Goal: Task Accomplishment & Management: Complete application form

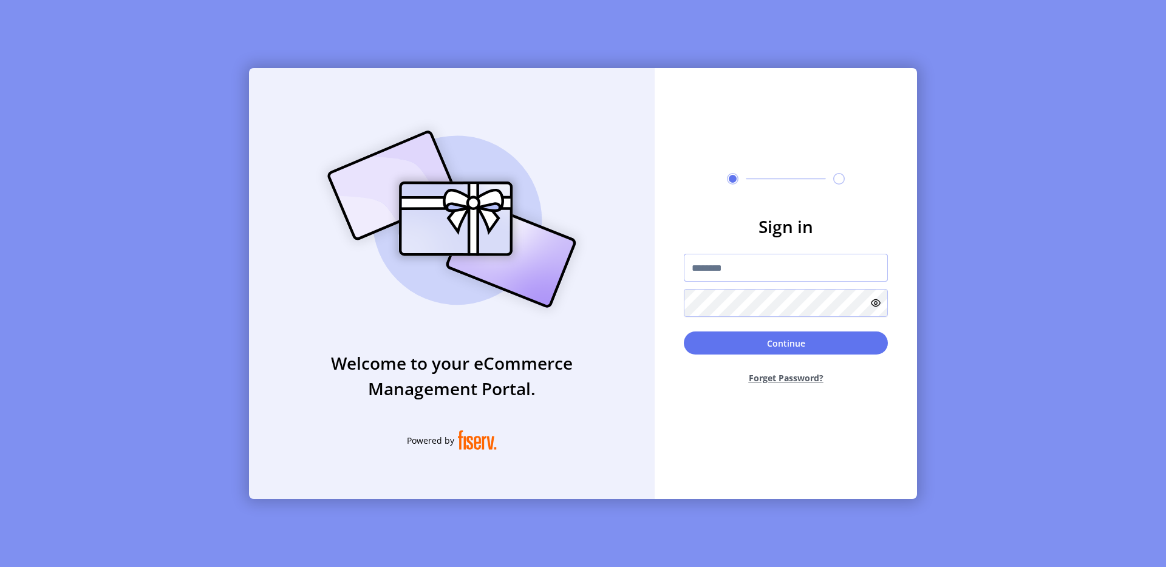
click at [699, 267] on input "text" at bounding box center [786, 268] width 204 height 28
type input "**********"
click at [813, 343] on button "Continue" at bounding box center [786, 343] width 204 height 23
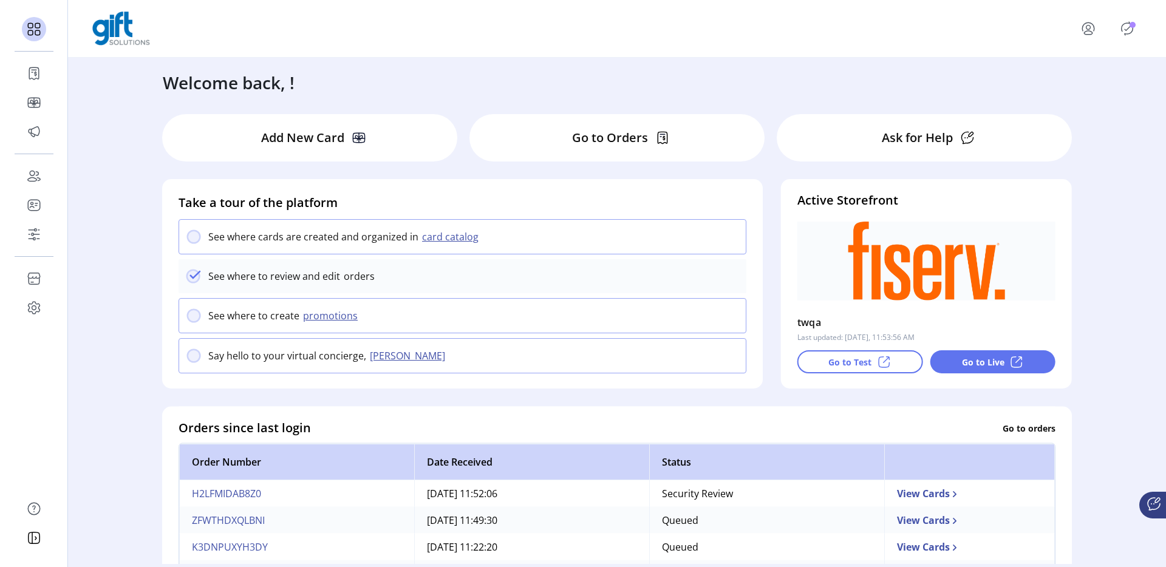
click at [957, 359] on div "Go to Live" at bounding box center [993, 361] width 126 height 23
click at [1134, 32] on icon "Publisher Panel" at bounding box center [1127, 28] width 19 height 19
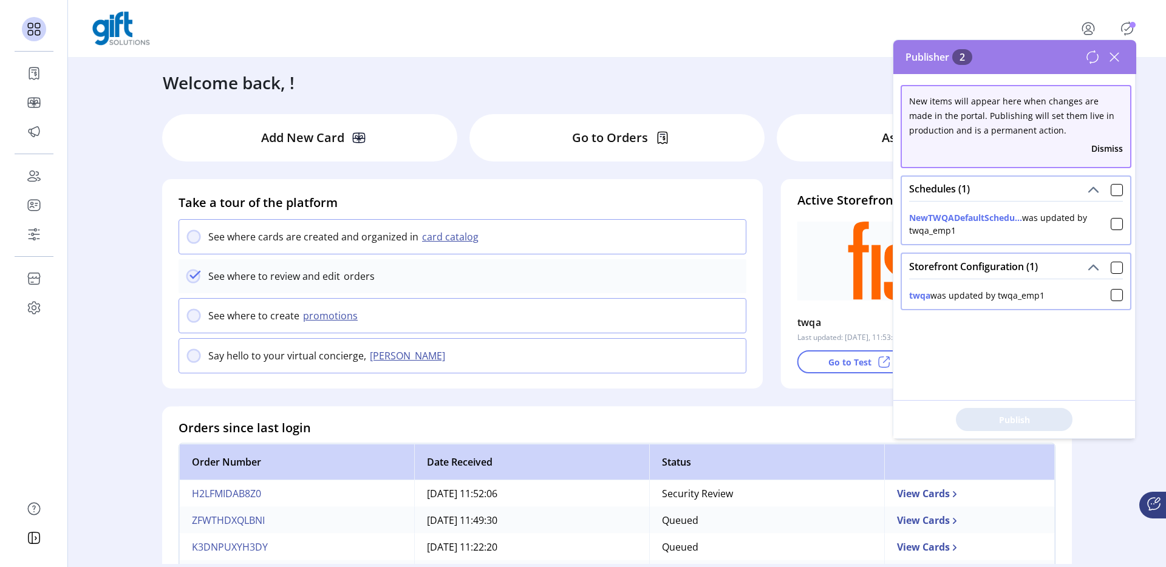
click at [1115, 55] on icon at bounding box center [1114, 56] width 19 height 19
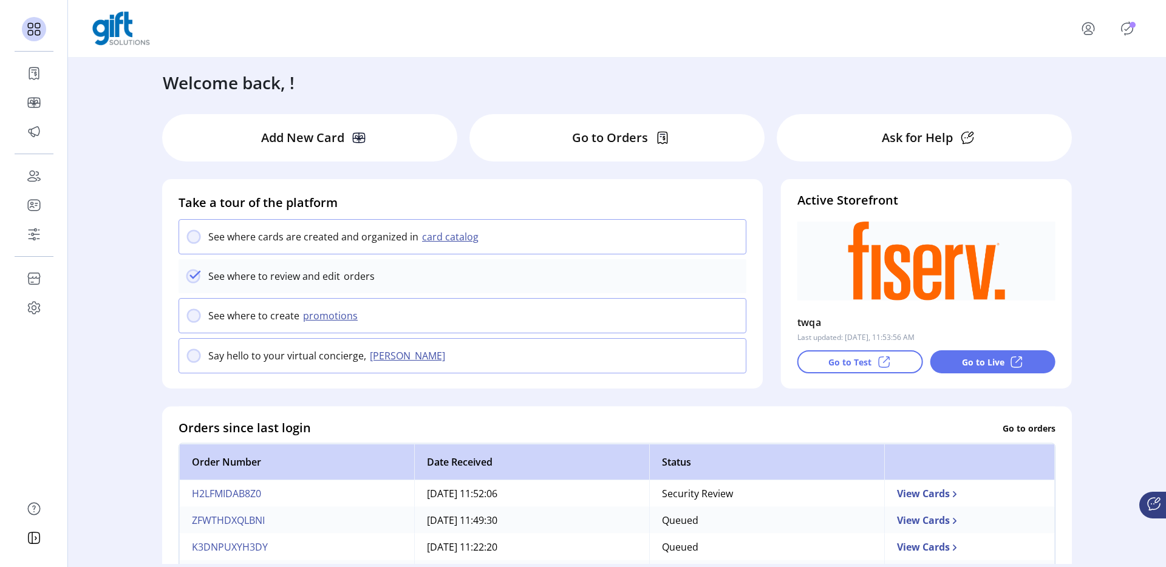
click at [1088, 35] on icon "menu" at bounding box center [1088, 28] width 19 height 19
click at [1076, 77] on span "Sign Out" at bounding box center [1064, 82] width 91 height 10
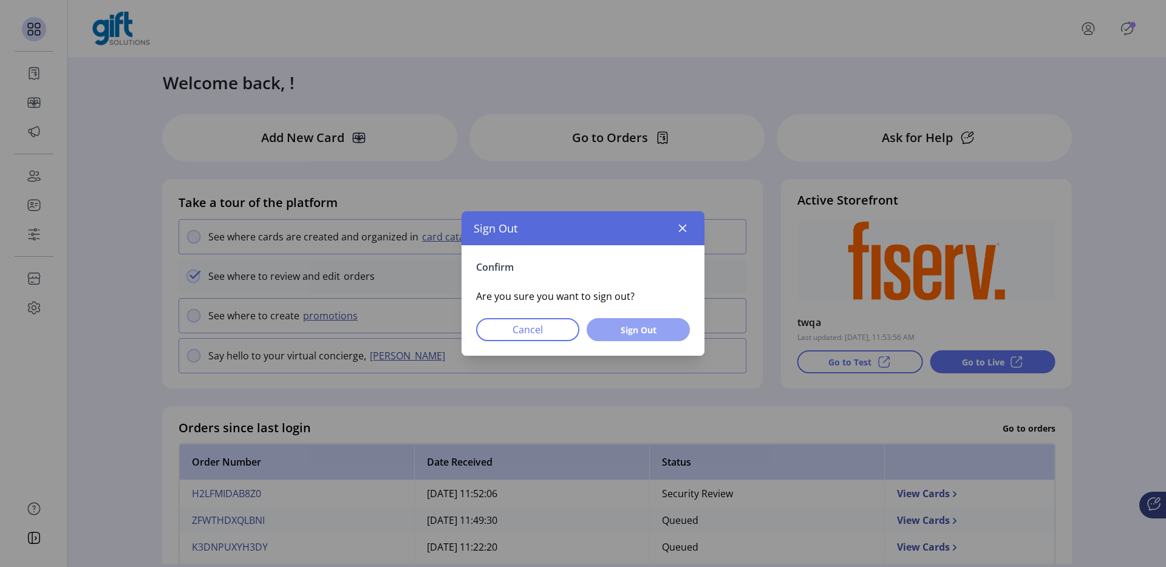
click at [681, 330] on button "Sign Out" at bounding box center [638, 329] width 103 height 23
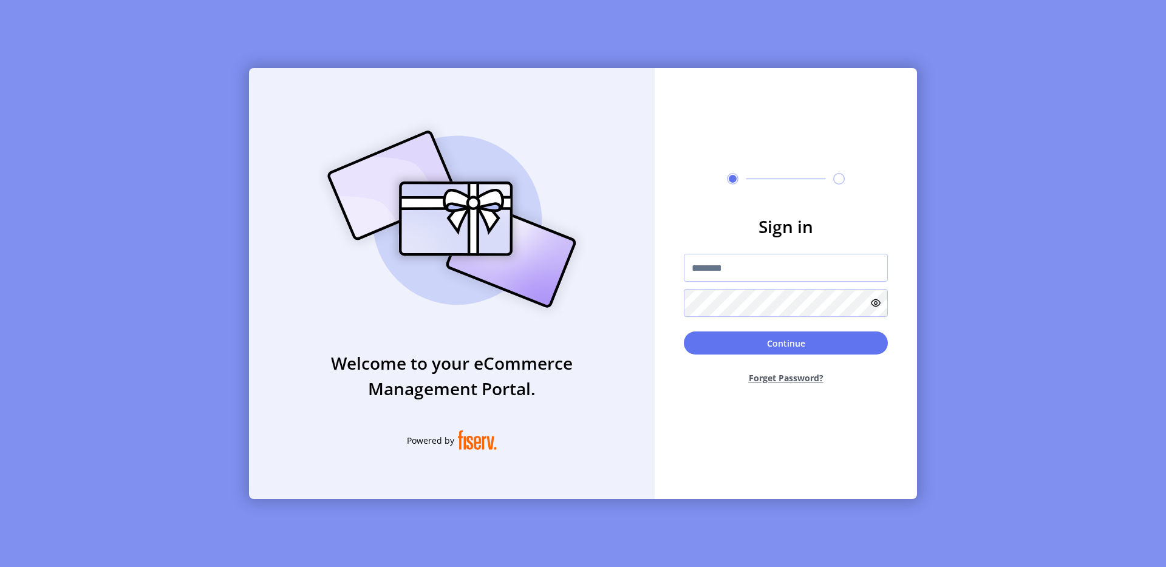
click at [331, 87] on div "Welcome to your eCommerce Management Portal. Powered by" at bounding box center [452, 283] width 406 height 431
click at [760, 261] on input "text" at bounding box center [786, 268] width 204 height 28
drag, startPoint x: 760, startPoint y: 261, endPoint x: 842, endPoint y: 98, distance: 182.3
click at [777, 234] on form "Sign in Continue Forget Password?" at bounding box center [786, 304] width 262 height 180
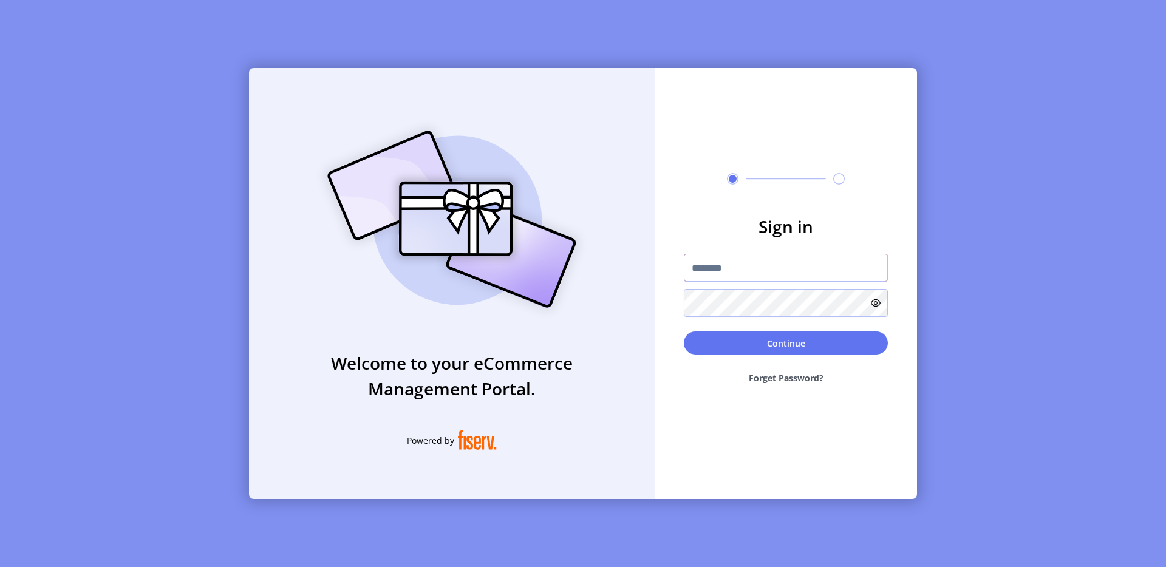
type input "**********"
click at [737, 346] on button "Continue" at bounding box center [786, 343] width 204 height 23
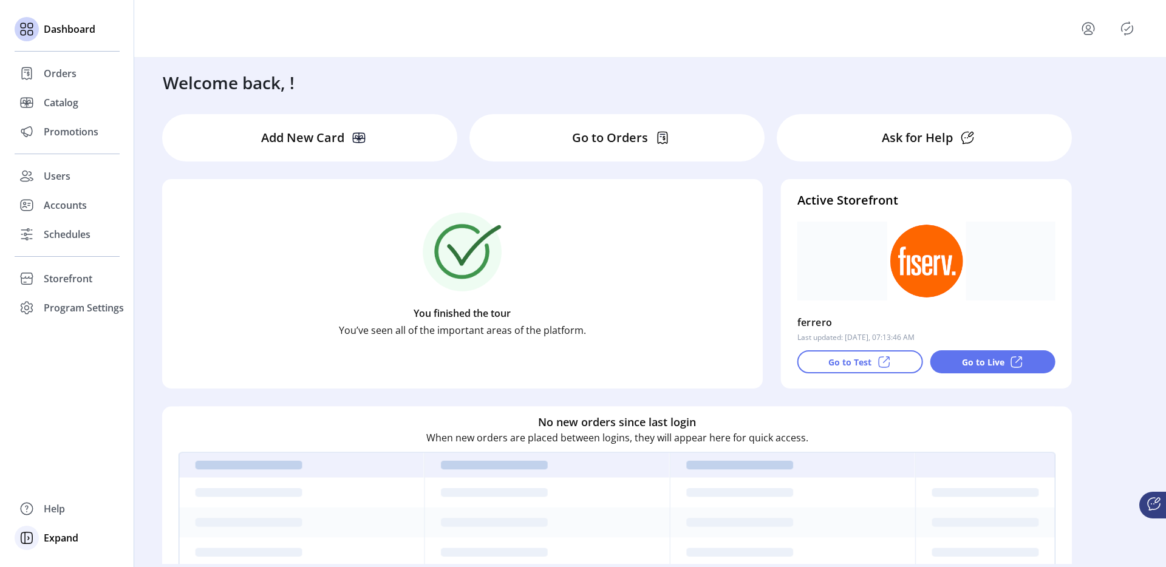
click at [56, 539] on span "Expand" at bounding box center [61, 538] width 35 height 15
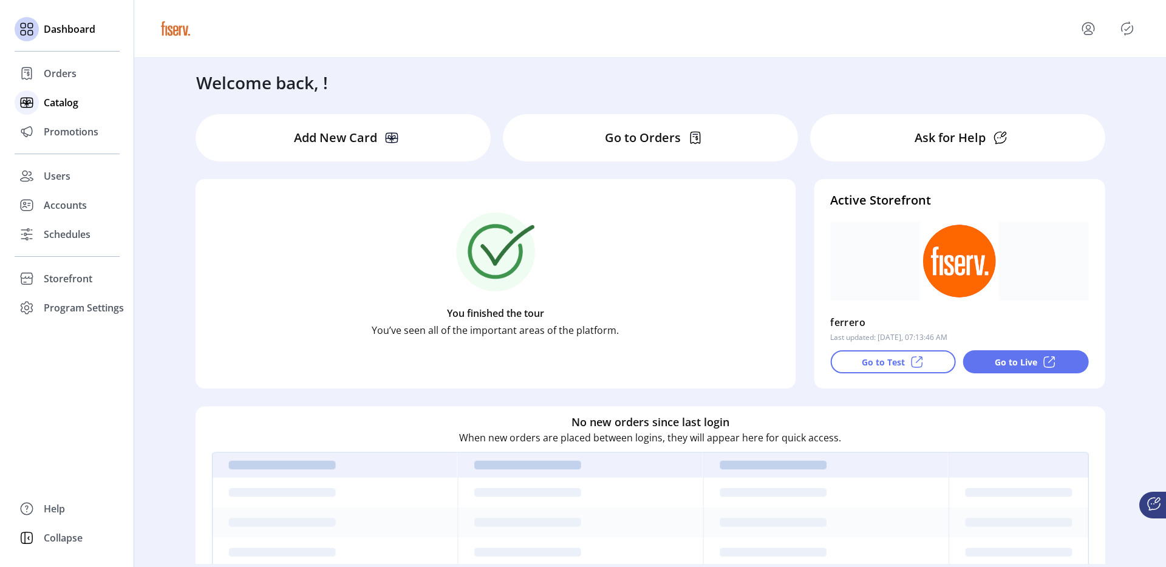
click at [46, 104] on span "Catalog" at bounding box center [61, 102] width 35 height 15
click at [89, 98] on div "Catalog" at bounding box center [67, 102] width 105 height 29
click at [62, 103] on span "Catalog" at bounding box center [61, 102] width 35 height 15
click at [49, 105] on span "Catalog" at bounding box center [61, 102] width 35 height 15
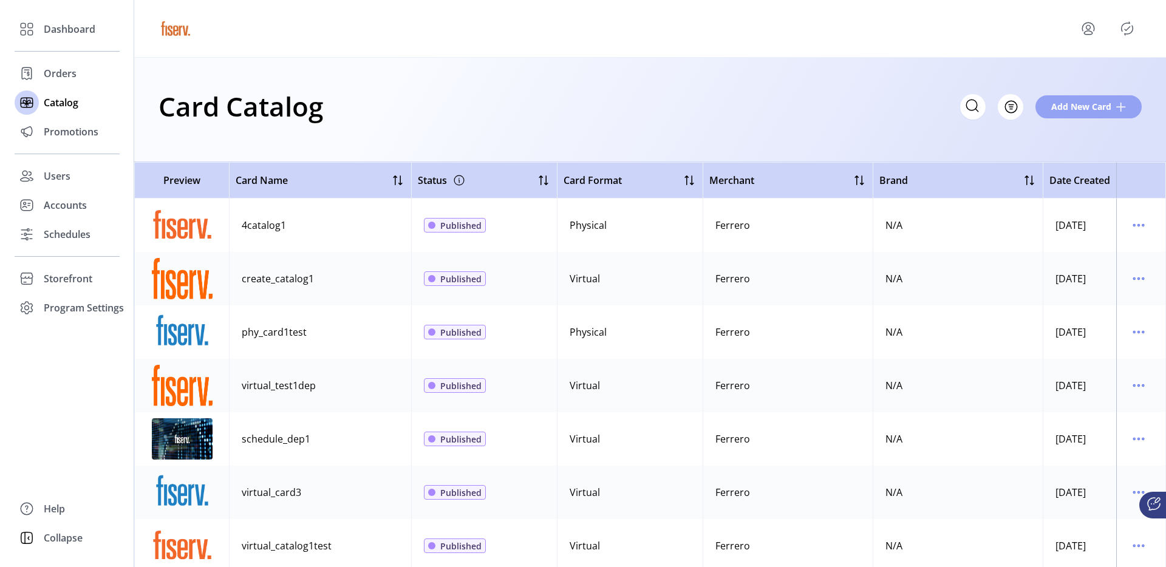
click at [1051, 105] on span "Add New Card" at bounding box center [1081, 106] width 60 height 13
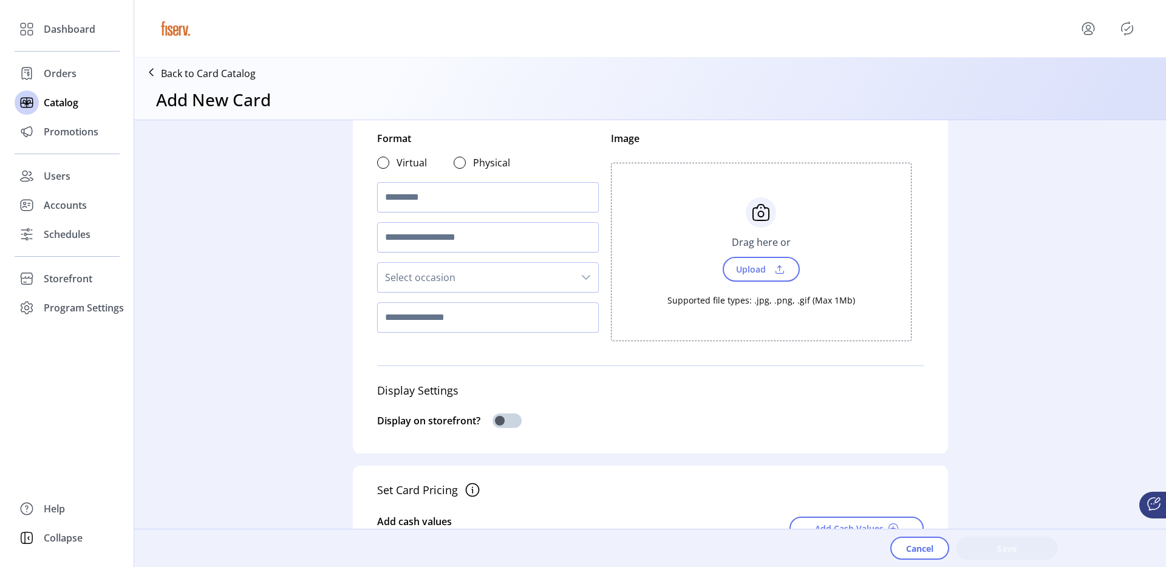
scroll to position [33, 0]
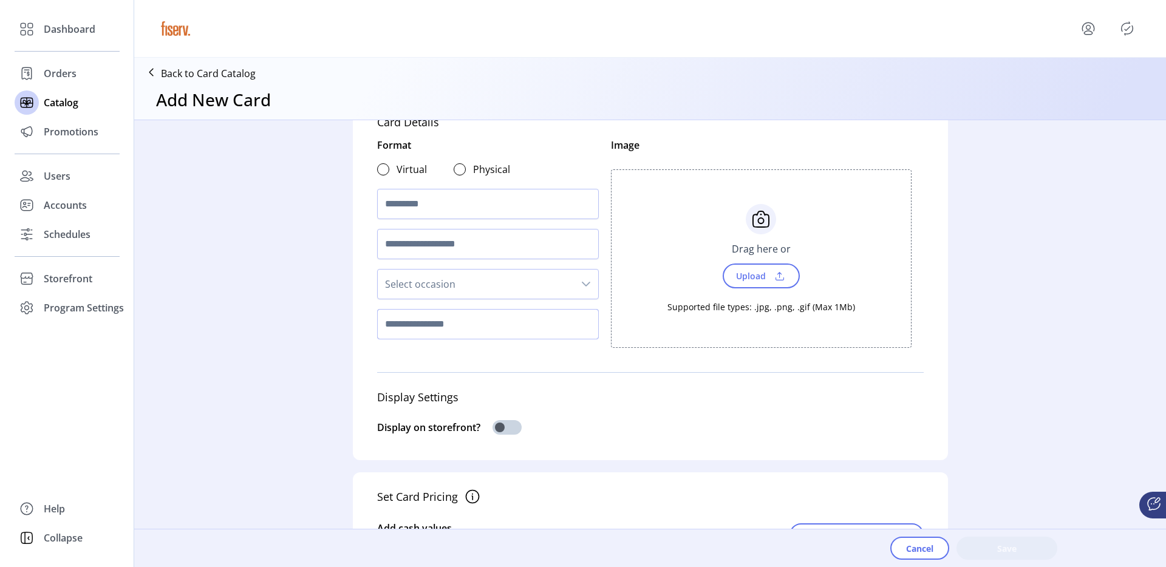
click at [455, 326] on input "text" at bounding box center [488, 324] width 222 height 30
click at [445, 278] on span "Select occasion" at bounding box center [476, 284] width 196 height 29
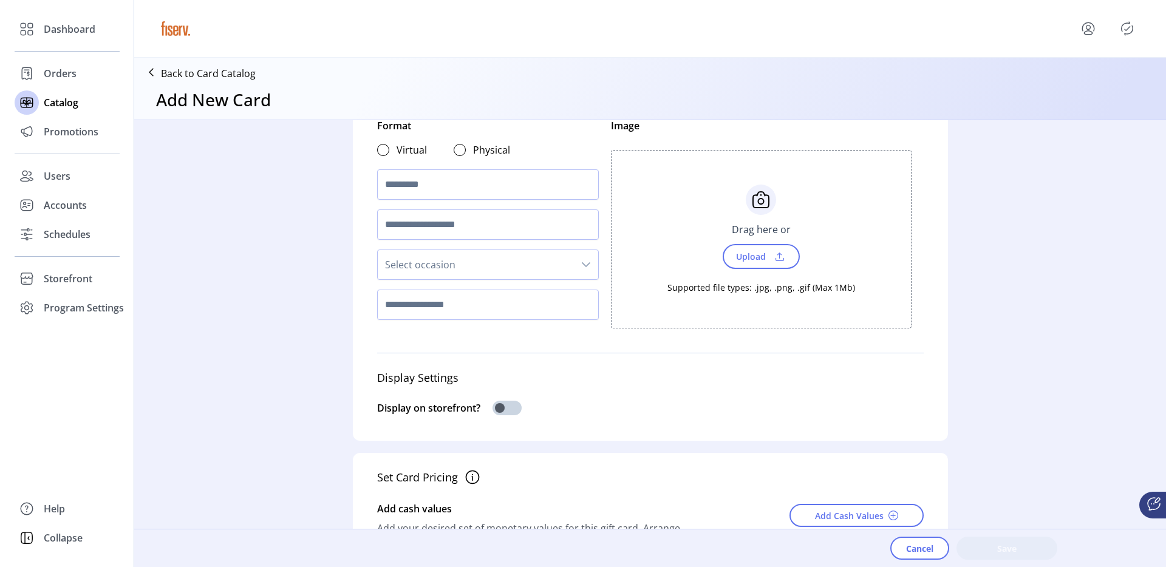
click at [315, 297] on div "Card Details Format Virtual Physical Select occasion Image Choose Upload Cancel…" at bounding box center [650, 331] width 1032 height 422
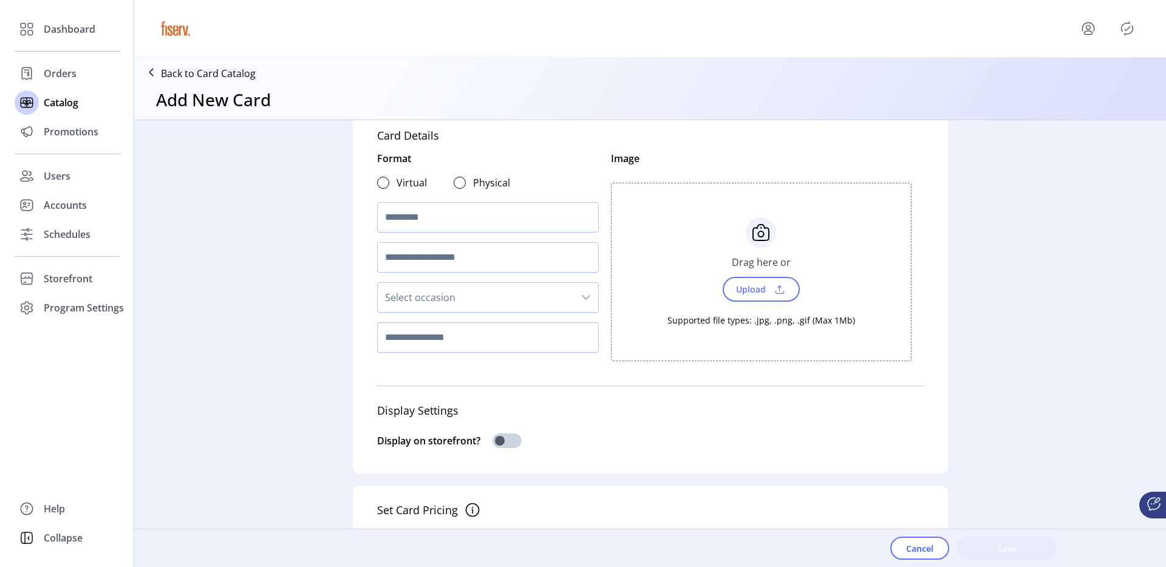
scroll to position [4, 0]
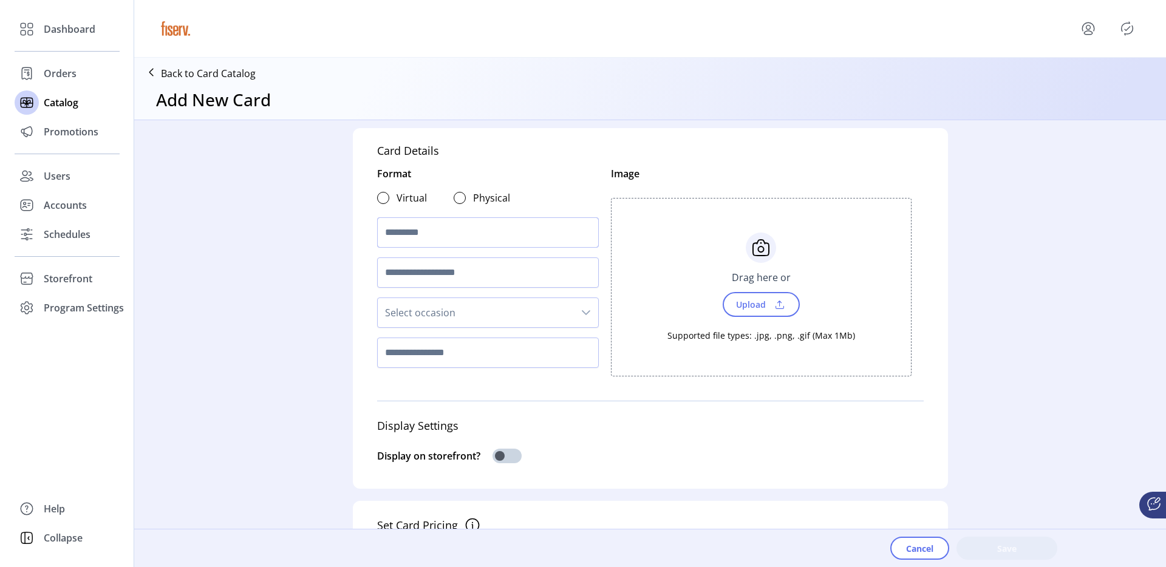
click at [392, 232] on input "text" at bounding box center [488, 232] width 222 height 30
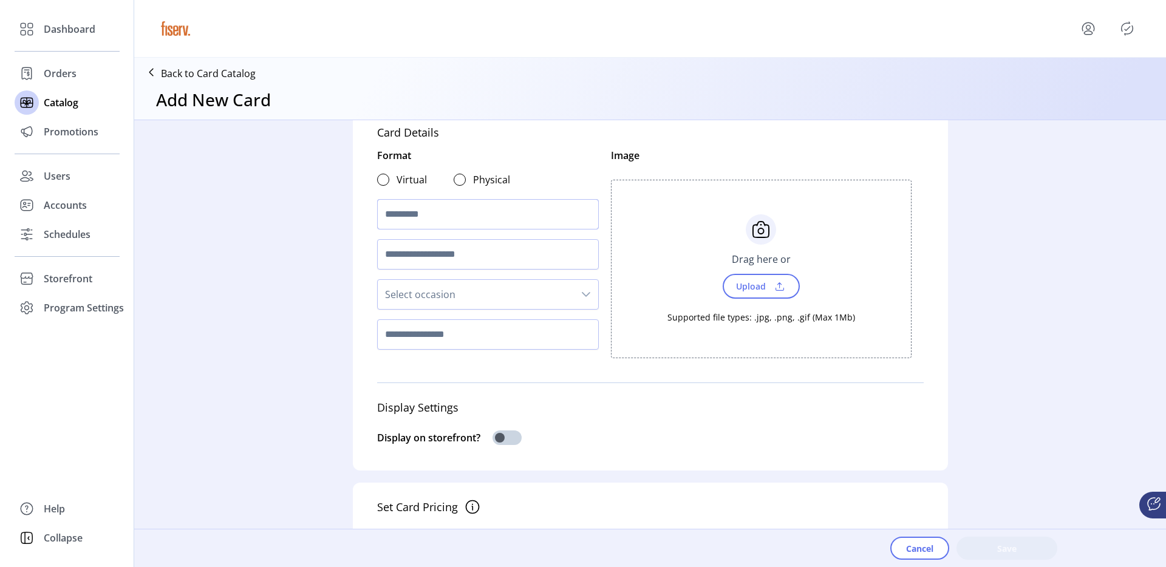
scroll to position [24, 0]
click at [458, 177] on div at bounding box center [460, 178] width 12 height 12
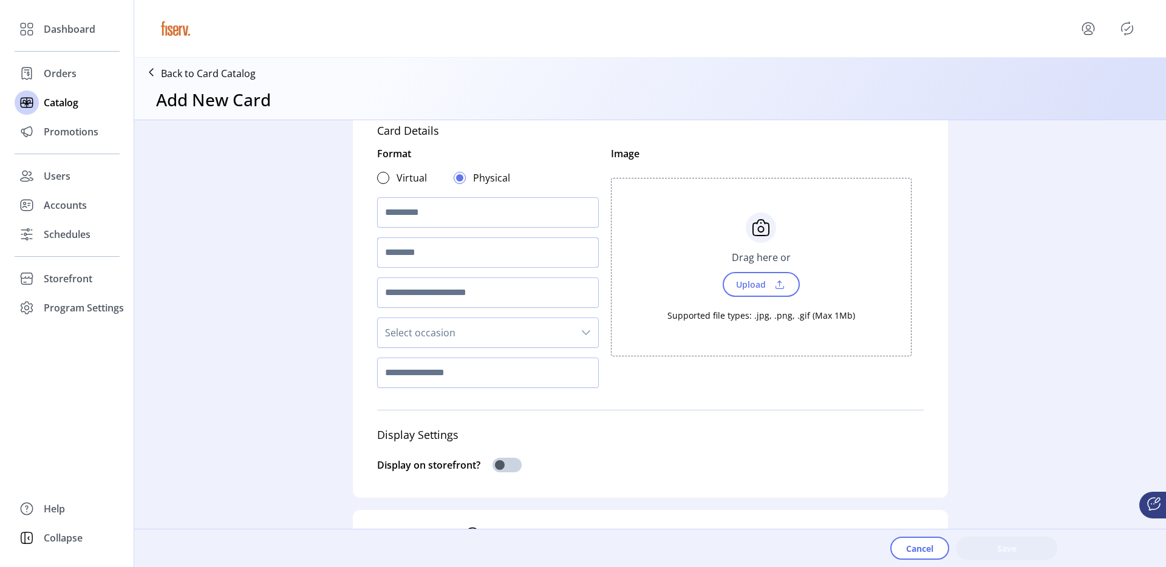
click at [398, 265] on input "text" at bounding box center [488, 252] width 222 height 30
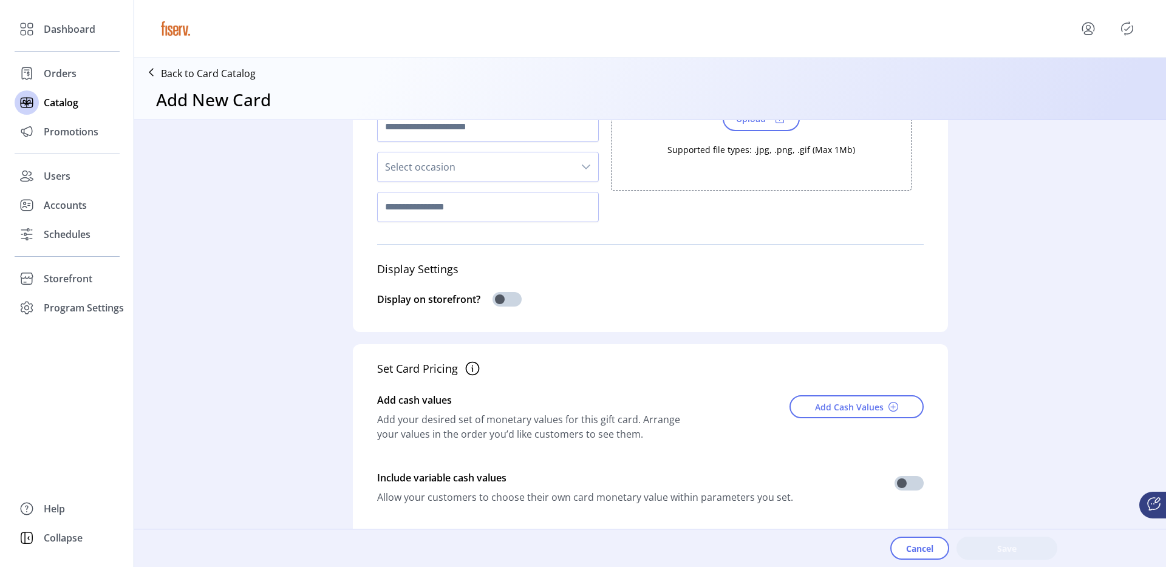
scroll to position [194, 0]
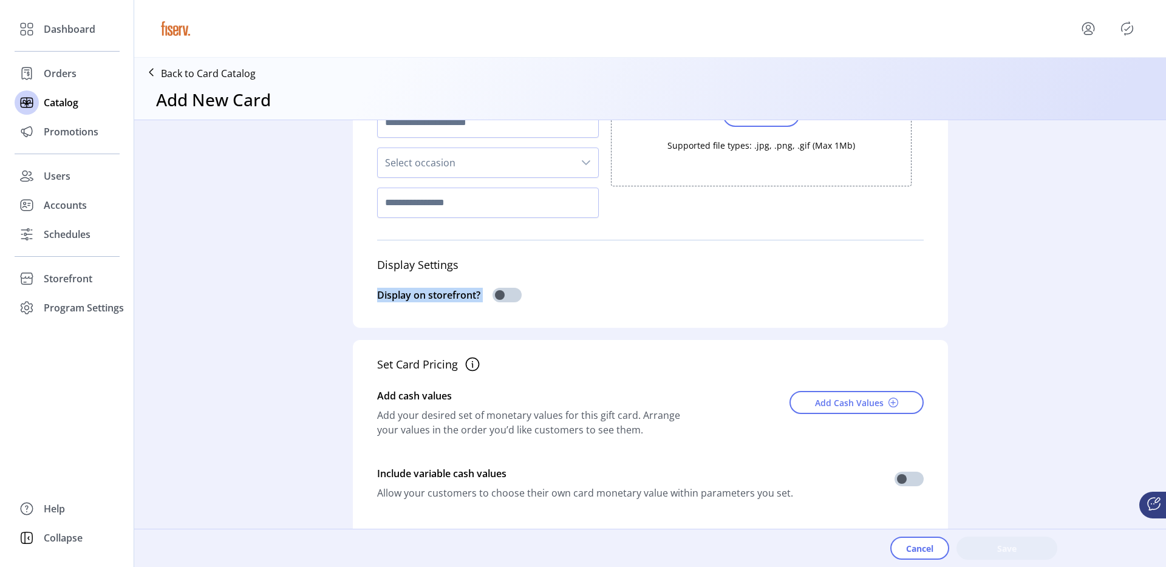
drag, startPoint x: 375, startPoint y: 295, endPoint x: 479, endPoint y: 299, distance: 103.9
click at [479, 299] on div "Display on storefront?" at bounding box center [650, 297] width 547 height 33
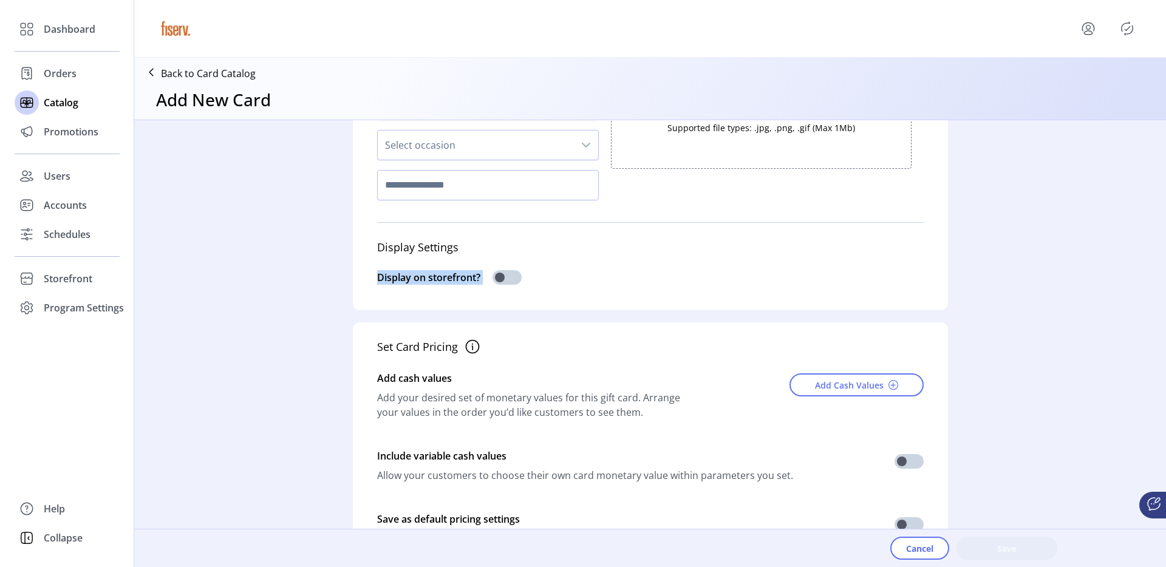
scroll to position [273, 0]
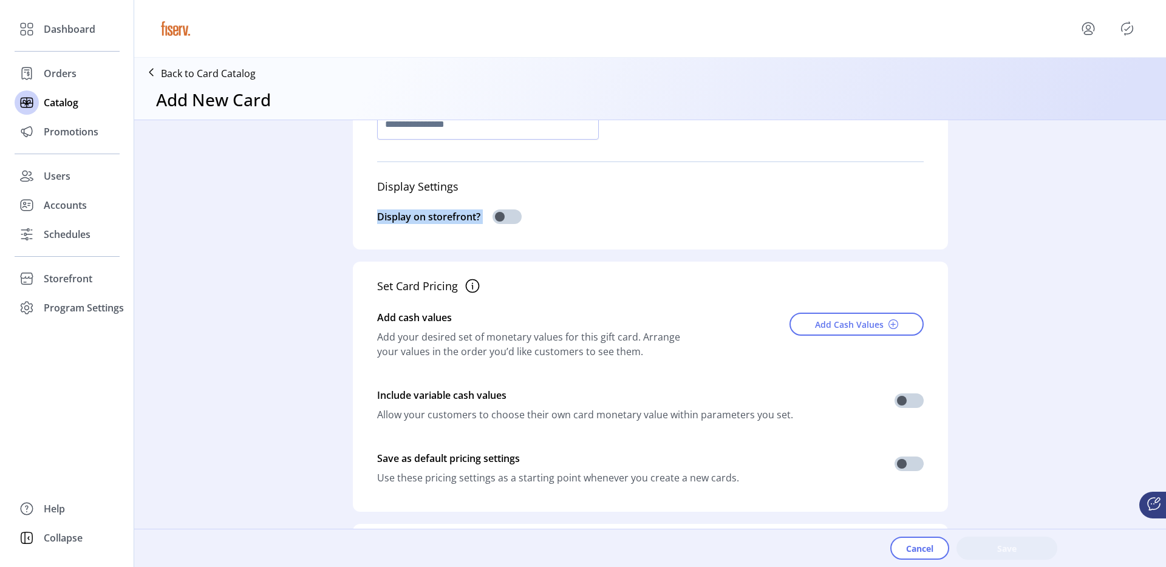
click at [555, 221] on div "Display on storefront?" at bounding box center [650, 218] width 547 height 33
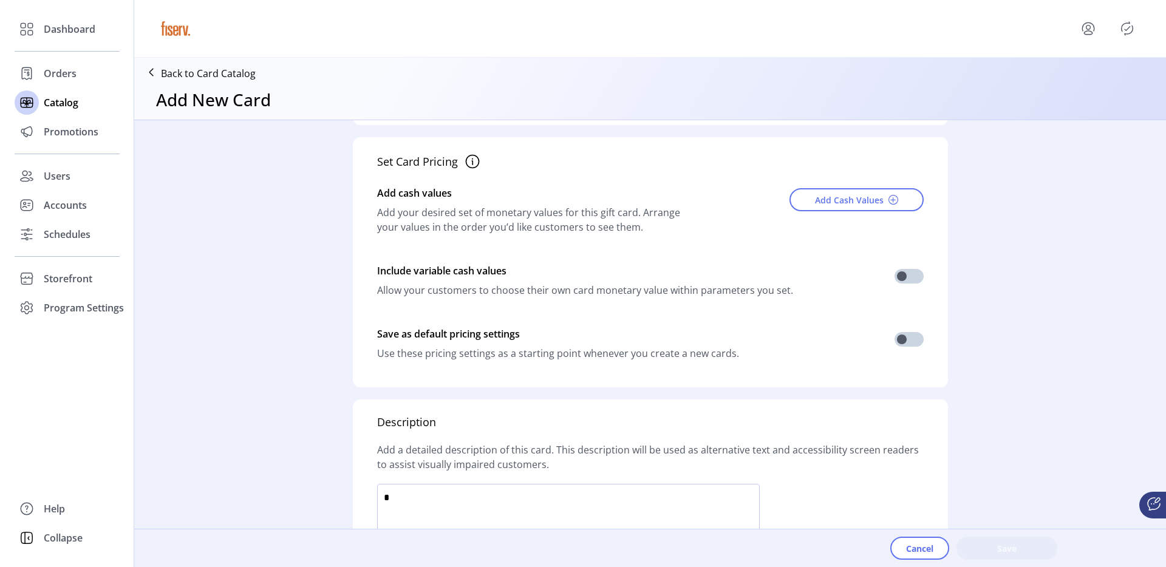
scroll to position [399, 0]
click at [905, 275] on span at bounding box center [909, 274] width 29 height 15
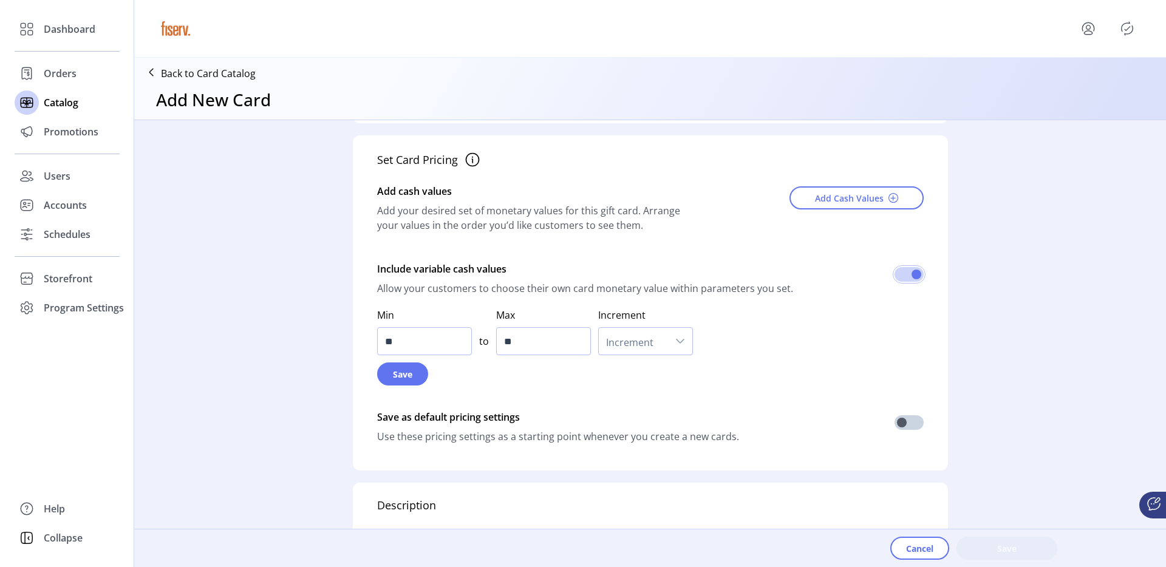
scroll to position [401, 0]
click at [441, 343] on input "**" at bounding box center [424, 339] width 95 height 28
click at [530, 343] on input "**" at bounding box center [543, 339] width 95 height 28
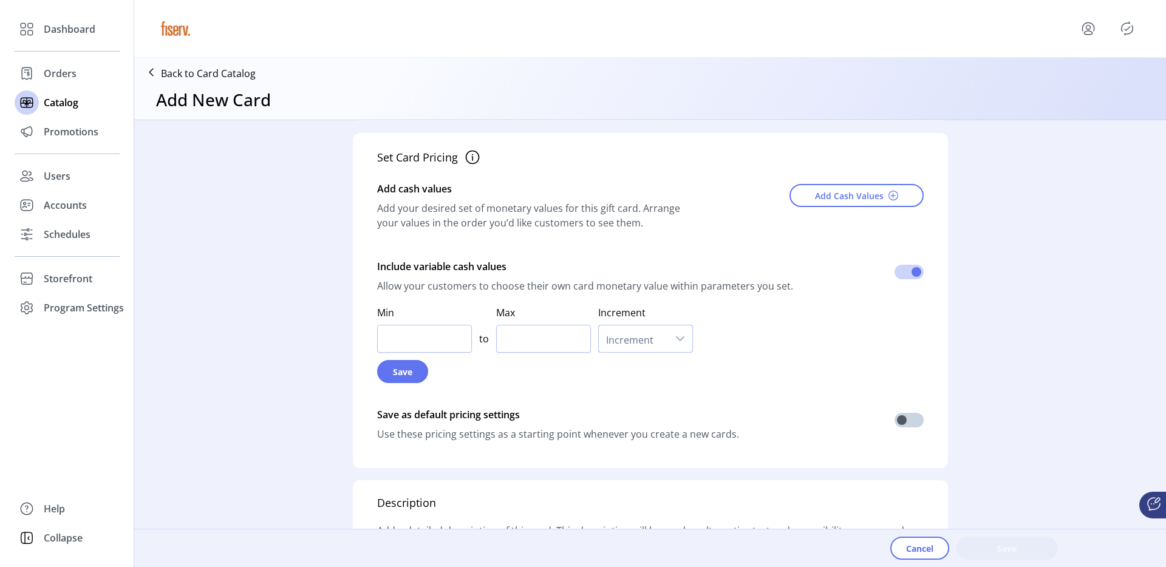
click at [634, 339] on span "Increment" at bounding box center [633, 339] width 69 height 27
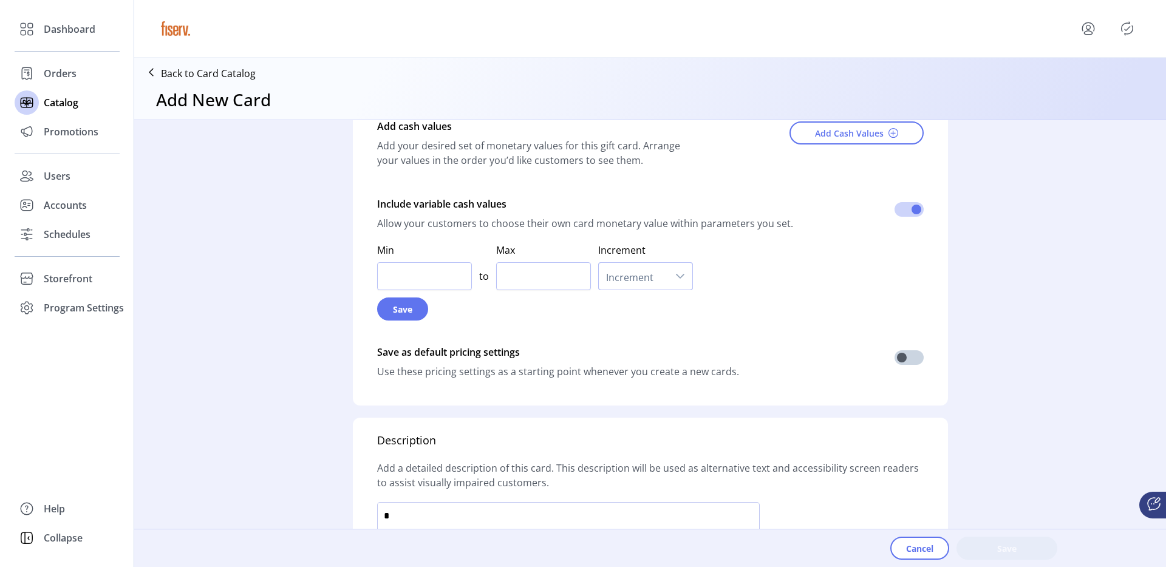
scroll to position [462, 0]
click at [656, 284] on span "Increment" at bounding box center [633, 278] width 69 height 27
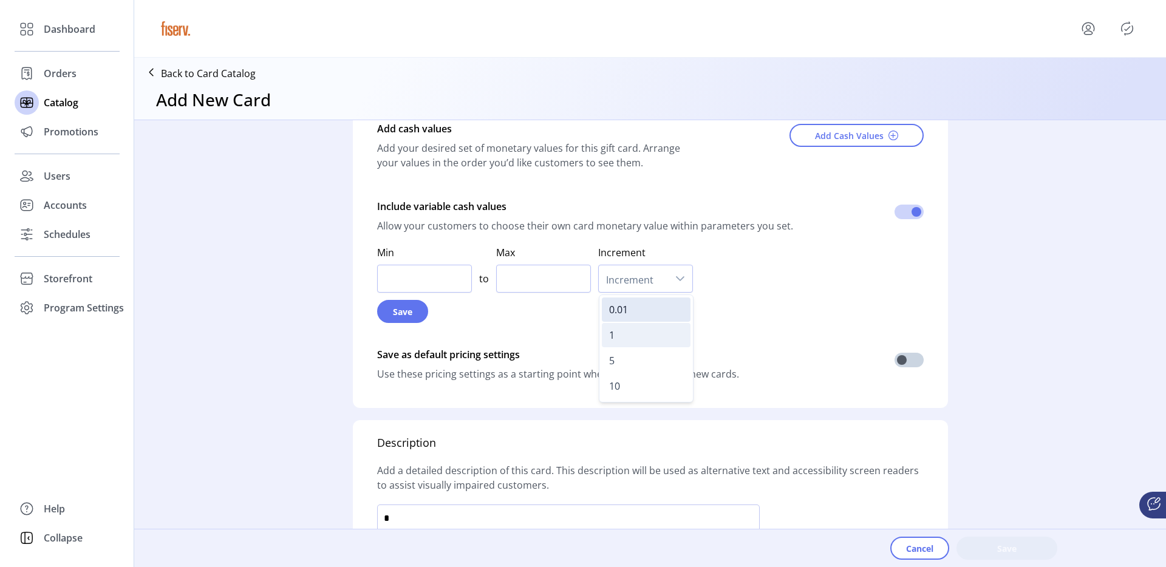
click at [609, 332] on span "1" at bounding box center [611, 335] width 5 height 13
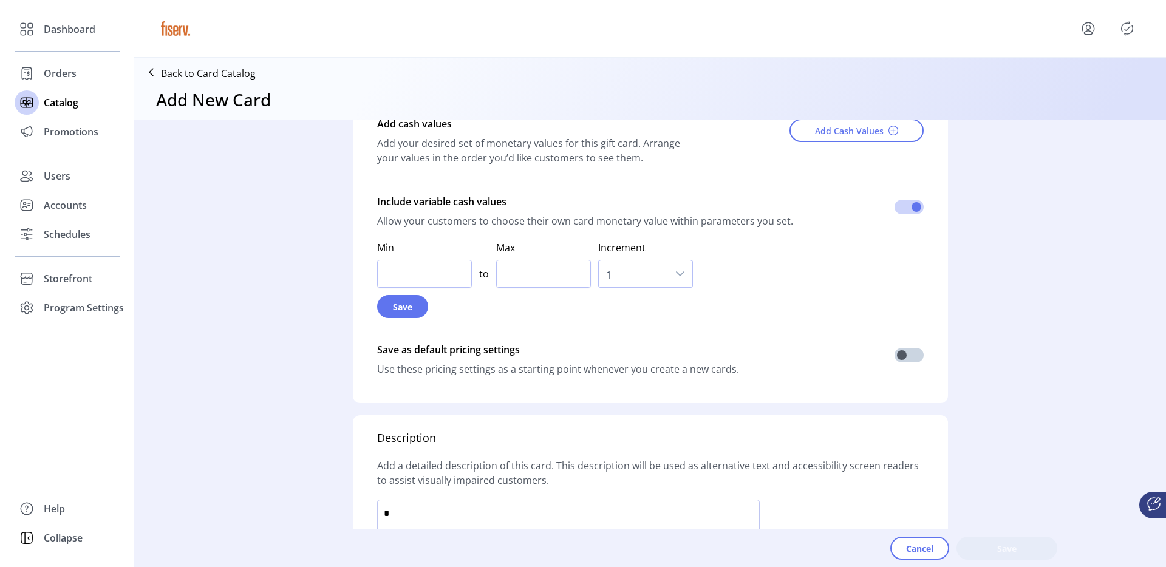
scroll to position [445, 0]
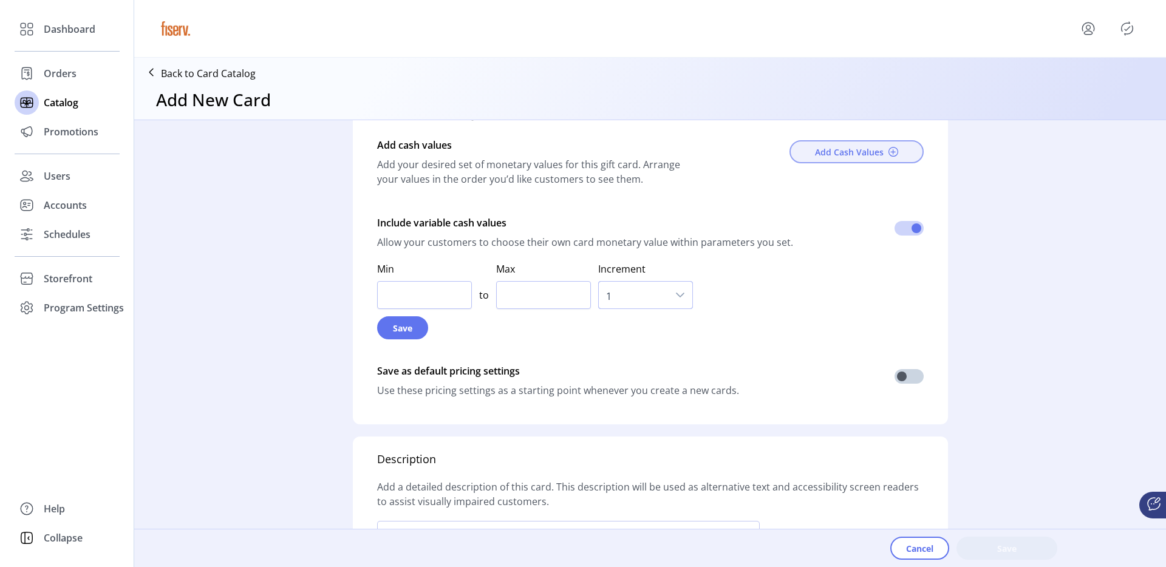
click at [825, 147] on span "Add Cash Values" at bounding box center [849, 152] width 69 height 13
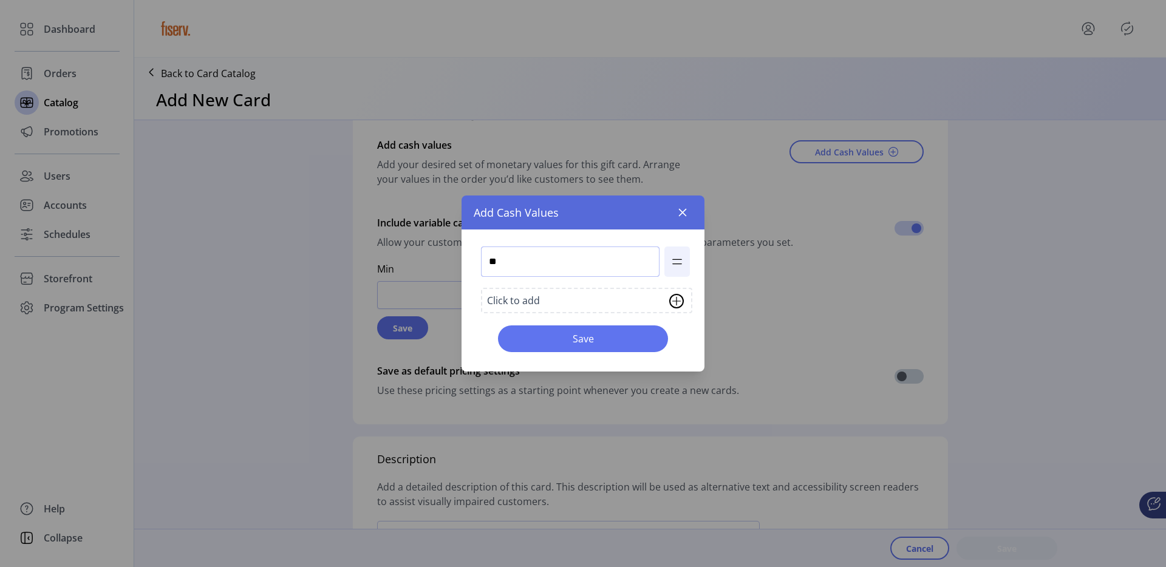
click at [531, 259] on input "**" at bounding box center [570, 262] width 179 height 30
type input "**"
click at [592, 332] on span "Save" at bounding box center [583, 339] width 138 height 15
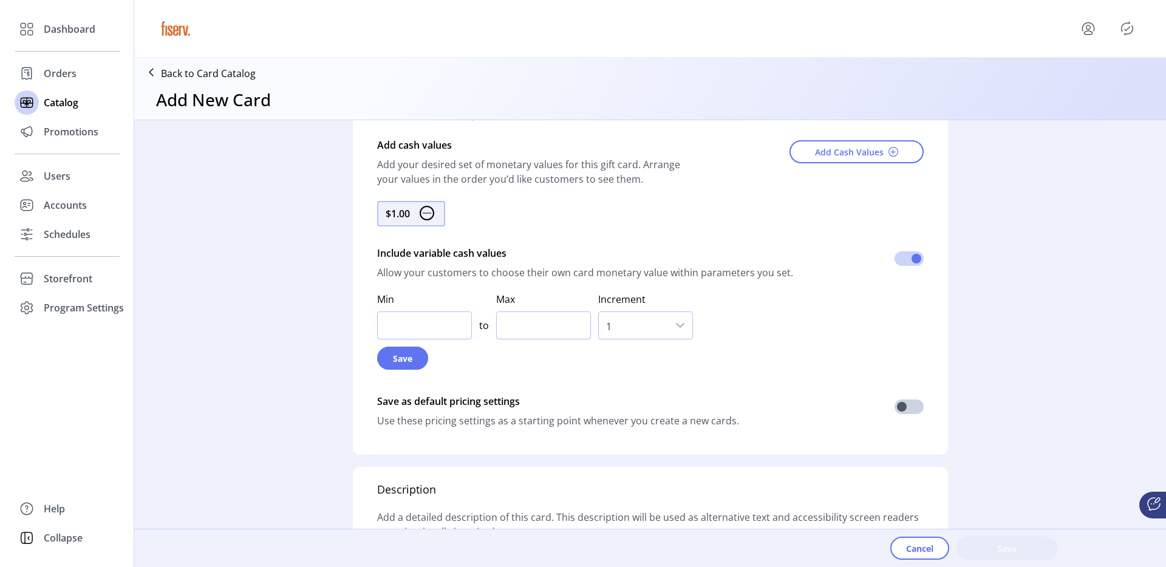
scroll to position [448, 0]
click at [901, 405] on span at bounding box center [909, 404] width 29 height 15
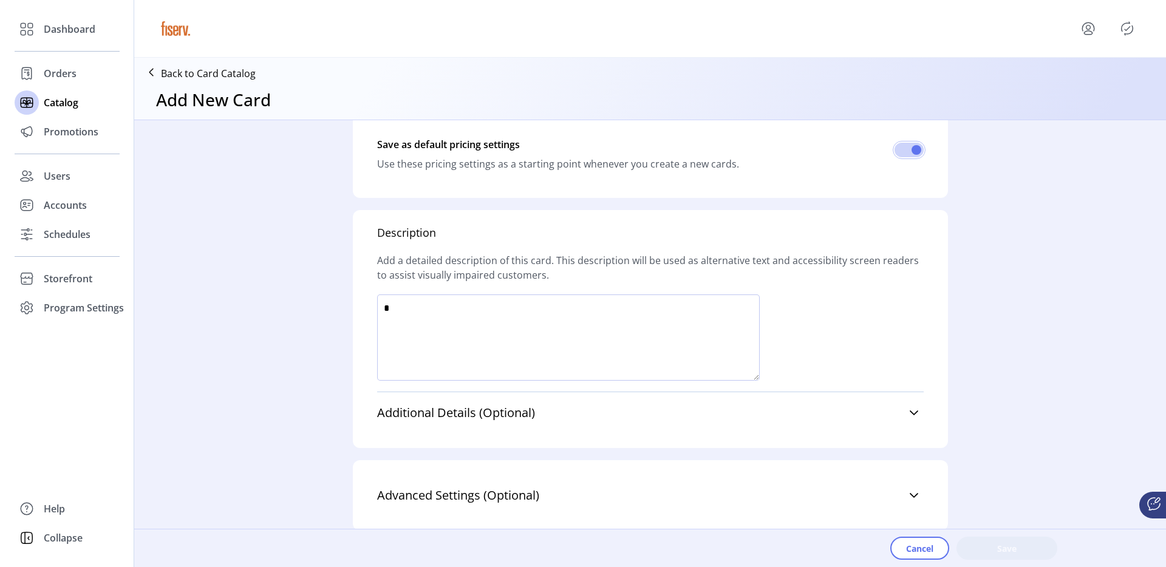
scroll to position [703, 0]
click at [539, 415] on link "Additional Details (Optional)" at bounding box center [650, 411] width 547 height 27
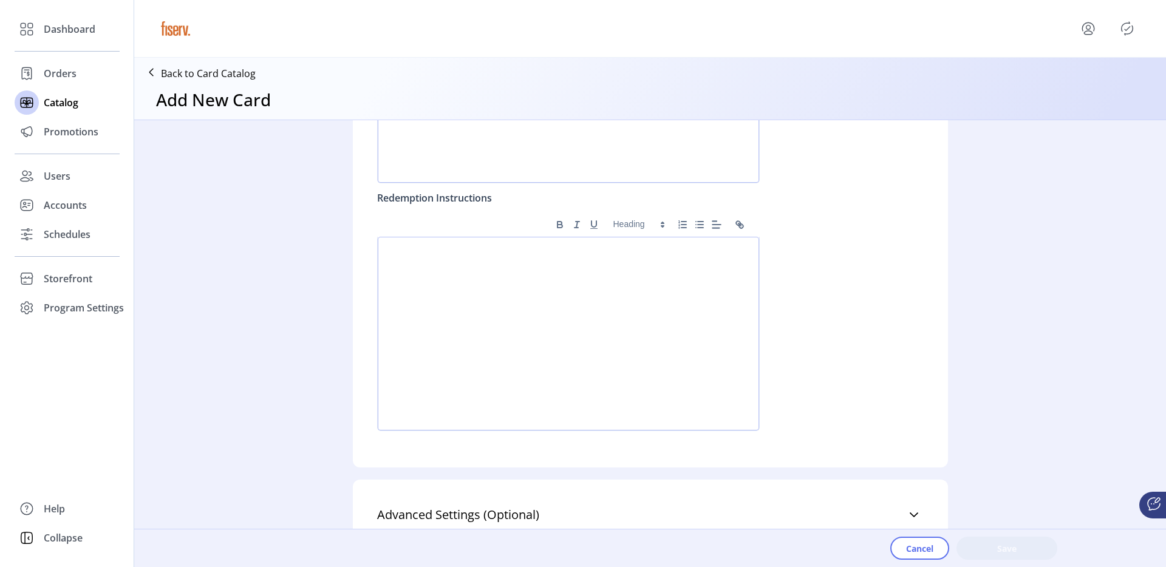
scroll to position [1214, 0]
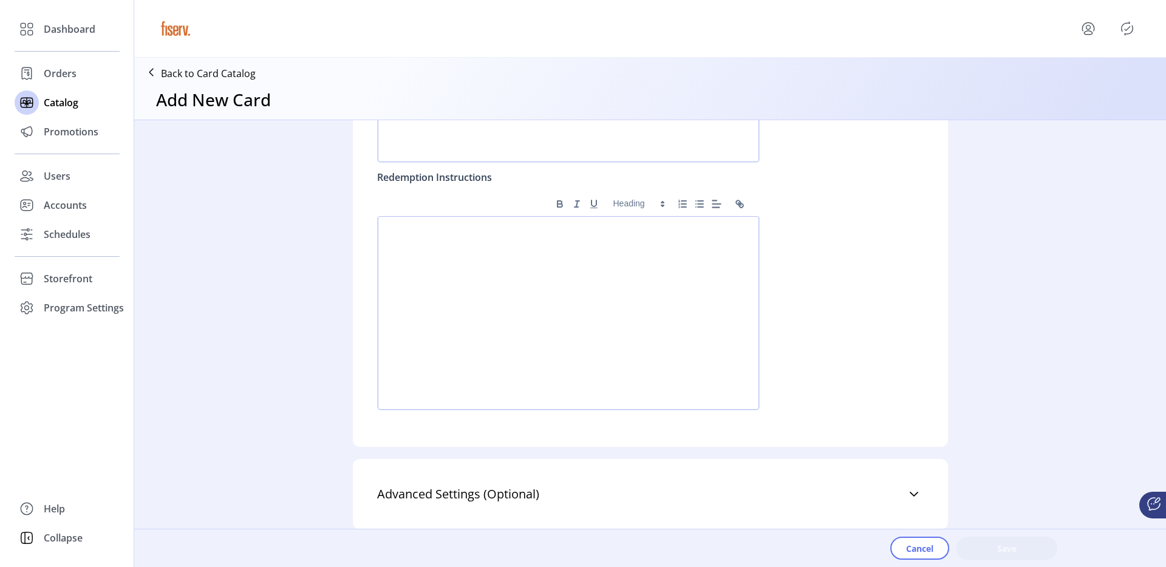
drag, startPoint x: 656, startPoint y: 483, endPoint x: 640, endPoint y: 465, distance: 24.1
click at [656, 483] on link "Advanced Settings (Optional)" at bounding box center [650, 494] width 547 height 27
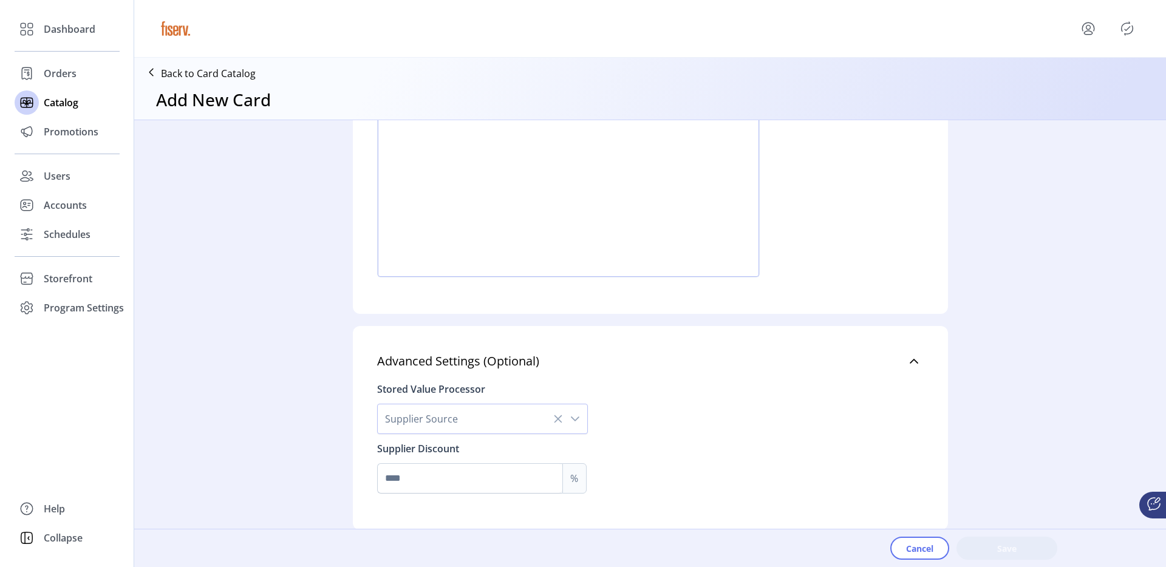
scroll to position [1347, 0]
click at [490, 411] on span "Supplier Source" at bounding box center [470, 418] width 185 height 29
click at [648, 442] on div "Stored Value Processor Supplier Source Valuelink Blackhawk Incomm Supplier Disc…" at bounding box center [650, 433] width 547 height 119
click at [479, 396] on div "Stored Value Processor Supplier Source Supplier Discount %" at bounding box center [650, 433] width 547 height 119
click at [469, 414] on span "Supplier Source" at bounding box center [470, 418] width 185 height 29
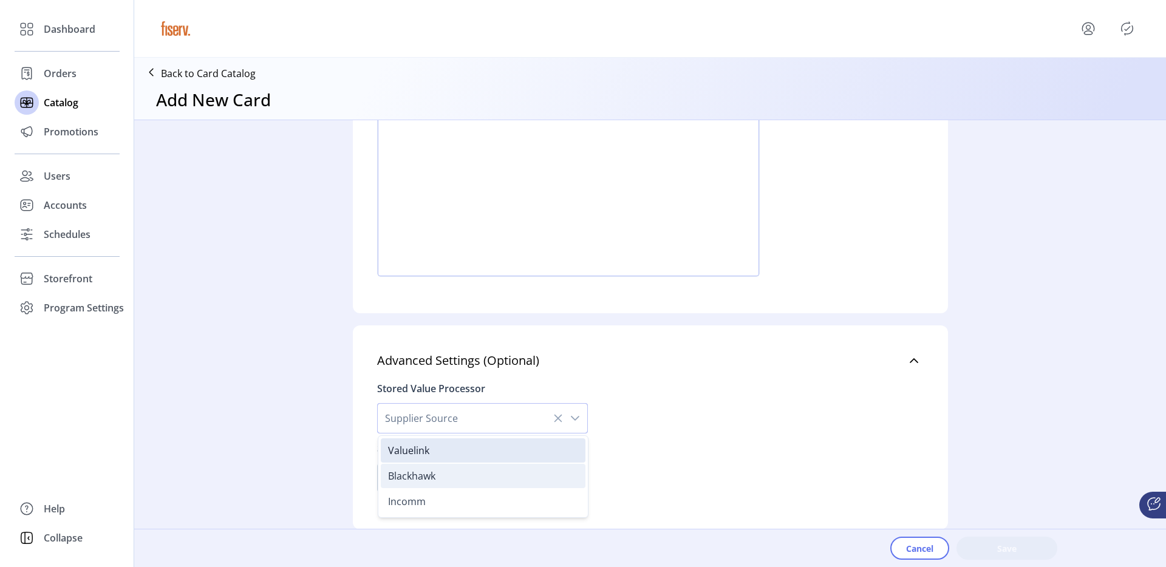
click at [430, 480] on span "Blackhawk" at bounding box center [411, 475] width 47 height 13
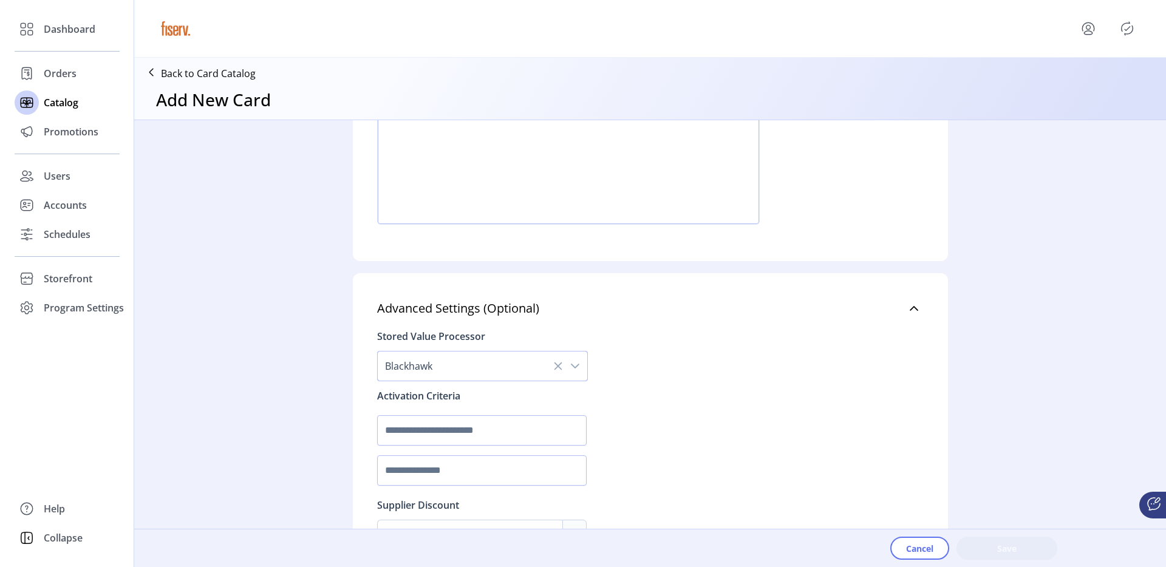
scroll to position [1456, 0]
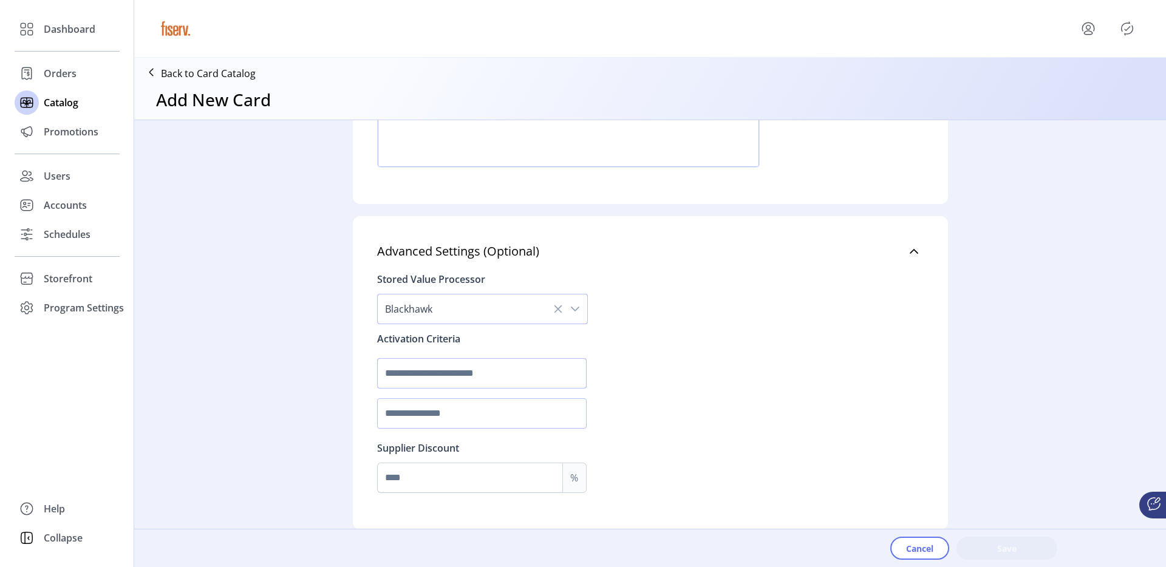
click at [445, 386] on input "text" at bounding box center [482, 373] width 210 height 30
click at [423, 414] on input "text" at bounding box center [482, 413] width 210 height 30
click at [463, 307] on span "Blackhawk" at bounding box center [470, 309] width 185 height 29
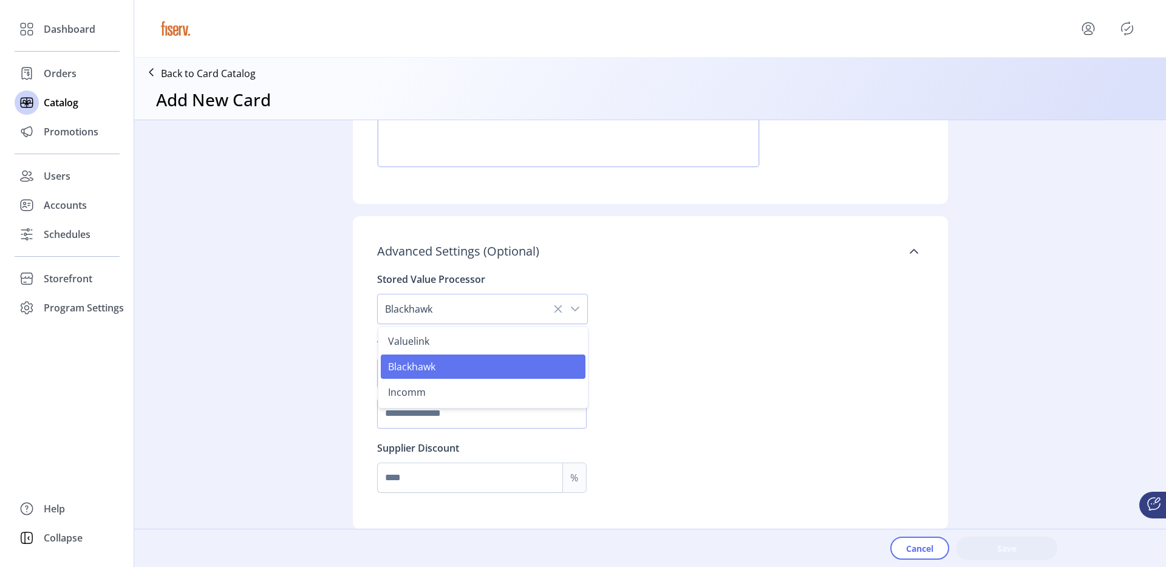
drag, startPoint x: 482, startPoint y: 253, endPoint x: 571, endPoint y: 253, distance: 89.3
click at [564, 253] on link "Advanced Settings (Optional)" at bounding box center [650, 251] width 547 height 27
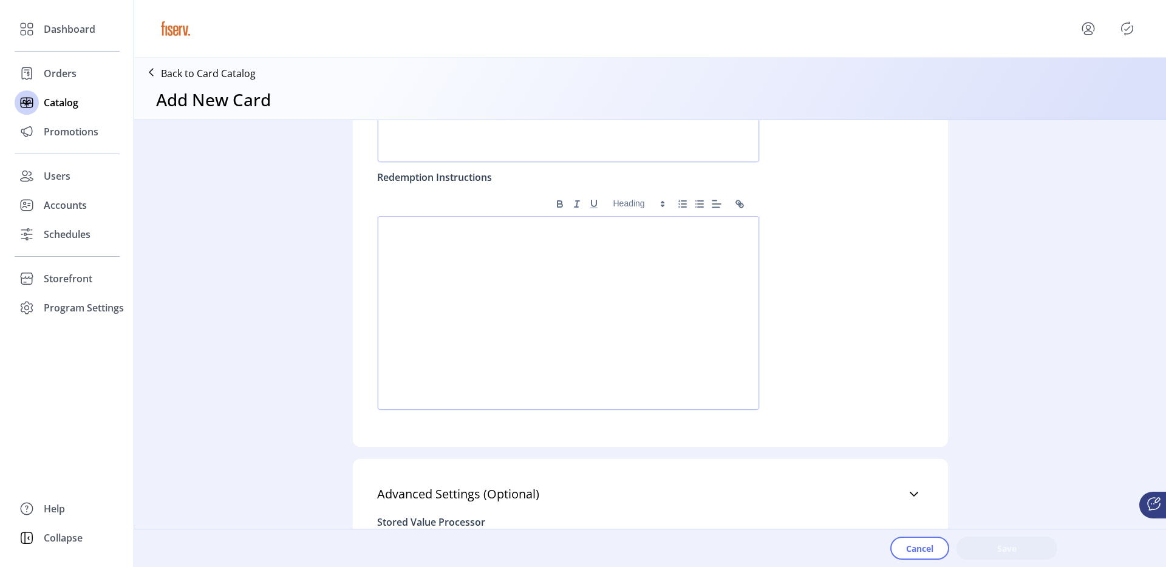
click at [630, 330] on div at bounding box center [568, 313] width 381 height 194
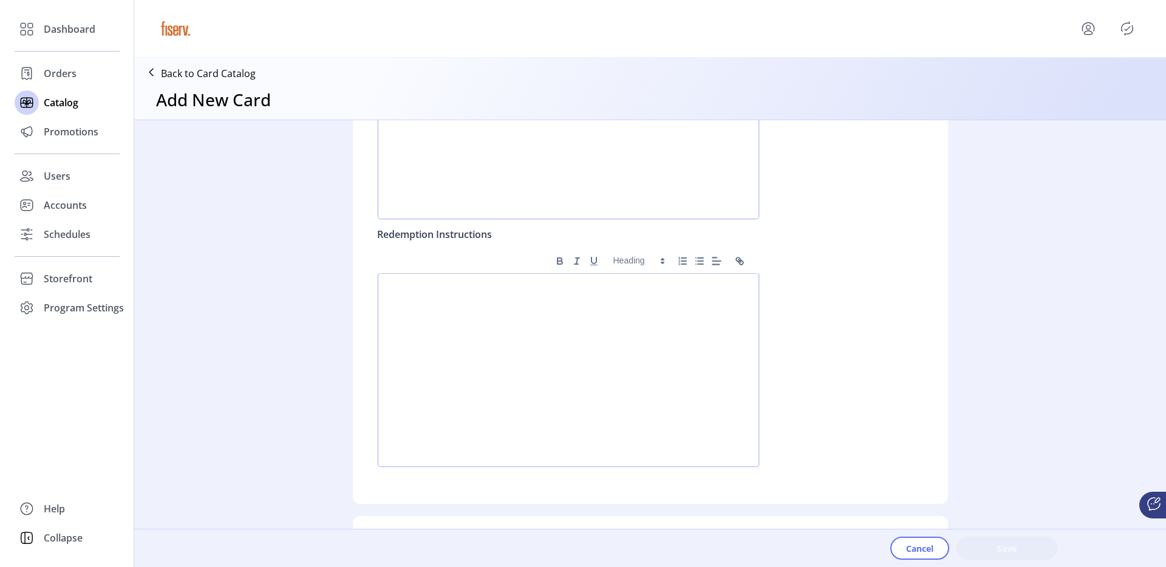
scroll to position [1214, 0]
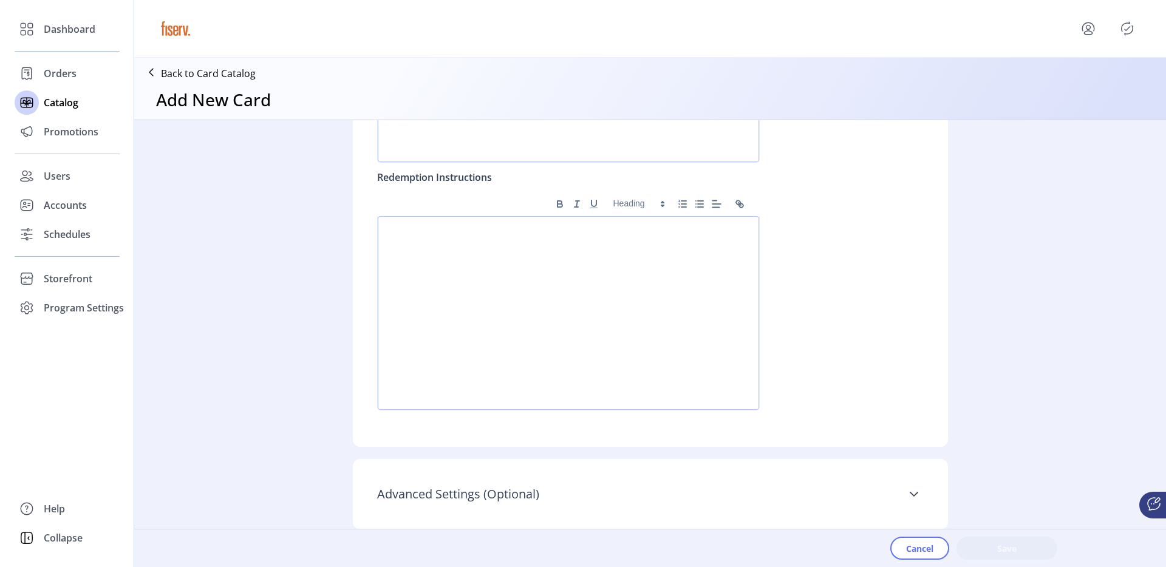
drag, startPoint x: 478, startPoint y: 492, endPoint x: 542, endPoint y: 499, distance: 64.1
click at [542, 499] on link "Advanced Settings (Optional)" at bounding box center [650, 494] width 547 height 27
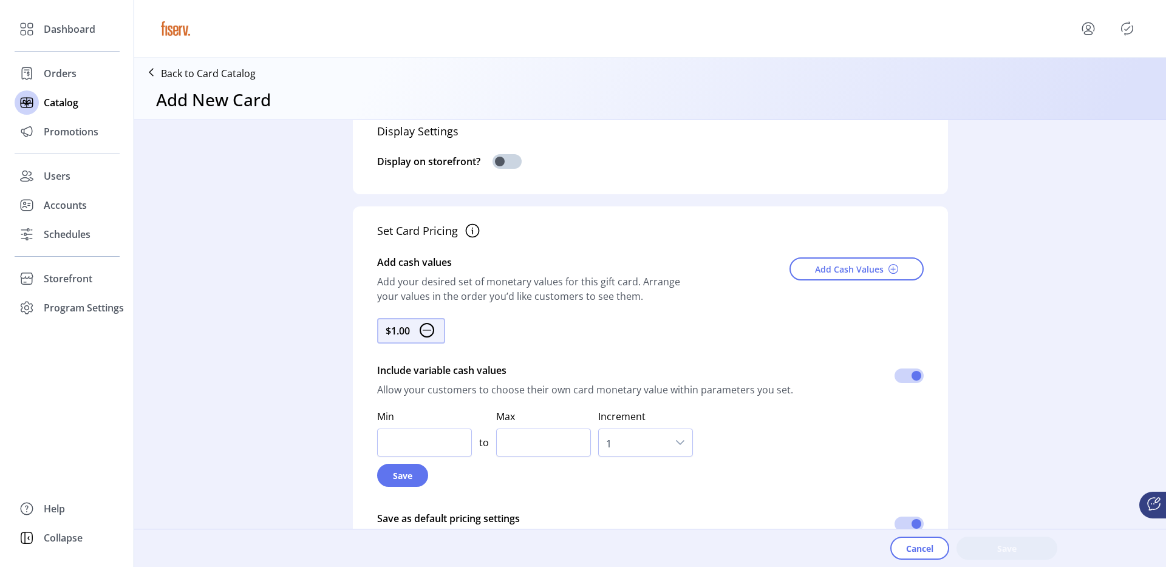
scroll to position [0, 0]
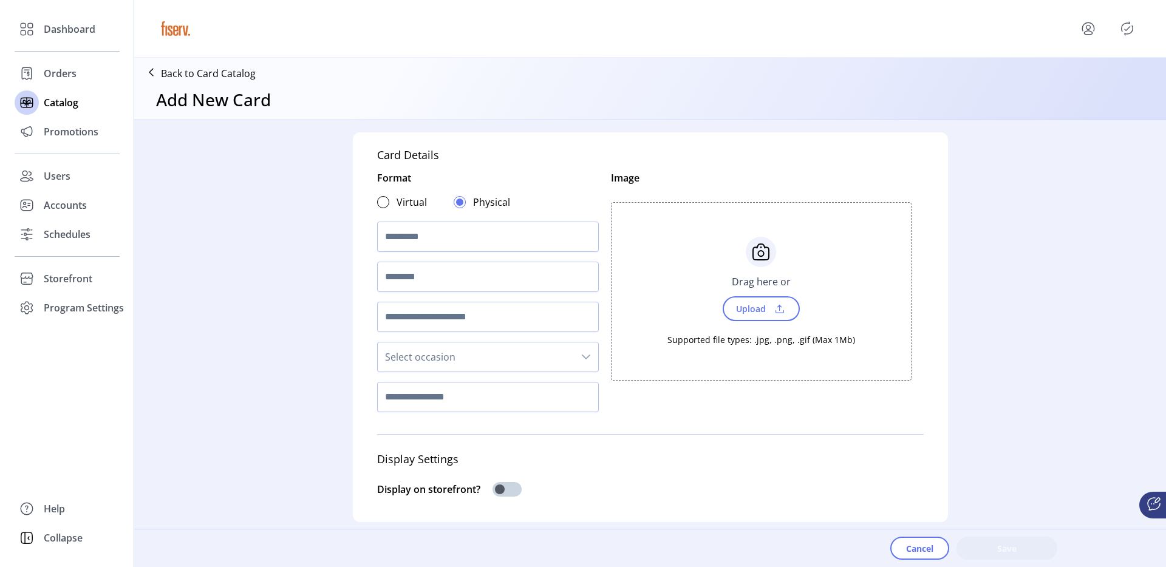
click at [1131, 29] on icon "Publisher Panel" at bounding box center [1127, 28] width 19 height 19
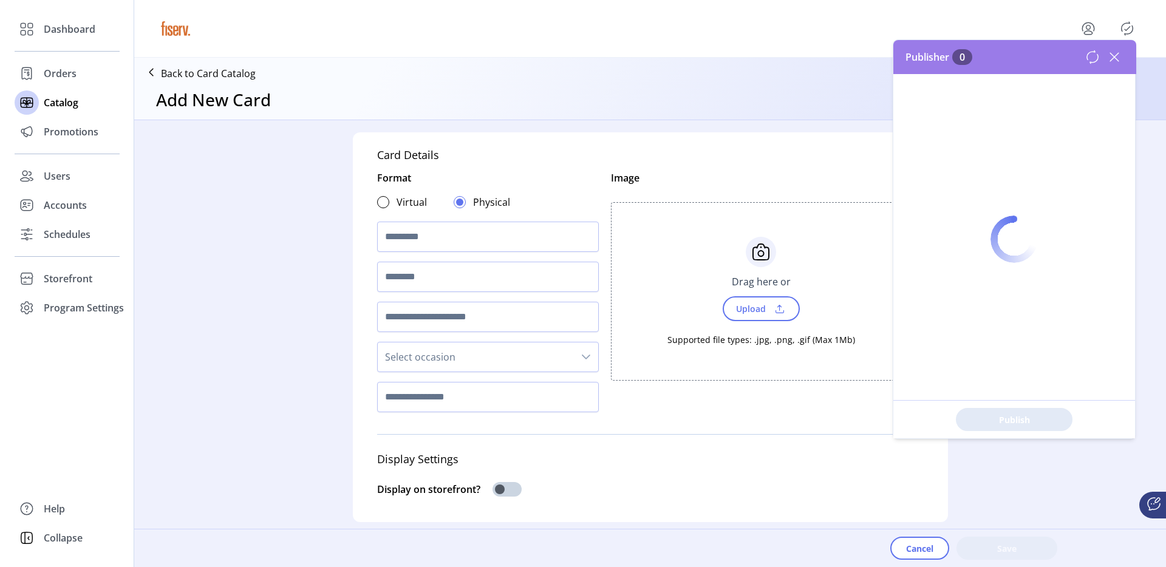
click at [525, 180] on div "Format Virtual Physical Select occasion" at bounding box center [488, 294] width 222 height 247
click at [398, 244] on input "text" at bounding box center [488, 237] width 222 height 30
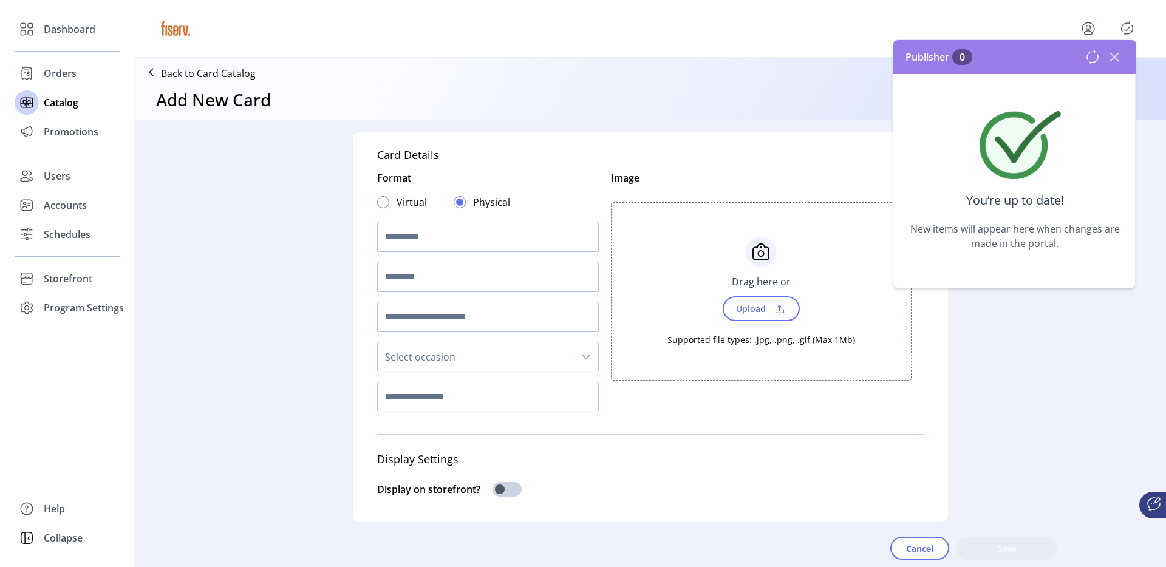
click at [378, 204] on div at bounding box center [383, 202] width 12 height 12
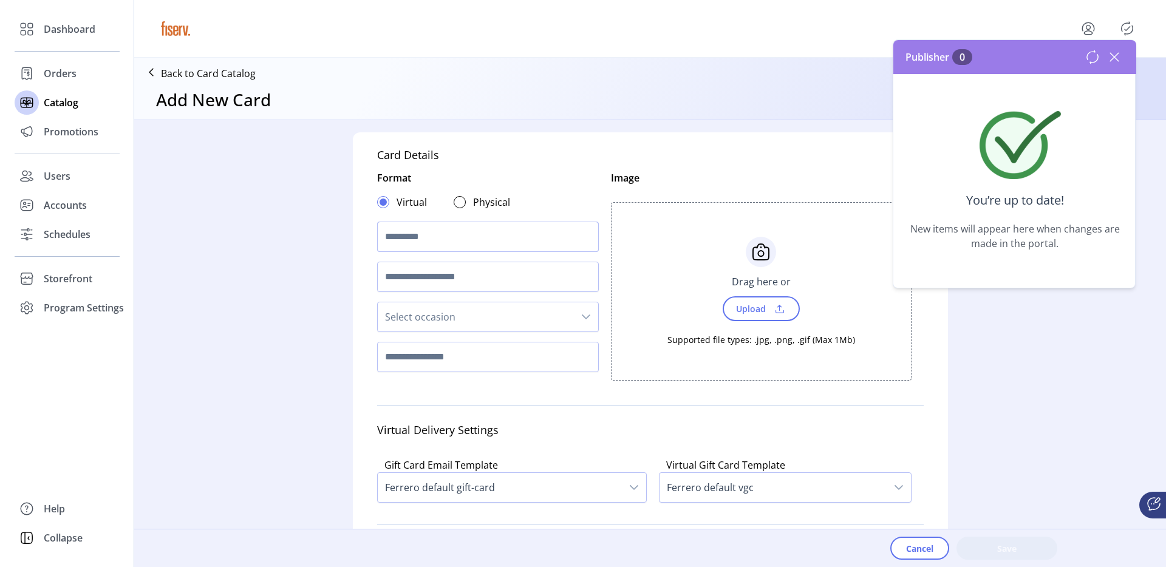
click at [407, 236] on input "text" at bounding box center [488, 237] width 222 height 30
click at [729, 310] on span "Upload" at bounding box center [750, 309] width 42 height 18
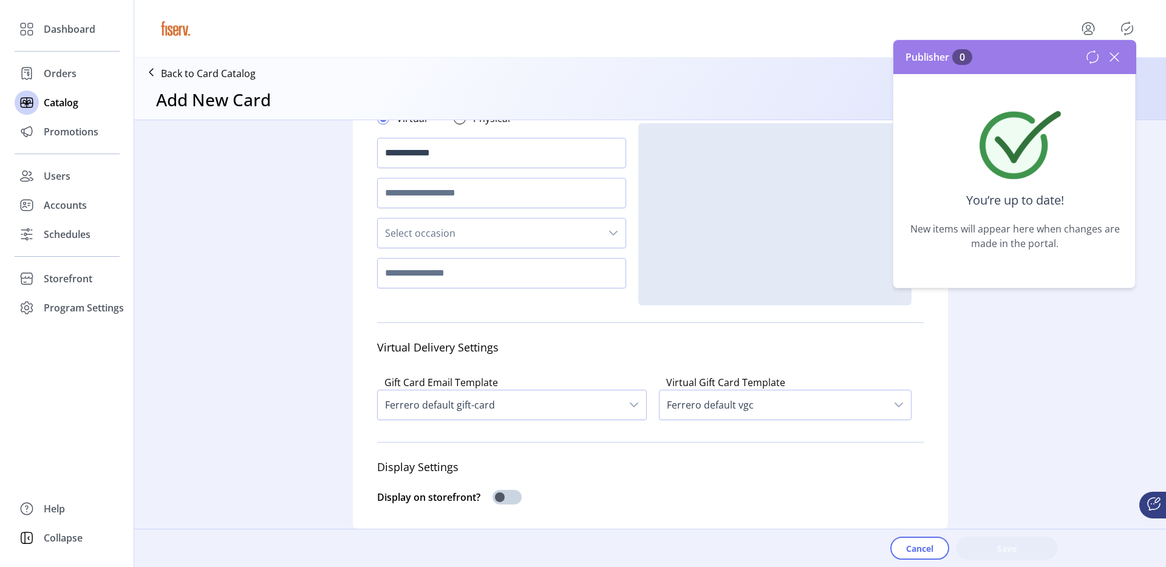
scroll to position [132, 0]
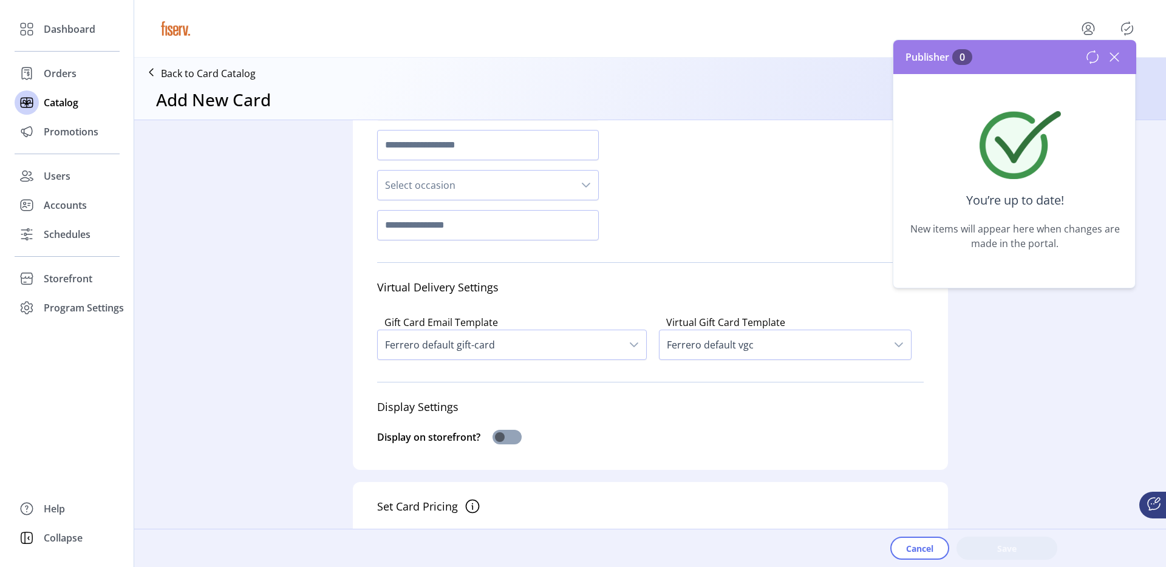
click at [500, 439] on span at bounding box center [507, 437] width 29 height 15
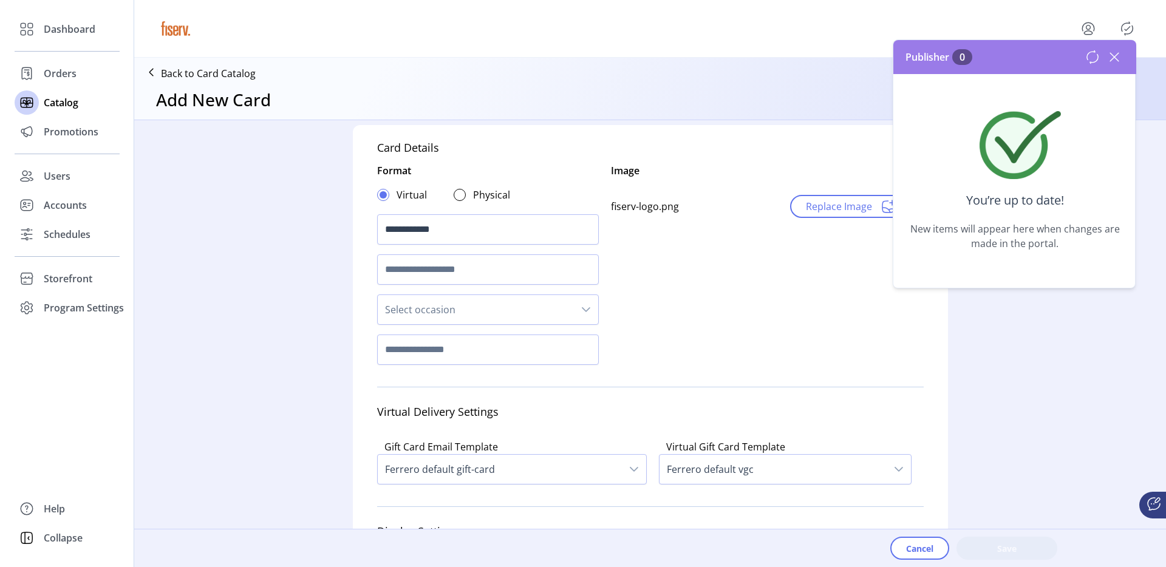
scroll to position [0, 0]
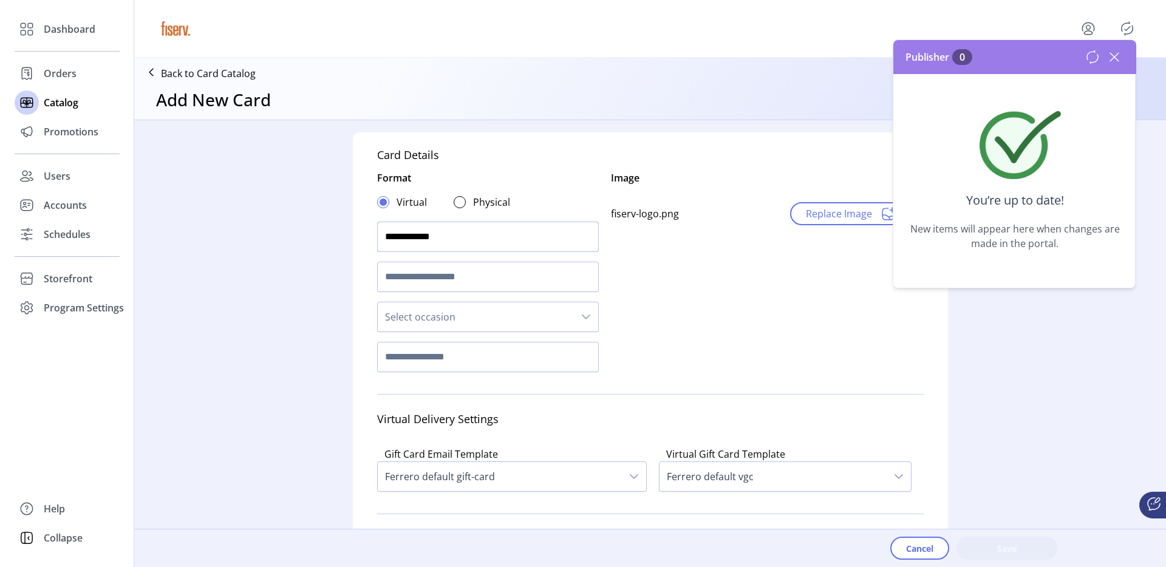
click at [460, 244] on input "**********" at bounding box center [488, 237] width 222 height 30
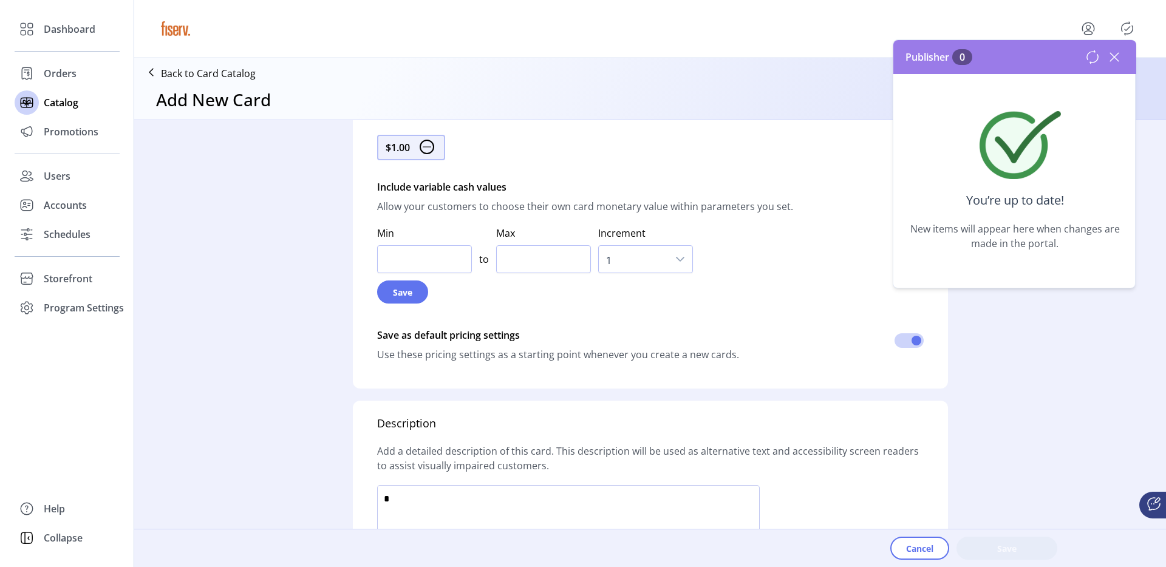
scroll to position [648, 0]
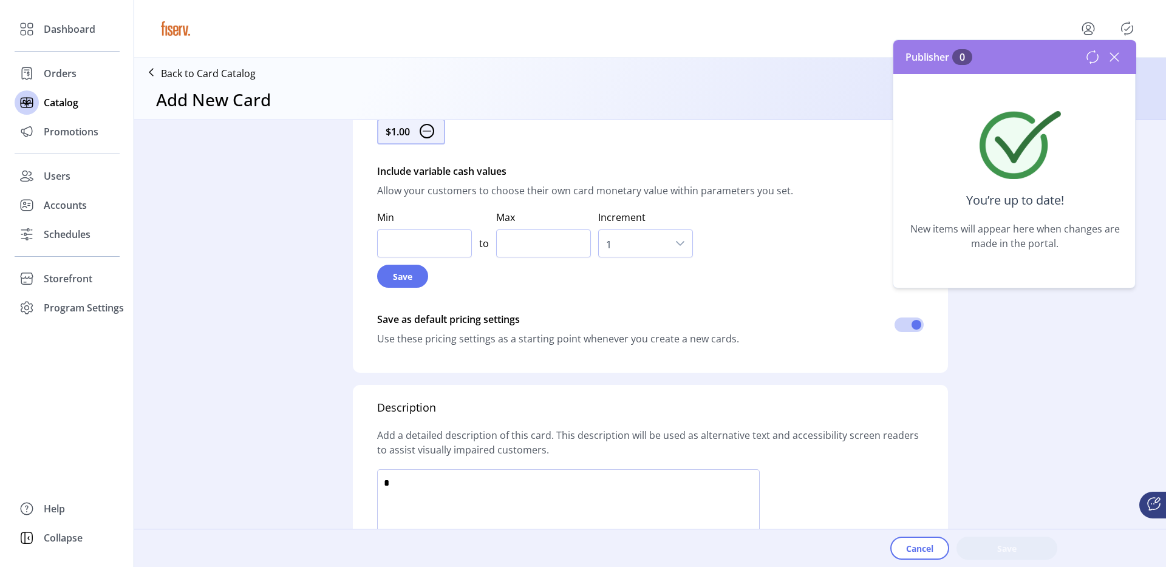
type input "**********"
click at [435, 244] on input "Min" at bounding box center [424, 244] width 95 height 28
type input "**"
click at [535, 239] on input "Max" at bounding box center [543, 244] width 95 height 28
type input "****"
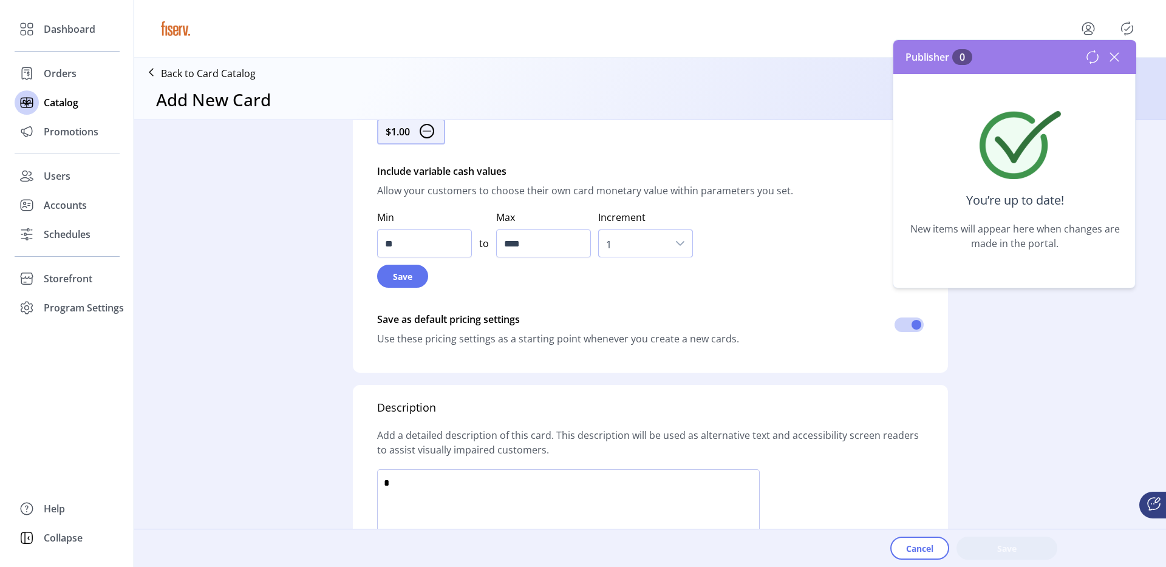
click at [630, 245] on span "1" at bounding box center [633, 243] width 69 height 27
click at [616, 312] on li "1" at bounding box center [646, 300] width 89 height 24
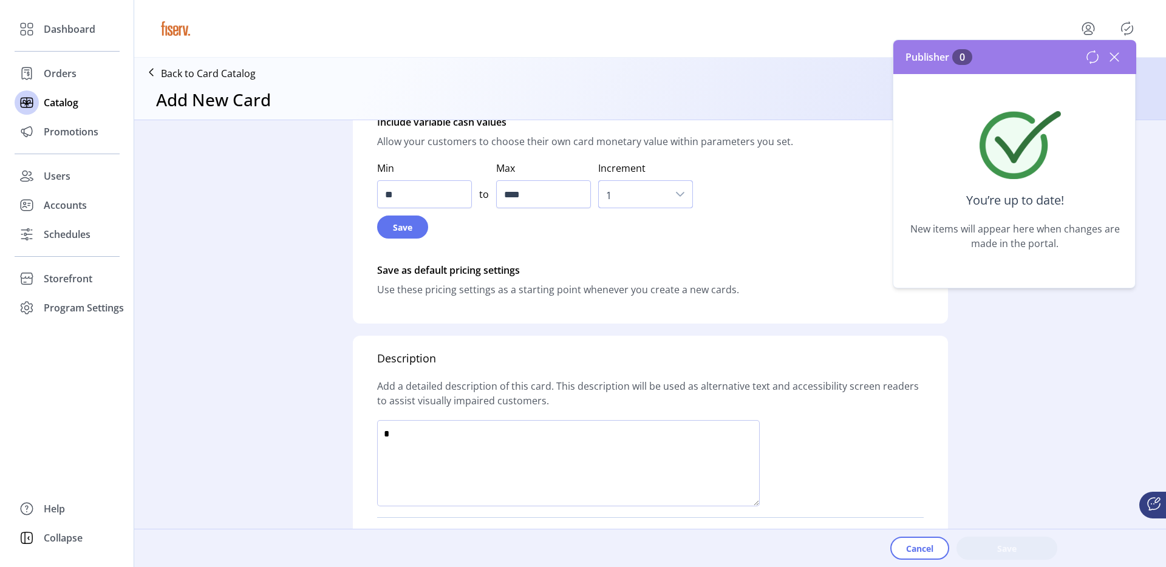
scroll to position [724, 0]
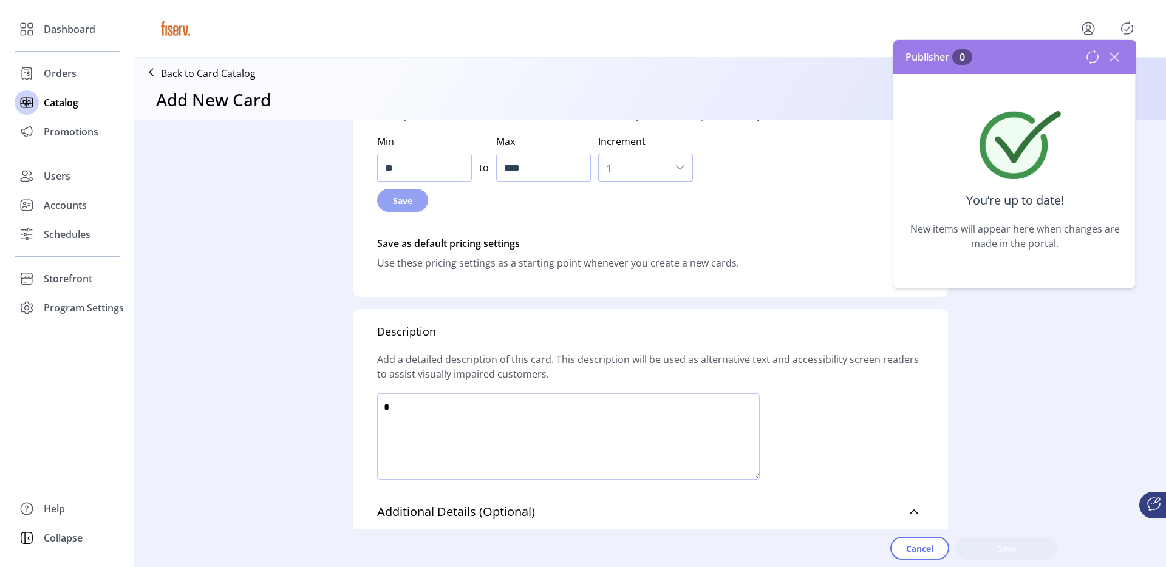
click at [412, 196] on button "Save" at bounding box center [402, 200] width 51 height 23
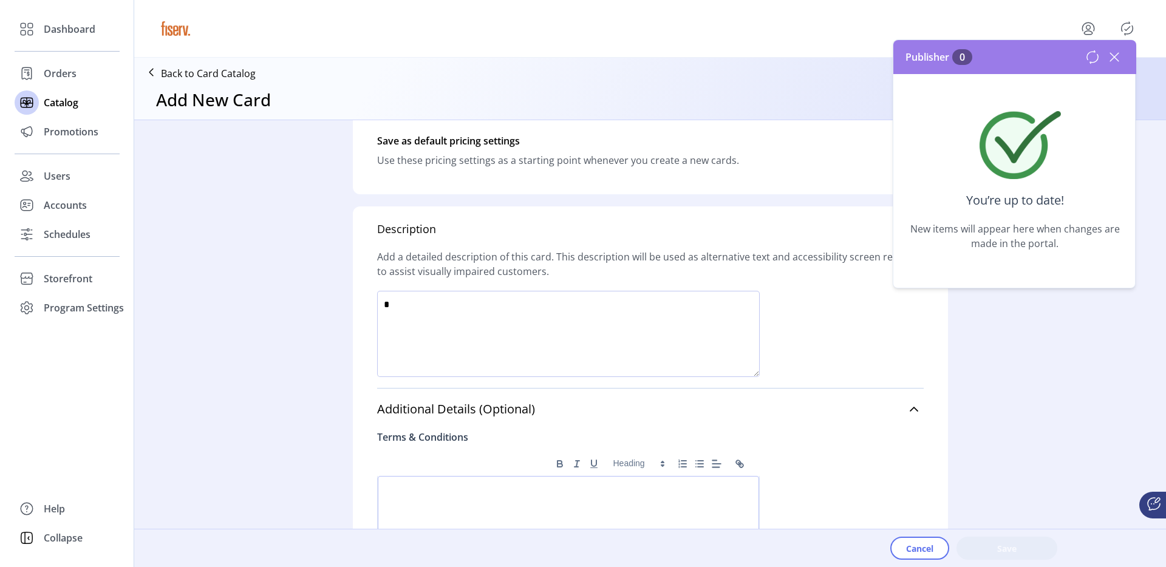
scroll to position [846, 0]
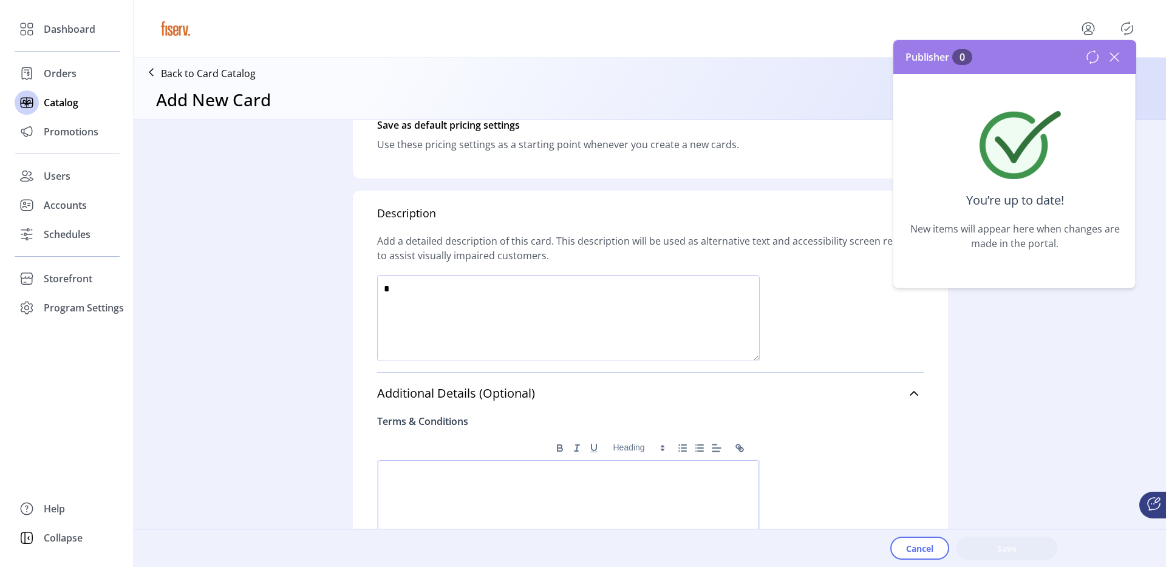
click at [527, 310] on textarea at bounding box center [568, 318] width 383 height 86
type textarea "****"
click at [982, 552] on span "Save" at bounding box center [1006, 548] width 69 height 13
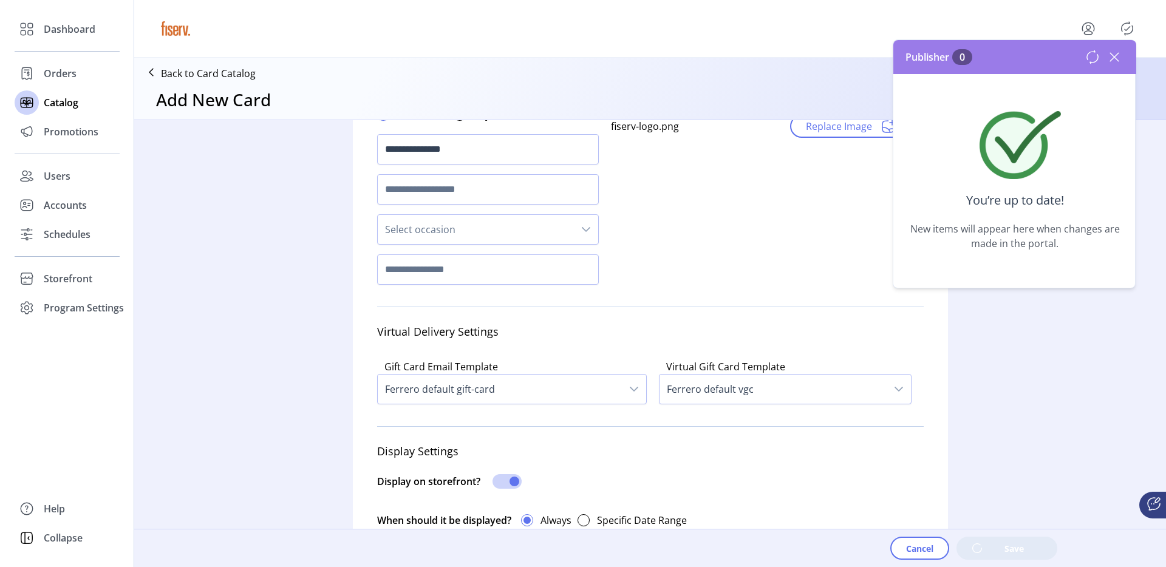
scroll to position [0, 0]
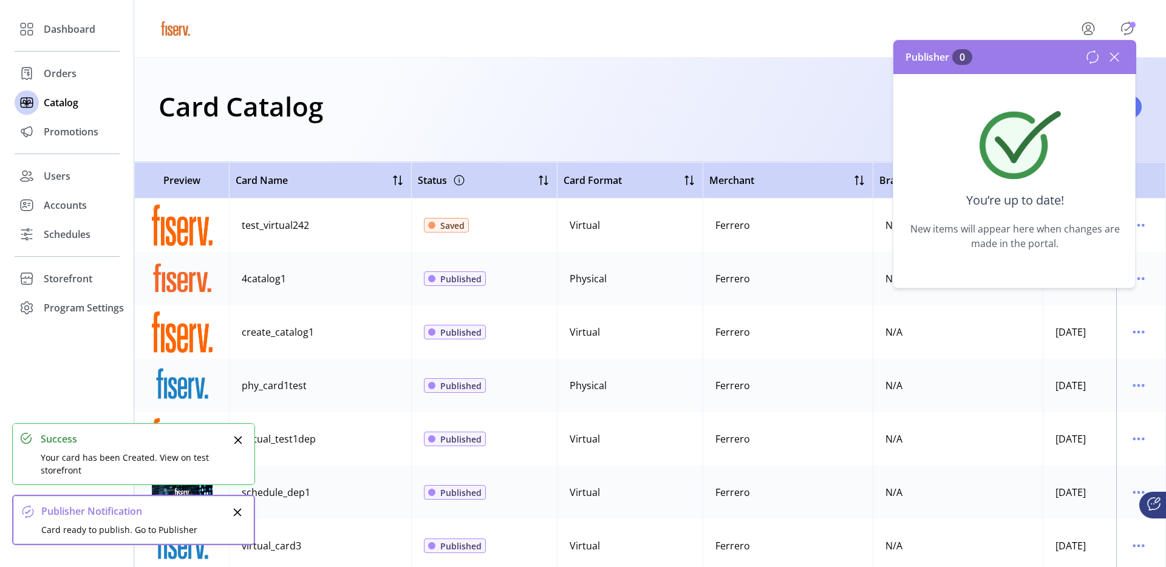
click at [1093, 60] on icon at bounding box center [1092, 57] width 15 height 15
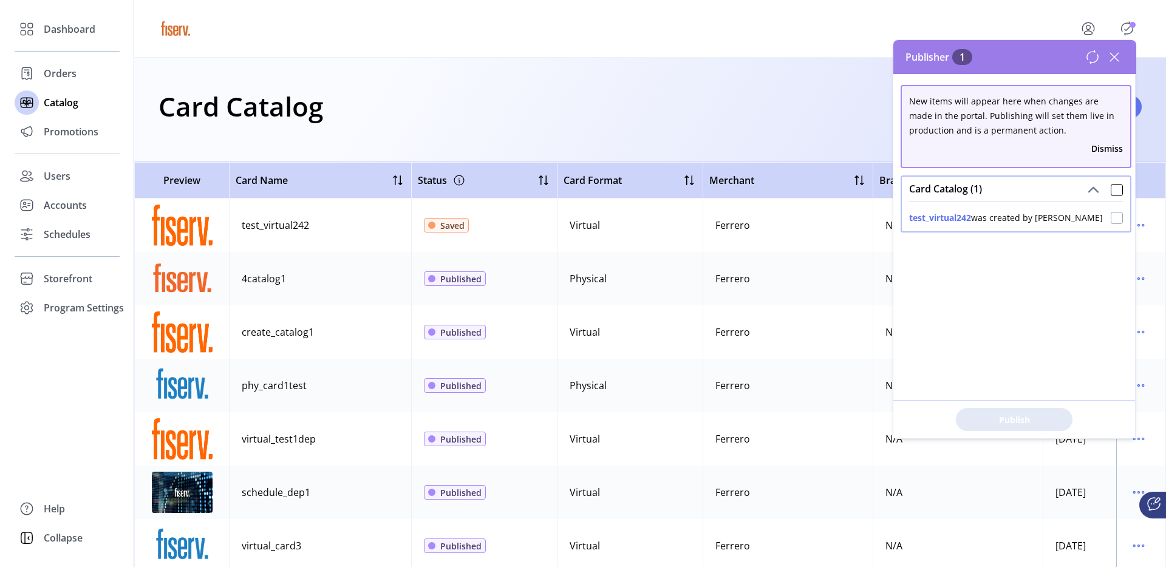
click at [1111, 218] on div at bounding box center [1117, 218] width 12 height 12
click at [1001, 417] on span "Publish 1 Items" at bounding box center [1014, 420] width 85 height 13
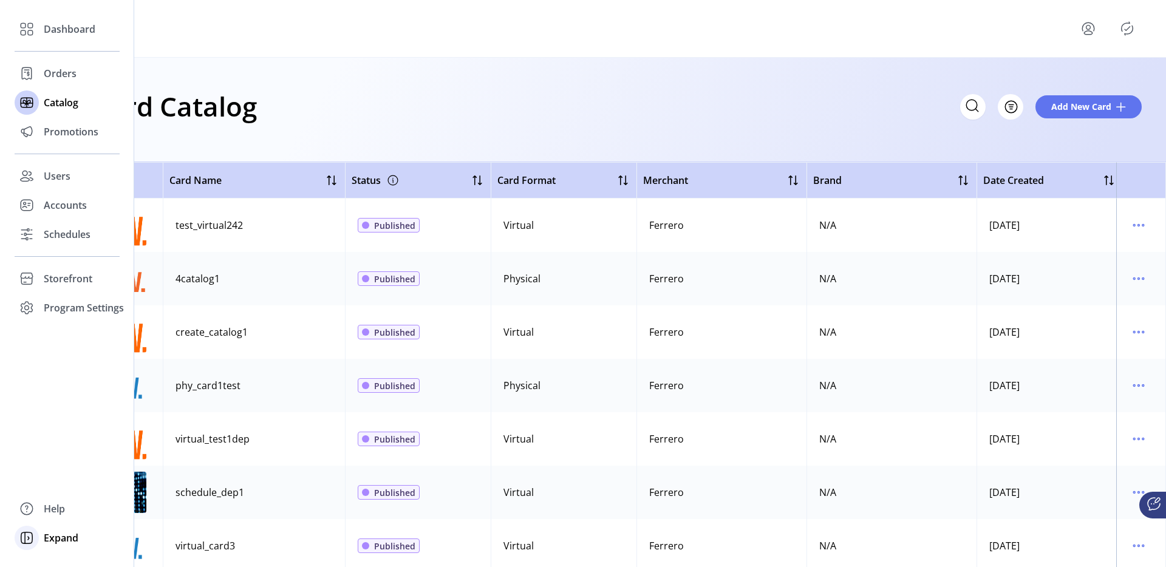
click at [53, 536] on span "Expand" at bounding box center [61, 538] width 35 height 15
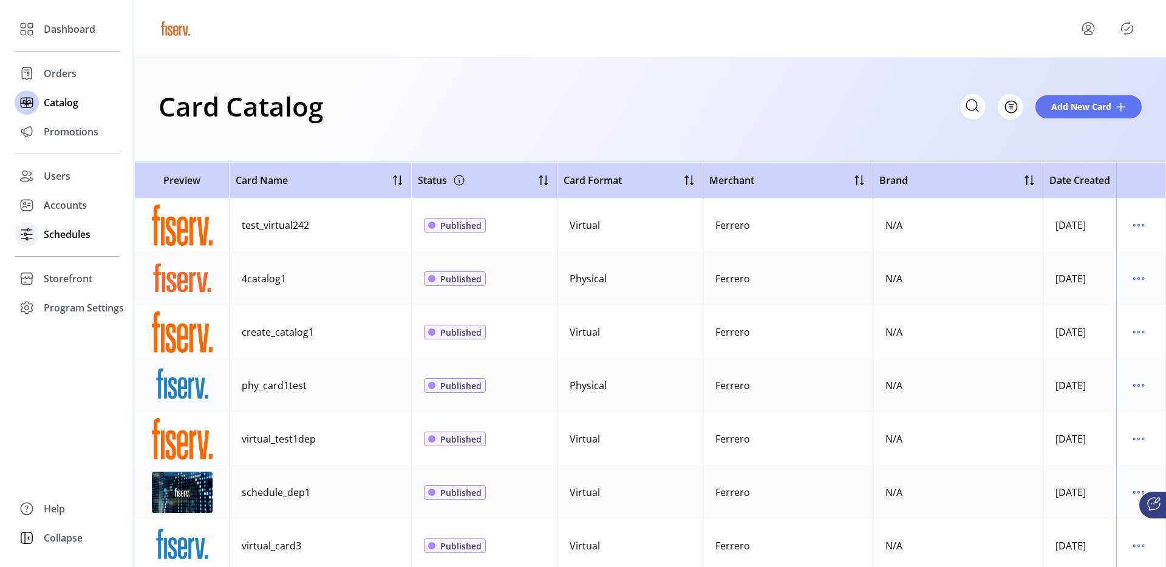
click at [85, 245] on div "Schedules" at bounding box center [67, 234] width 105 height 29
click at [84, 240] on span "Schedules" at bounding box center [67, 234] width 47 height 15
click at [80, 228] on span "Schedules" at bounding box center [67, 234] width 47 height 15
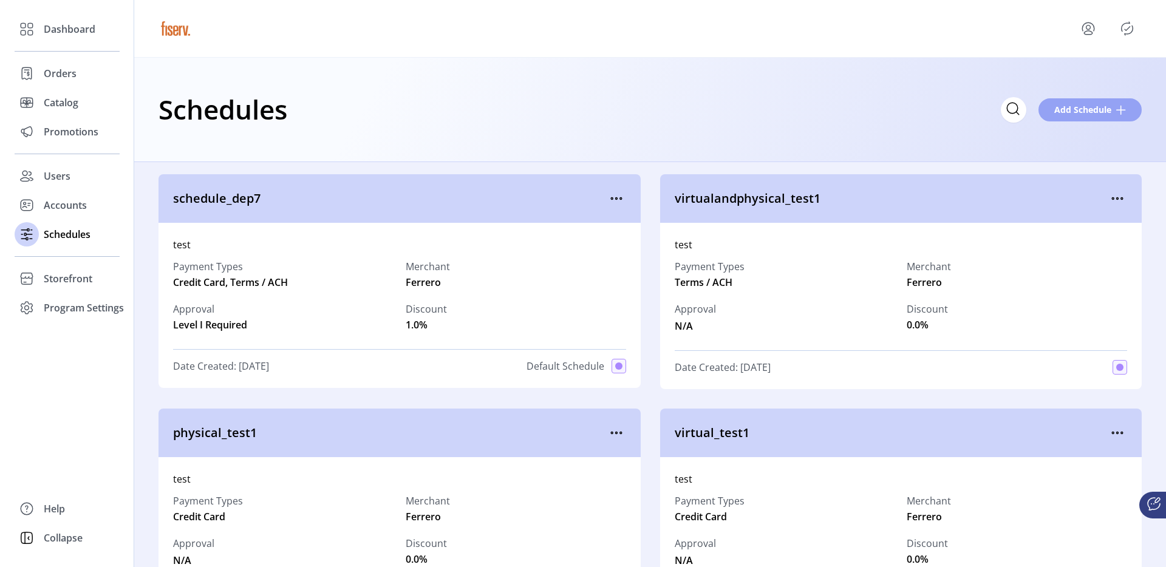
click at [1079, 115] on span "Add Schedule" at bounding box center [1082, 109] width 57 height 13
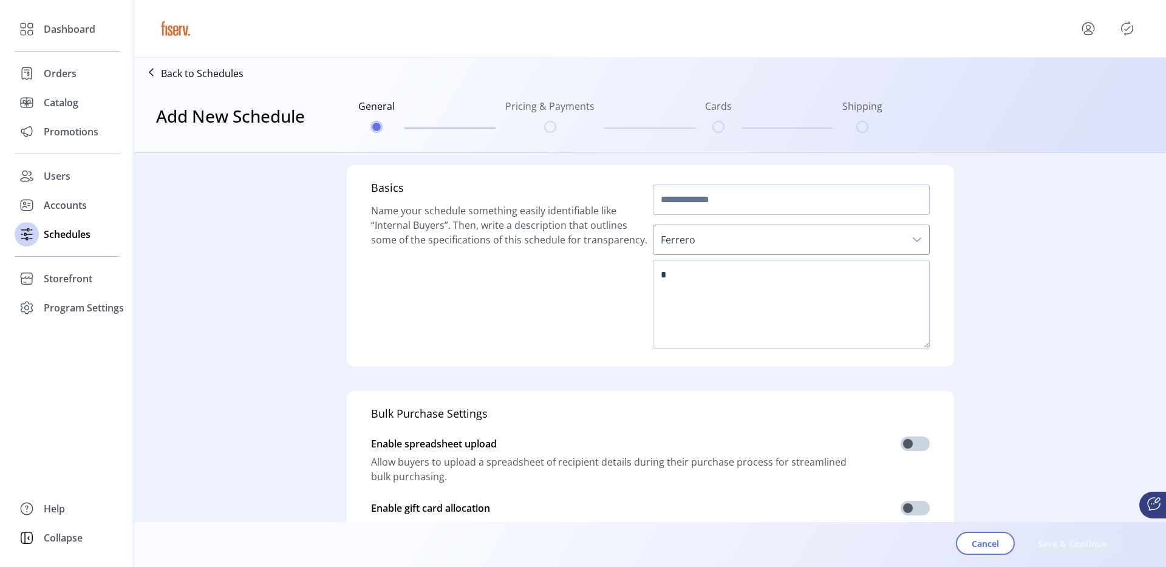
click at [683, 197] on input "text" at bounding box center [791, 200] width 277 height 30
click at [680, 207] on input "text" at bounding box center [791, 200] width 277 height 30
type input "*********"
click at [692, 326] on textarea at bounding box center [791, 304] width 277 height 89
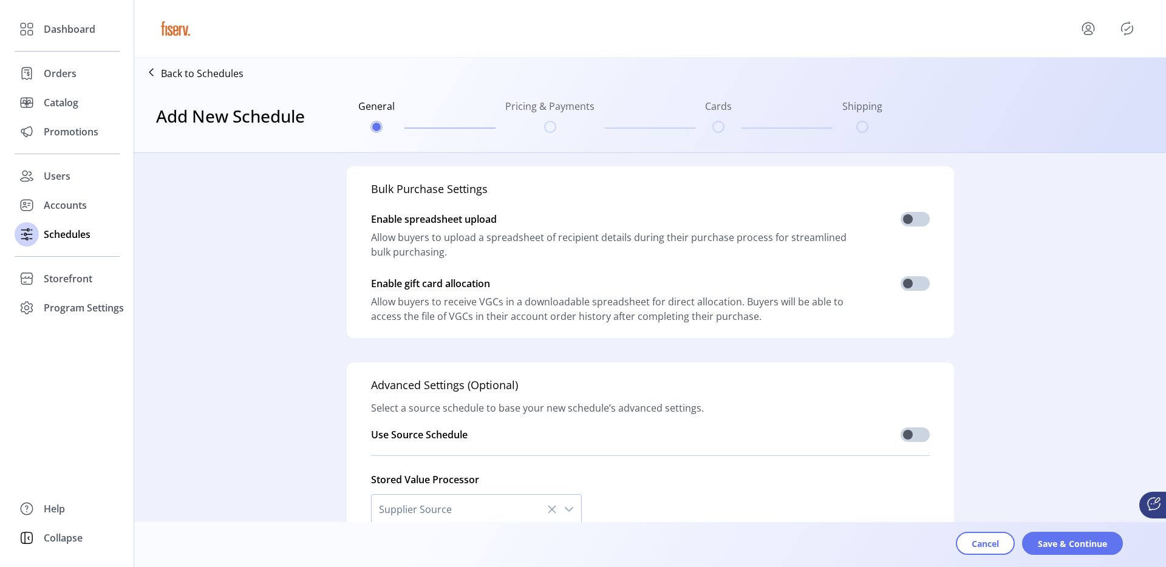
scroll to position [299, 0]
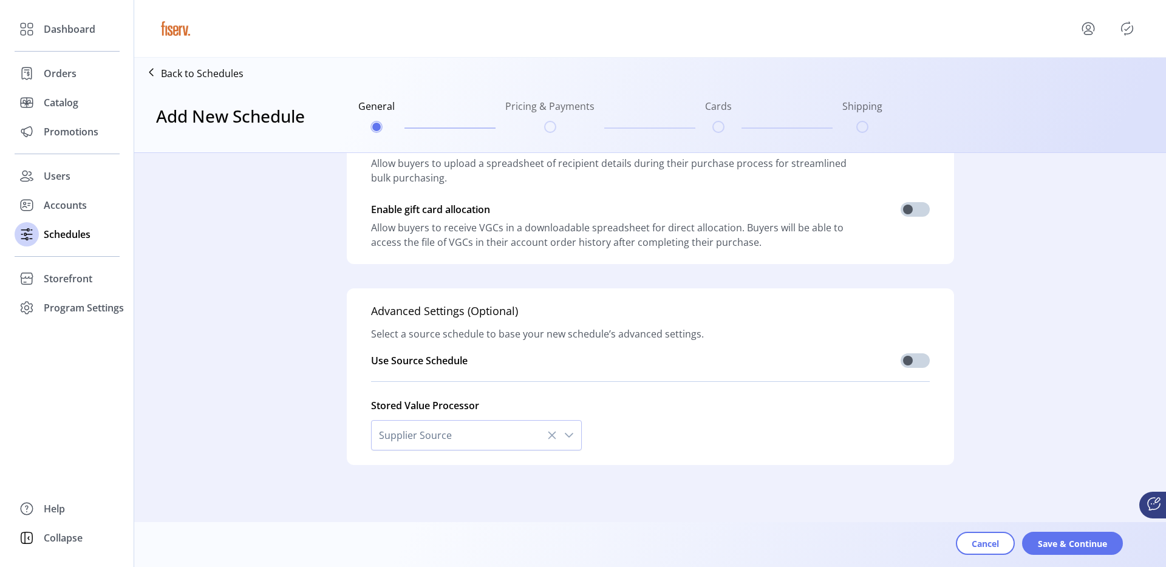
type textarea "****"
click at [449, 431] on span "Supplier Source" at bounding box center [464, 435] width 185 height 29
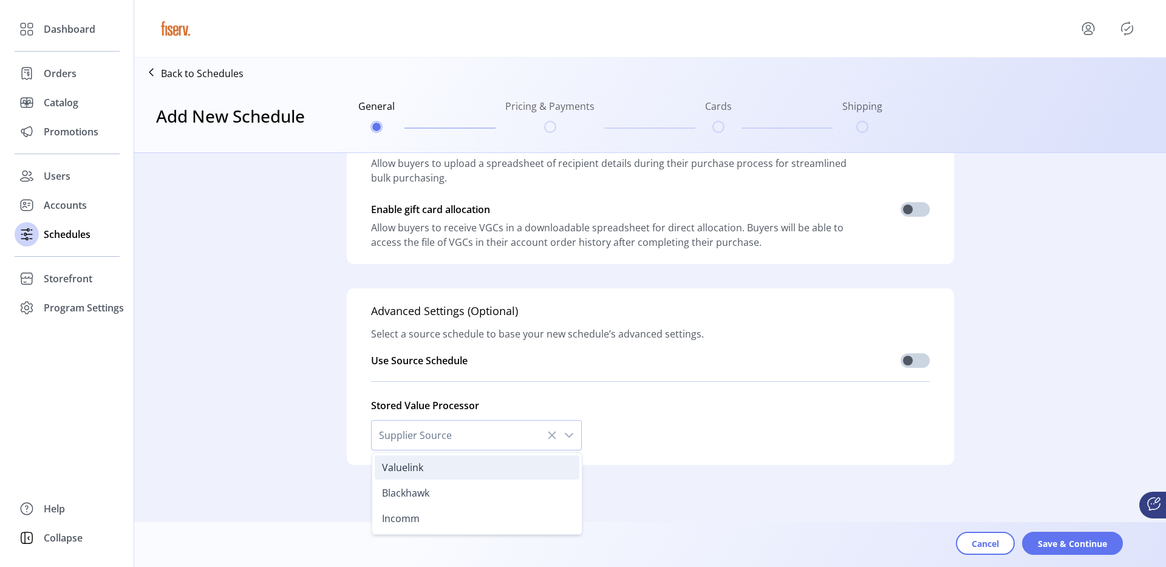
click at [437, 459] on li "Valuelink" at bounding box center [477, 468] width 205 height 24
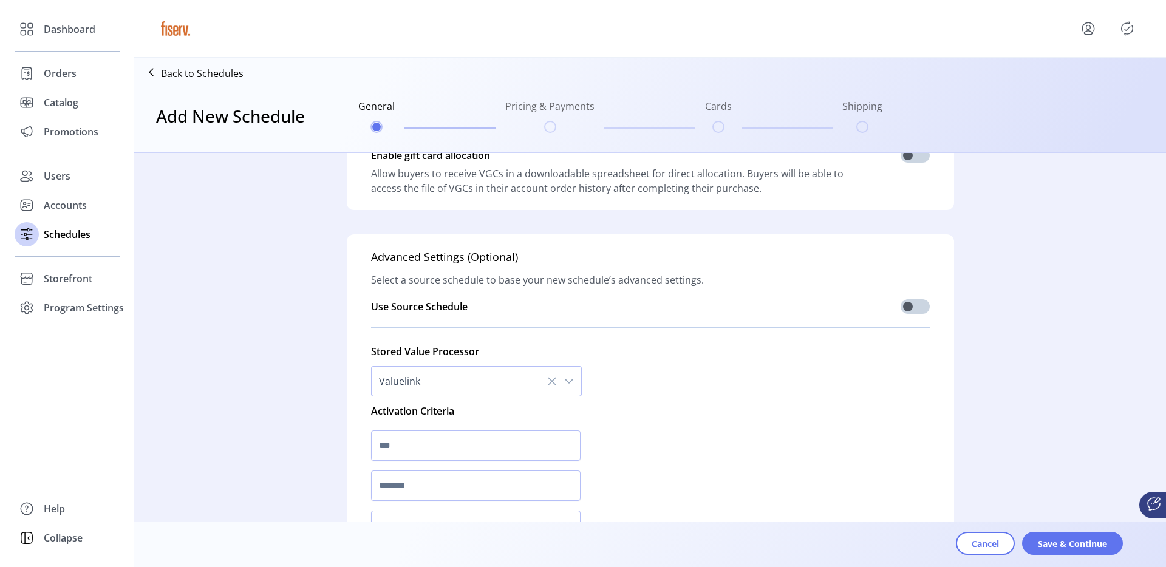
scroll to position [361, 0]
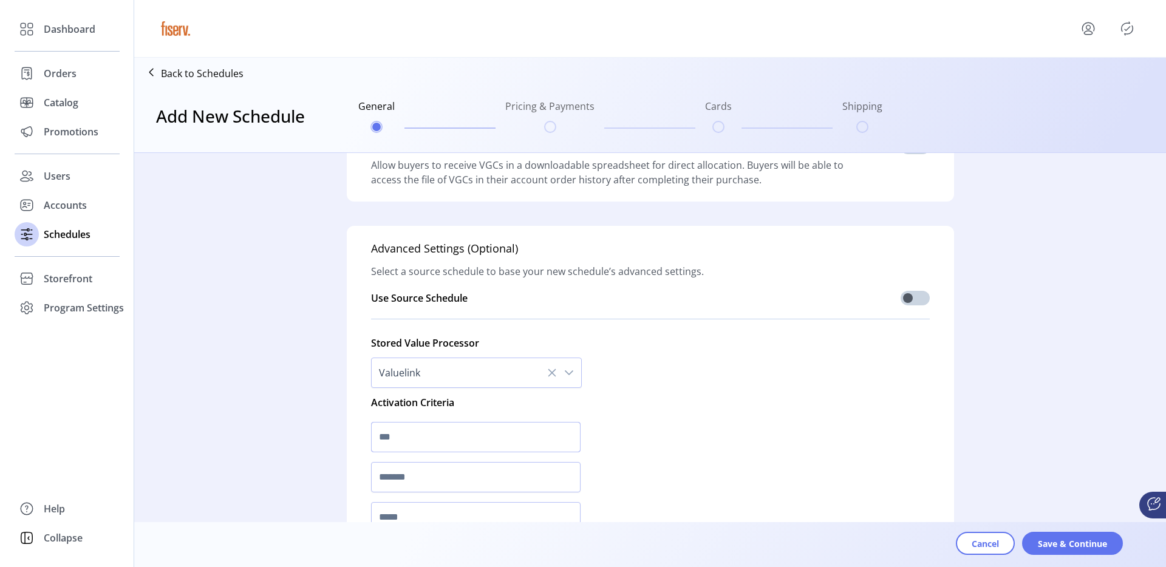
click at [411, 444] on input "text" at bounding box center [476, 437] width 210 height 30
type input "*"
click at [408, 477] on input "text" at bounding box center [476, 477] width 210 height 30
type input "*"
click at [412, 513] on input "text" at bounding box center [476, 517] width 210 height 30
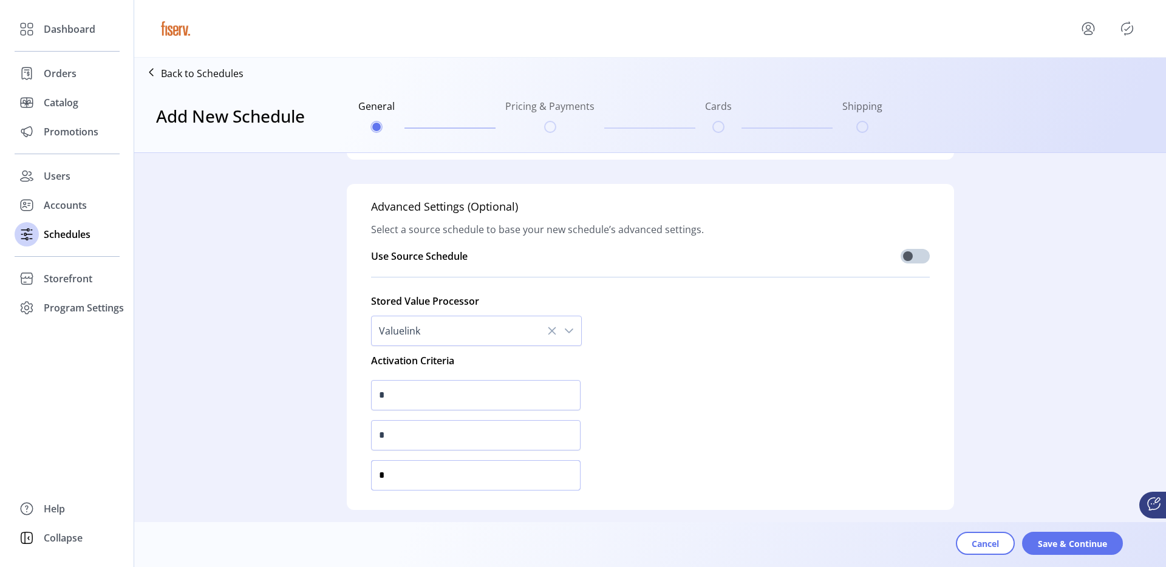
scroll to position [423, 0]
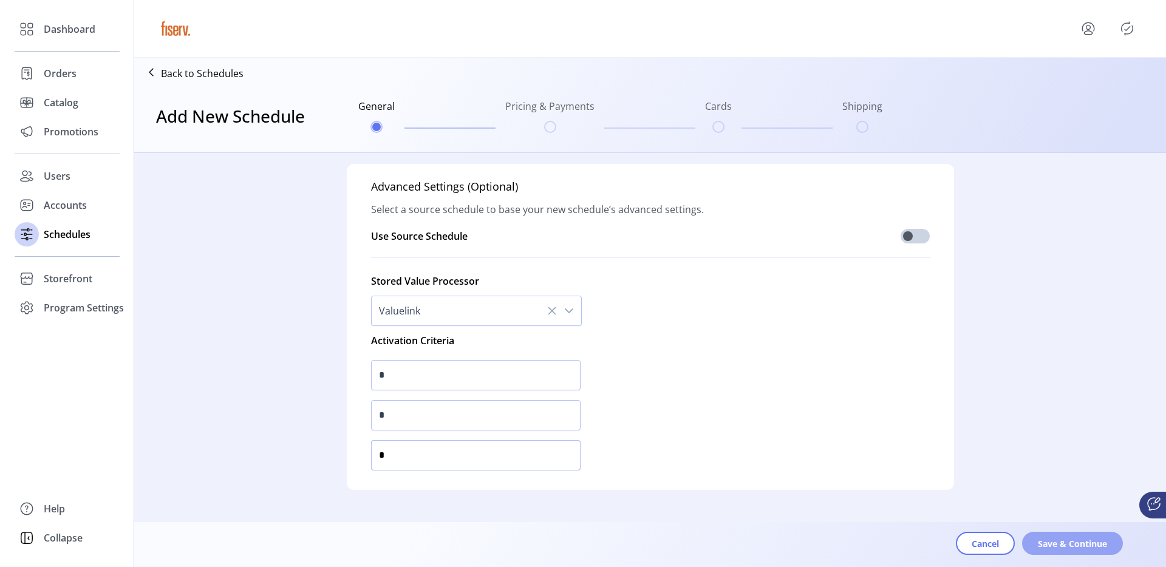
type input "*"
click at [1075, 539] on span "Save & Continue" at bounding box center [1072, 544] width 69 height 13
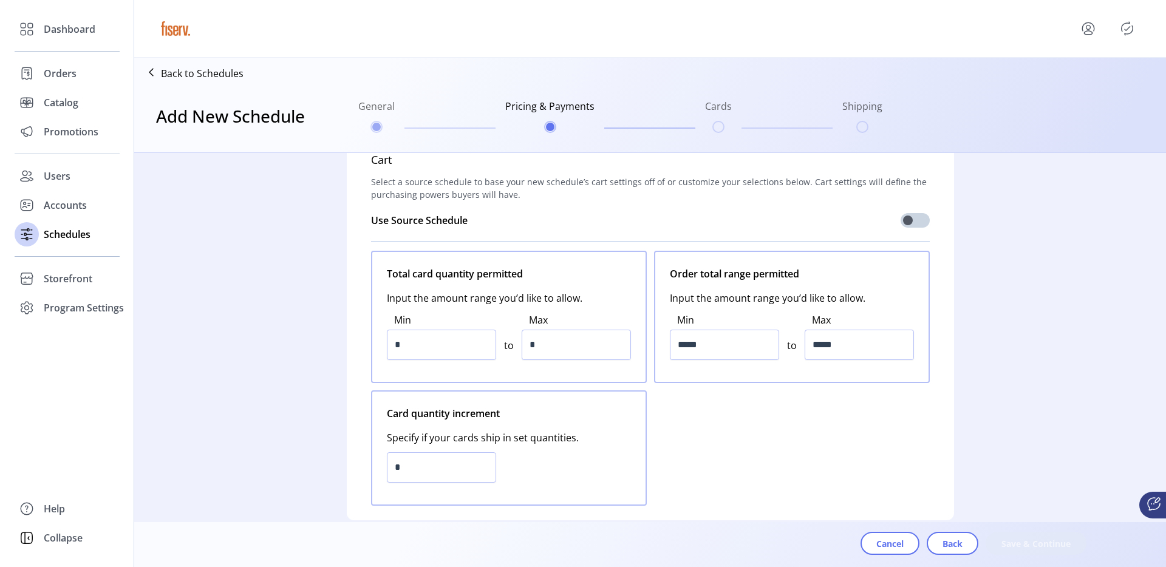
scroll to position [22, 0]
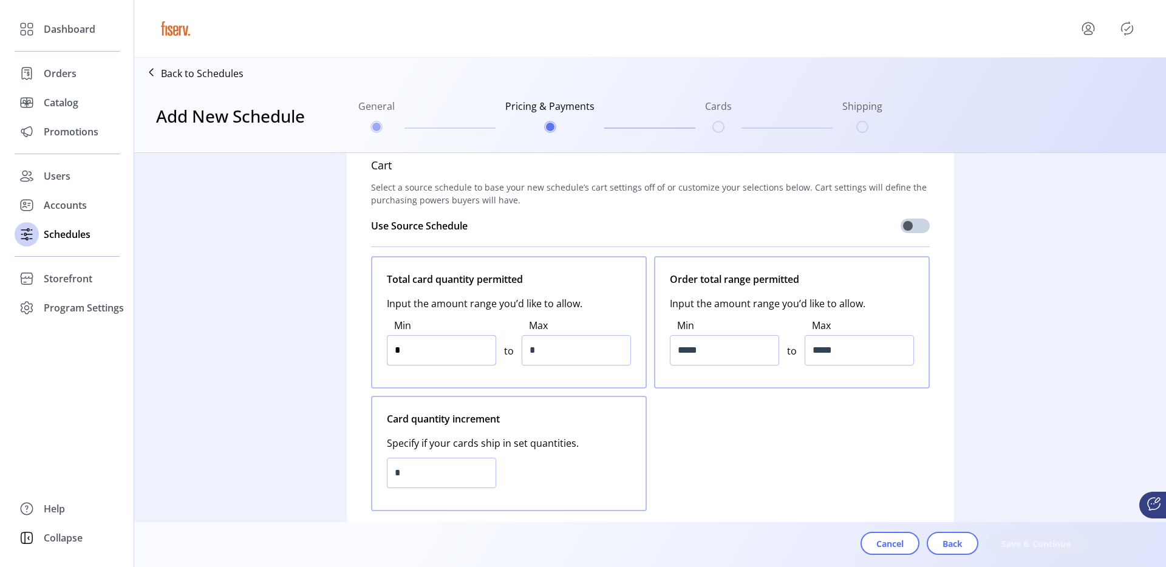
click at [445, 347] on input "*" at bounding box center [441, 350] width 109 height 30
type input "*"
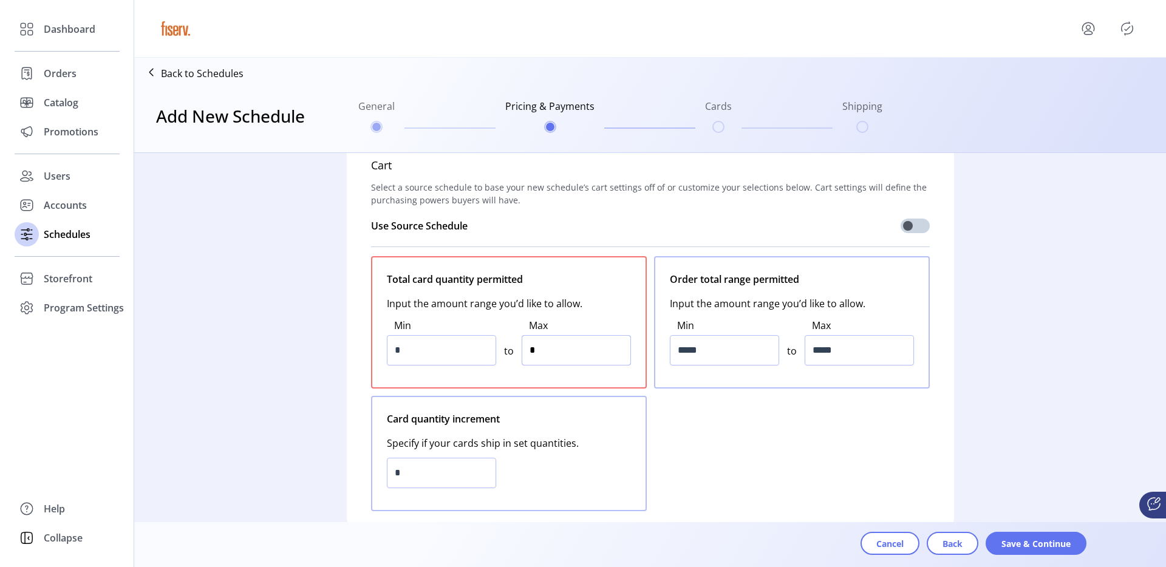
click at [552, 353] on input "*" at bounding box center [576, 350] width 109 height 30
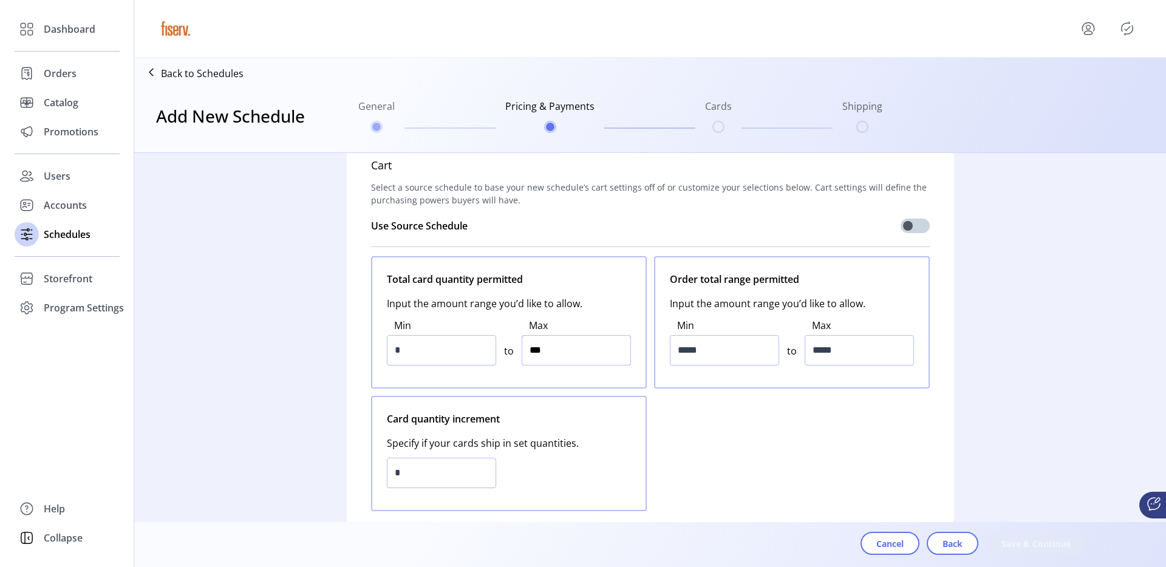
type input "*****"
click at [703, 352] on input "*****" at bounding box center [724, 350] width 109 height 30
click at [685, 350] on input "*****" at bounding box center [724, 350] width 109 height 30
type input "*****"
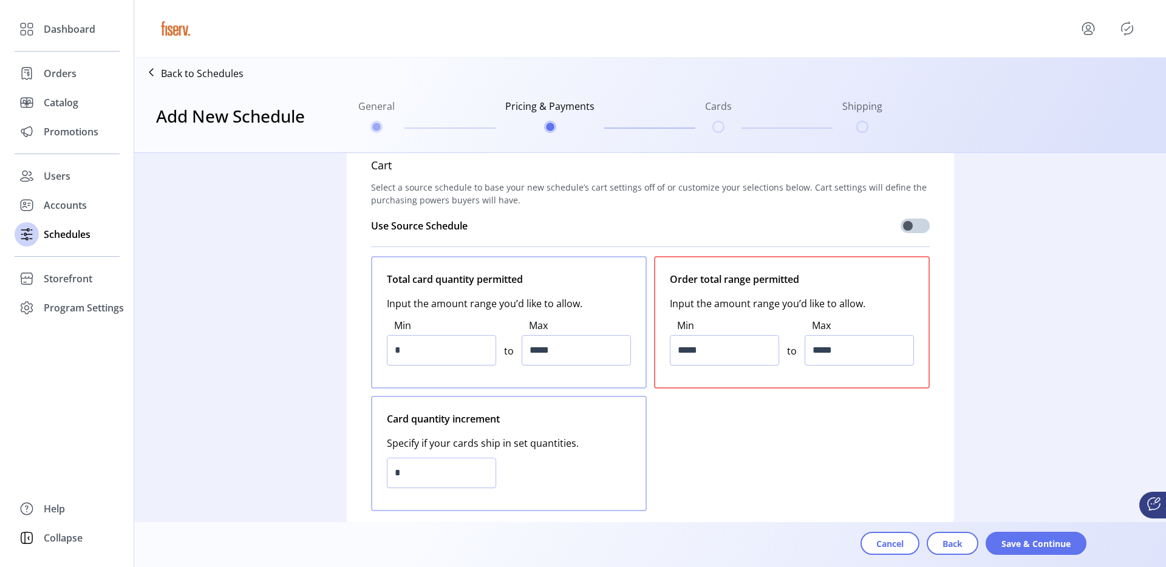
click at [801, 342] on div "Min ***** to Max *****" at bounding box center [792, 342] width 244 height 62
drag, startPoint x: 801, startPoint y: 342, endPoint x: 817, endPoint y: 342, distance: 16.4
click at [801, 342] on div "Min ***** to Max *****" at bounding box center [792, 342] width 244 height 62
click at [817, 342] on input "*****" at bounding box center [859, 350] width 109 height 30
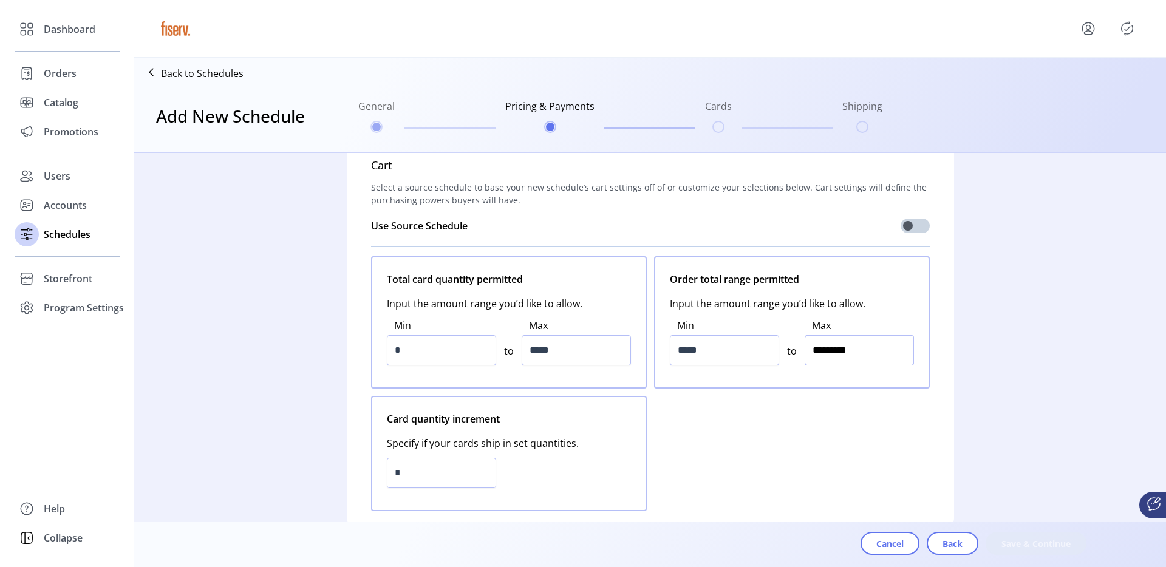
type input "**********"
click at [561, 356] on input "*****" at bounding box center [576, 350] width 109 height 30
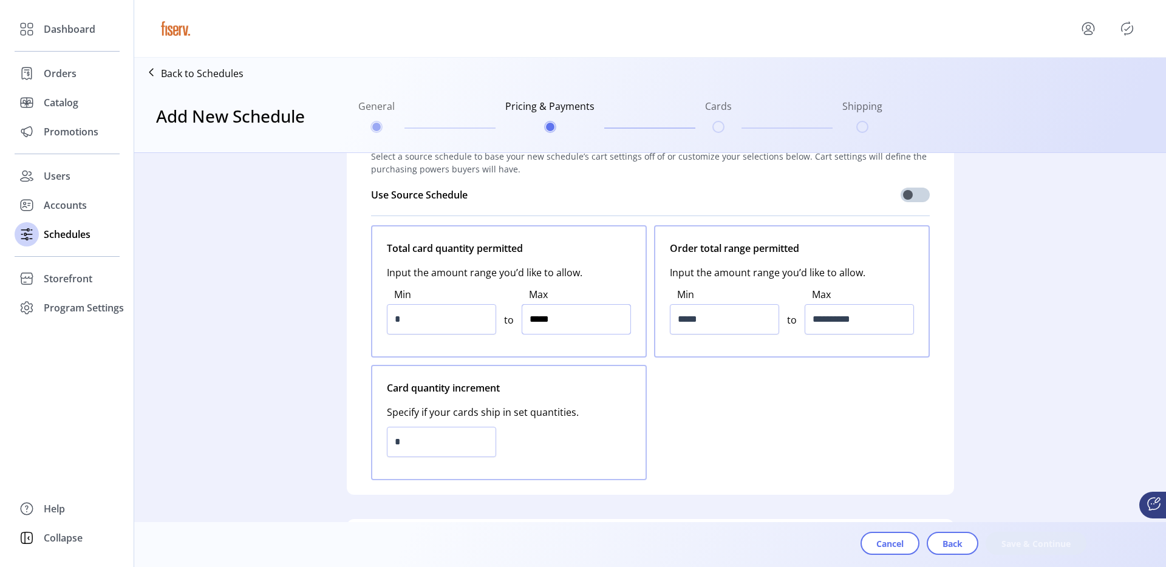
scroll to position [73, 0]
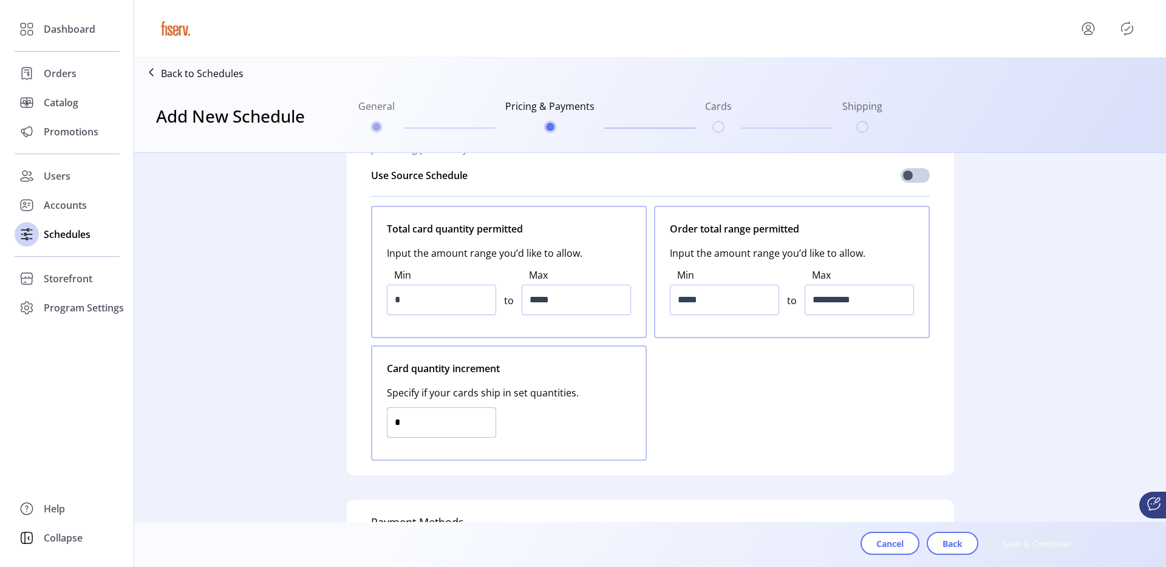
click at [443, 414] on input "*" at bounding box center [441, 423] width 109 height 30
type input "*"
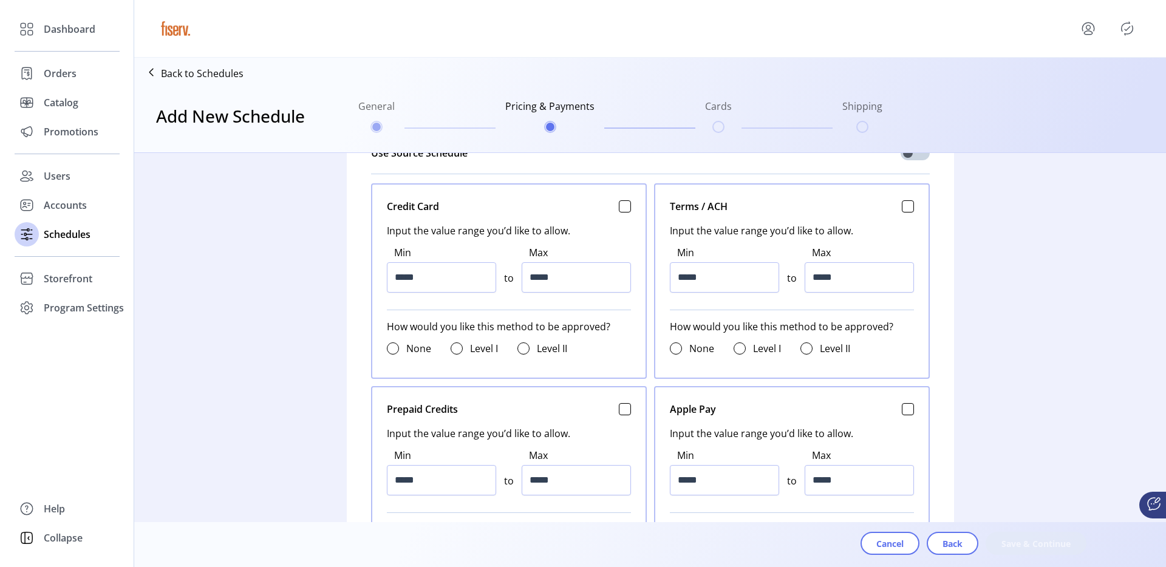
scroll to position [488, 0]
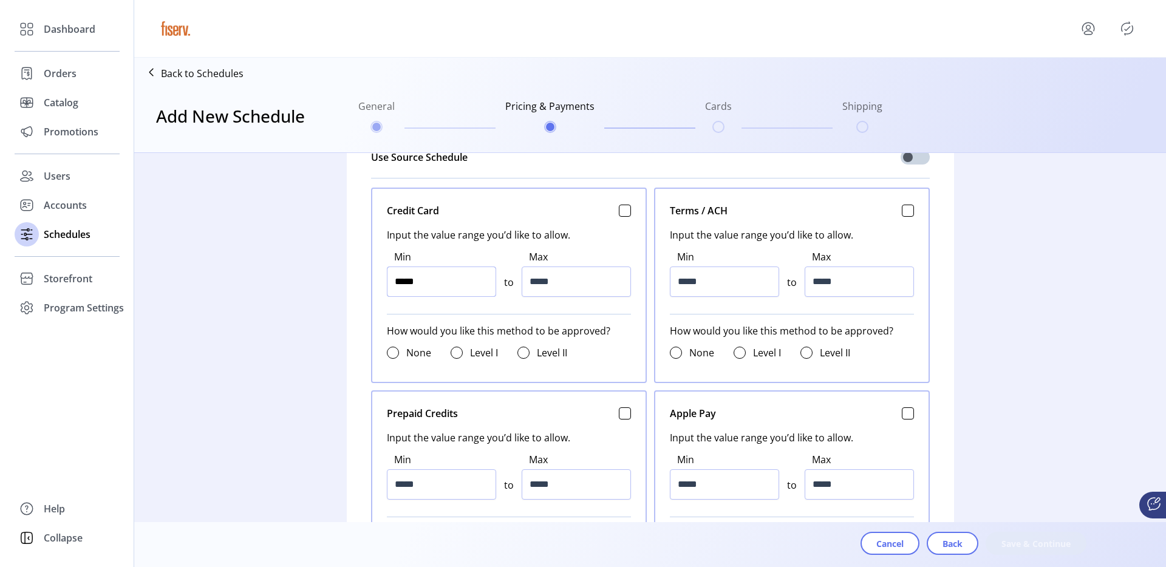
click at [449, 275] on input "*****" at bounding box center [441, 282] width 109 height 30
type input "*****"
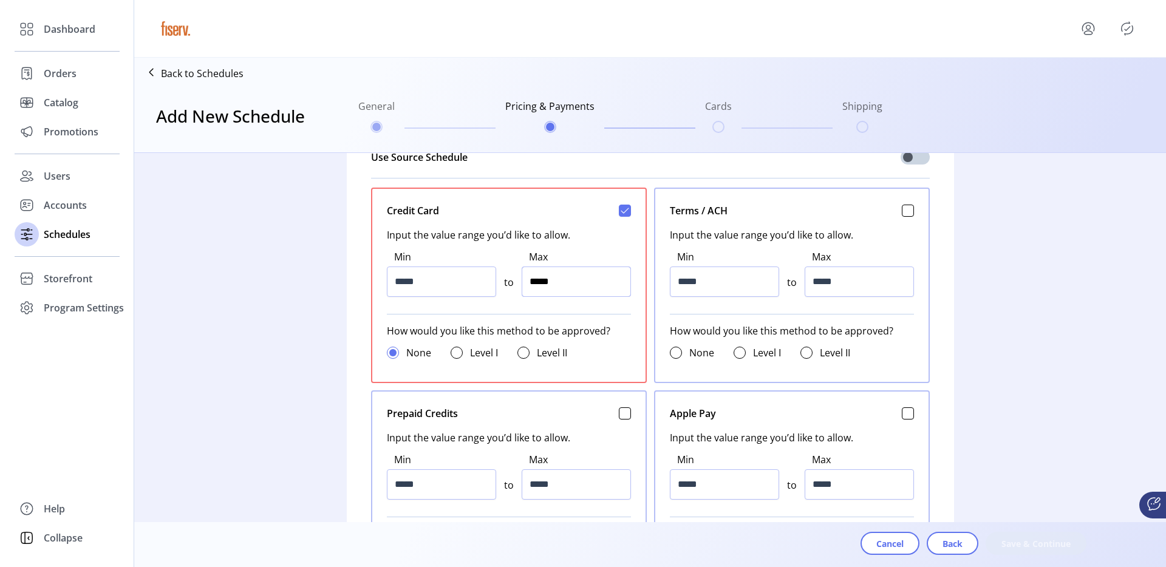
click at [579, 278] on input "*****" at bounding box center [576, 282] width 109 height 30
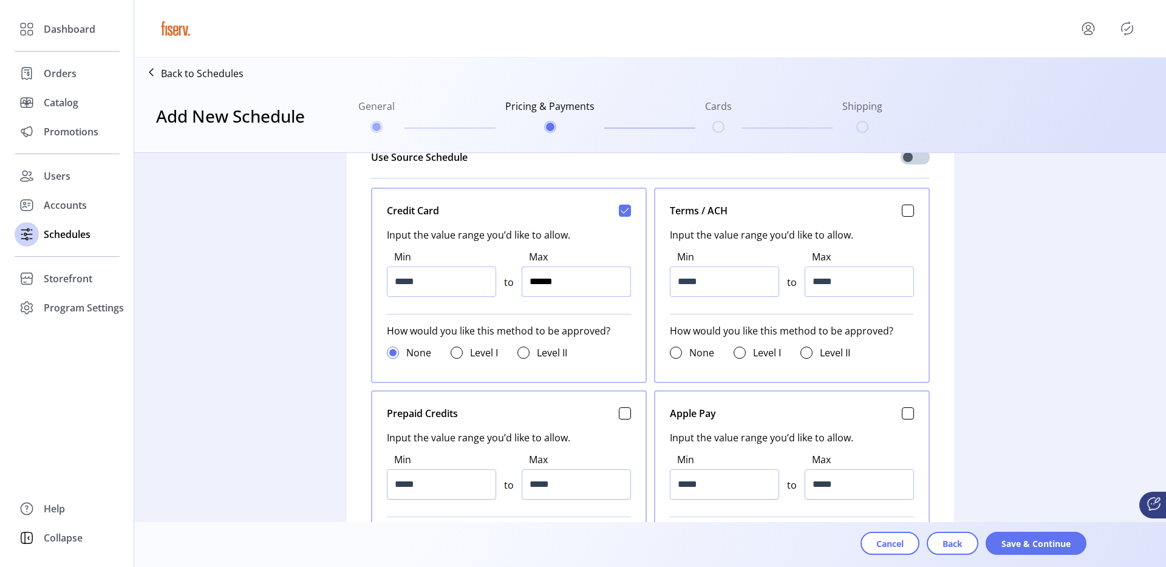
click at [579, 278] on input "******" at bounding box center [576, 282] width 109 height 30
type input "*********"
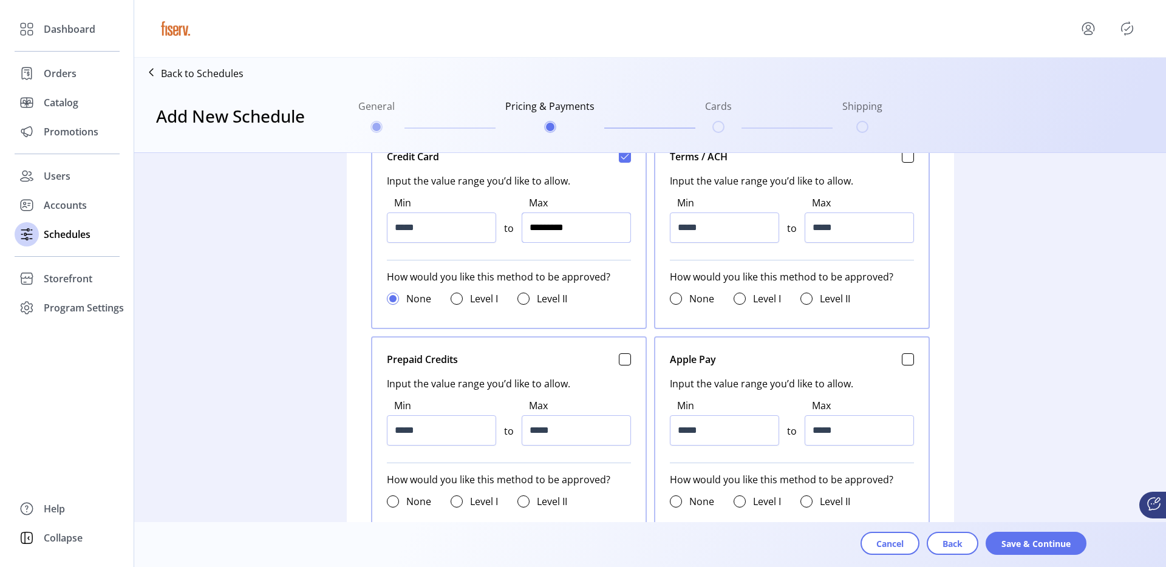
scroll to position [541, 0]
click at [431, 230] on input "*****" at bounding box center [441, 228] width 109 height 30
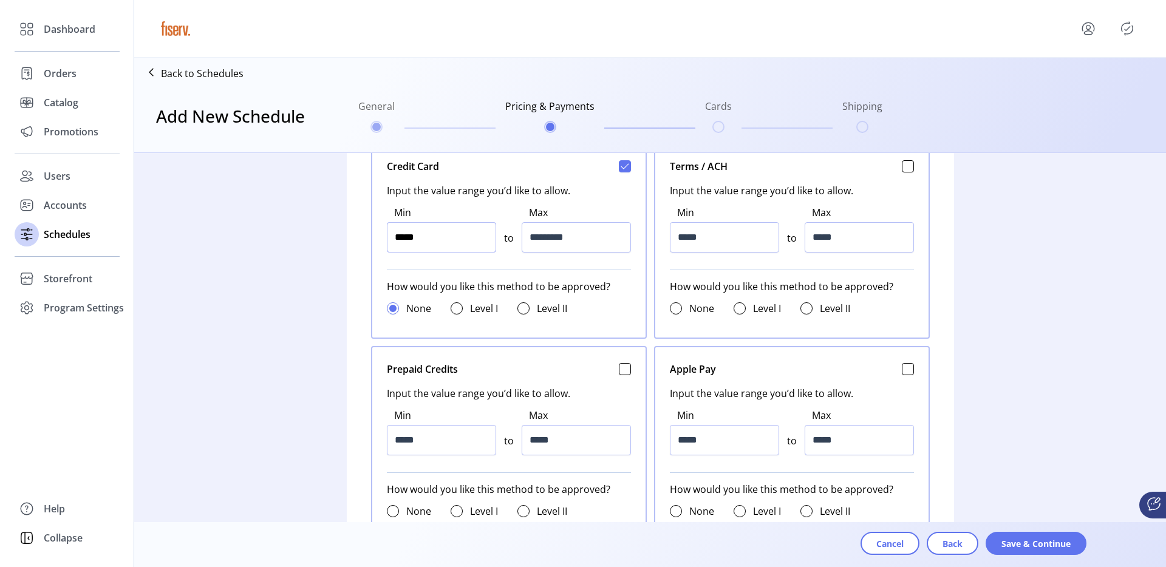
scroll to position [545, 0]
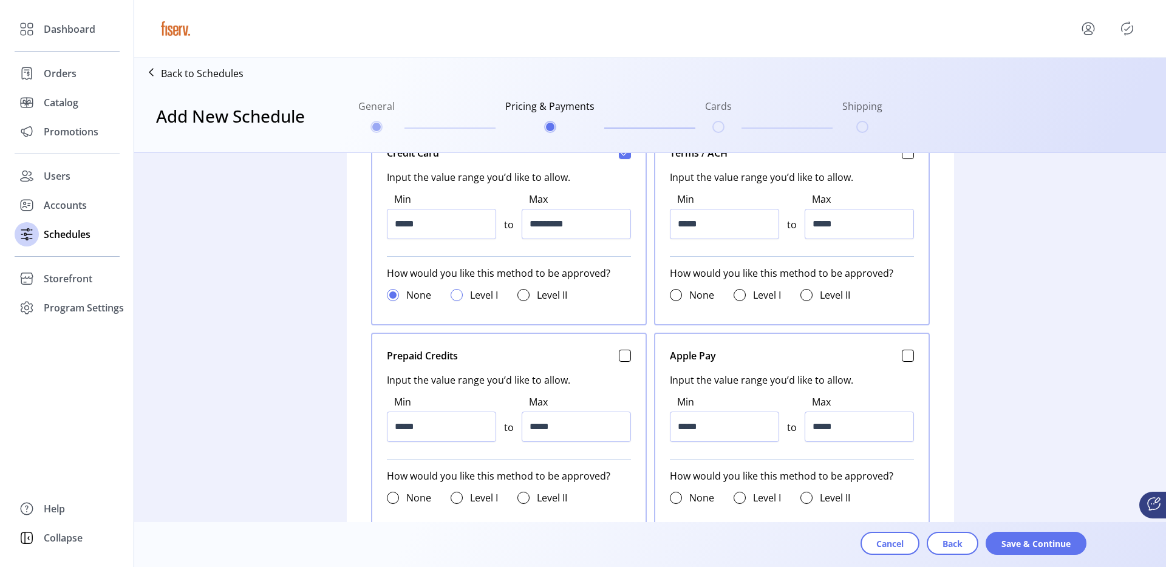
click at [452, 296] on div at bounding box center [457, 295] width 12 height 12
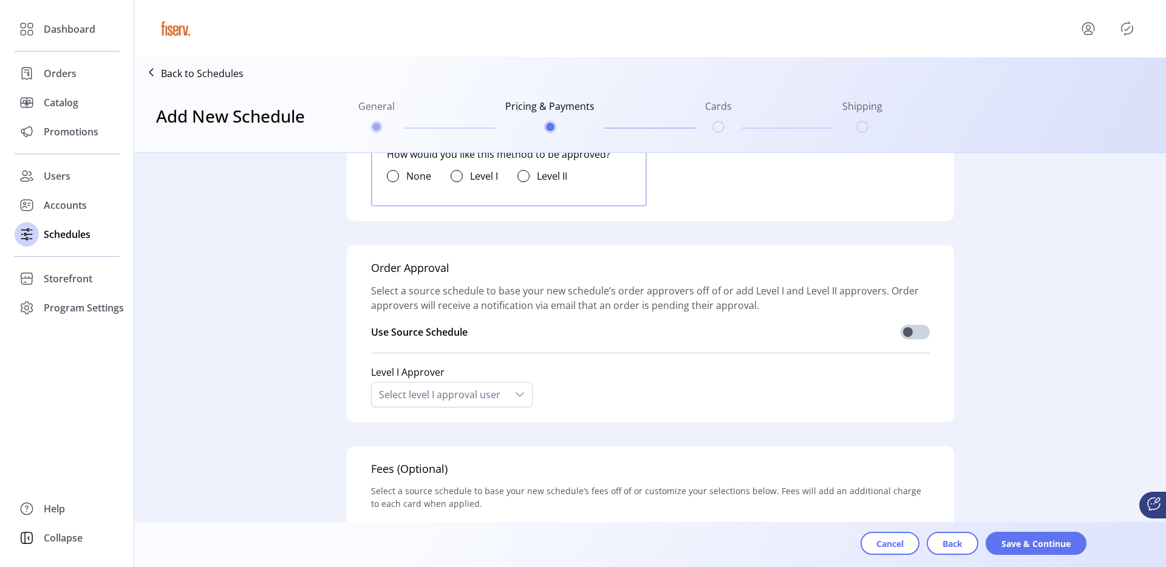
scroll to position [1079, 0]
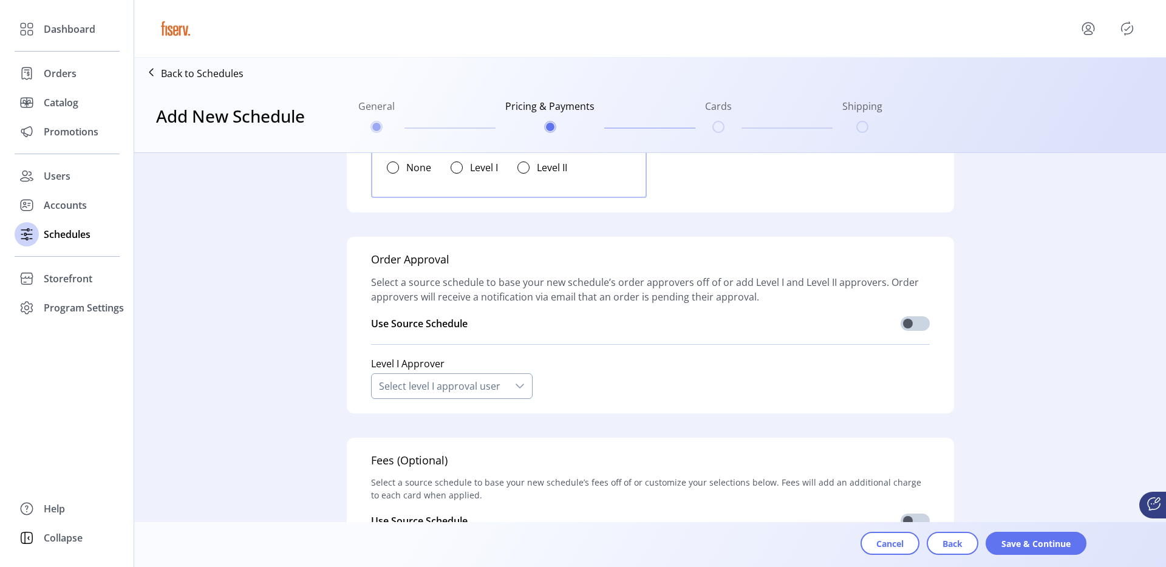
click at [470, 385] on div "Select level I approval user" at bounding box center [440, 386] width 136 height 24
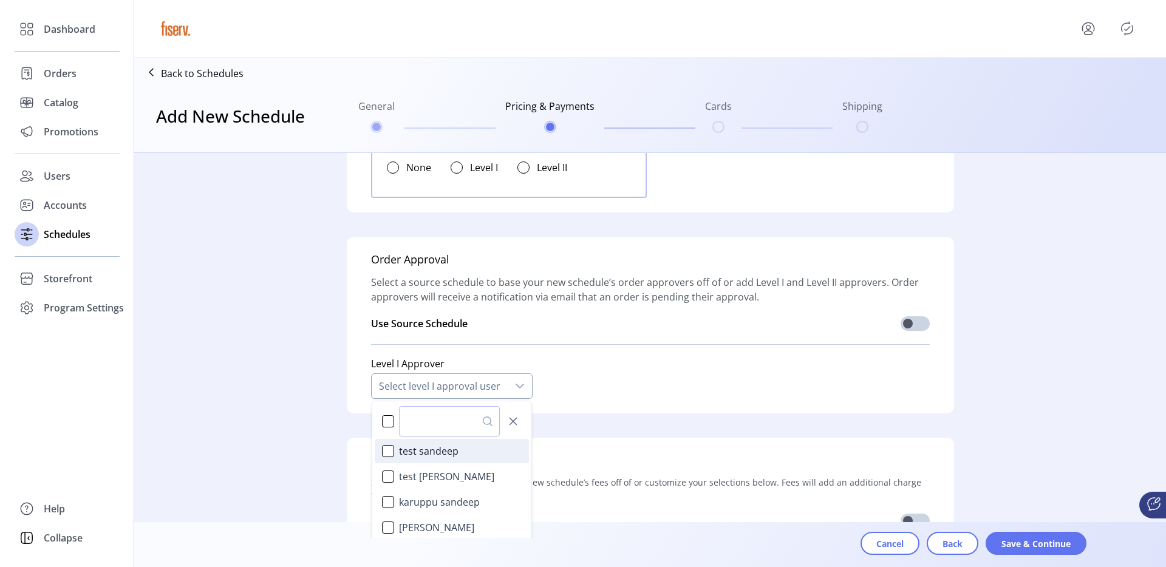
scroll to position [7, 54]
click at [387, 454] on div "test sandeep" at bounding box center [388, 451] width 12 height 12
click at [387, 482] on div "test sandeepkumar" at bounding box center [388, 477] width 12 height 12
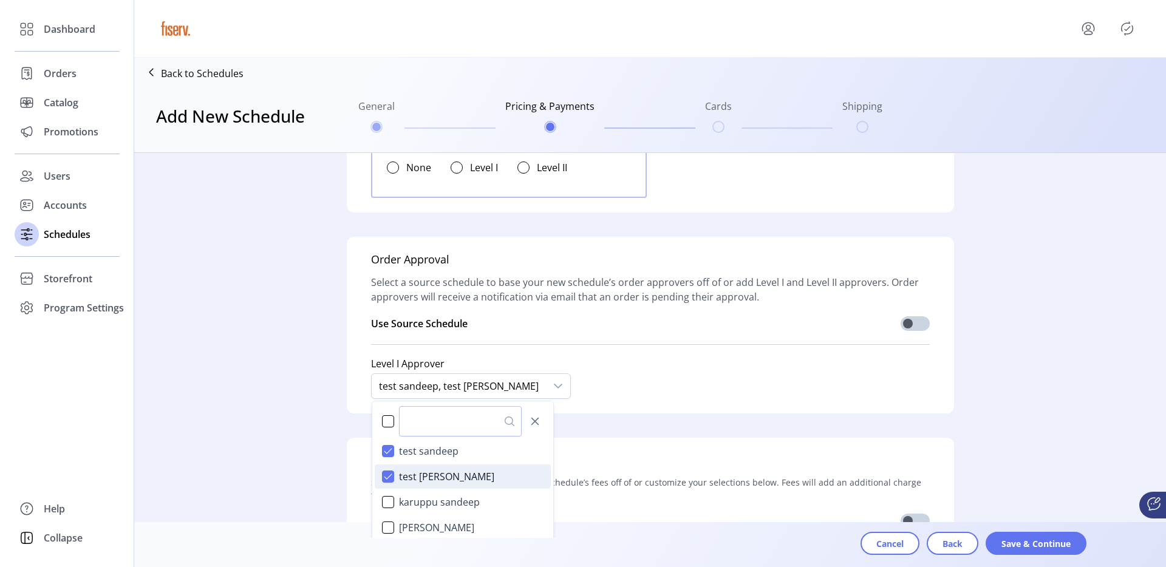
click at [590, 338] on p-divider at bounding box center [650, 344] width 559 height 19
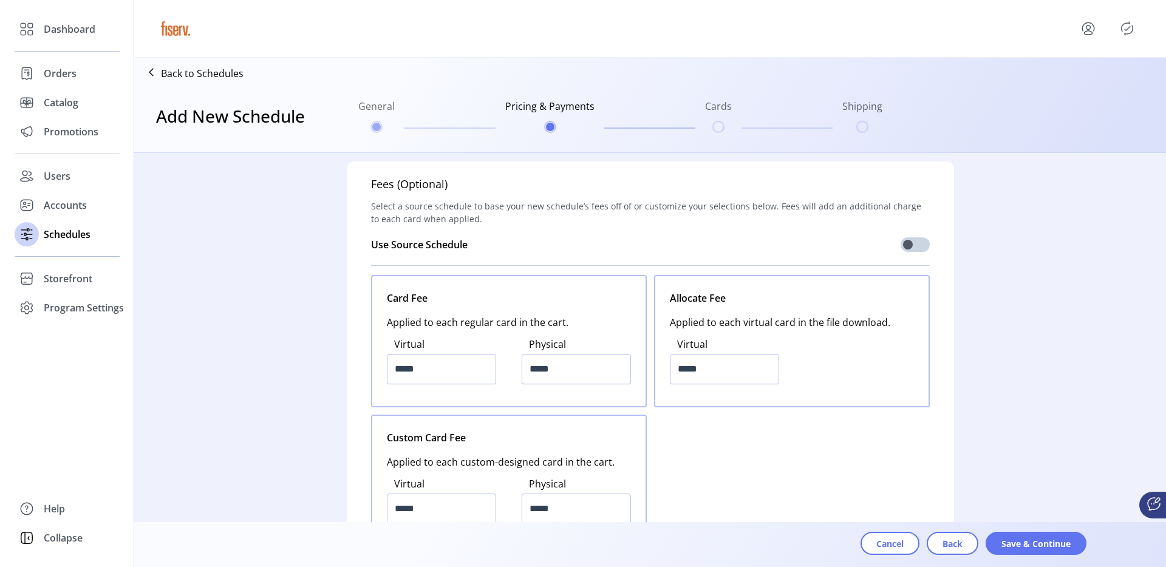
scroll to position [1356, 0]
click at [449, 369] on input "*****" at bounding box center [441, 368] width 109 height 30
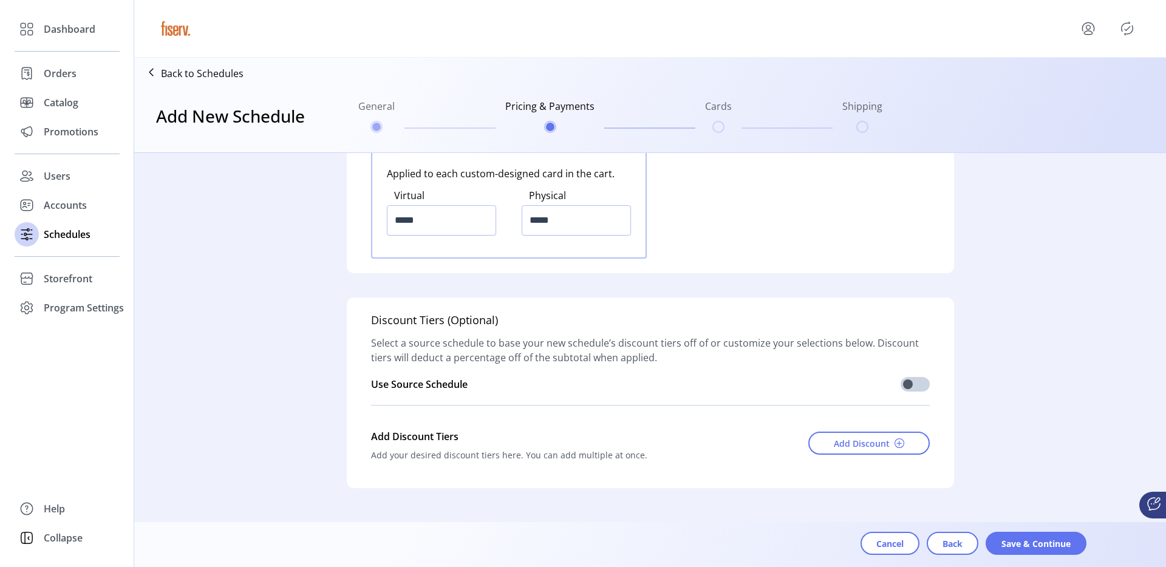
scroll to position [1667, 0]
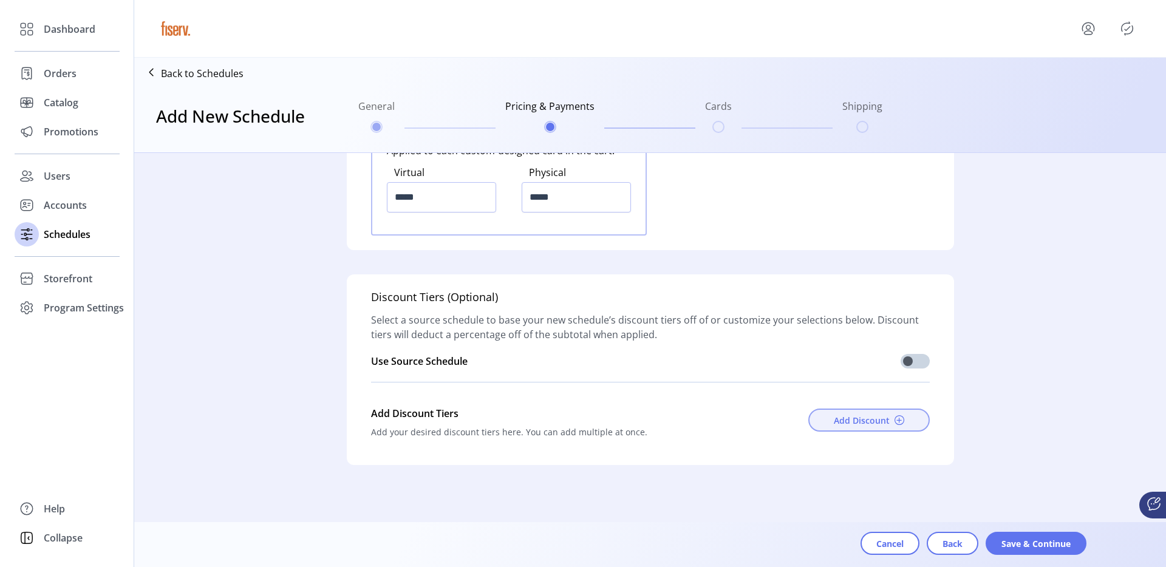
click at [848, 420] on span "Add Discount" at bounding box center [862, 420] width 56 height 13
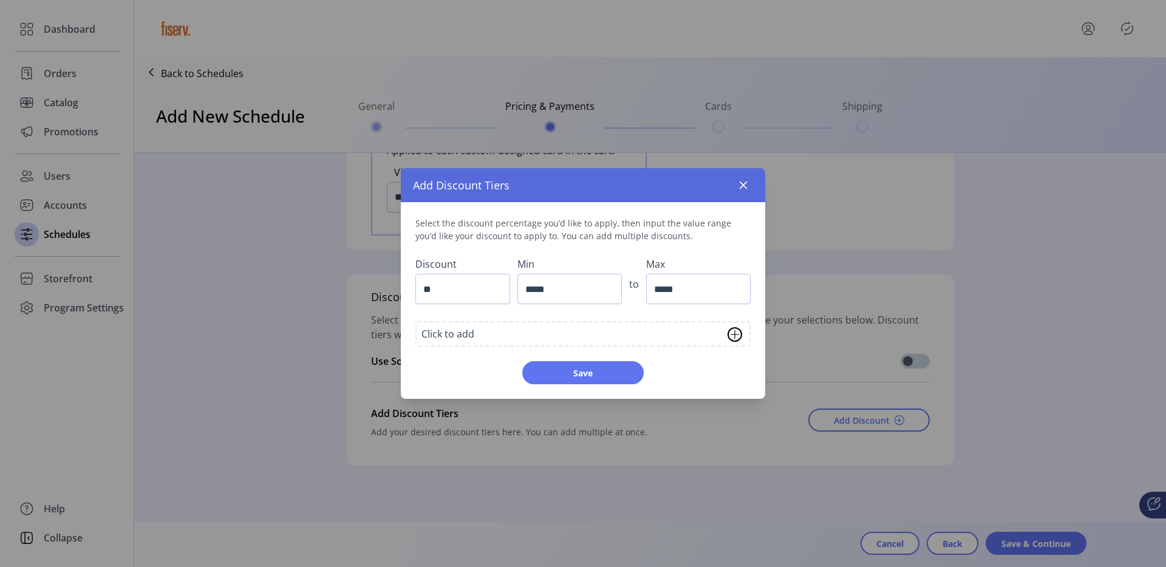
click at [478, 290] on input "**" at bounding box center [462, 289] width 95 height 30
type input "**"
click at [561, 291] on input "*****" at bounding box center [569, 289] width 104 height 30
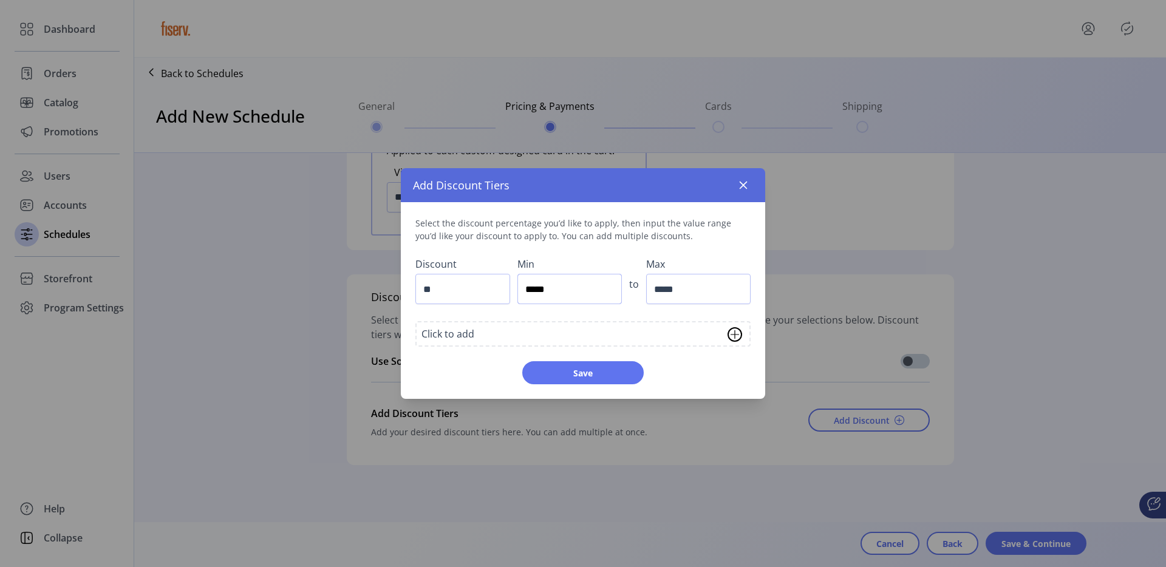
type input "*****"
click at [673, 292] on input "*****" at bounding box center [698, 289] width 104 height 30
type input "*********"
click at [599, 372] on span "Save" at bounding box center [583, 373] width 90 height 13
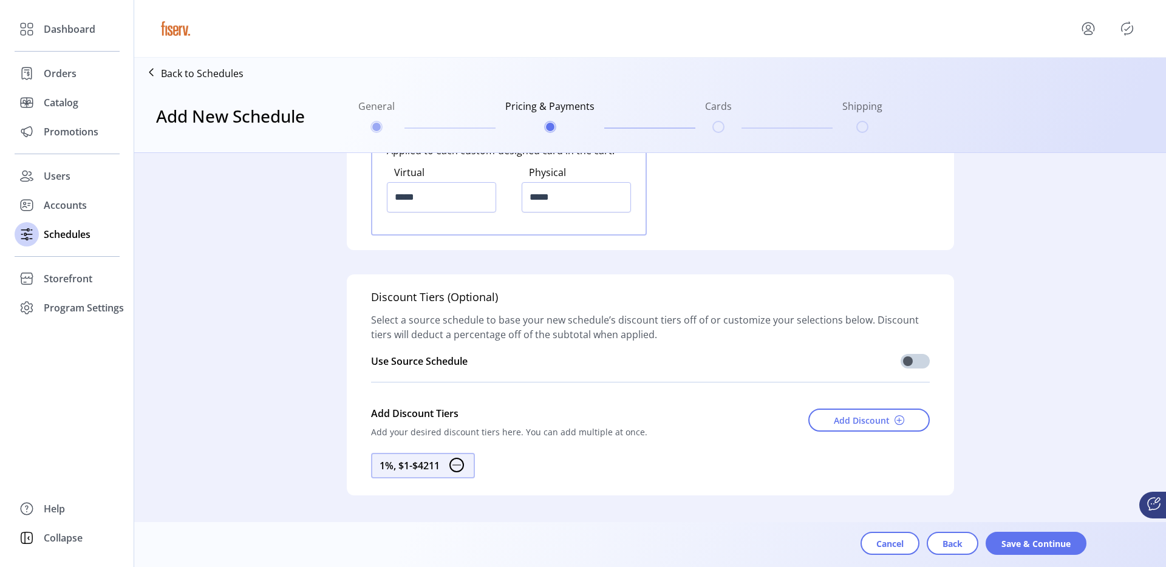
scroll to position [1697, 0]
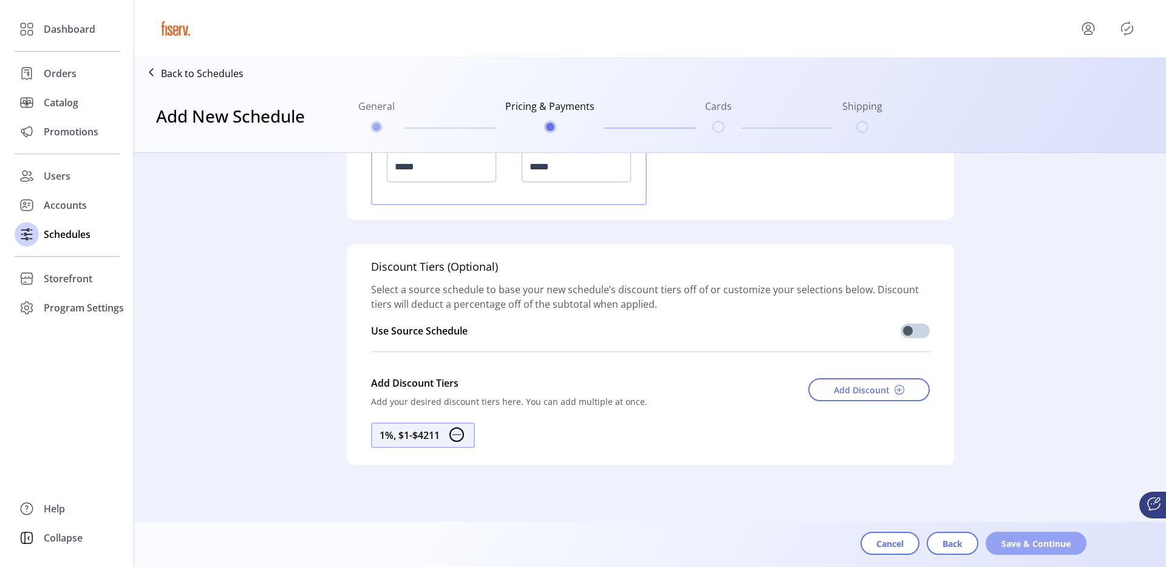
click at [1007, 545] on span "Save & Continue" at bounding box center [1036, 544] width 69 height 13
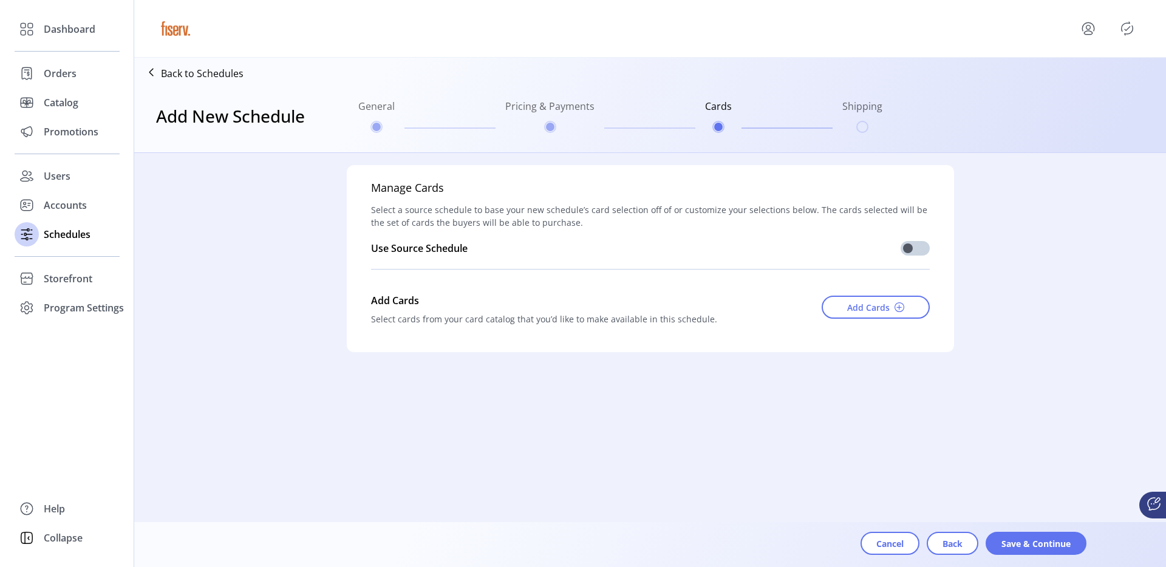
scroll to position [0, 0]
click at [846, 313] on button "Add Cards" at bounding box center [876, 307] width 108 height 23
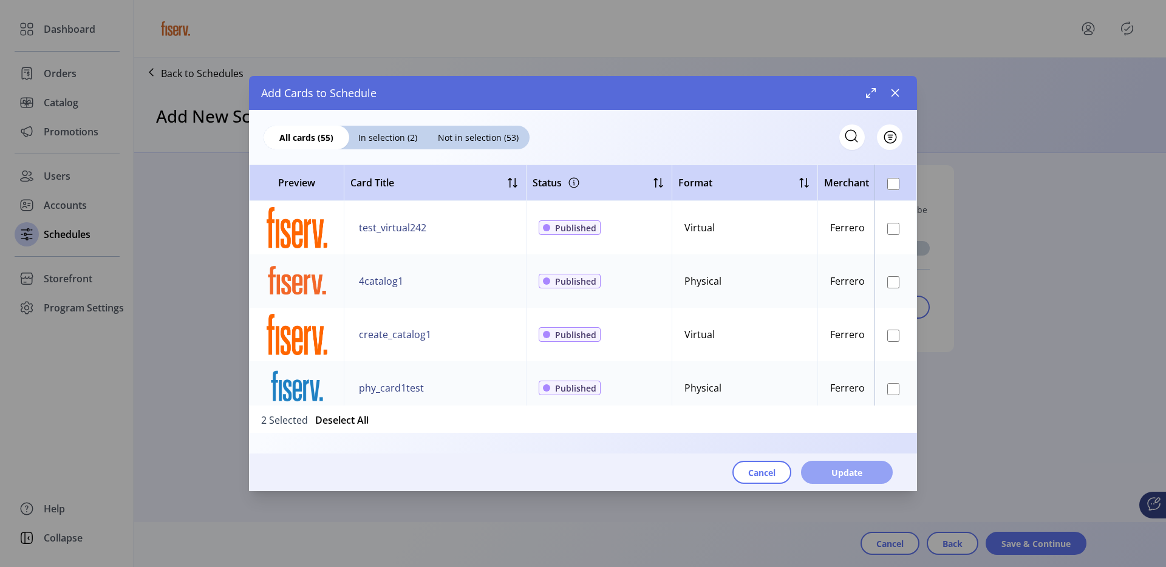
click at [822, 474] on button "Update" at bounding box center [847, 472] width 92 height 23
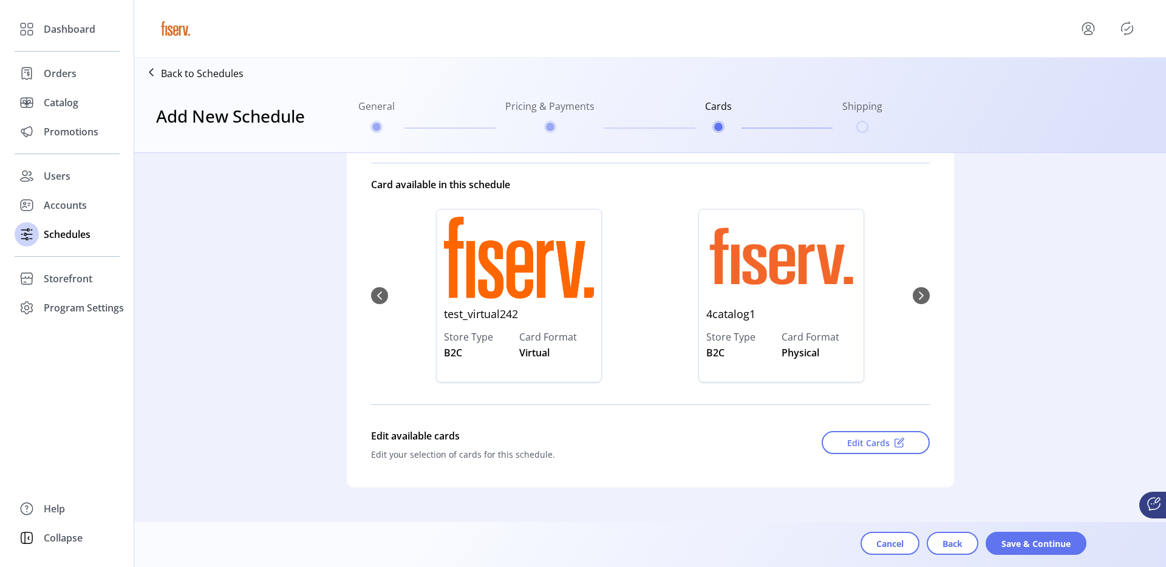
scroll to position [130, 0]
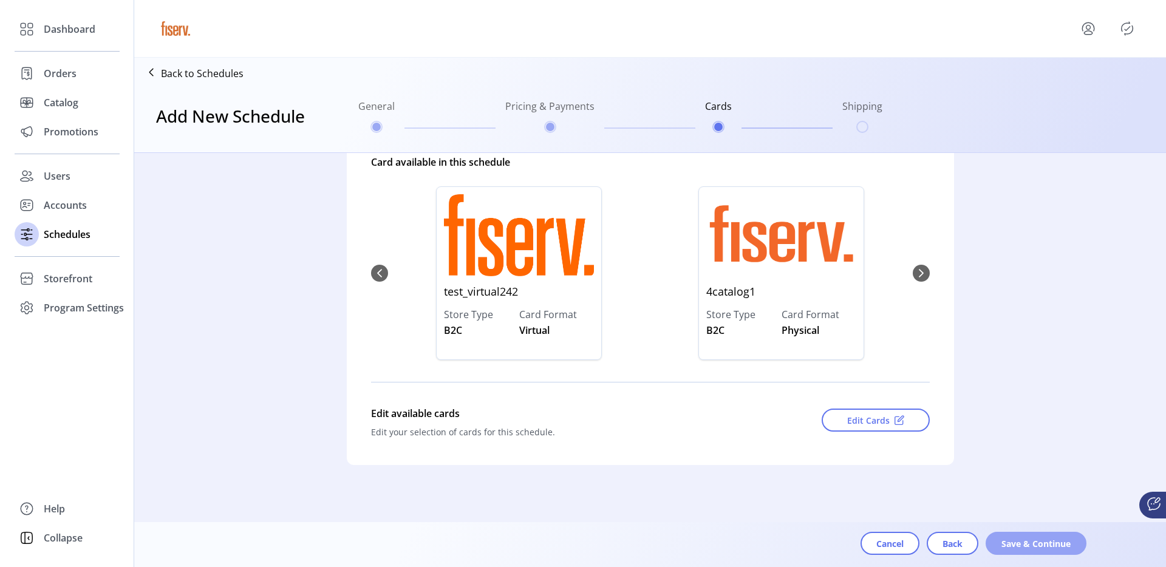
click at [1018, 538] on span "Save & Continue" at bounding box center [1036, 544] width 69 height 13
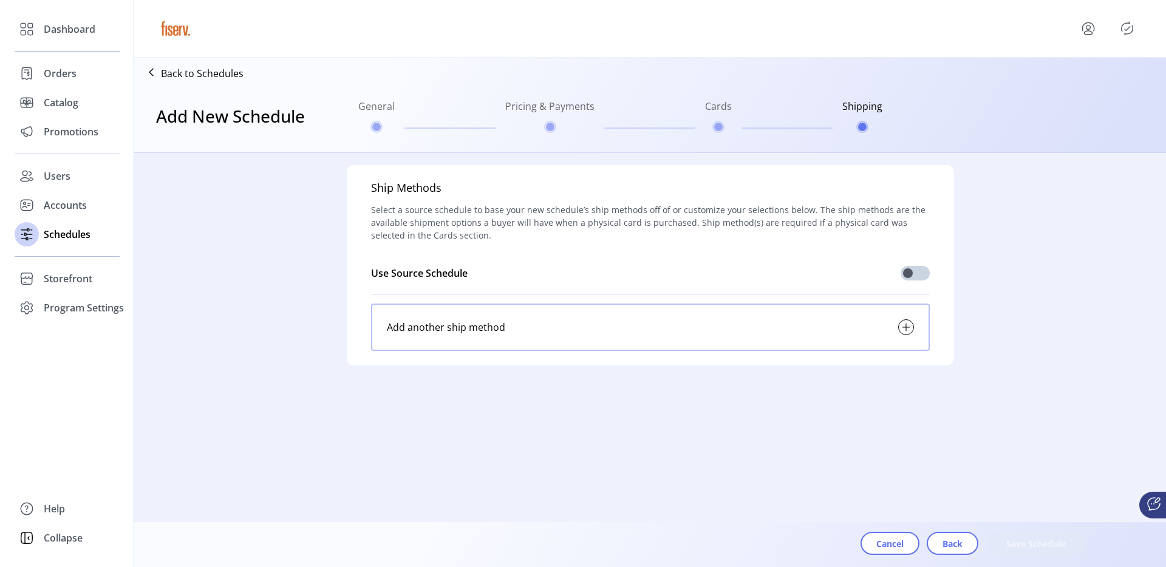
click at [723, 332] on div "Add another ship method" at bounding box center [650, 327] width 559 height 47
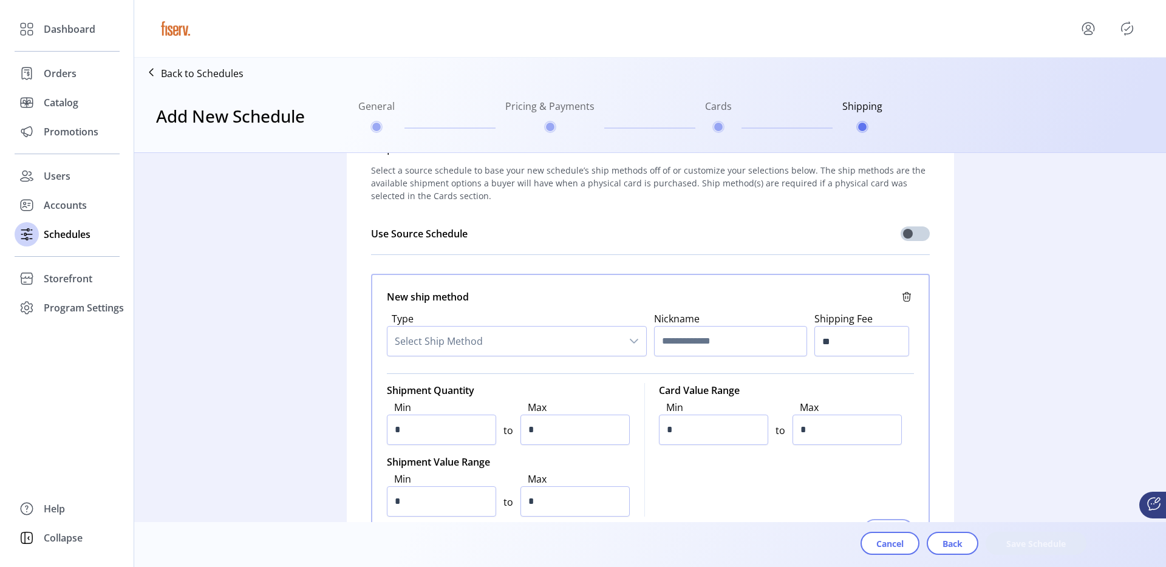
scroll to position [60, 0]
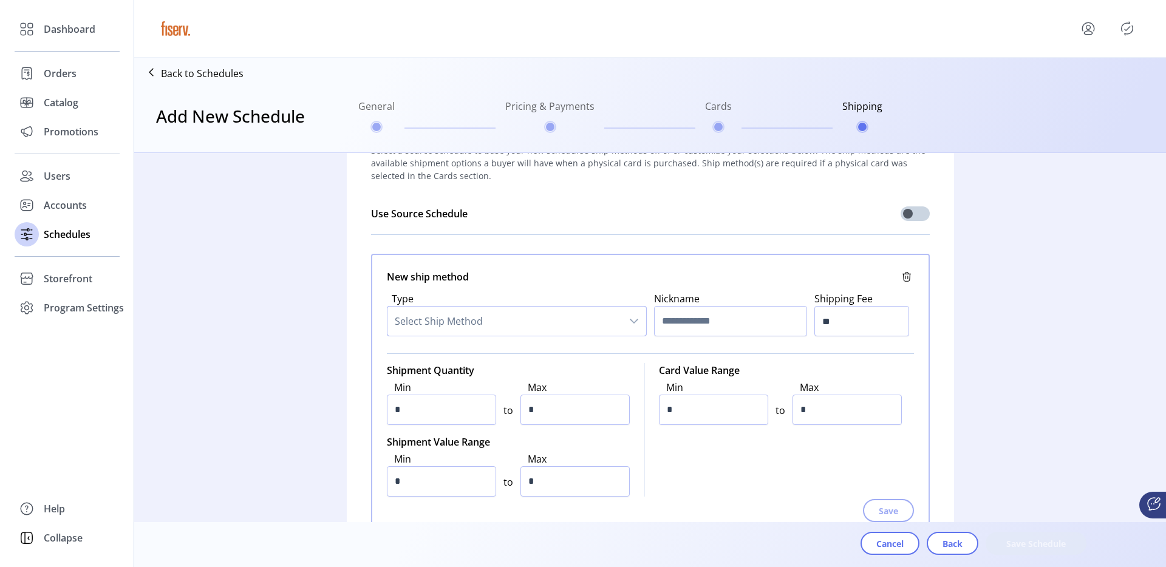
click at [477, 321] on span "Select Ship Method" at bounding box center [504, 321] width 234 height 29
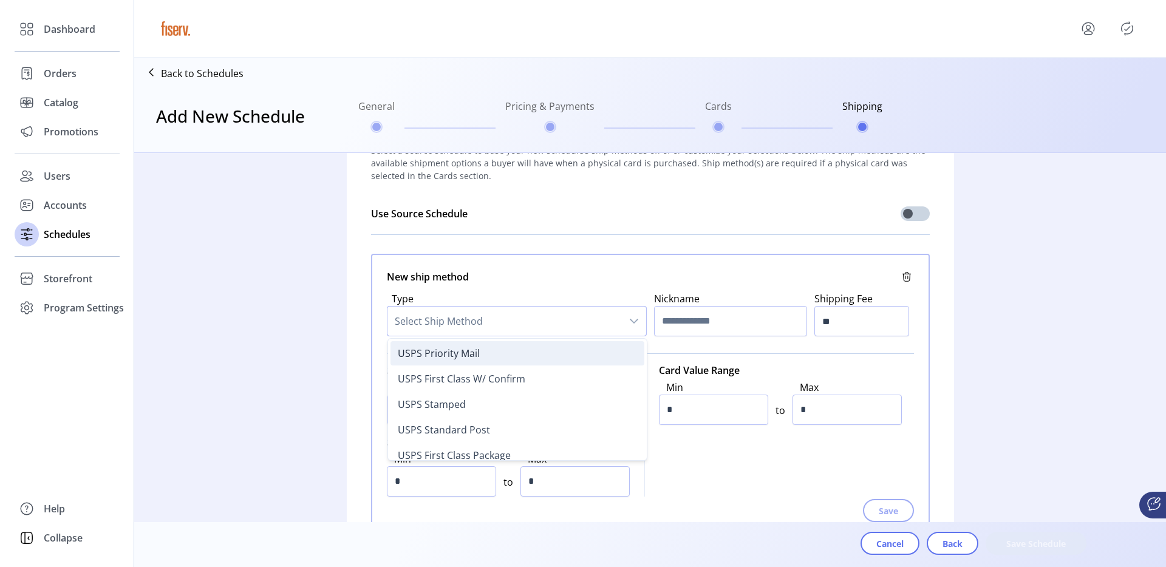
click at [469, 351] on span "USPS Priority Mail" at bounding box center [439, 353] width 82 height 13
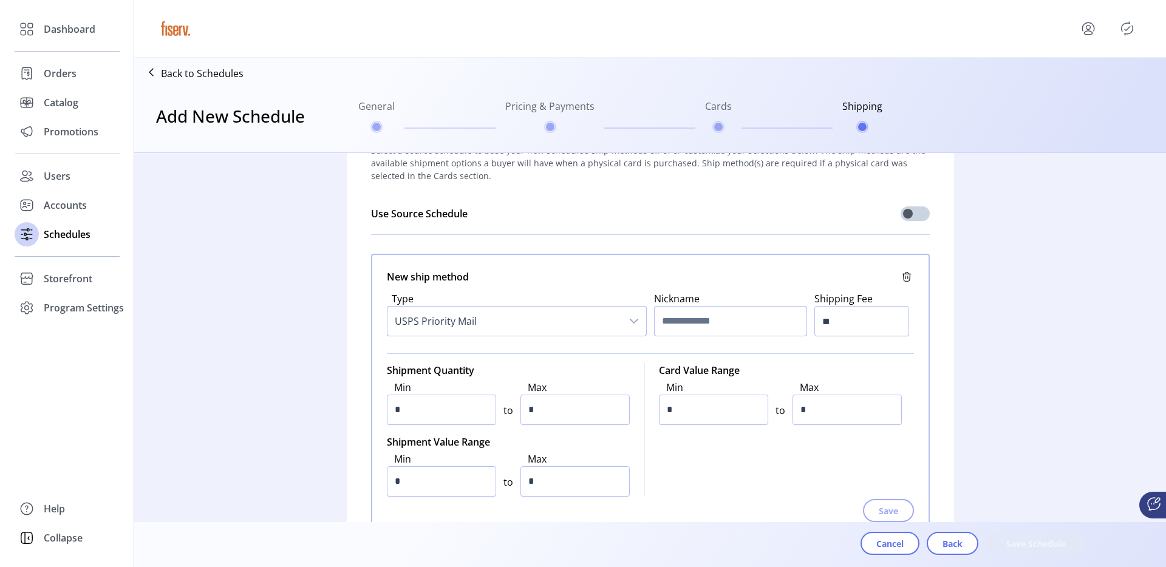
click at [688, 319] on input "text" at bounding box center [730, 321] width 153 height 30
type input "****"
click at [872, 347] on p-divider at bounding box center [650, 353] width 527 height 19
click at [857, 336] on div "Type USPS Priority Mail Nickname **** Shipping Fee **" at bounding box center [650, 314] width 527 height 60
drag, startPoint x: 857, startPoint y: 336, endPoint x: 849, endPoint y: 330, distance: 10.0
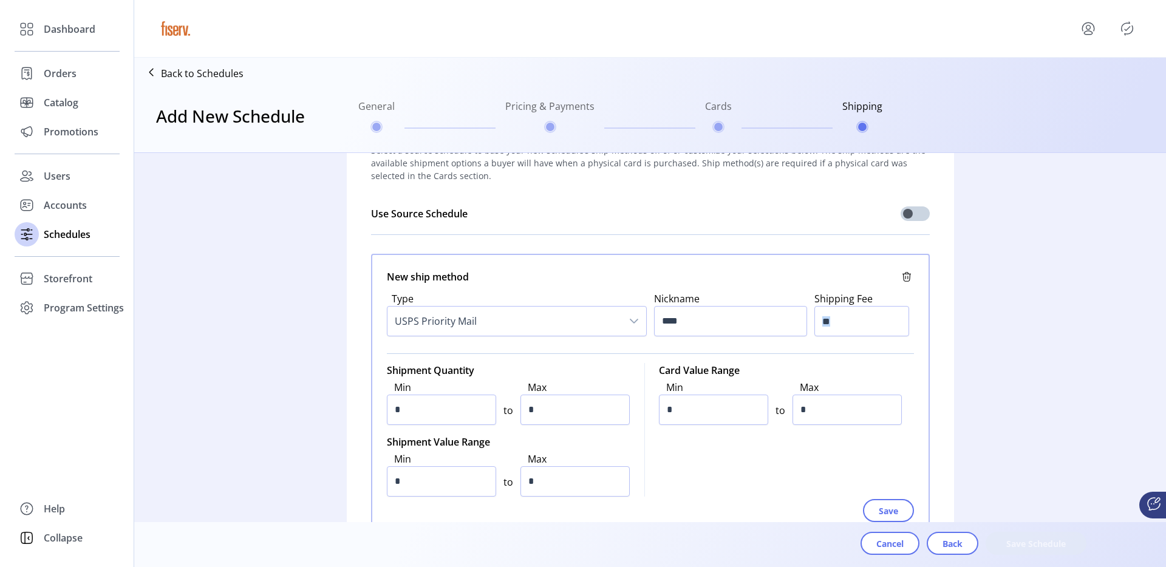
click at [857, 336] on div "Type USPS Priority Mail Nickname **** Shipping Fee **" at bounding box center [650, 314] width 527 height 60
click at [849, 330] on input "**" at bounding box center [861, 321] width 95 height 30
type input "**"
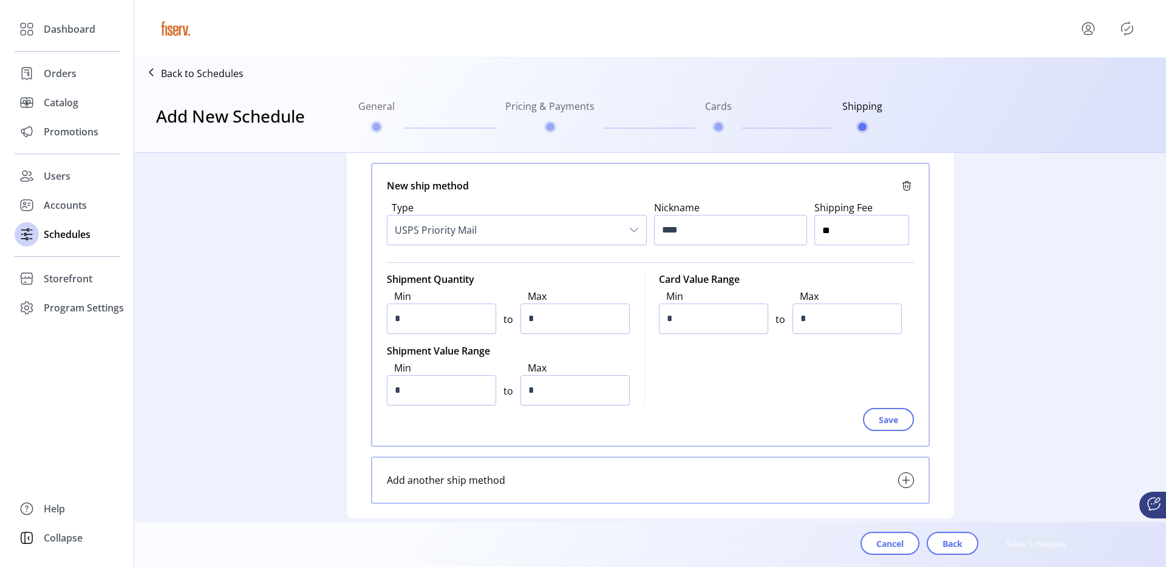
scroll to position [168, 0]
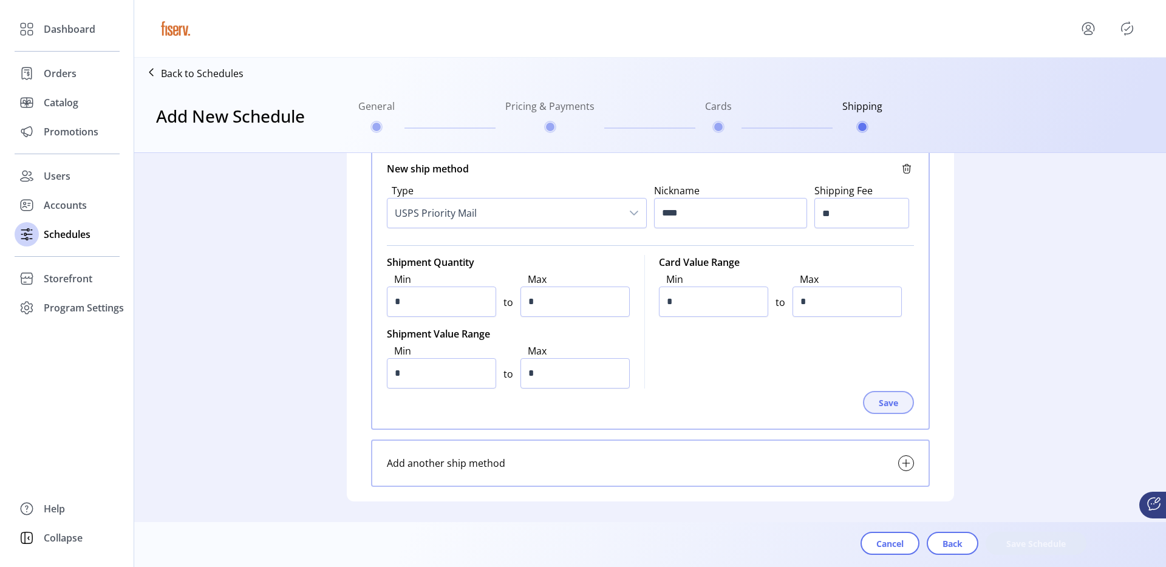
click at [879, 400] on span "Save" at bounding box center [888, 403] width 19 height 13
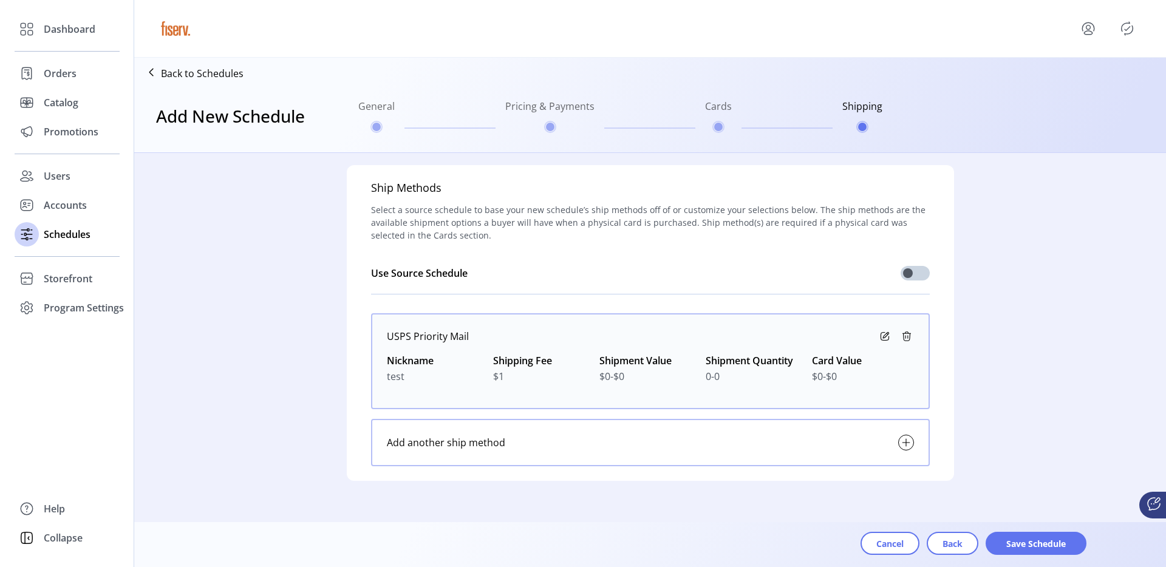
scroll to position [16, 0]
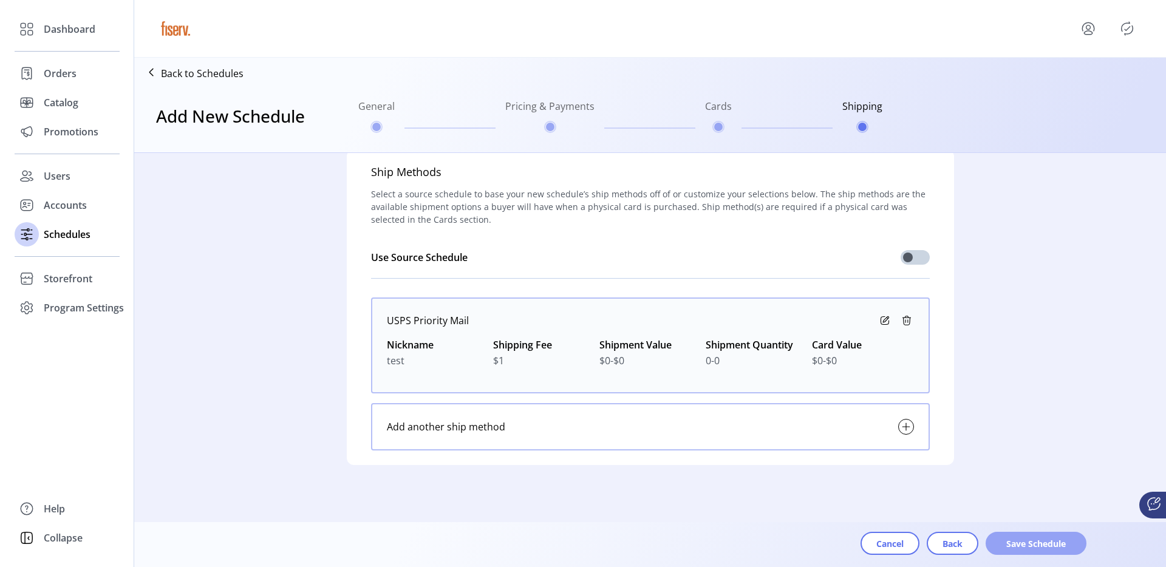
click at [1037, 532] on button "Save Schedule" at bounding box center [1036, 543] width 101 height 23
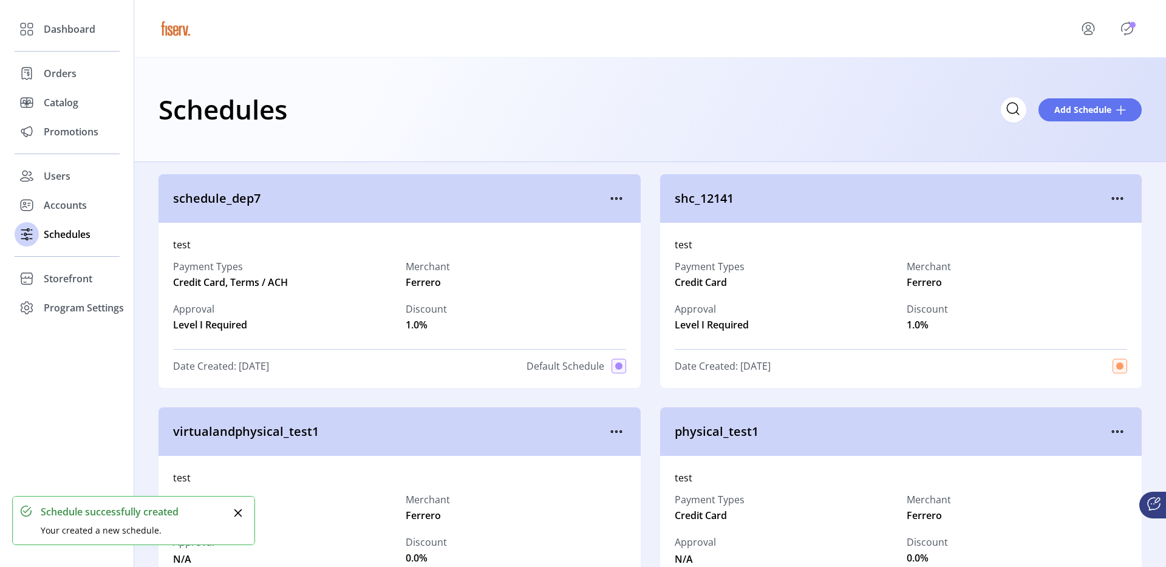
click at [1124, 30] on icon "Publisher Panel" at bounding box center [1127, 28] width 19 height 19
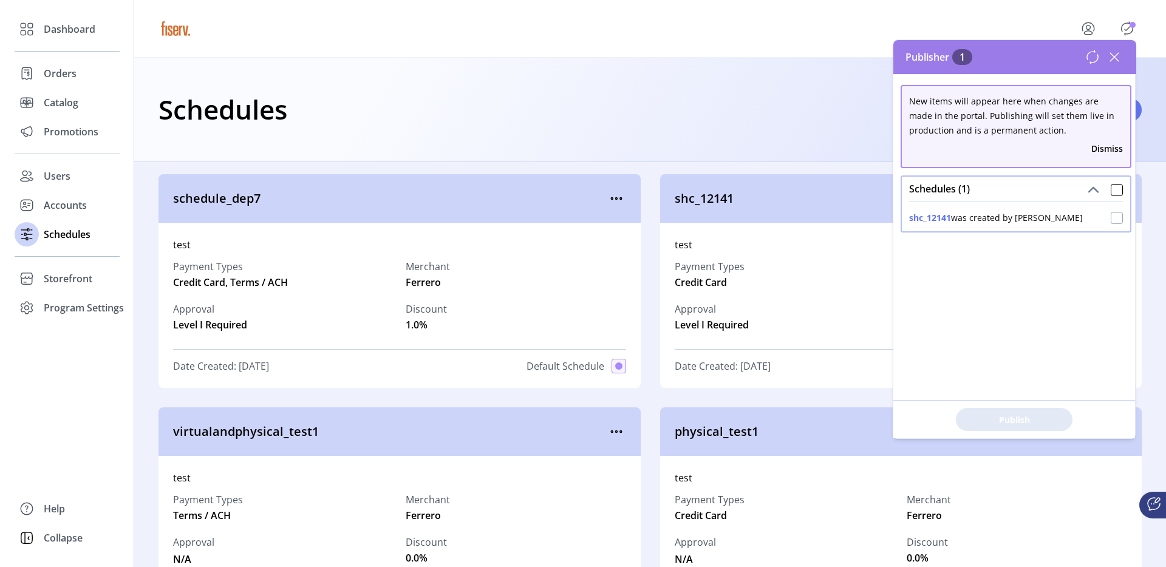
click at [1113, 214] on div at bounding box center [1117, 218] width 12 height 12
click at [1010, 420] on span "Publish 1 Items" at bounding box center [1014, 420] width 85 height 13
click at [706, 200] on span "shc_12141" at bounding box center [892, 198] width 434 height 18
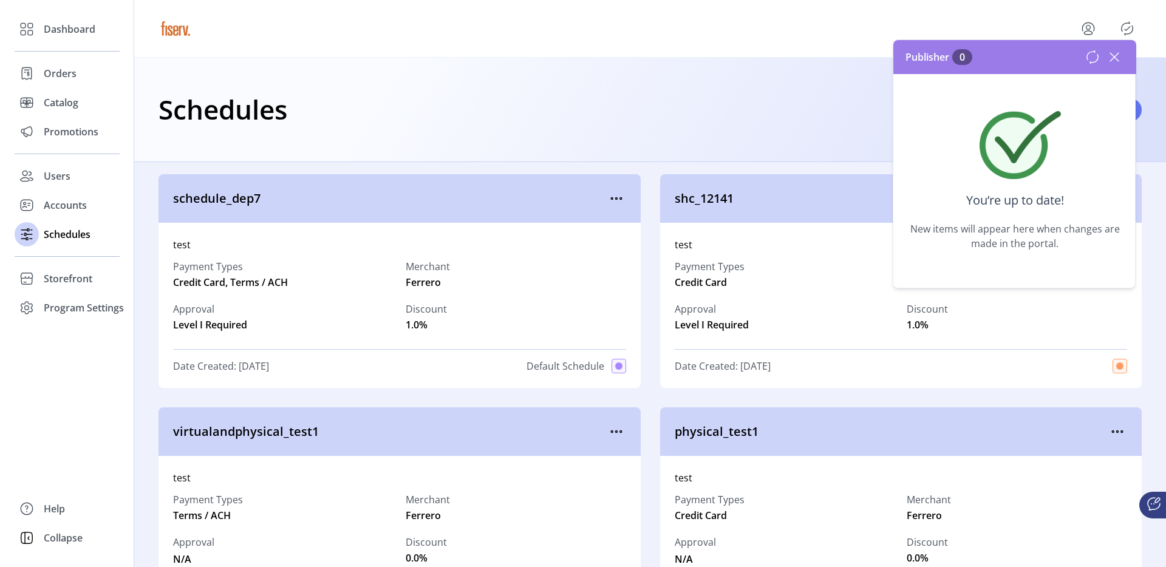
click at [1119, 60] on icon at bounding box center [1114, 56] width 19 height 19
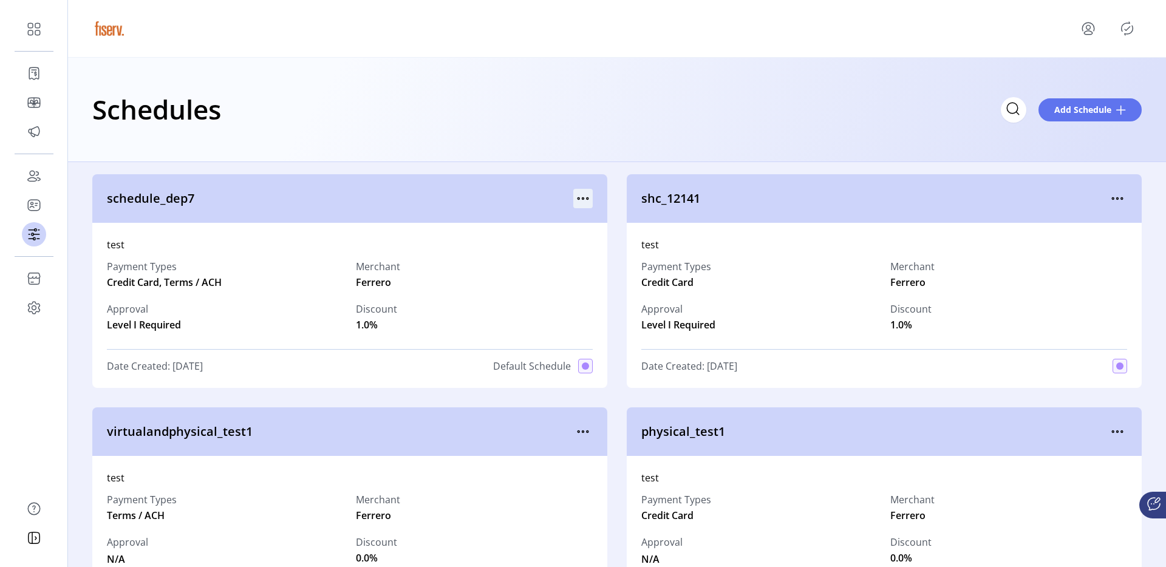
click at [578, 196] on icon "menu" at bounding box center [582, 198] width 19 height 19
click at [486, 147] on div "Schedules Add Schedule" at bounding box center [617, 110] width 1098 height 104
drag, startPoint x: 105, startPoint y: 199, endPoint x: 203, endPoint y: 202, distance: 97.8
click at [204, 200] on div "schedule_dep7" at bounding box center [349, 198] width 515 height 49
click at [580, 200] on icon "menu" at bounding box center [582, 198] width 19 height 19
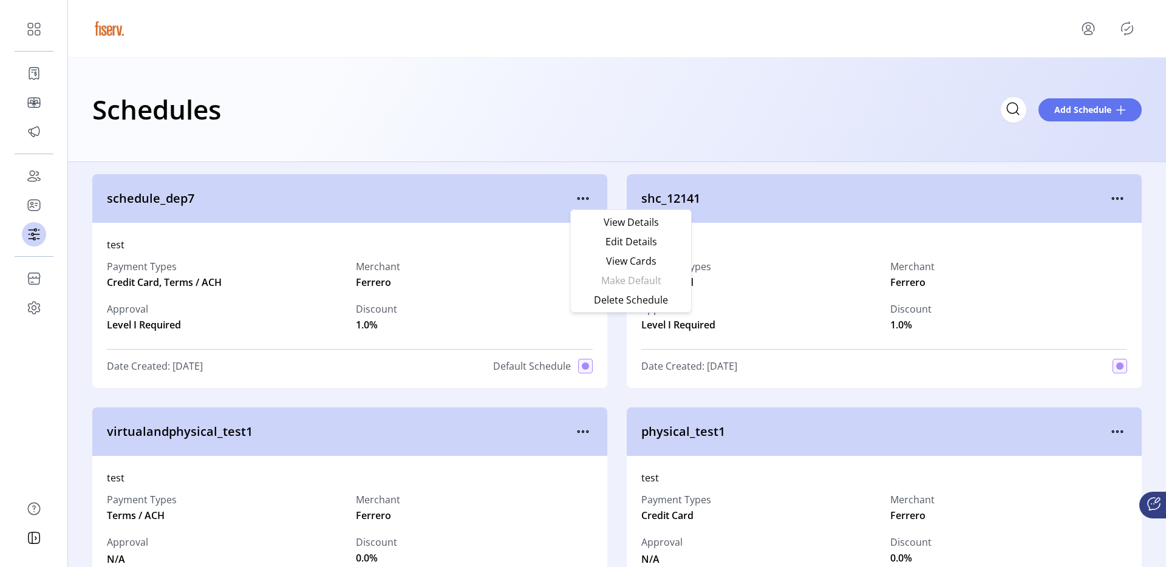
click at [852, 180] on div "shc_12141" at bounding box center [884, 198] width 515 height 49
click at [1108, 197] on icon "menu" at bounding box center [1117, 198] width 19 height 19
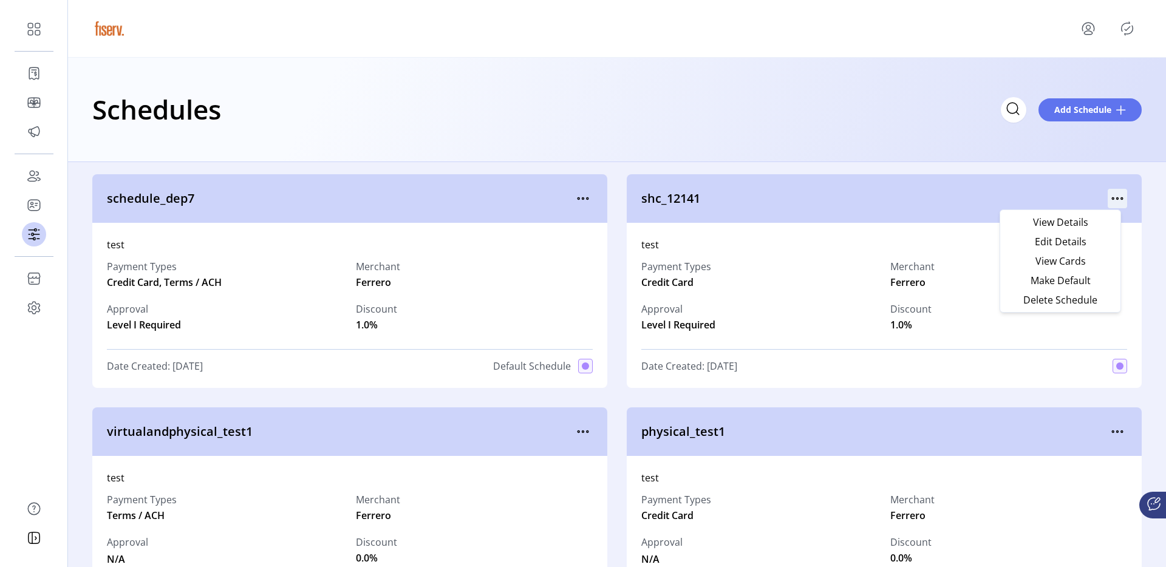
click at [1108, 197] on icon "menu" at bounding box center [1117, 198] width 19 height 19
click at [1063, 281] on span "Make Default" at bounding box center [1060, 281] width 101 height 10
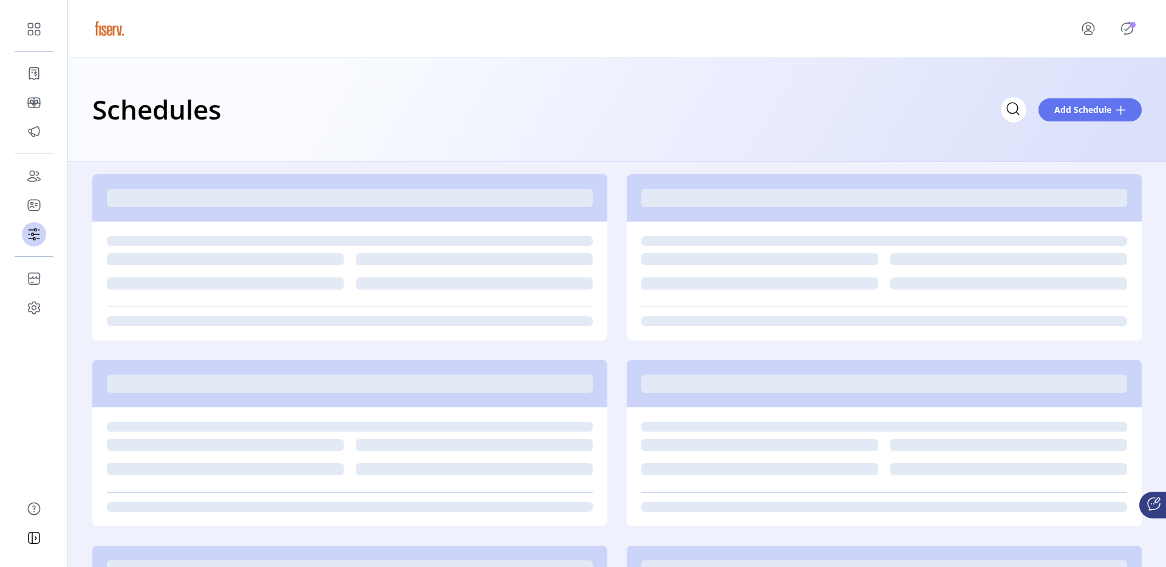
click at [1124, 28] on icon "Publisher Panel" at bounding box center [1127, 28] width 19 height 19
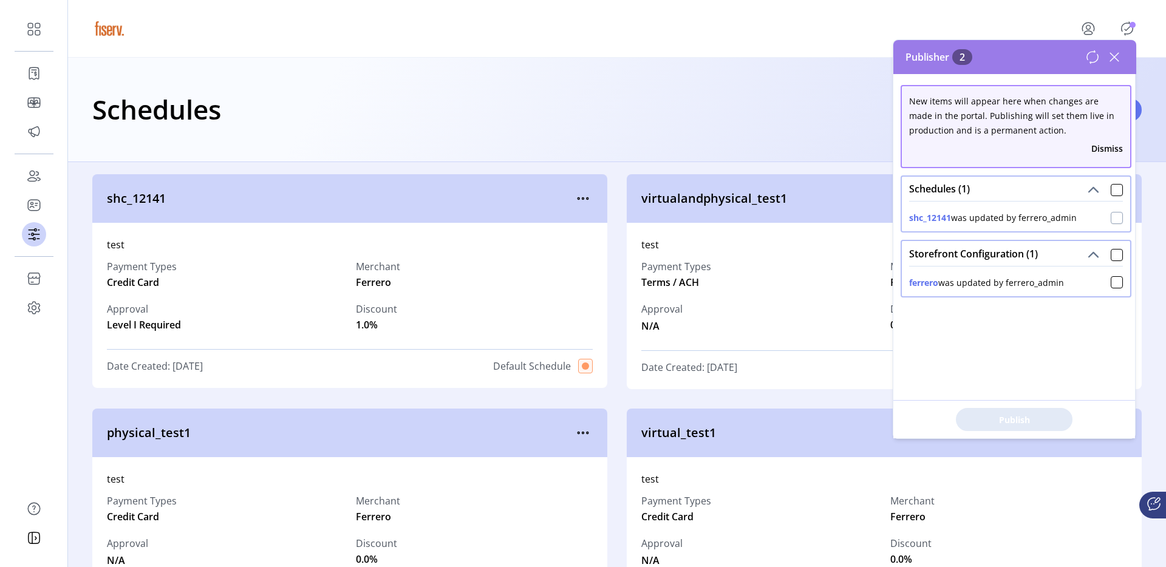
click at [1111, 217] on div at bounding box center [1117, 218] width 12 height 12
click at [1113, 217] on icon at bounding box center [1117, 218] width 9 height 9
click at [1111, 282] on div at bounding box center [1117, 282] width 12 height 12
click at [1005, 425] on span "Publish 2 Items" at bounding box center [1014, 420] width 85 height 13
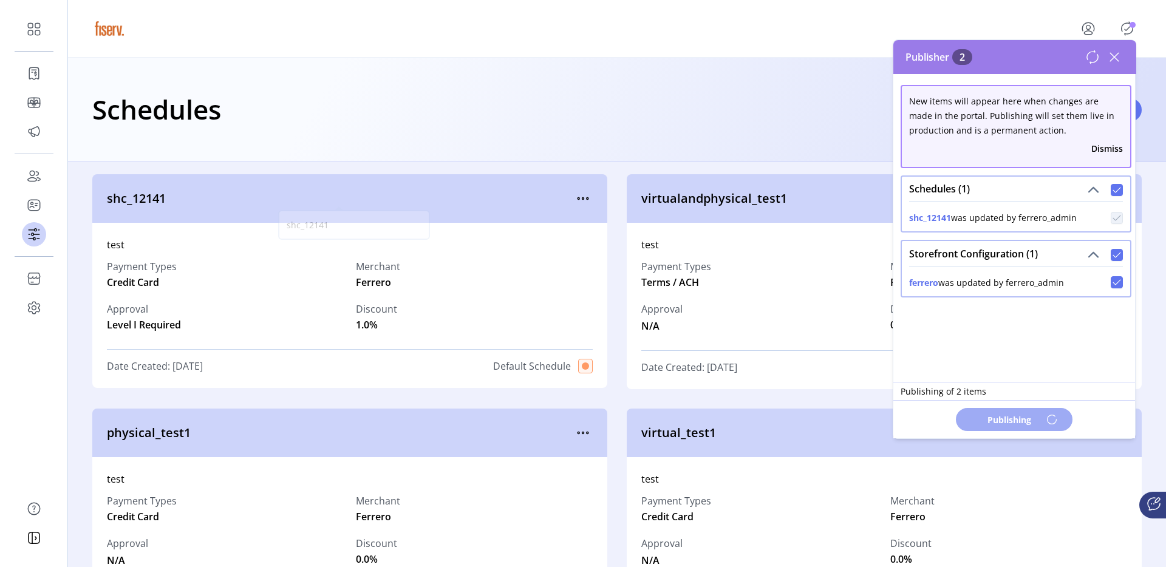
drag, startPoint x: 101, startPoint y: 202, endPoint x: 189, endPoint y: 202, distance: 88.7
click at [189, 202] on div "shc_12141" at bounding box center [349, 198] width 515 height 49
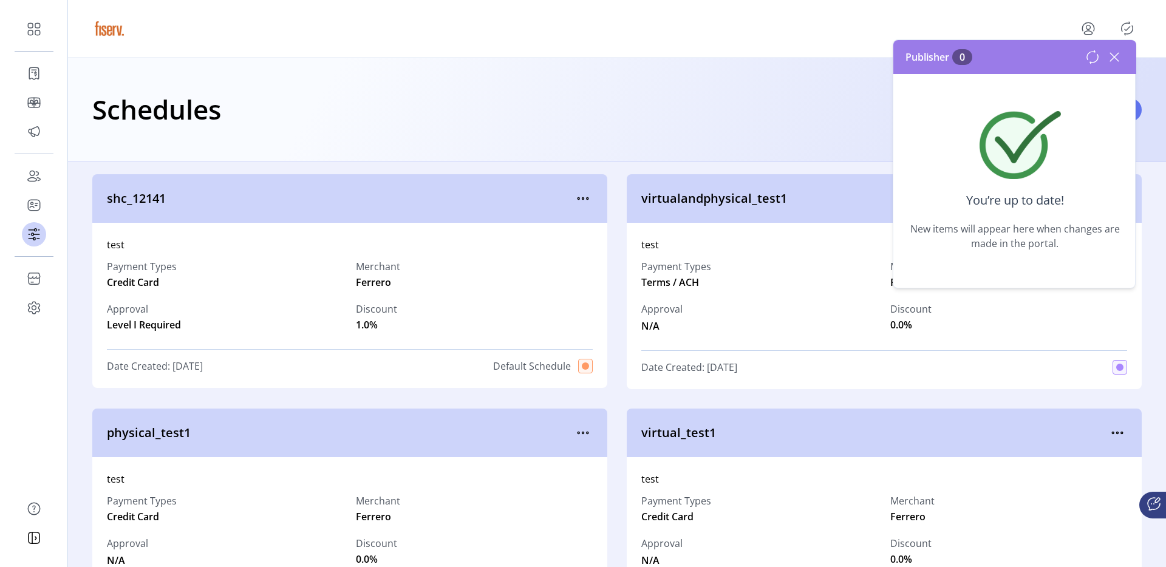
click at [1118, 58] on icon at bounding box center [1114, 56] width 19 height 19
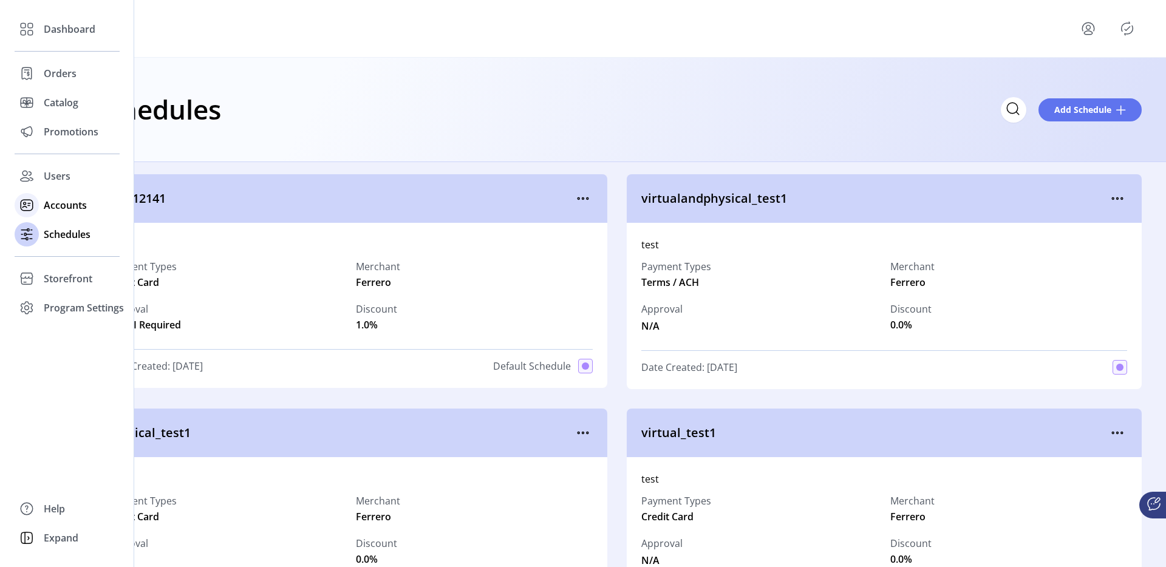
click at [29, 205] on icon at bounding box center [29, 204] width 2 height 2
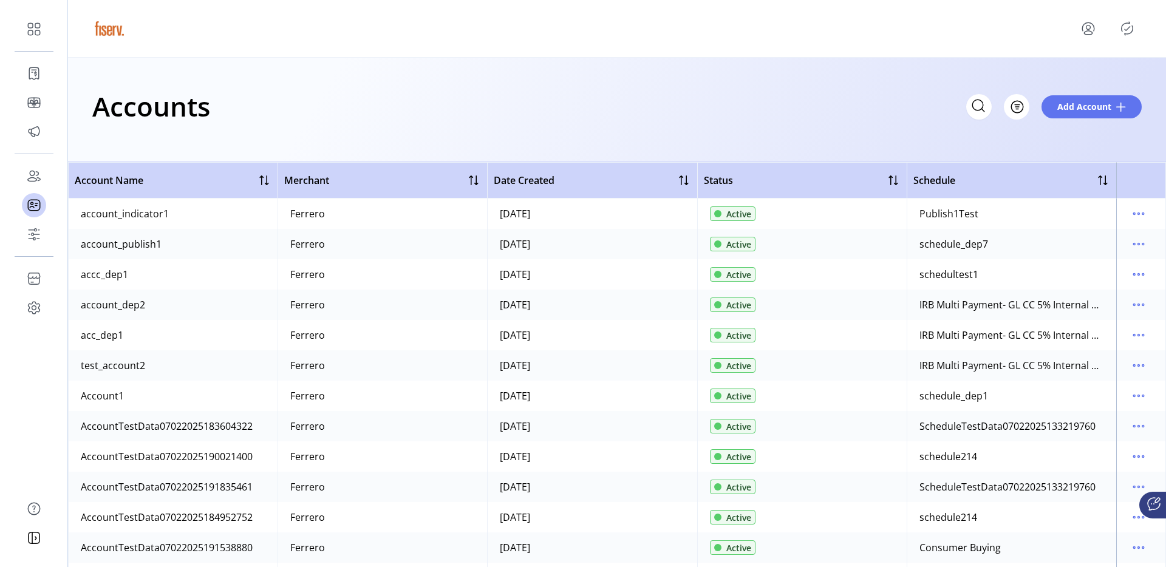
click at [935, 140] on div "Accounts Filter Add Account" at bounding box center [617, 110] width 1098 height 104
click at [1081, 109] on span "Add Account" at bounding box center [1084, 106] width 54 height 13
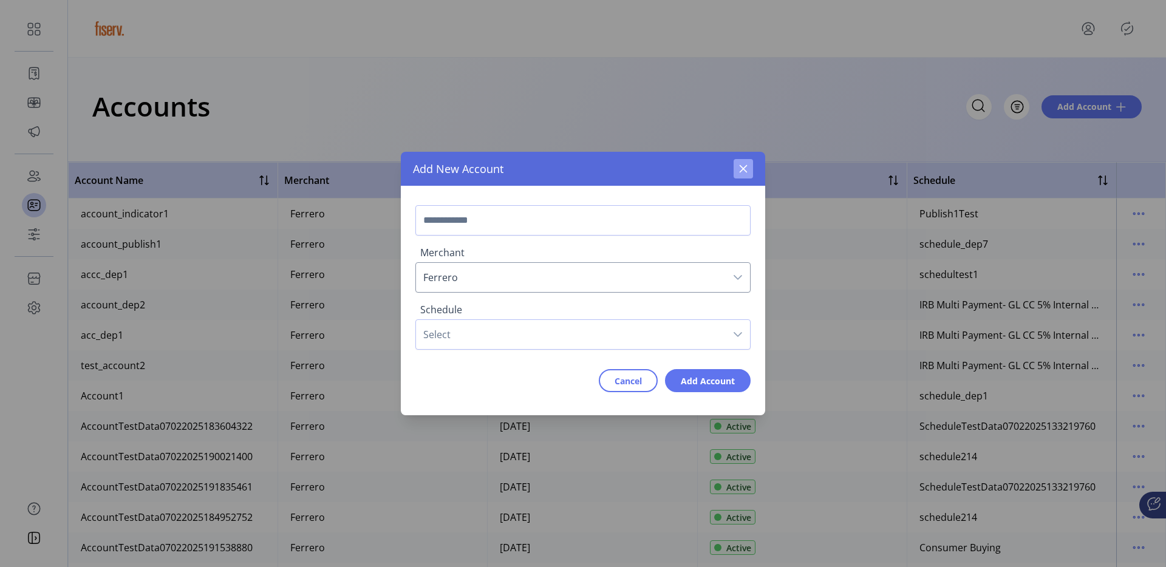
click at [745, 168] on icon "button" at bounding box center [744, 169] width 8 height 8
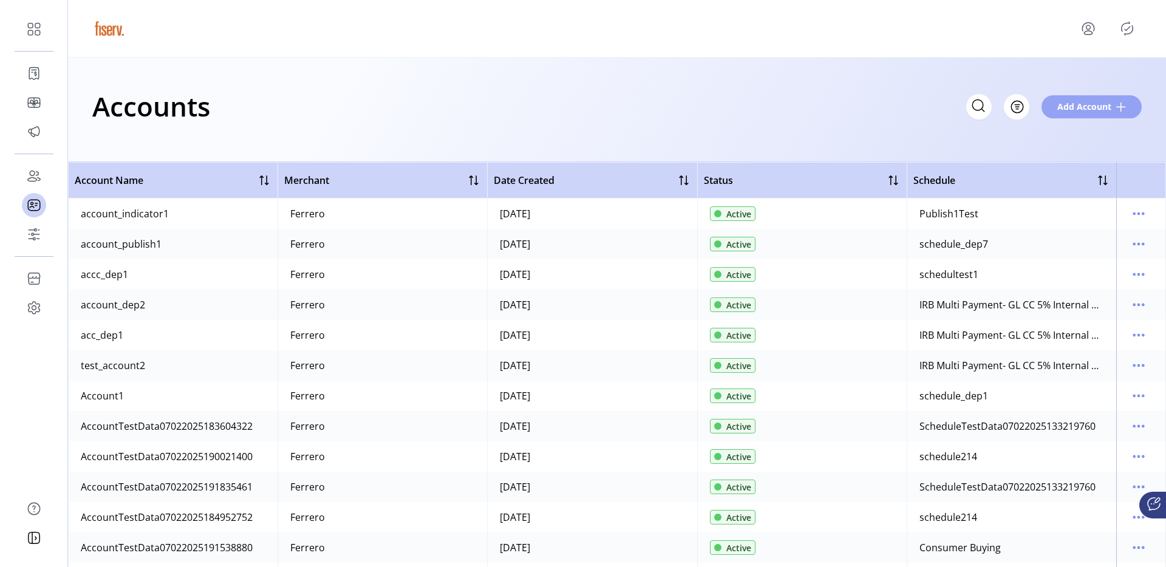
click at [1070, 108] on span "Add Account" at bounding box center [1084, 106] width 54 height 13
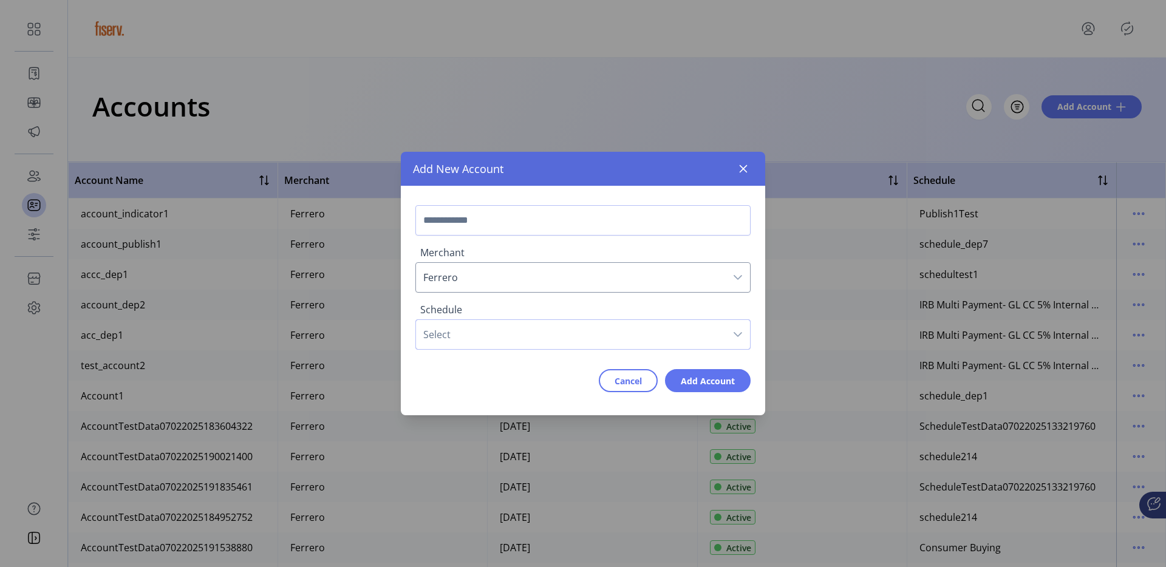
click at [460, 333] on span "Select" at bounding box center [571, 334] width 310 height 29
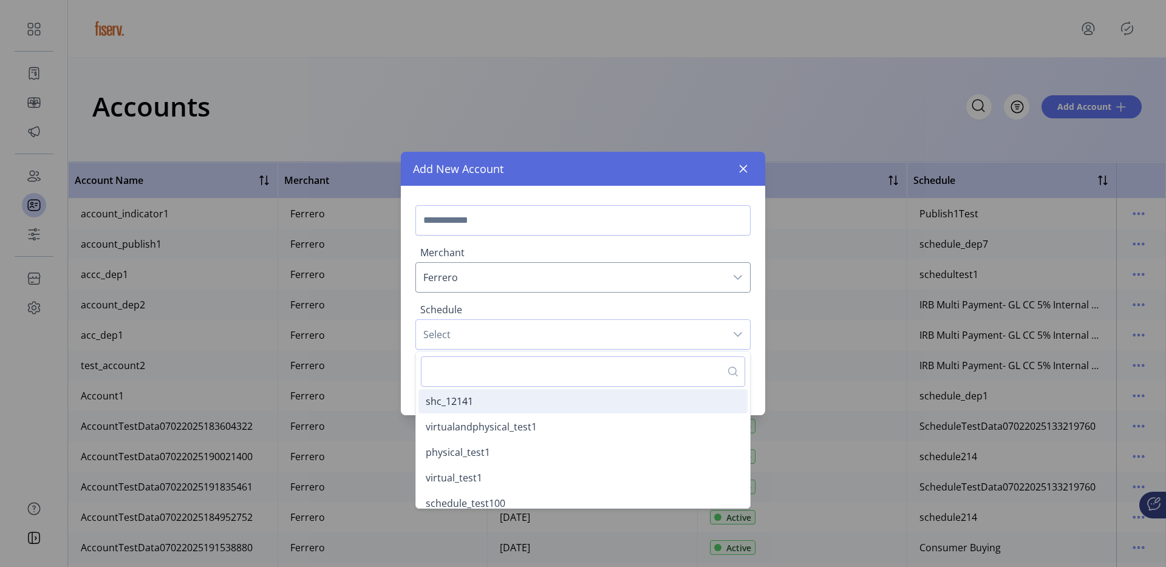
click at [469, 400] on span "shc_12141" at bounding box center [449, 401] width 47 height 13
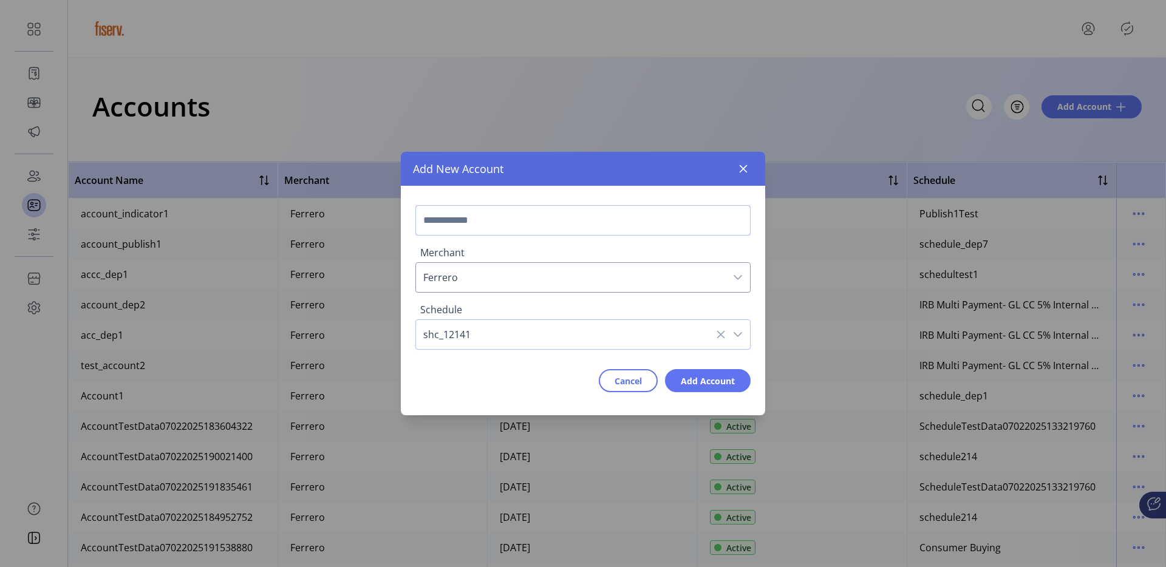
click at [487, 217] on input "text" at bounding box center [582, 220] width 335 height 30
type input "*********"
click at [709, 386] on span "Add Account" at bounding box center [708, 381] width 54 height 13
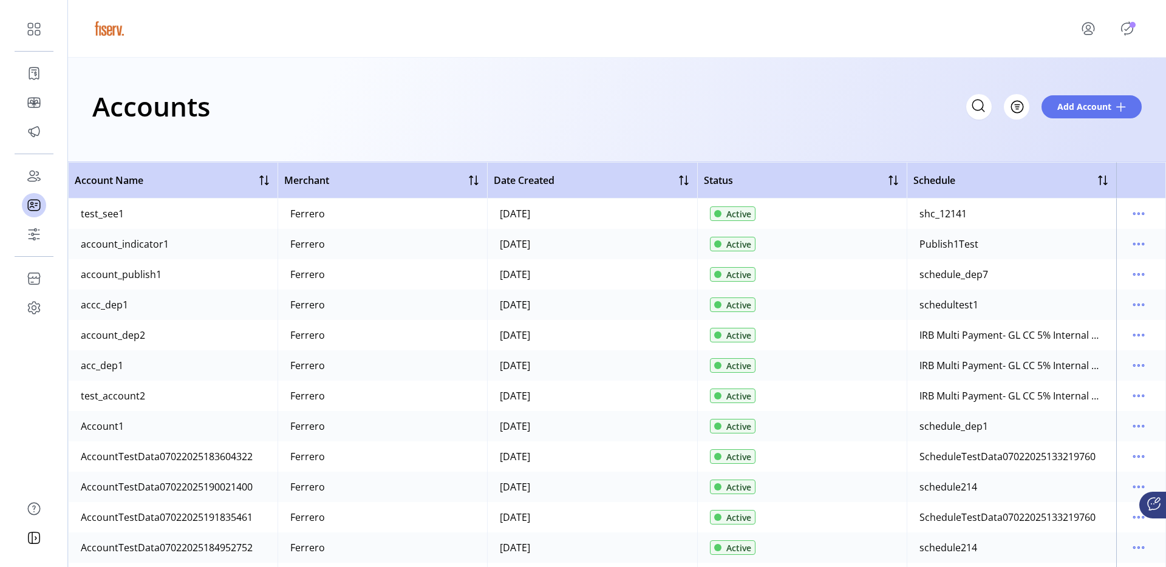
click at [1124, 24] on icon "Publisher Panel" at bounding box center [1127, 28] width 19 height 19
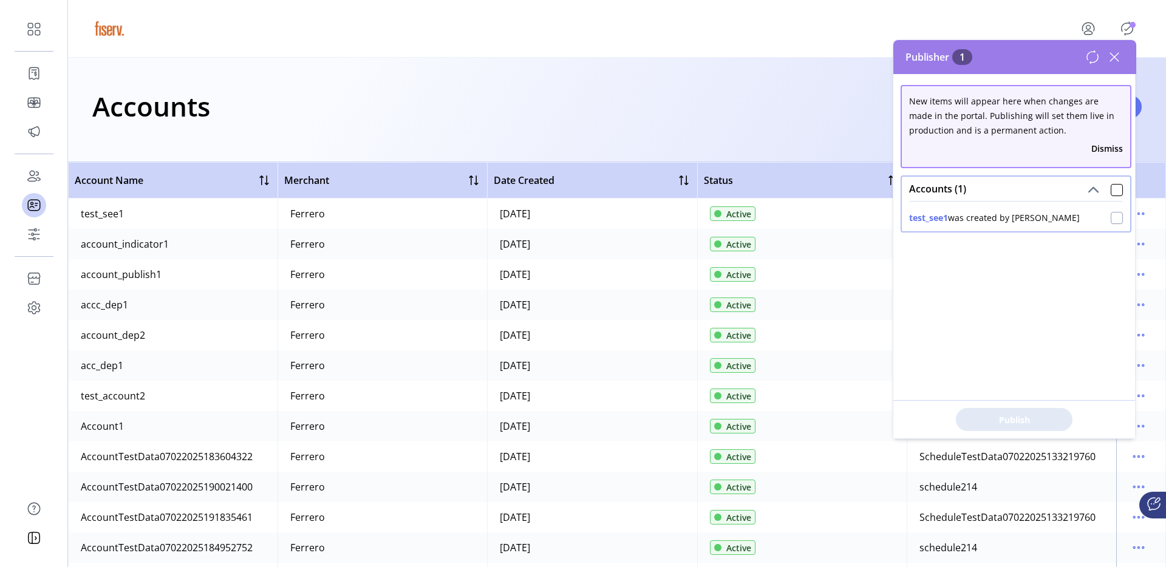
click at [1111, 222] on div at bounding box center [1117, 218] width 12 height 12
click at [966, 414] on button "Publish 1 Items" at bounding box center [1014, 419] width 117 height 23
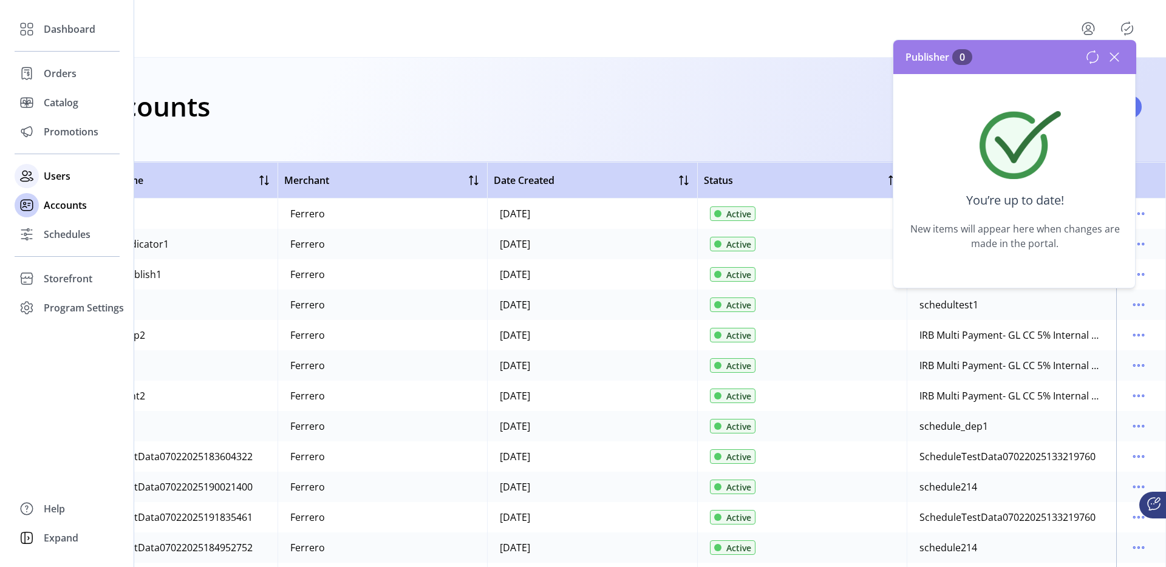
click at [49, 176] on span "Users" at bounding box center [57, 176] width 27 height 15
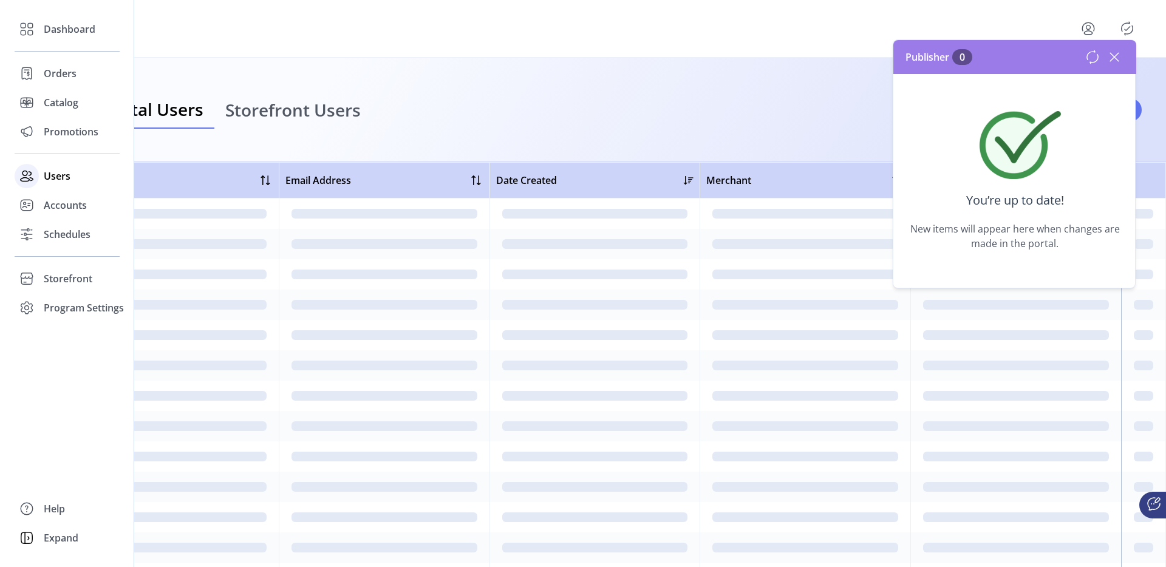
click at [53, 176] on span "Users" at bounding box center [57, 176] width 27 height 15
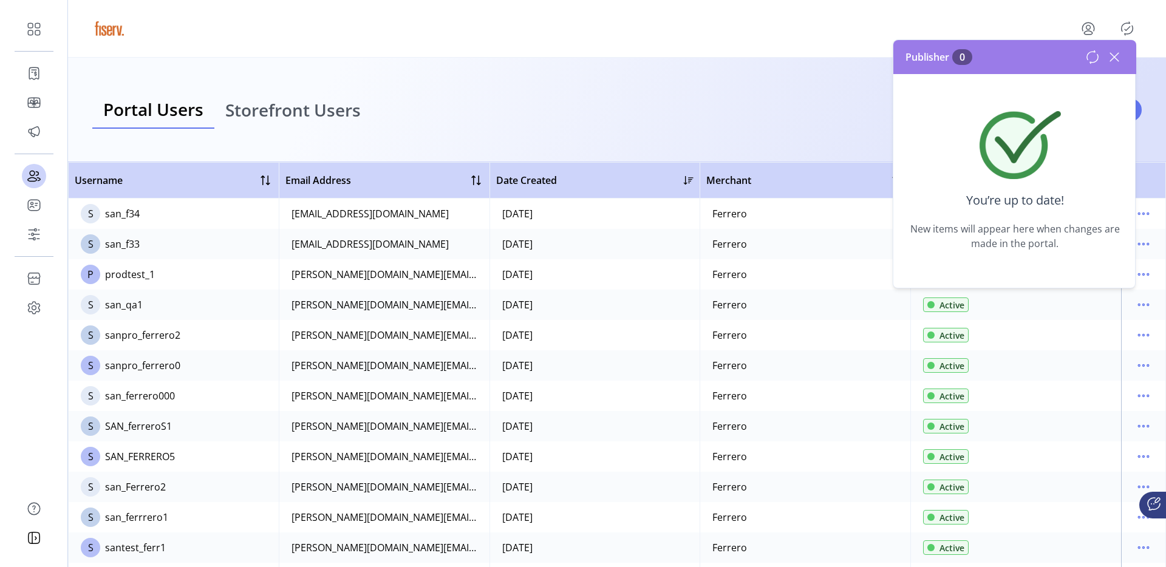
click at [310, 111] on span "Storefront Users" at bounding box center [292, 109] width 135 height 17
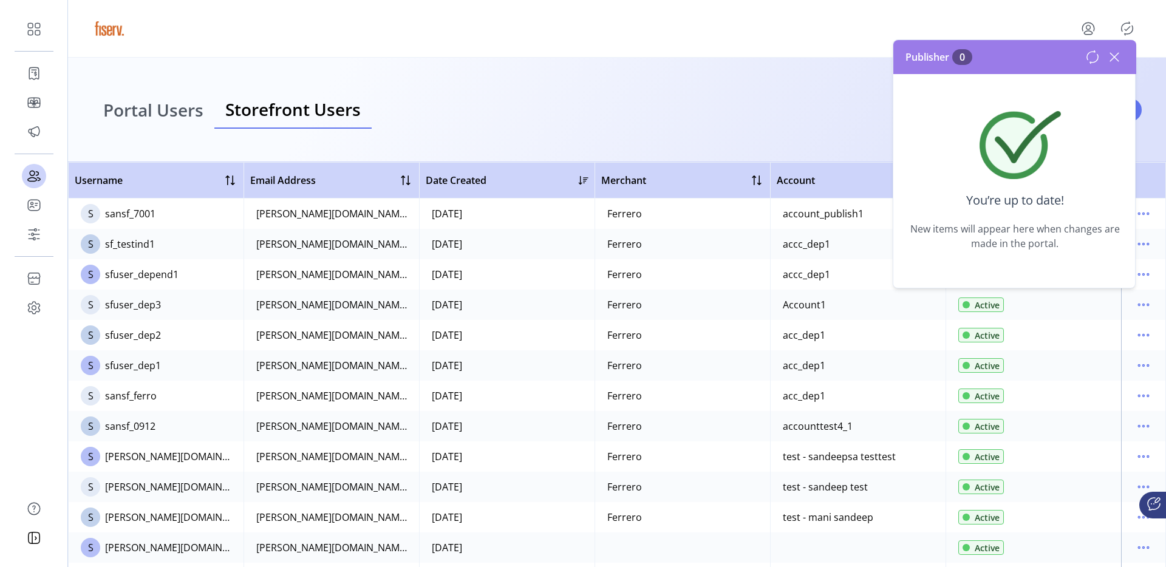
click at [1117, 53] on icon at bounding box center [1114, 56] width 19 height 19
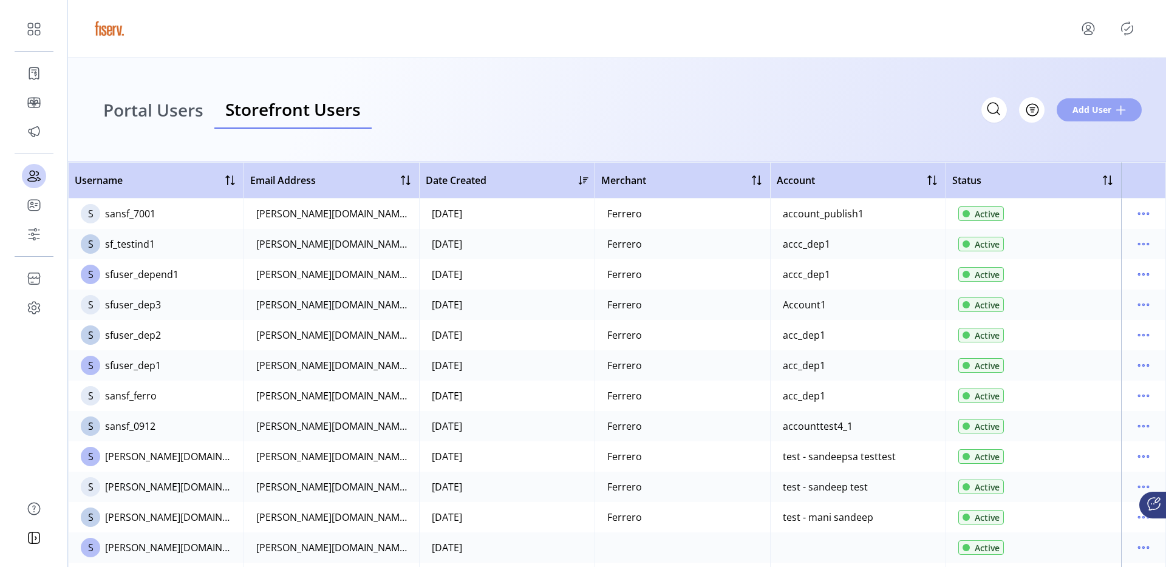
click at [1080, 114] on span "Add User" at bounding box center [1092, 109] width 39 height 13
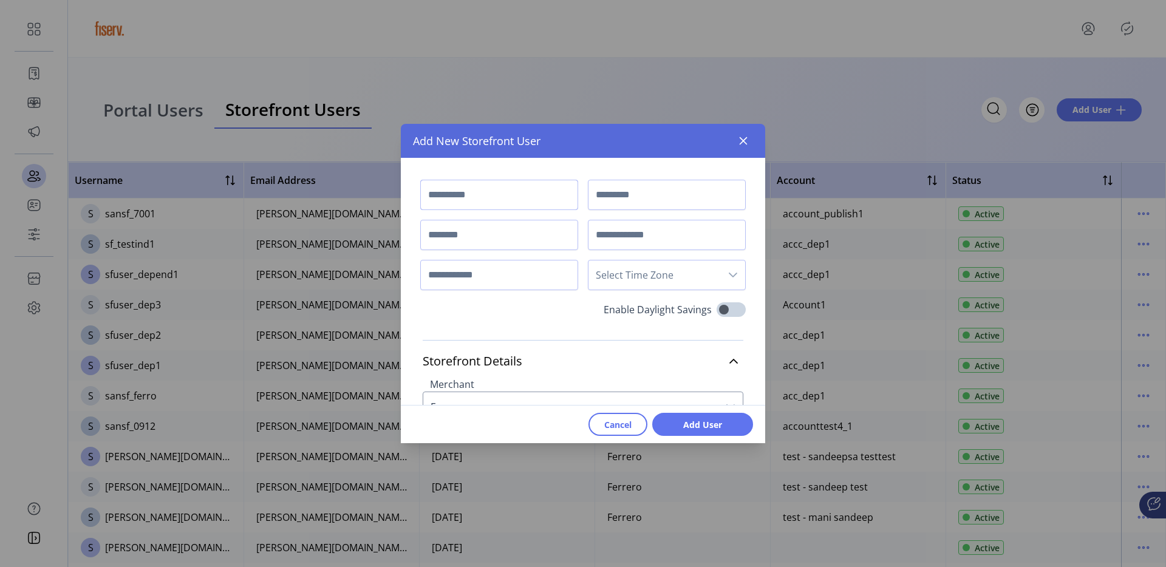
click at [476, 191] on input "text" at bounding box center [499, 195] width 158 height 30
type input "*******"
type input "****"
type input "**********"
click at [497, 283] on input "**********" at bounding box center [499, 275] width 158 height 30
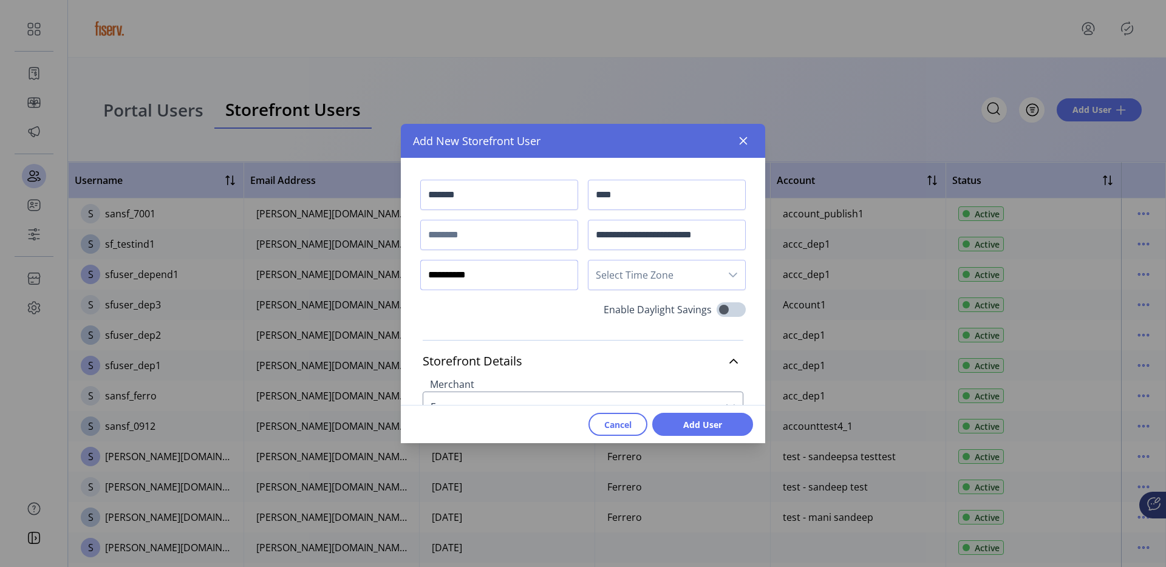
click at [497, 283] on input "**********" at bounding box center [499, 275] width 158 height 30
type input "**********"
click at [635, 261] on span "Select Time Zone" at bounding box center [655, 275] width 132 height 29
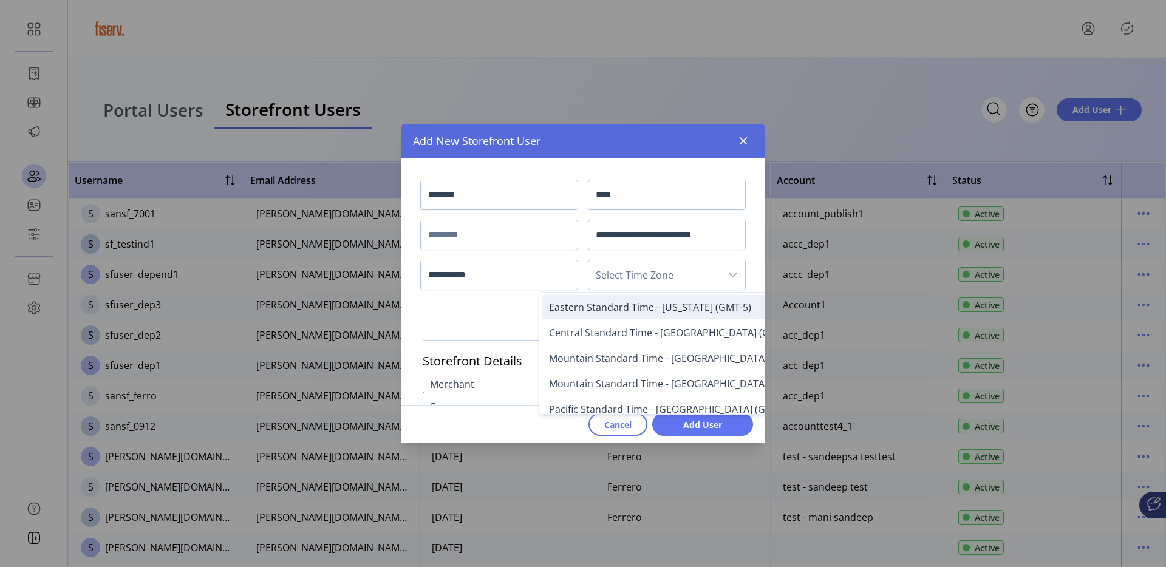
click at [615, 302] on span "Eastern Standard Time - New York (GMT-5)" at bounding box center [650, 307] width 202 height 13
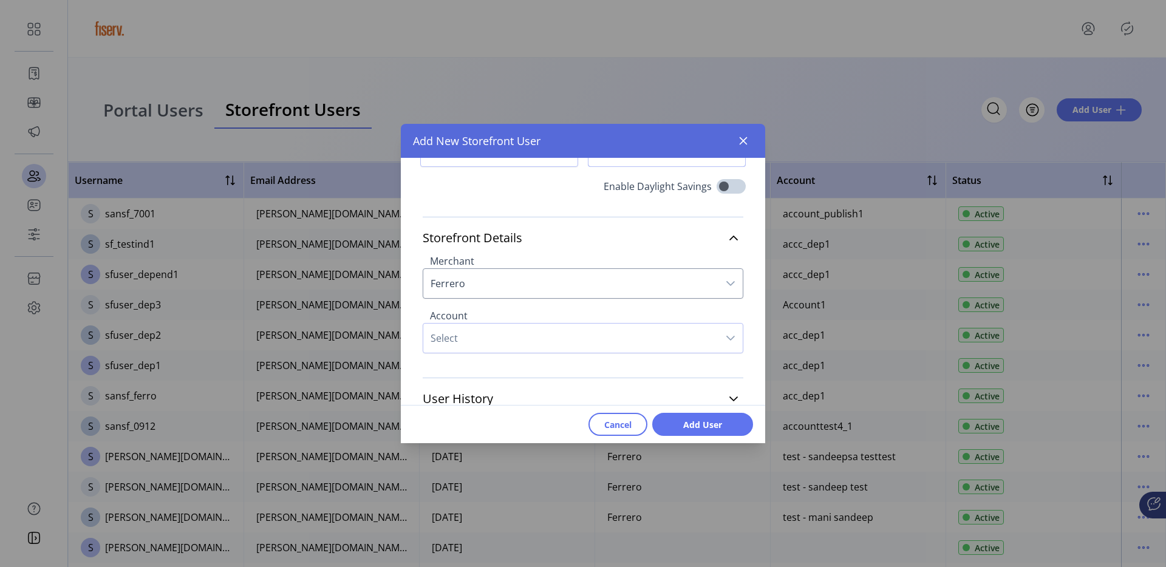
scroll to position [124, 0]
click at [567, 330] on span "Select" at bounding box center [570, 337] width 295 height 29
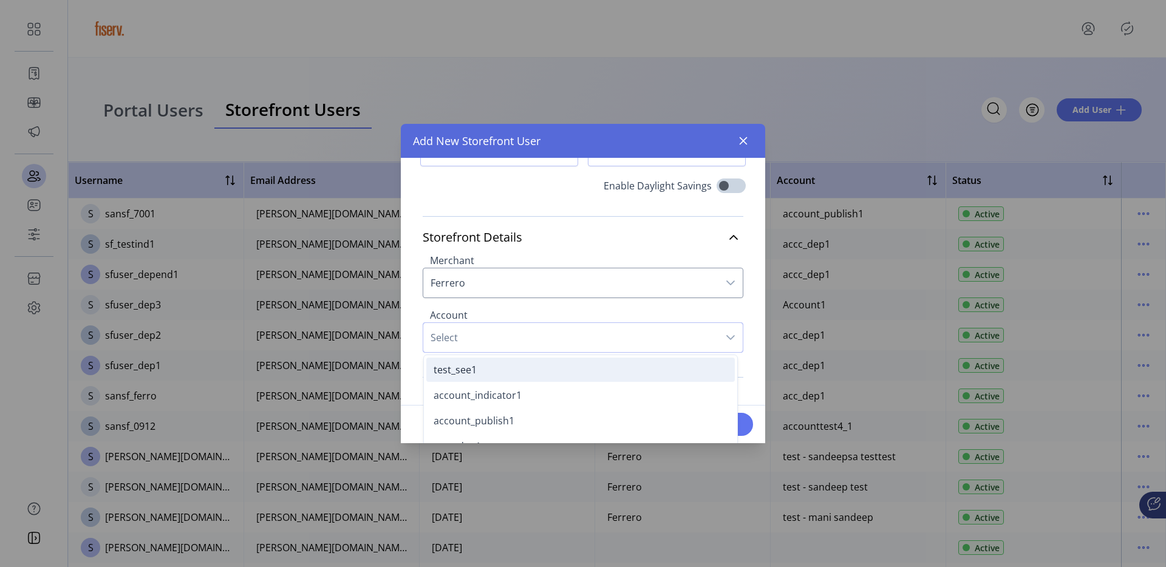
click at [513, 362] on li "test_see1" at bounding box center [580, 370] width 309 height 24
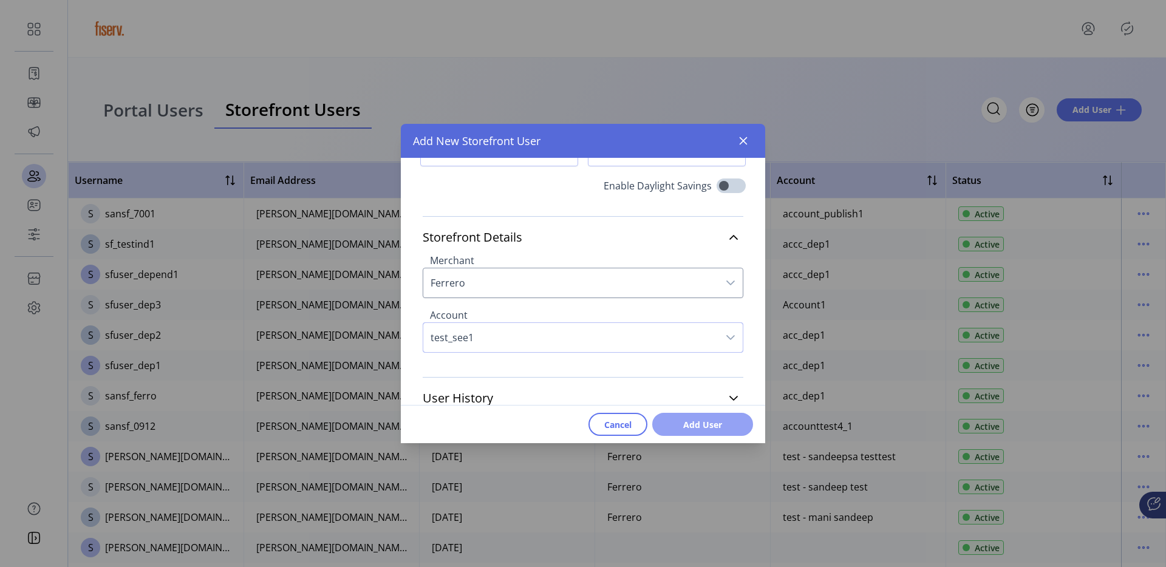
click at [697, 415] on button "Add User" at bounding box center [702, 424] width 101 height 23
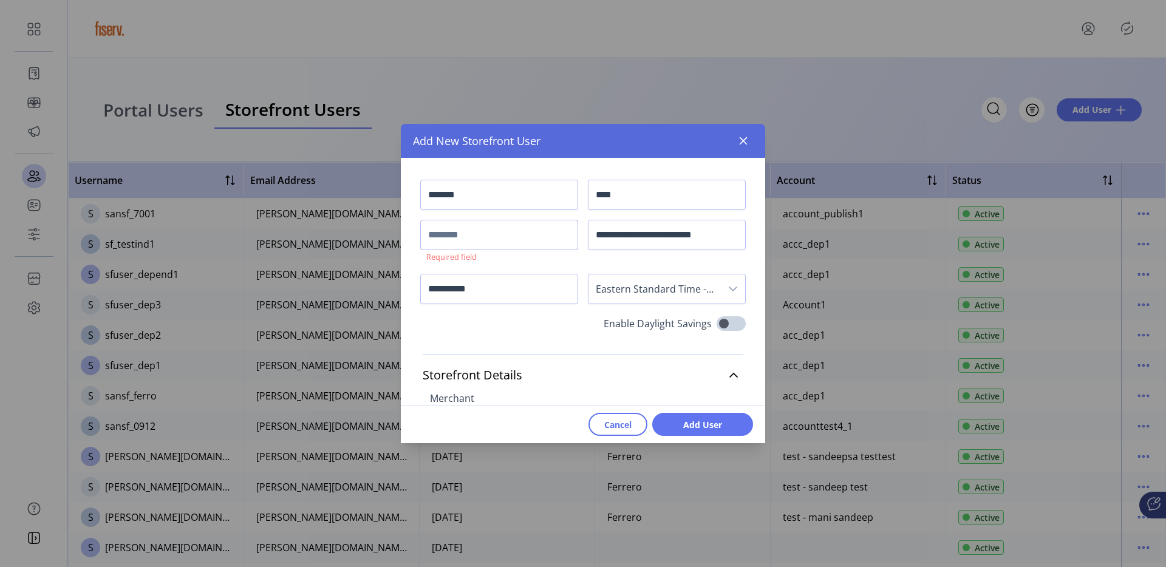
click at [494, 241] on input "text" at bounding box center [499, 235] width 158 height 30
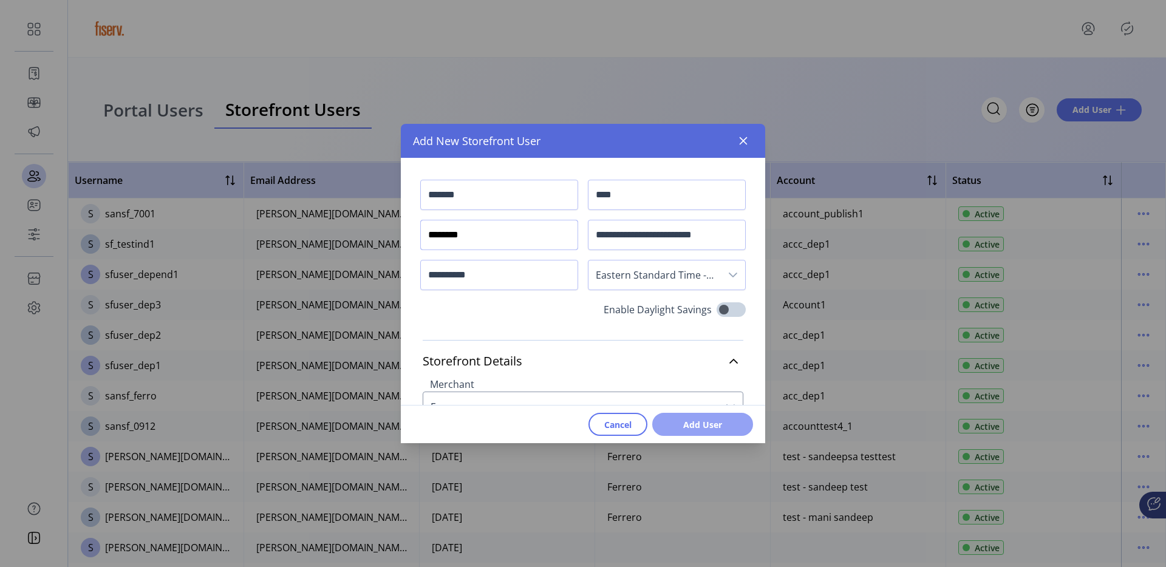
type input "********"
click at [689, 426] on span "Add User" at bounding box center [702, 424] width 69 height 13
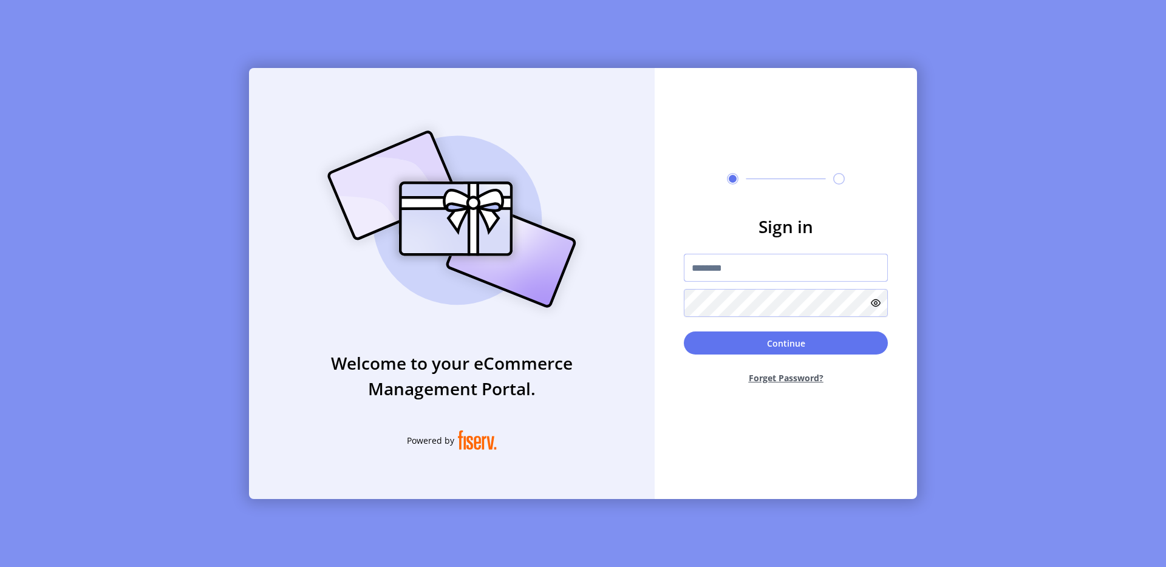
click at [748, 275] on input "text" at bounding box center [786, 268] width 204 height 28
type input "**********"
click at [795, 346] on button "Continue" at bounding box center [786, 343] width 204 height 23
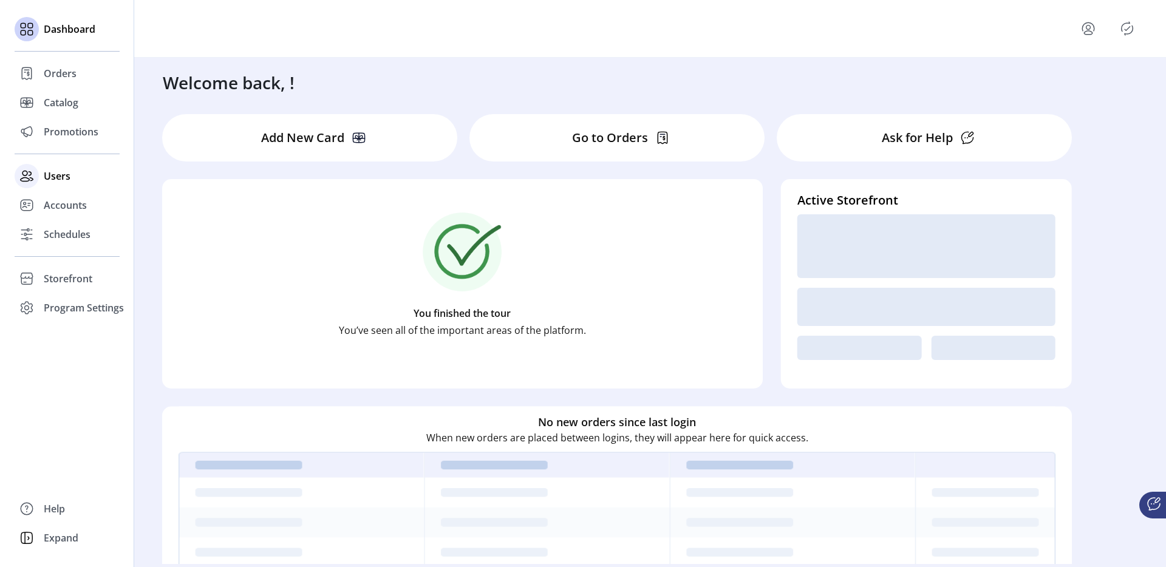
click at [38, 176] on div at bounding box center [27, 176] width 24 height 24
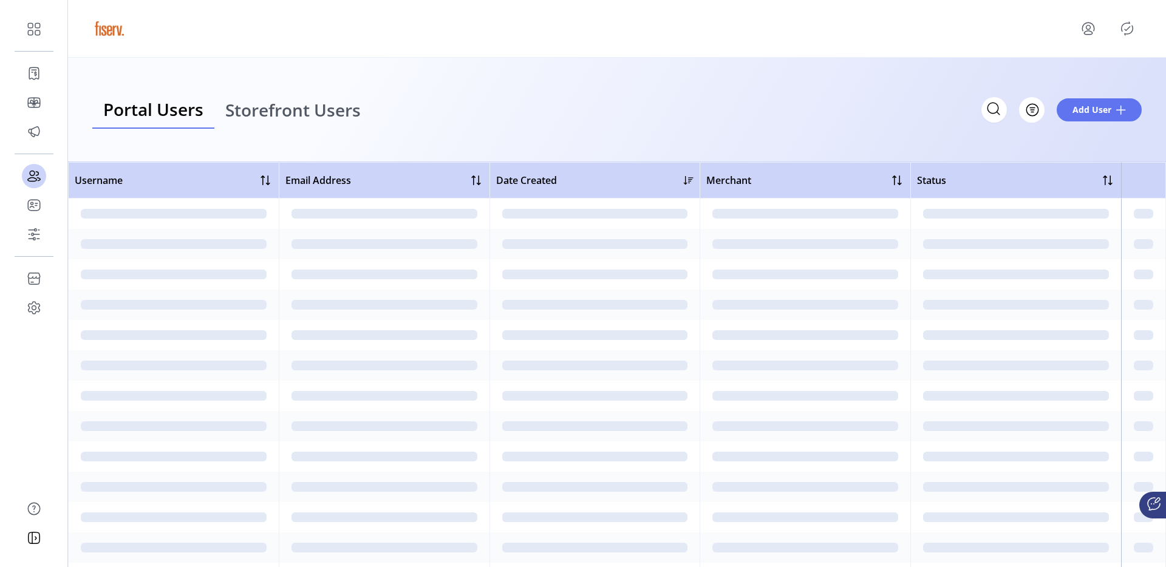
click at [292, 124] on link "Storefront Users" at bounding box center [292, 110] width 157 height 38
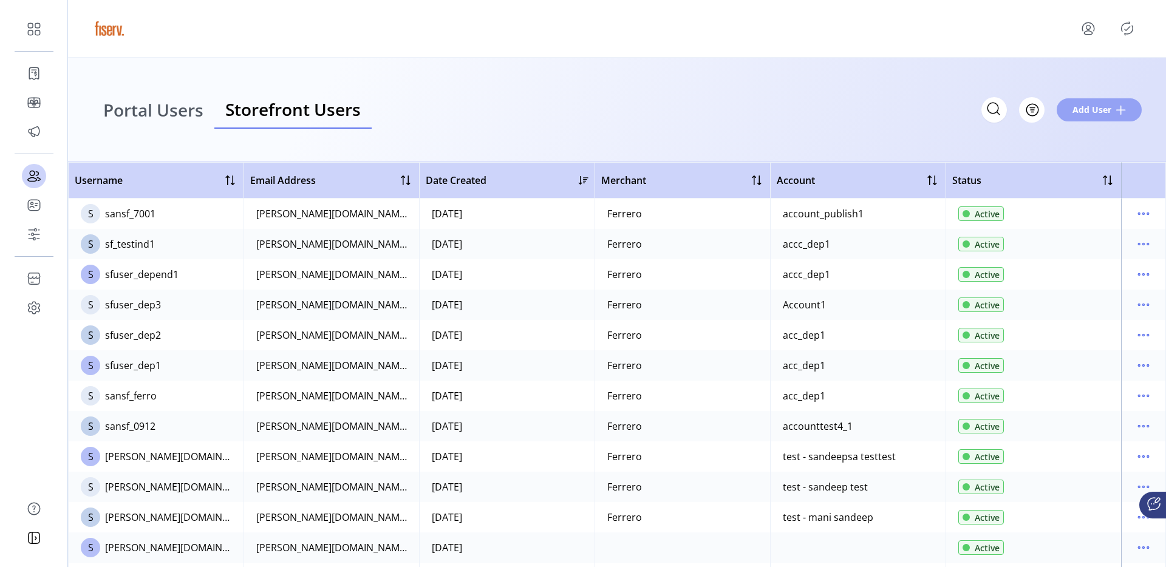
click at [1089, 114] on span "Add User" at bounding box center [1092, 109] width 39 height 13
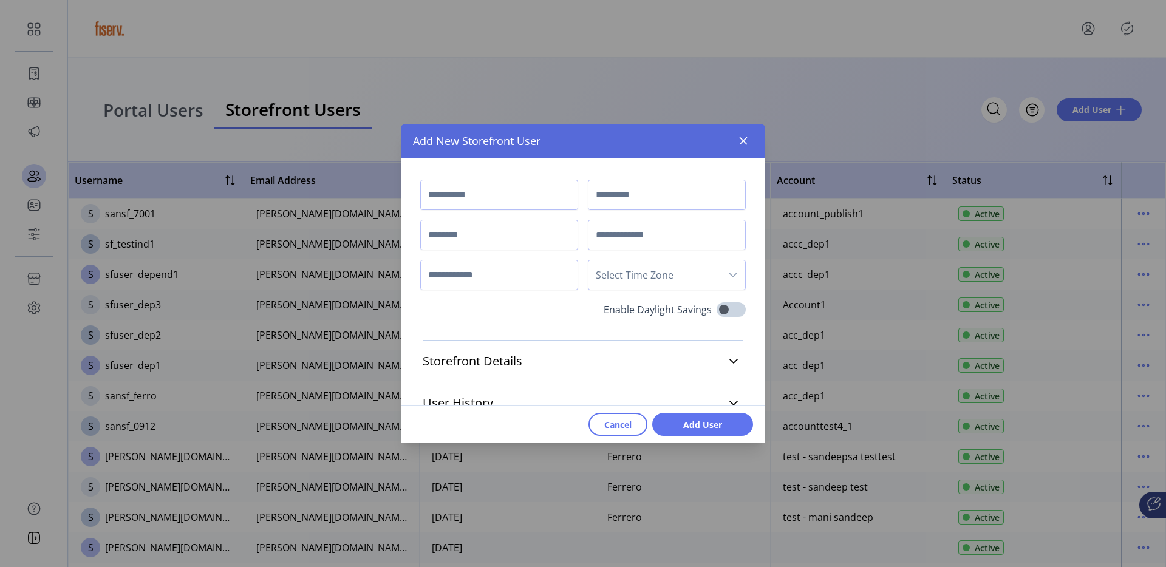
click at [470, 188] on input "text" at bounding box center [499, 195] width 158 height 30
type input "*******"
type input "****"
type input "**********"
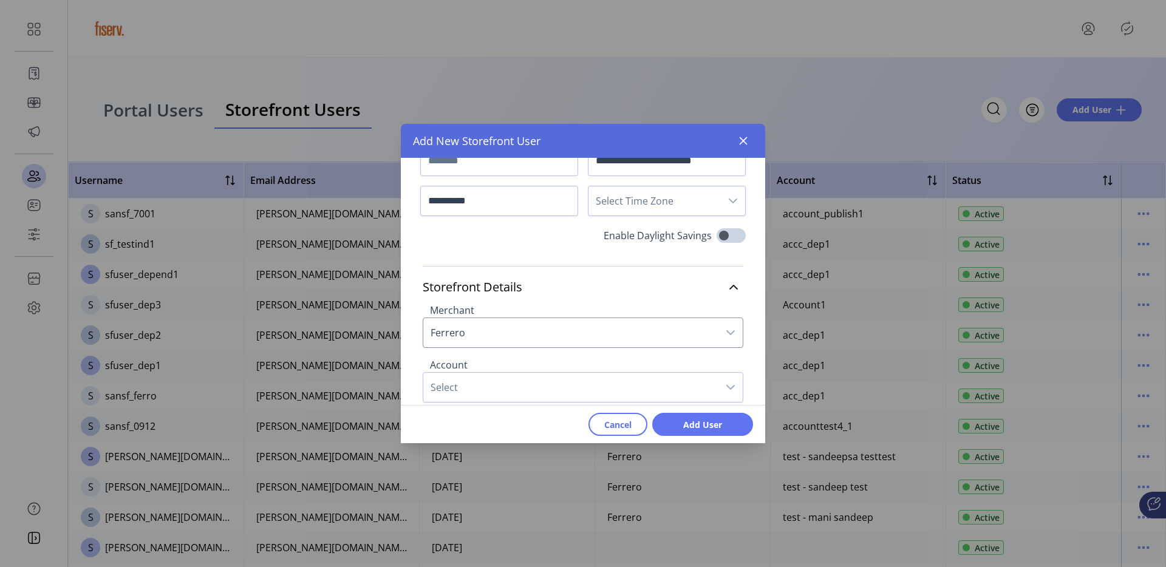
scroll to position [124, 0]
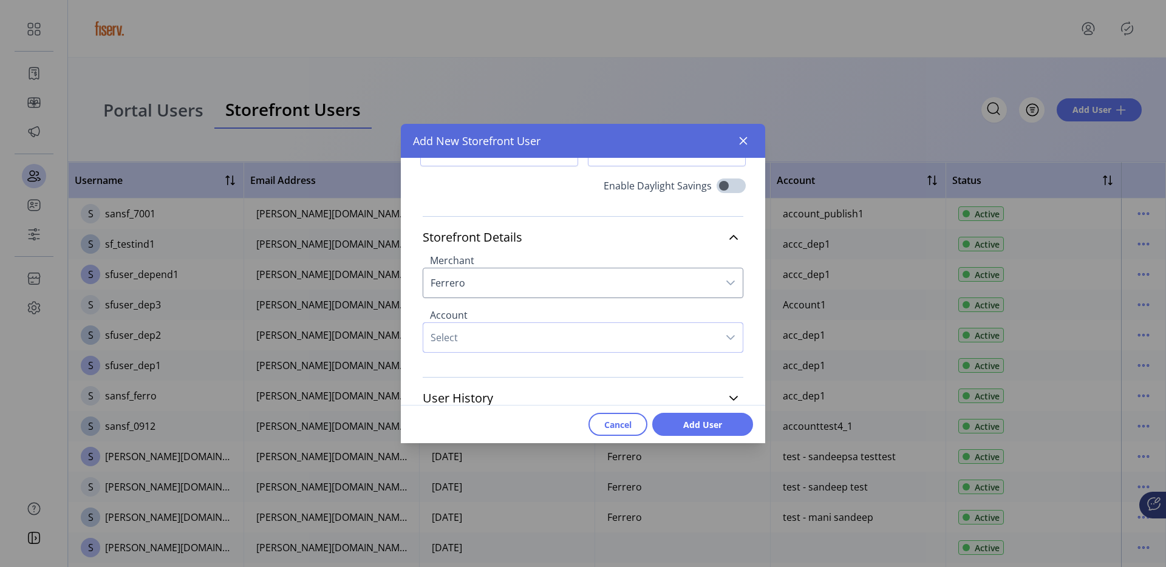
click at [525, 336] on span "Select" at bounding box center [570, 337] width 295 height 29
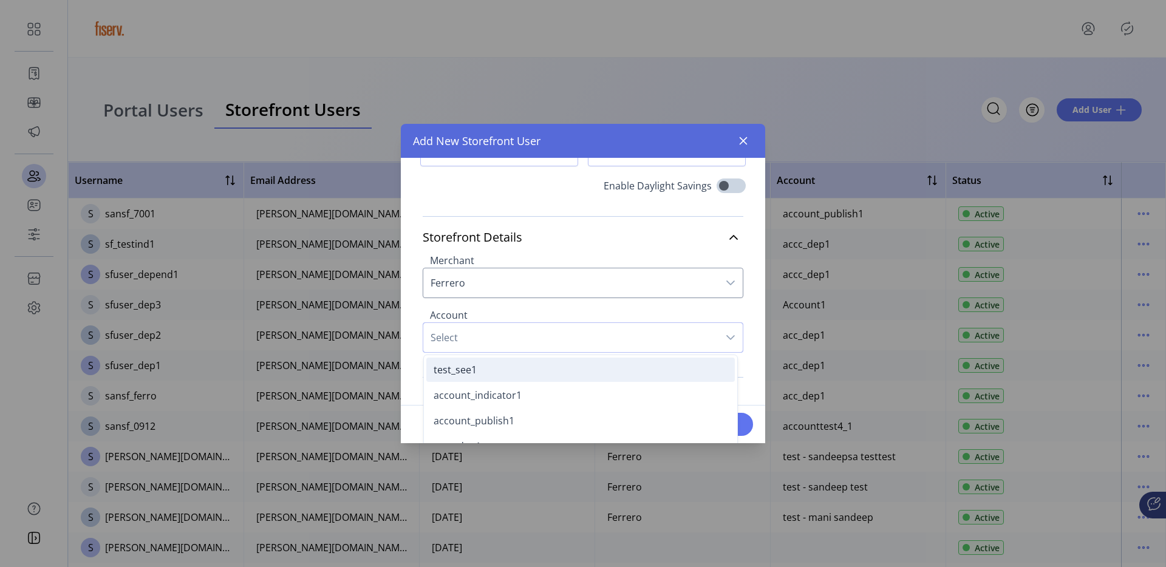
click at [510, 373] on li "test_see1" at bounding box center [580, 370] width 309 height 24
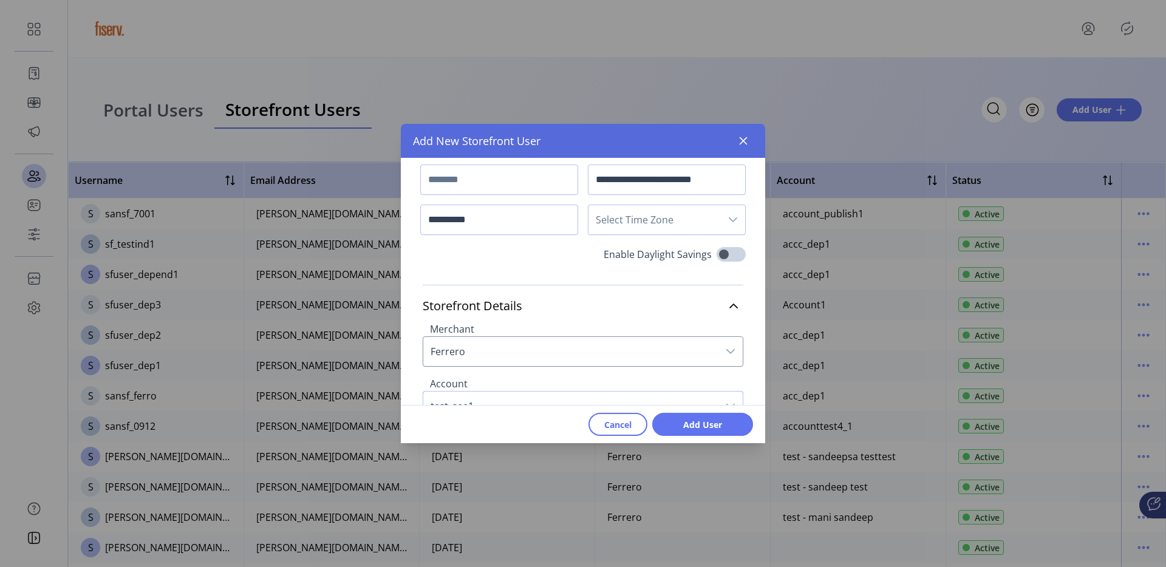
scroll to position [39, 0]
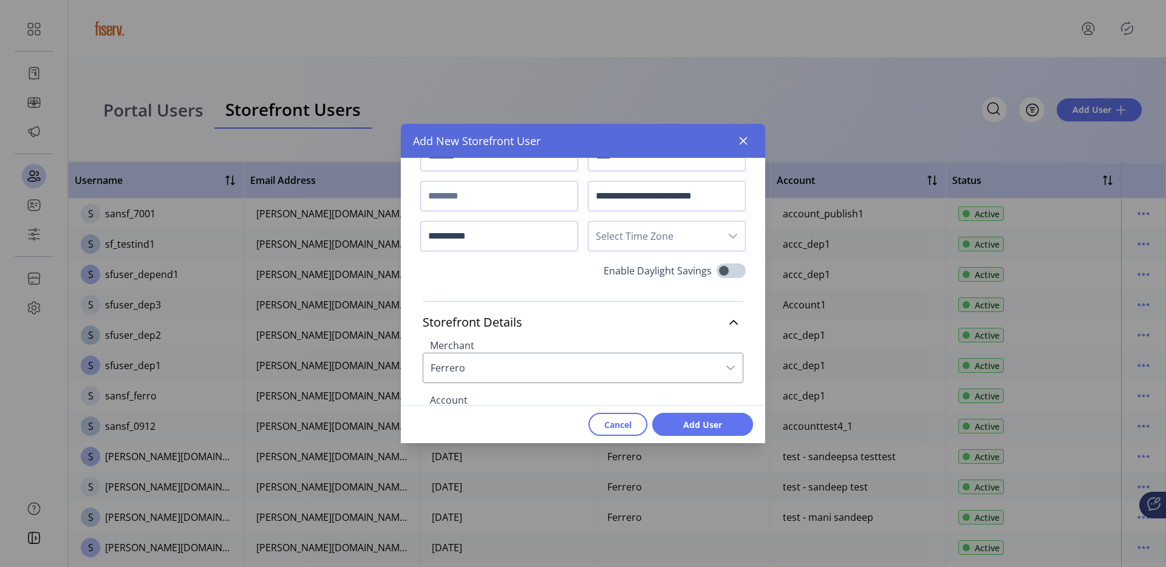
click at [661, 217] on div "**********" at bounding box center [583, 202] width 326 height 123
click at [659, 220] on div "**********" at bounding box center [583, 202] width 326 height 123
click at [654, 233] on span "Select Time Zone" at bounding box center [655, 236] width 132 height 29
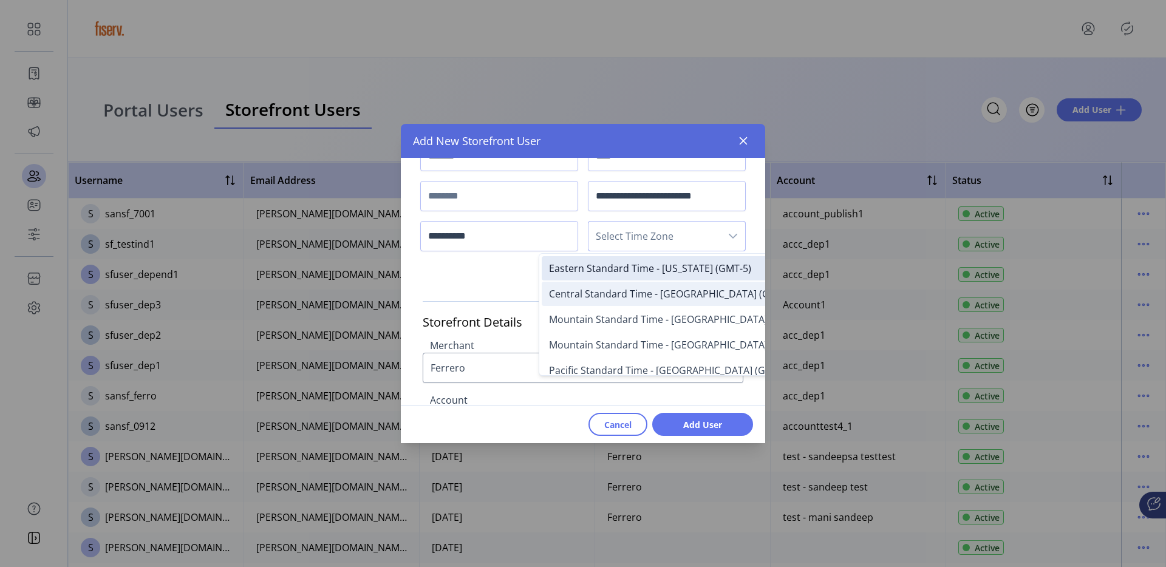
click at [629, 285] on li "Central Standard Time - Chicago (GMT-6)" at bounding box center [704, 294] width 324 height 24
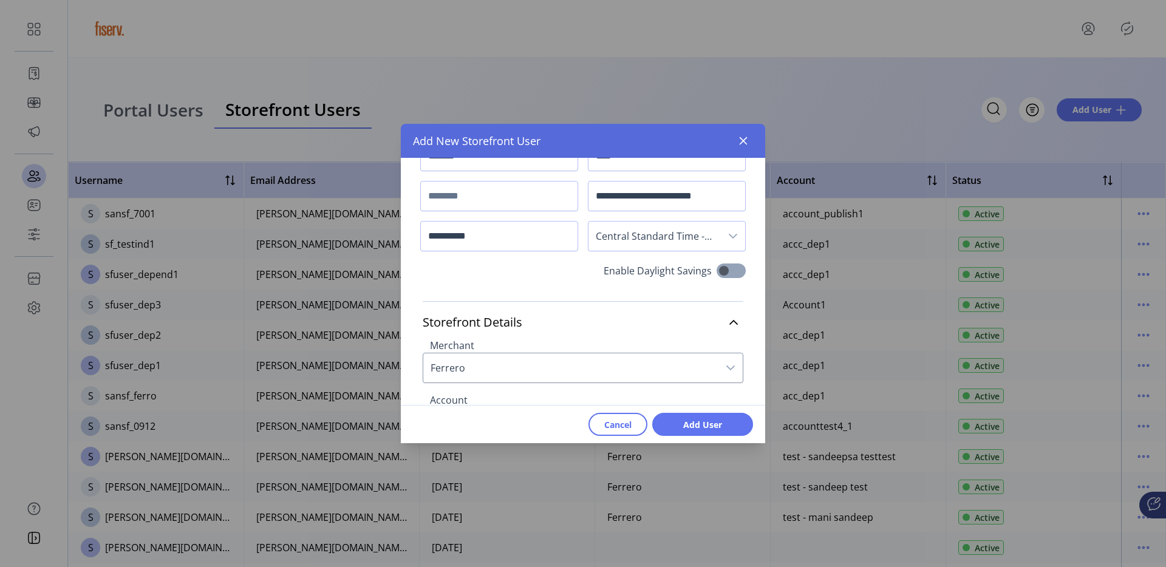
click at [721, 266] on span at bounding box center [731, 271] width 29 height 15
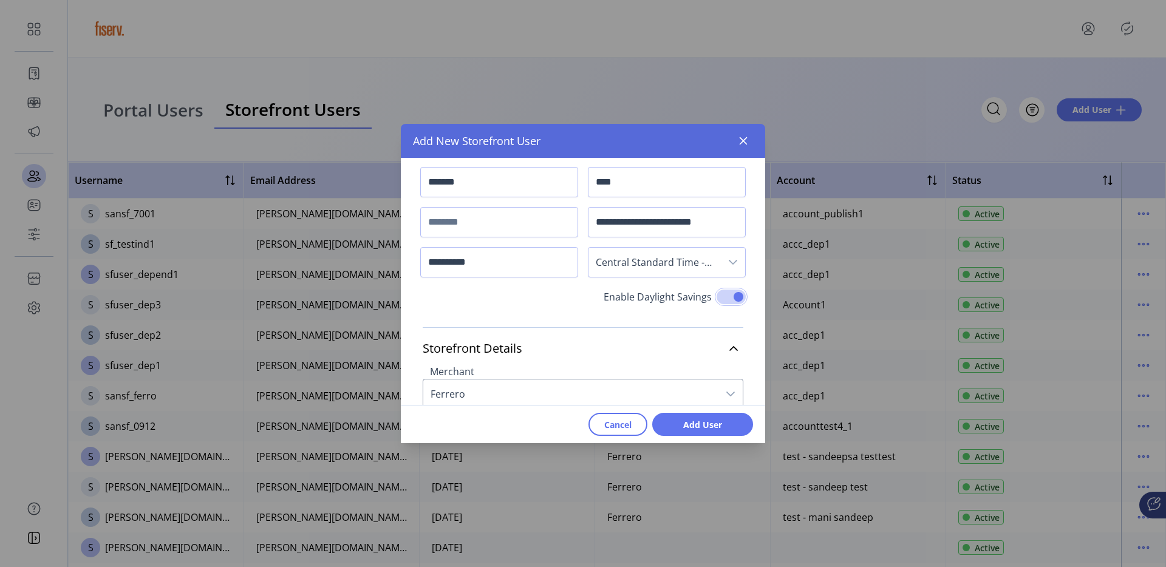
scroll to position [0, 0]
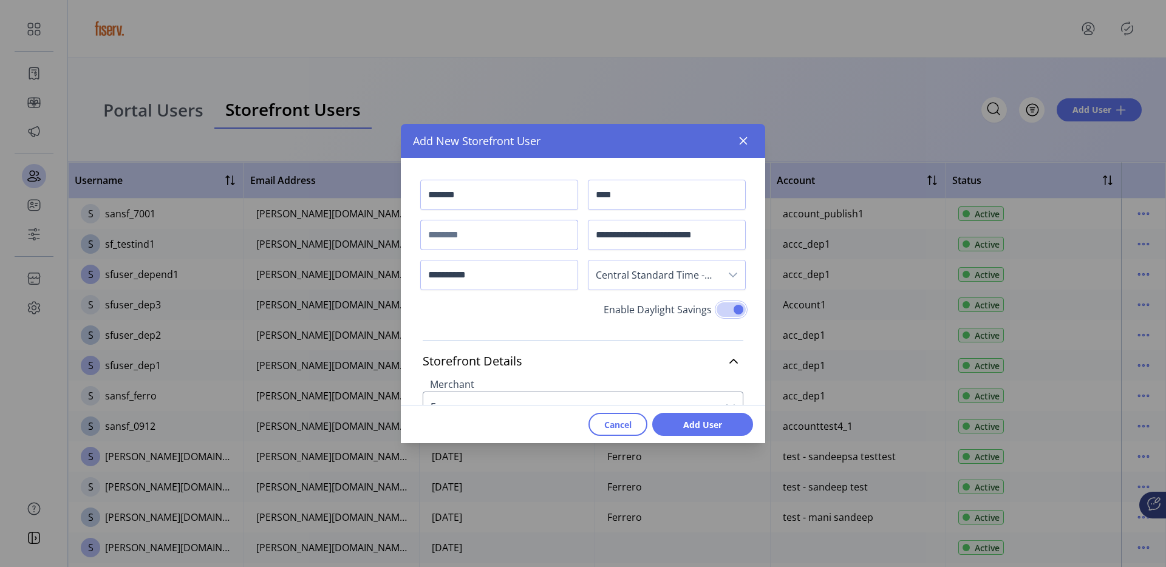
click at [474, 238] on input "text" at bounding box center [499, 235] width 158 height 30
type input "*********"
click at [672, 422] on span "Add User" at bounding box center [702, 424] width 69 height 13
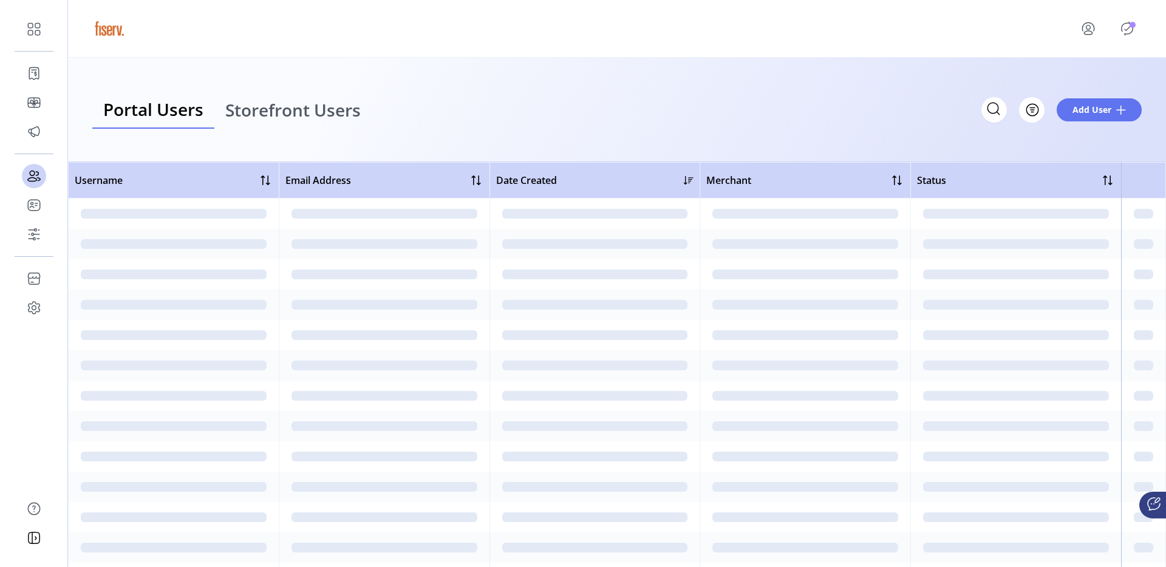
click at [1129, 30] on icon "Publisher Panel" at bounding box center [1127, 28] width 19 height 19
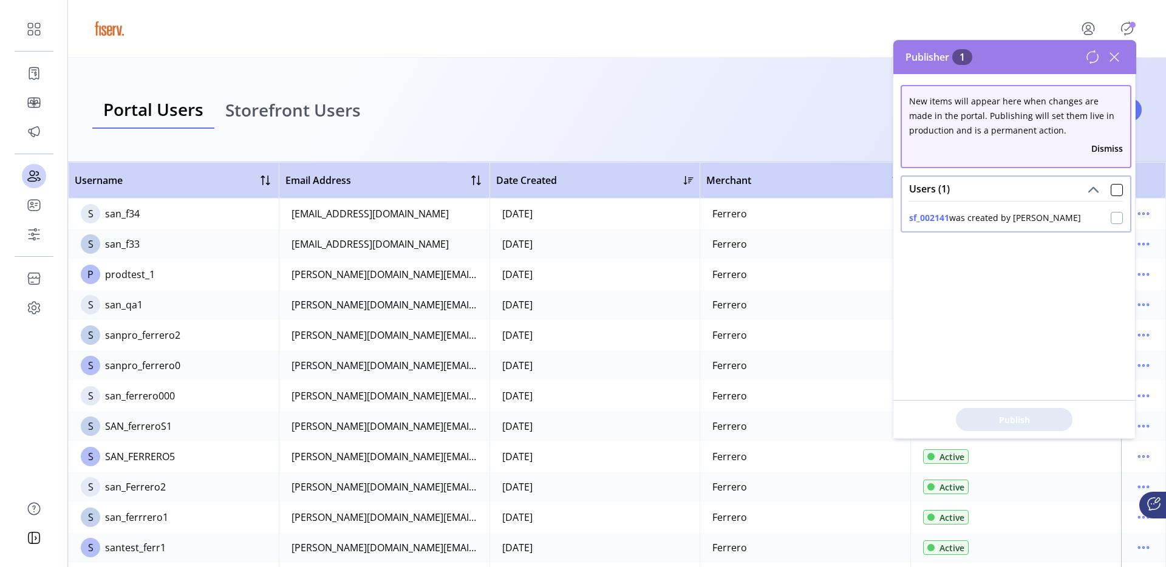
click at [1114, 217] on div at bounding box center [1117, 218] width 12 height 12
click at [1028, 414] on span "Publish 1 Items" at bounding box center [1014, 420] width 85 height 13
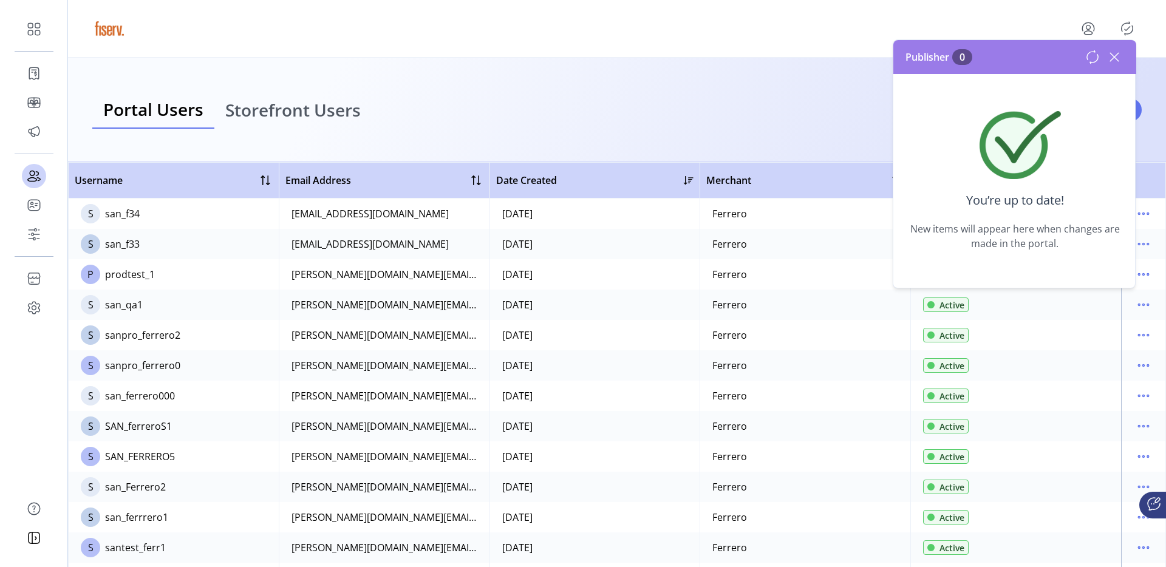
click at [1115, 55] on icon at bounding box center [1114, 57] width 9 height 9
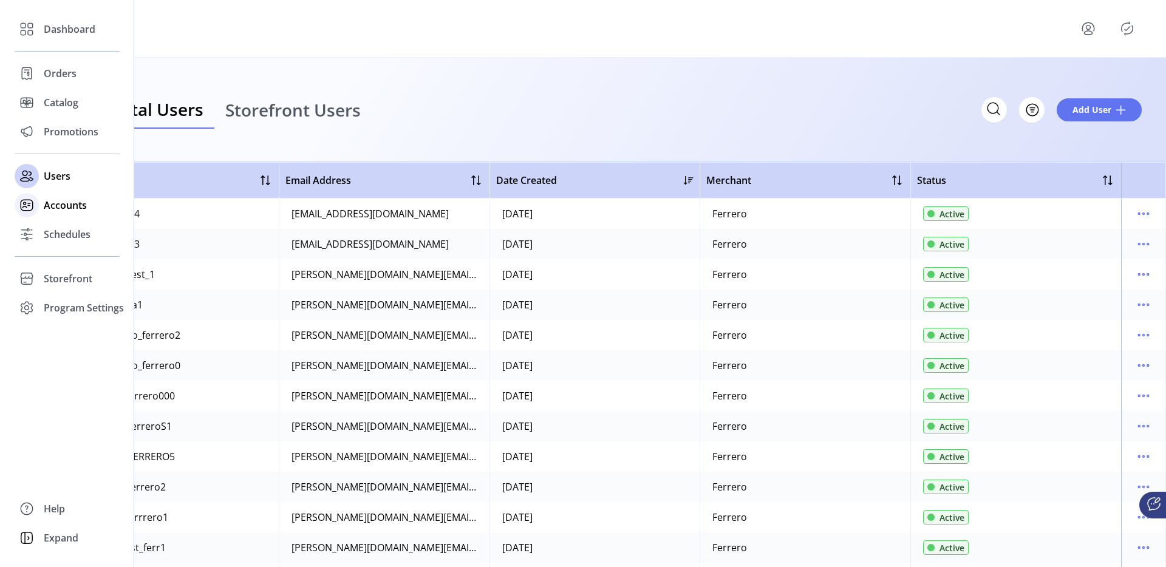
click at [43, 215] on div "Accounts" at bounding box center [67, 205] width 105 height 29
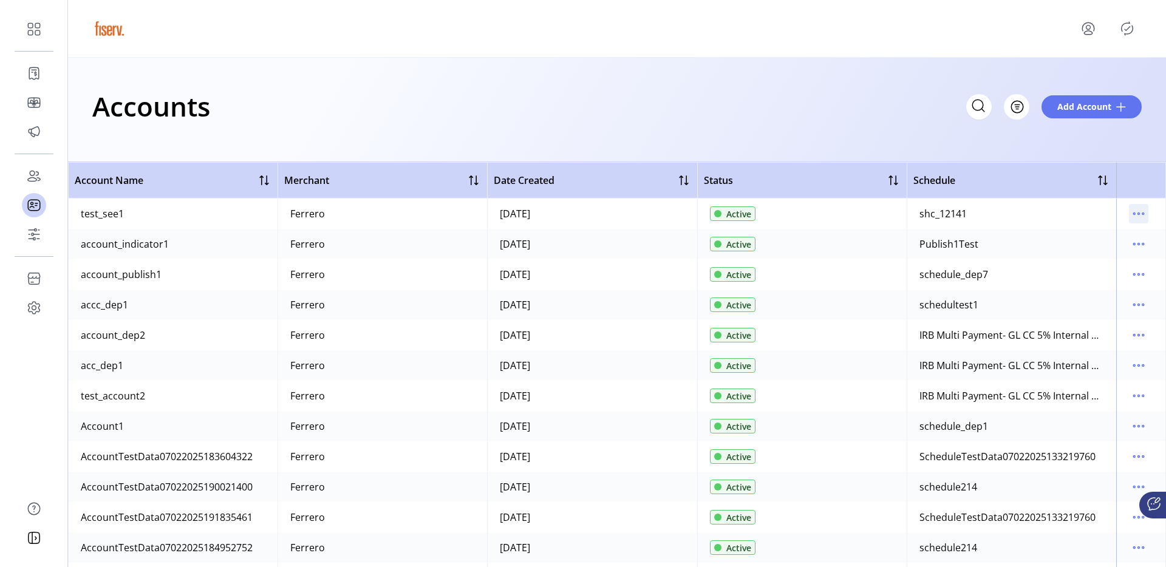
click at [1129, 217] on icon "menu" at bounding box center [1138, 213] width 19 height 19
click at [1056, 282] on link "View Users" at bounding box center [1081, 276] width 115 height 19
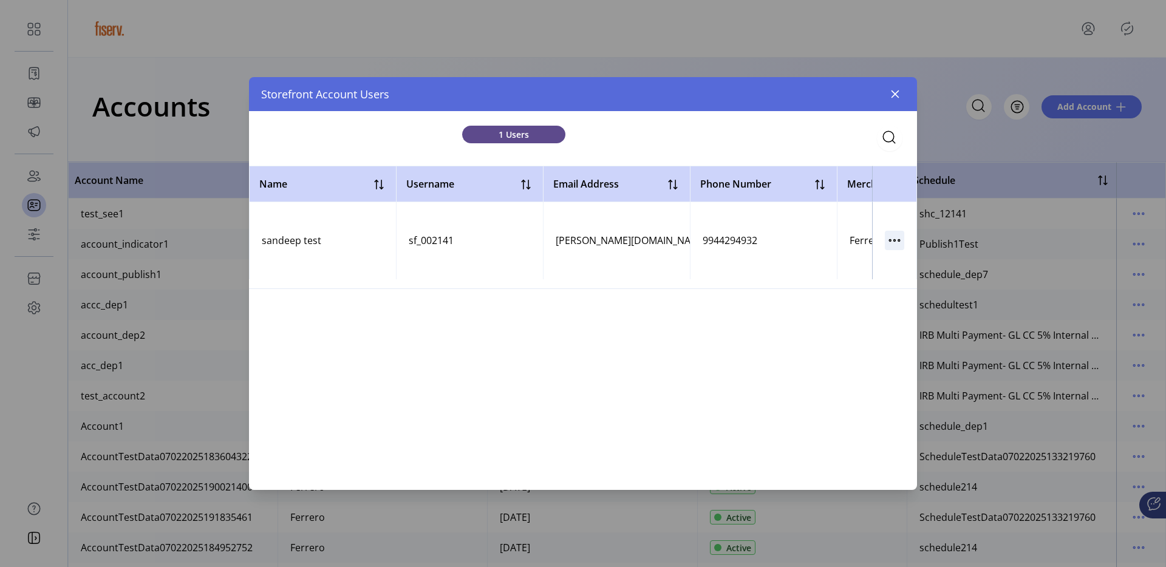
click at [895, 243] on icon "button" at bounding box center [894, 240] width 19 height 19
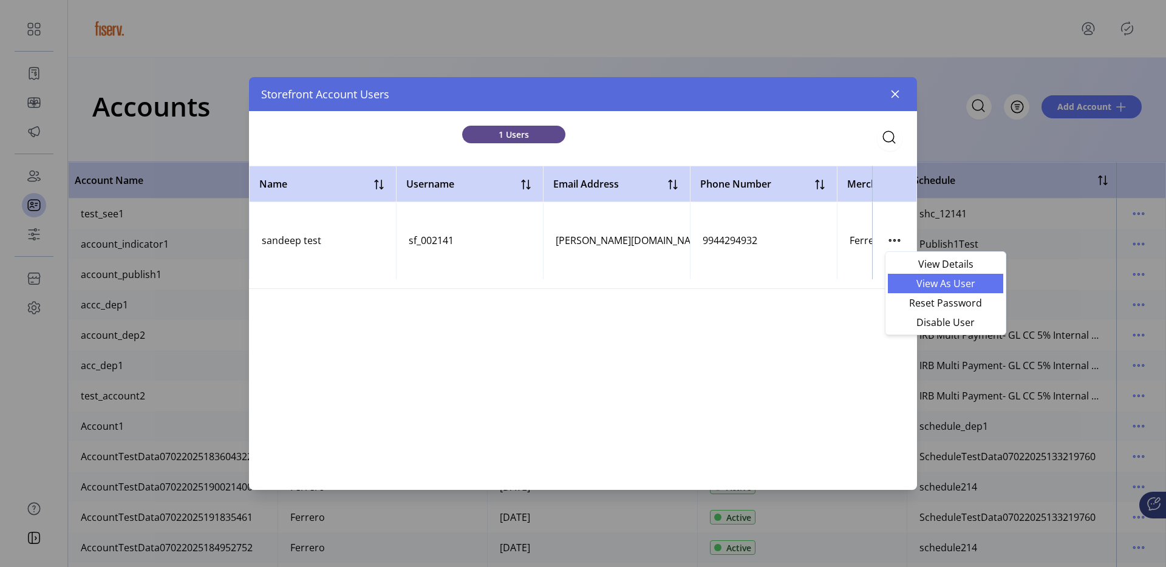
click at [908, 282] on span "View As User" at bounding box center [945, 284] width 101 height 10
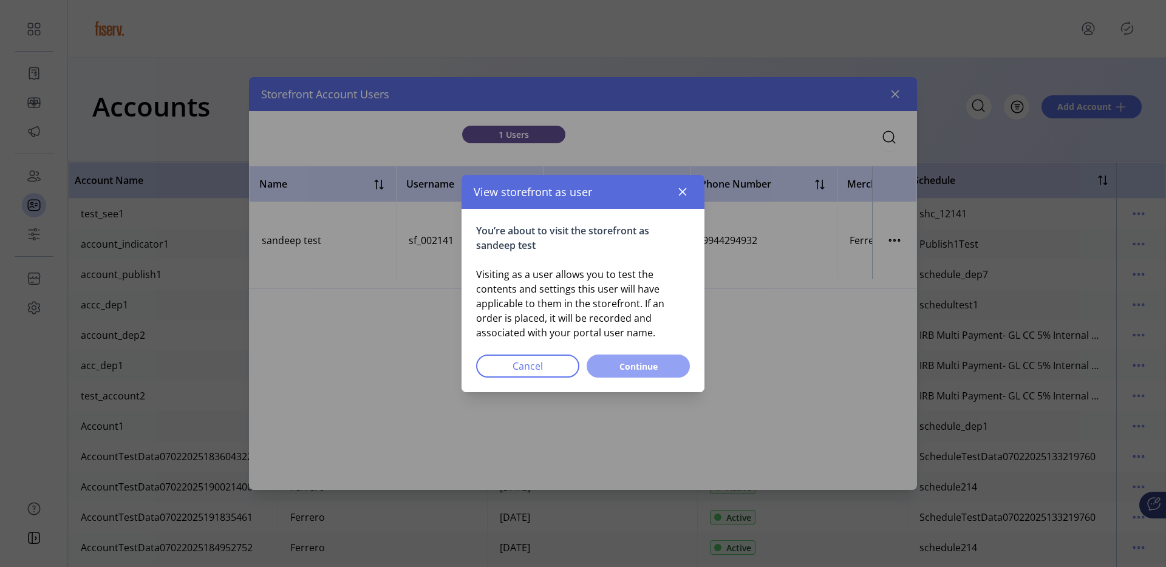
click at [629, 373] on button "Continue" at bounding box center [638, 366] width 103 height 23
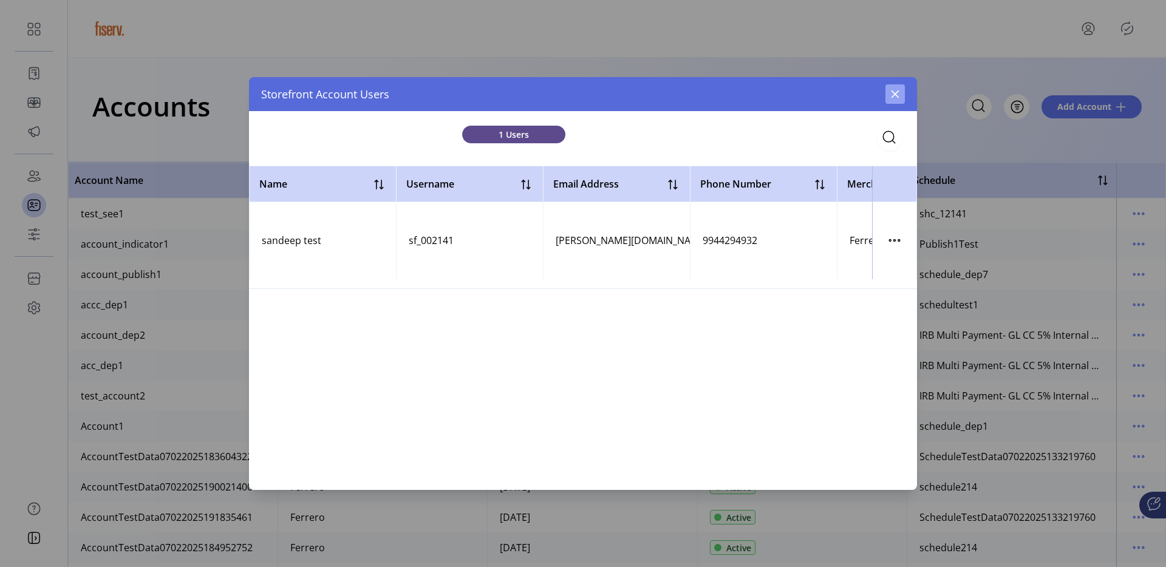
click at [895, 88] on button "button" at bounding box center [895, 93] width 19 height 19
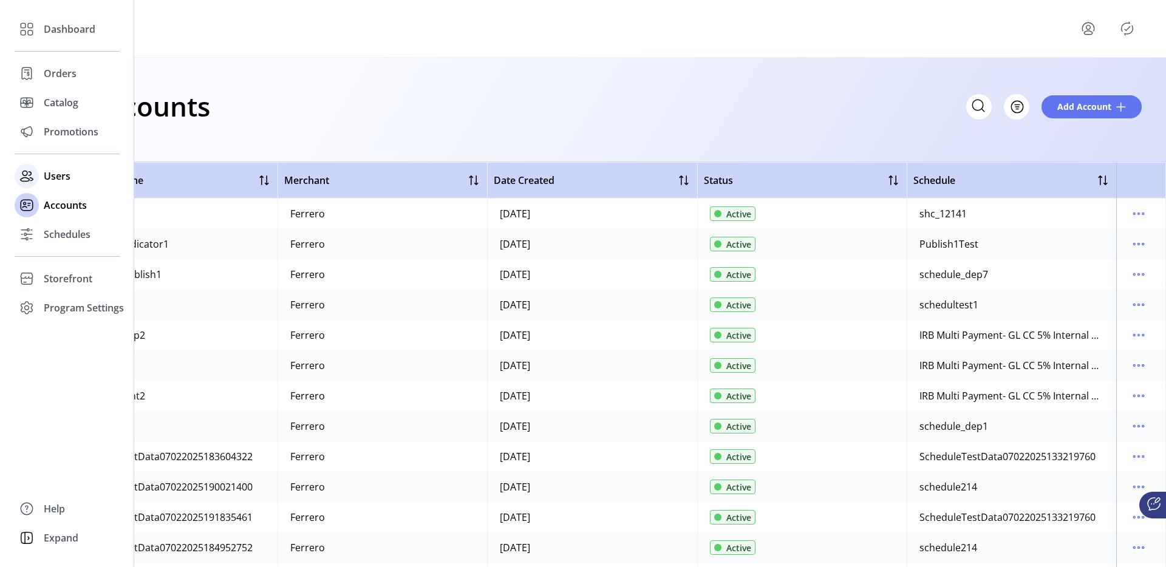
click at [48, 182] on span "Users" at bounding box center [57, 176] width 27 height 15
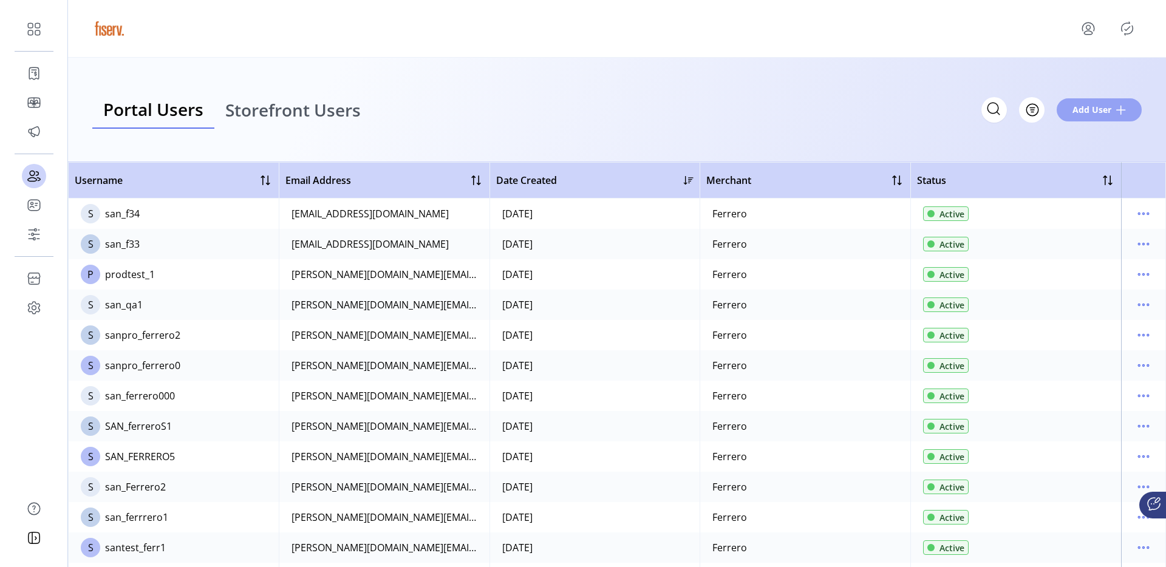
click at [1120, 106] on span at bounding box center [1121, 110] width 10 height 10
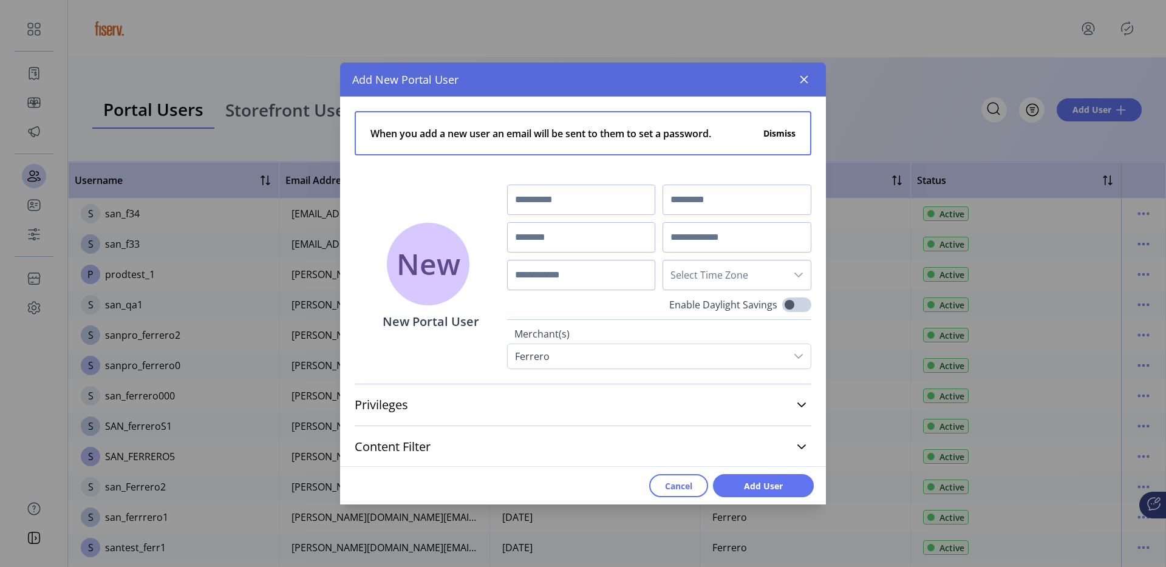
scroll to position [44, 0]
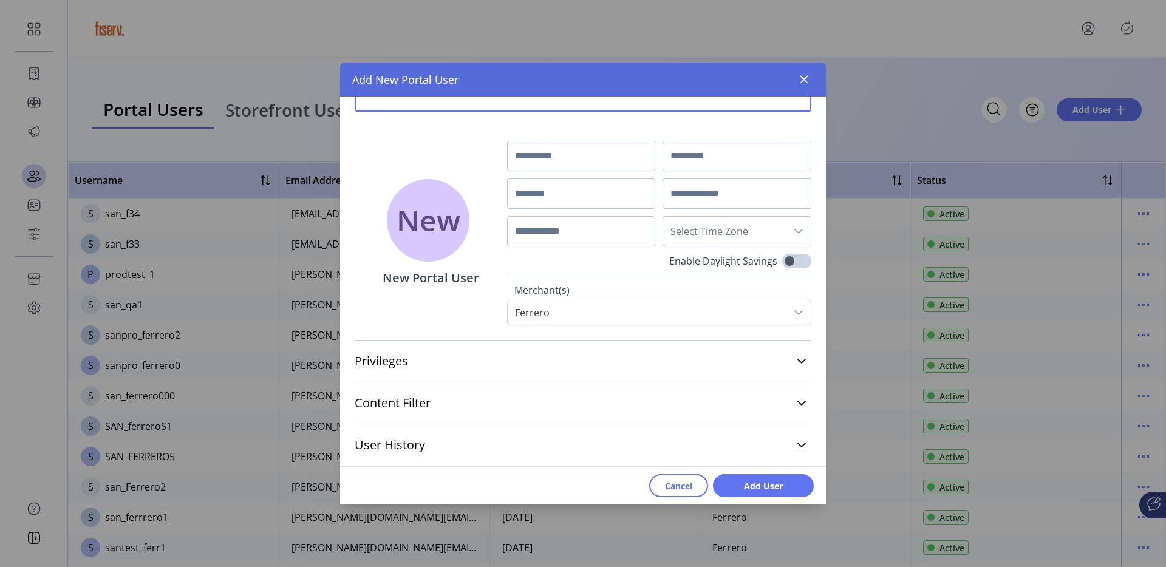
click at [457, 378] on div "Privileges Customize navigation visibility. As a default, all items are set to …" at bounding box center [583, 361] width 457 height 42
click at [471, 358] on link "Privileges" at bounding box center [583, 361] width 457 height 27
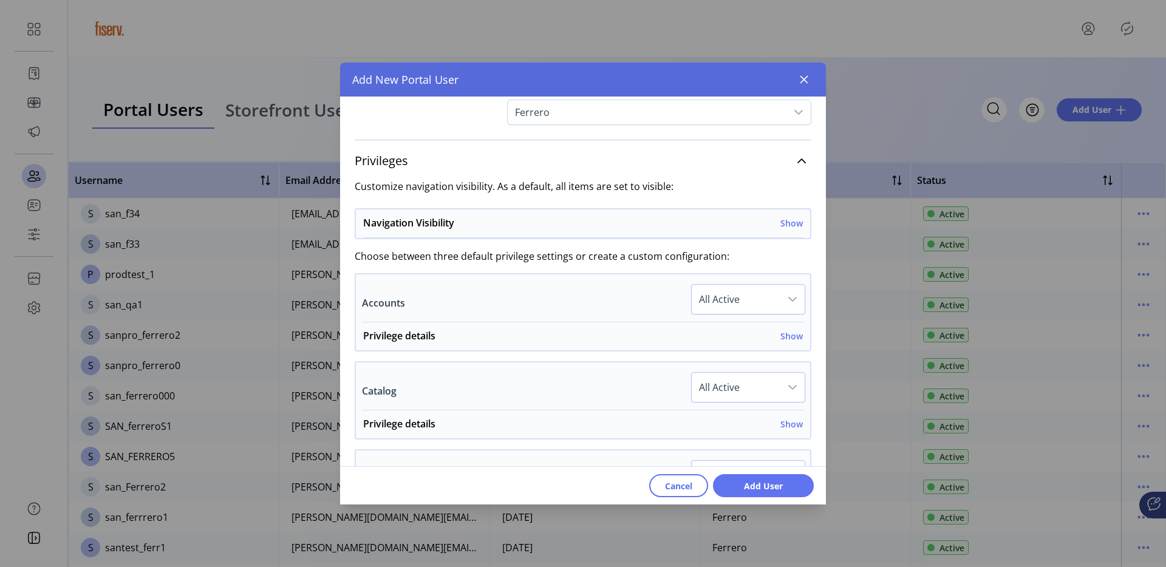
scroll to position [274, 0]
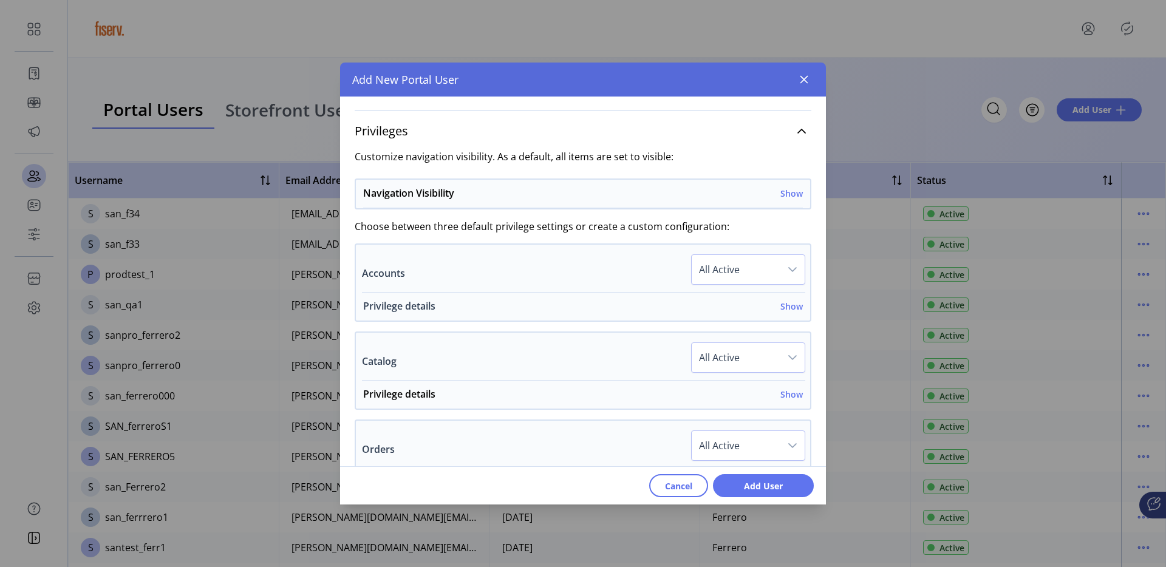
click at [780, 304] on h6 "Show" at bounding box center [791, 306] width 22 height 13
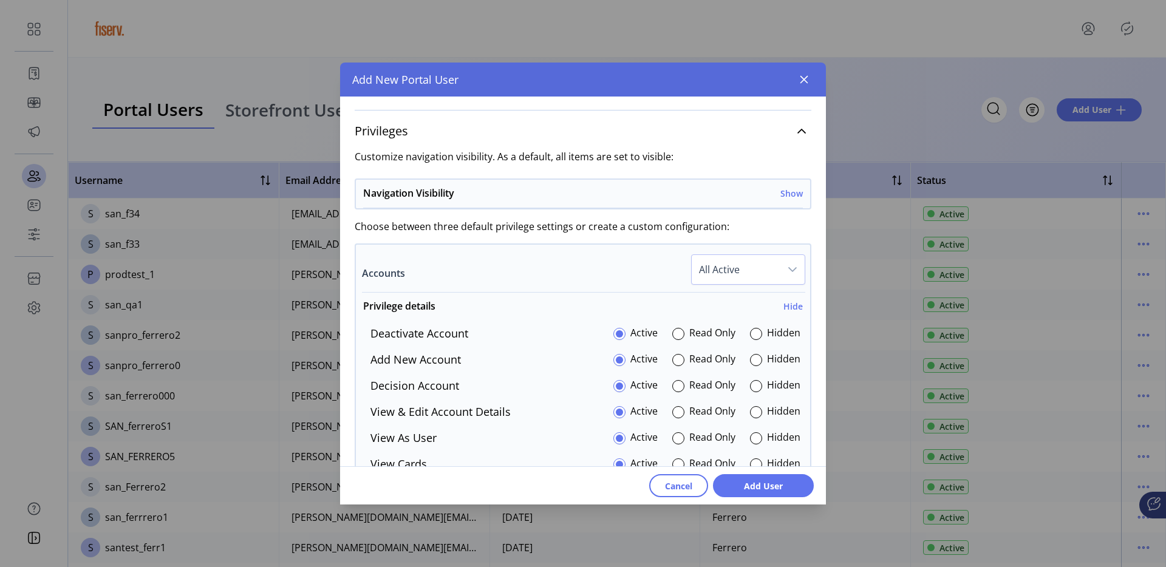
scroll to position [297, 0]
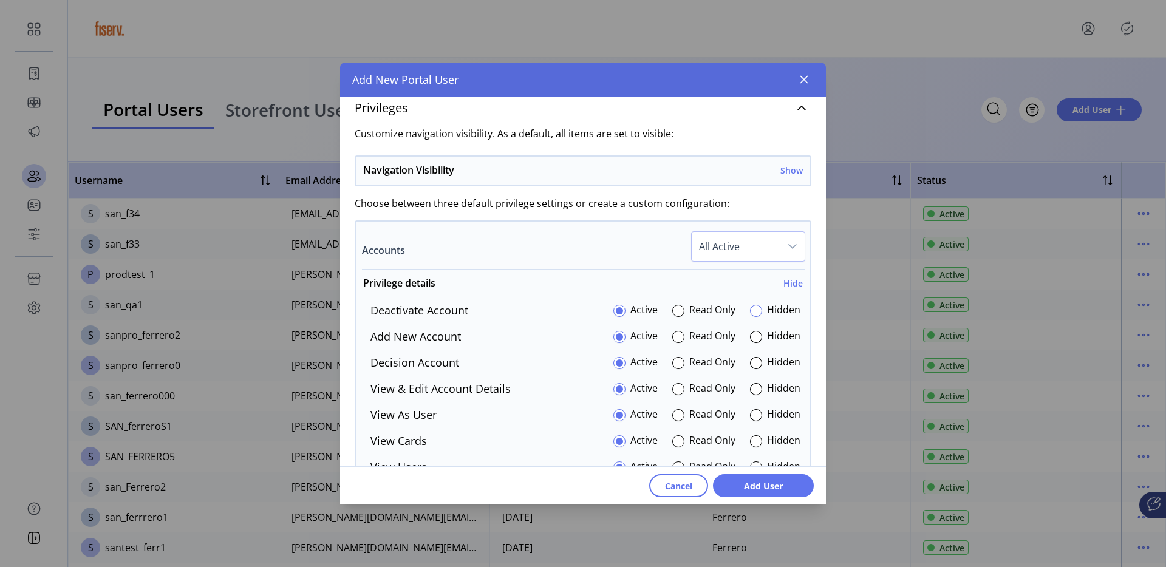
click at [750, 310] on div at bounding box center [756, 311] width 12 height 12
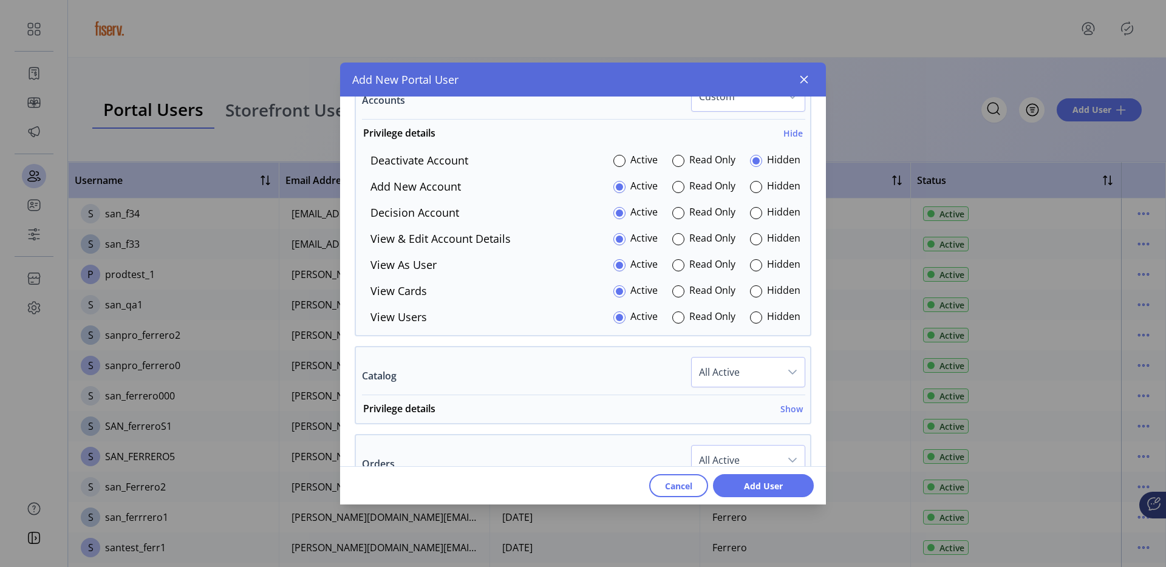
scroll to position [463, 0]
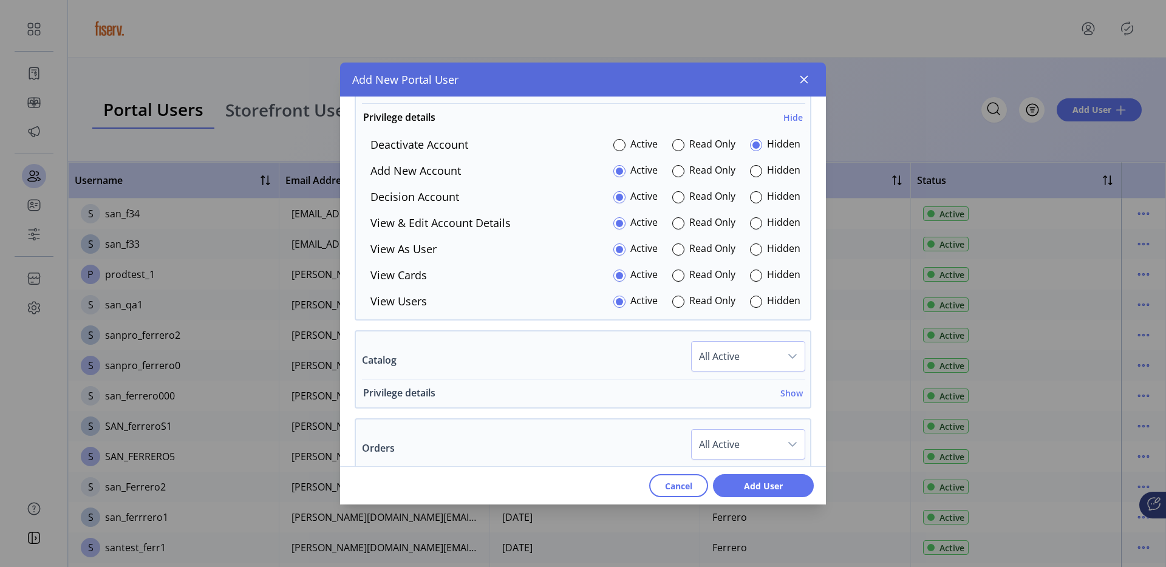
click at [780, 392] on h6 "Show" at bounding box center [791, 393] width 22 height 13
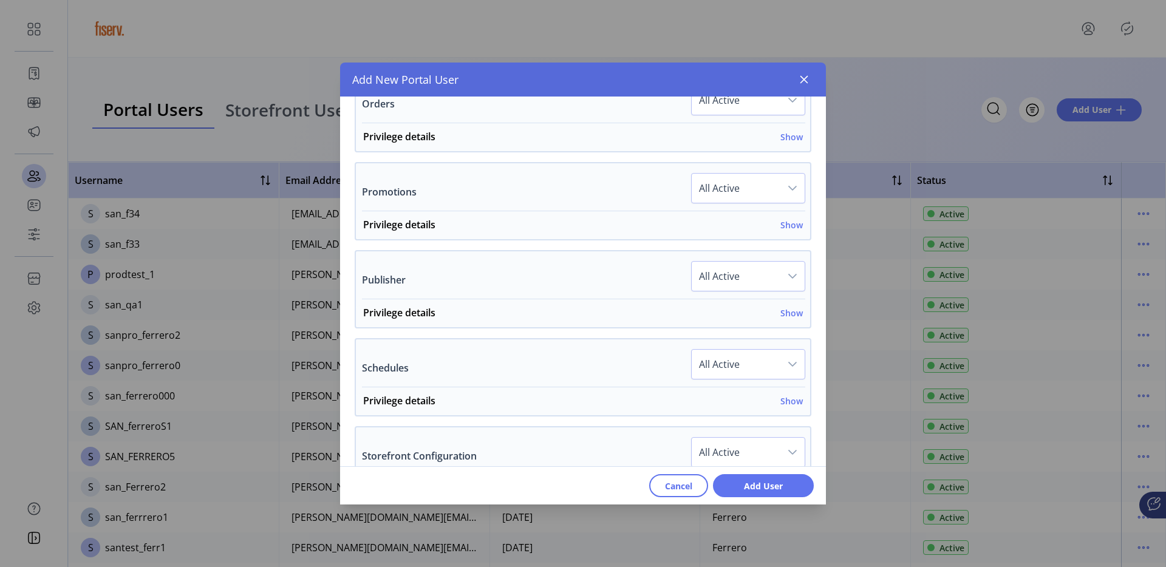
scroll to position [947, 0]
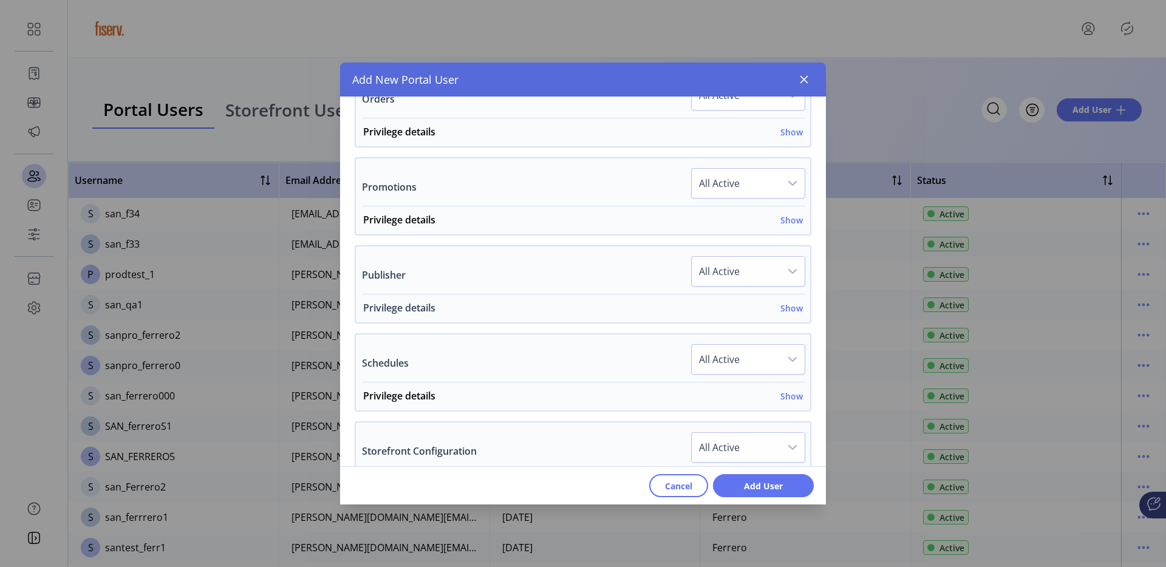
click at [786, 312] on h6 "Show" at bounding box center [791, 308] width 22 height 13
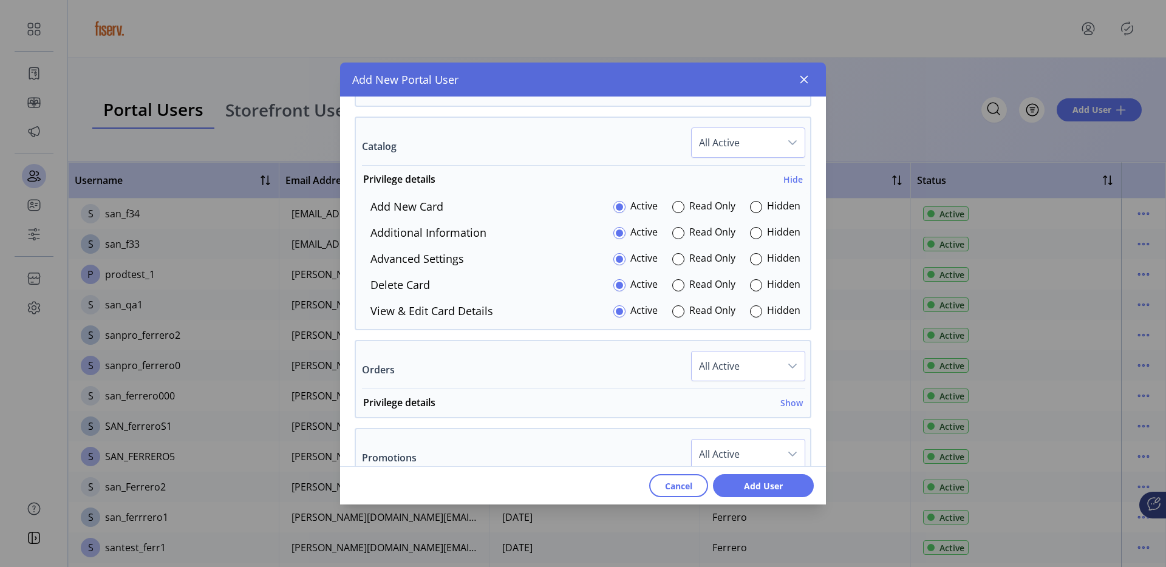
scroll to position [666, 0]
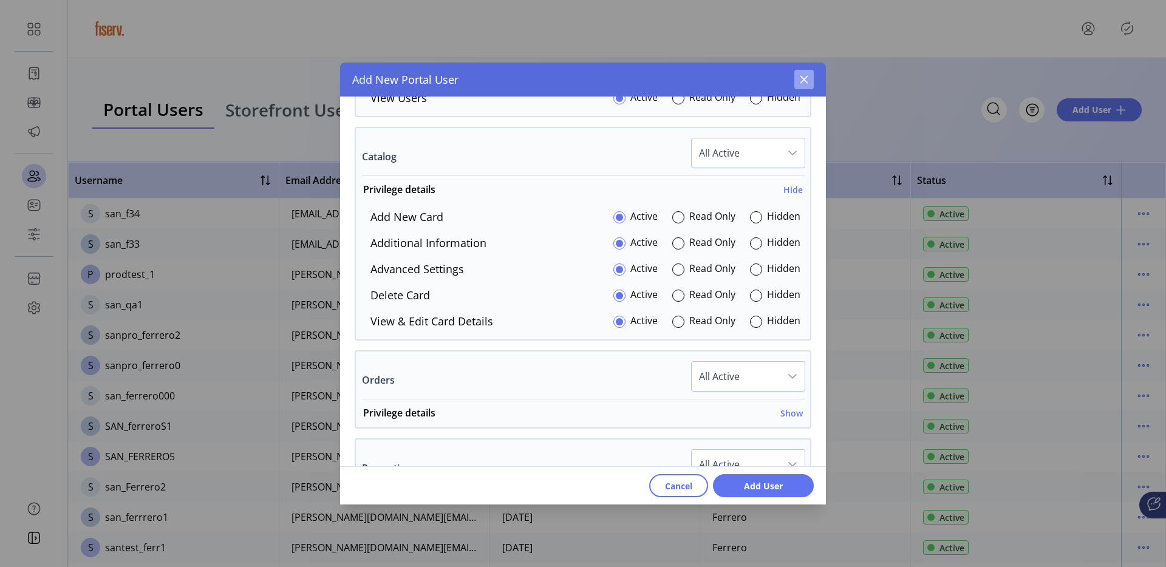
click at [801, 85] on button "button" at bounding box center [803, 79] width 19 height 19
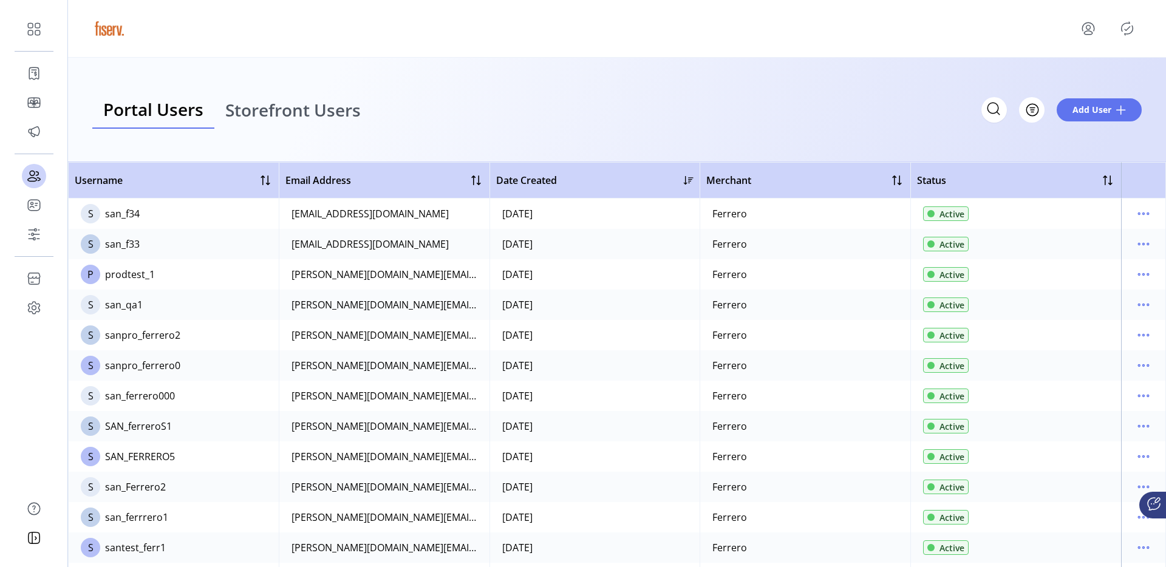
scroll to position [963, 0]
click at [1134, 209] on icon "menu" at bounding box center [1143, 213] width 19 height 19
click at [779, 108] on div "Portal Users Storefront Users Filter Add User" at bounding box center [617, 110] width 1050 height 38
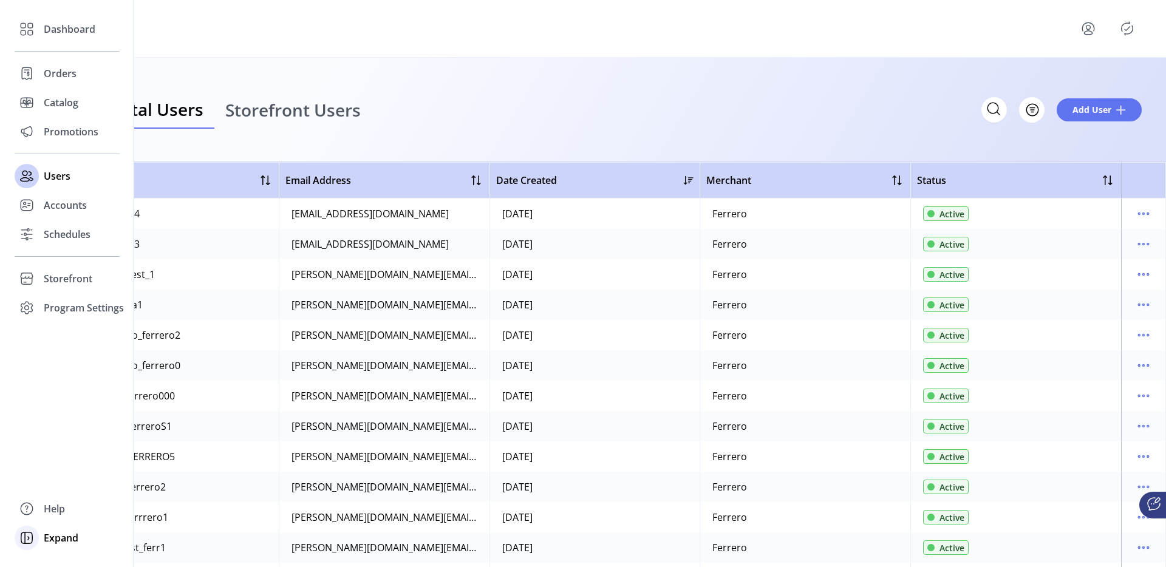
click at [40, 536] on div "Expand" at bounding box center [67, 538] width 105 height 29
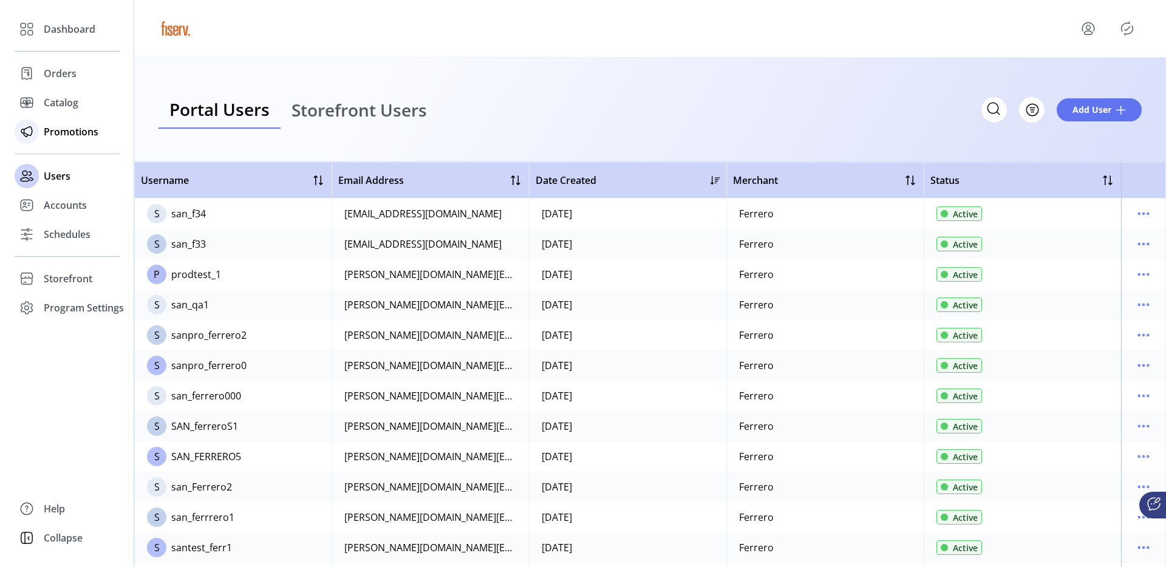
click at [56, 129] on span "Promotions" at bounding box center [71, 132] width 55 height 15
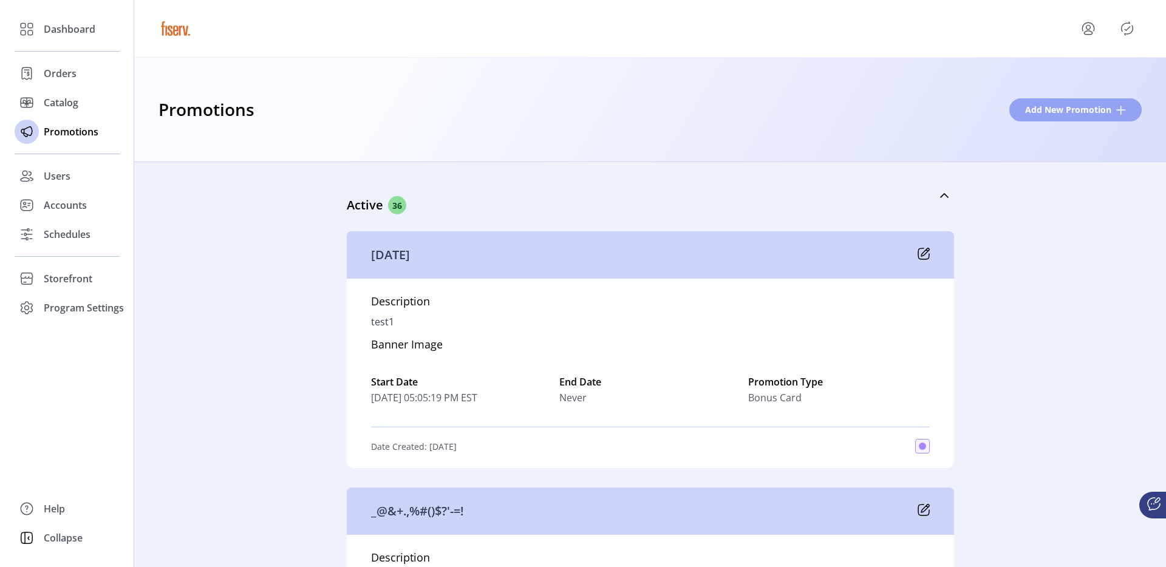
click at [1038, 118] on button "Add New Promotion" at bounding box center [1075, 109] width 132 height 23
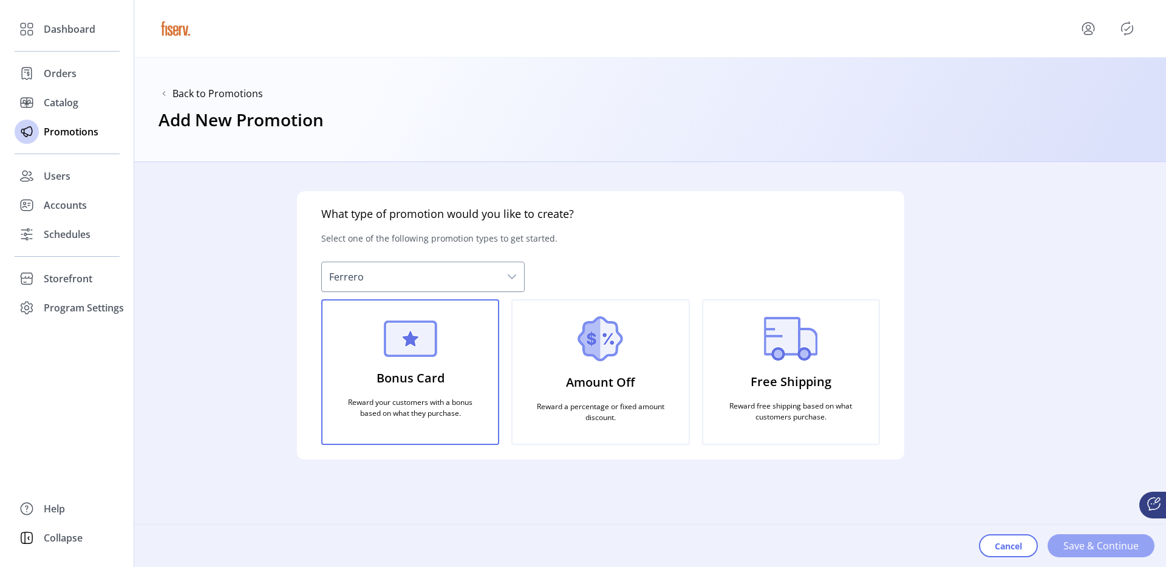
click at [1086, 547] on span "Save & Continue" at bounding box center [1100, 546] width 75 height 15
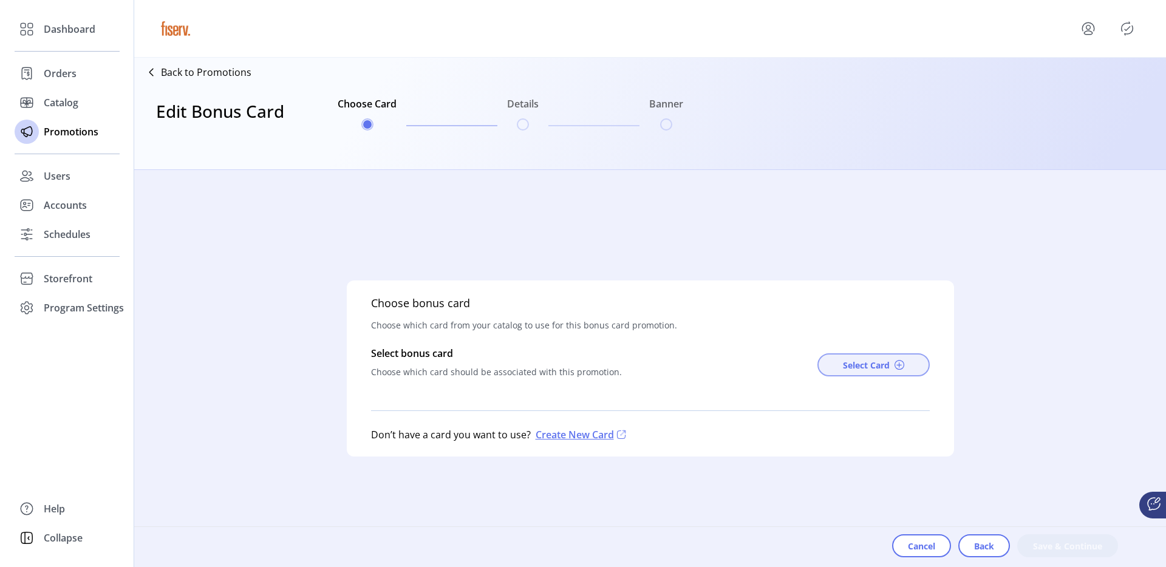
click at [853, 358] on button "Select Card" at bounding box center [874, 364] width 112 height 23
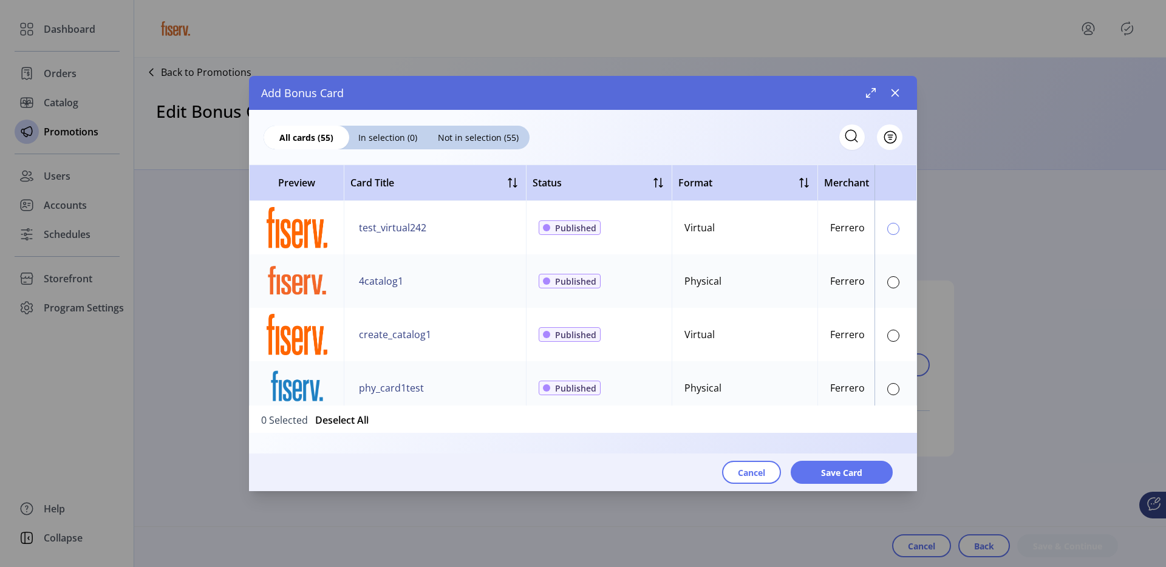
click at [888, 225] on div at bounding box center [893, 229] width 12 height 12
click at [851, 469] on span "Save Card" at bounding box center [841, 472] width 41 height 13
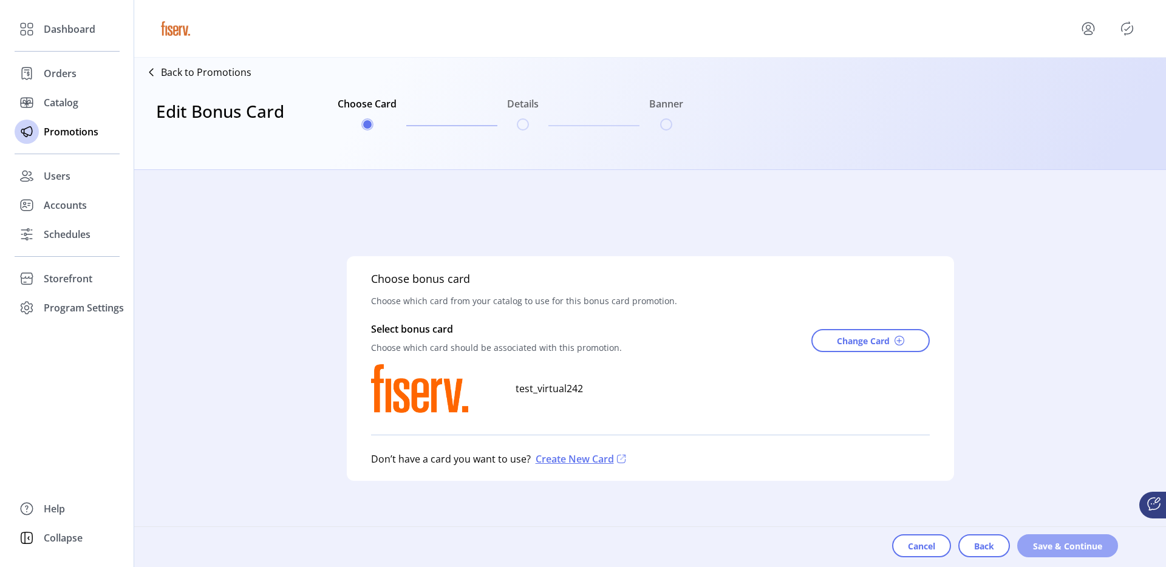
click at [1028, 538] on button "Save & Continue" at bounding box center [1067, 545] width 101 height 23
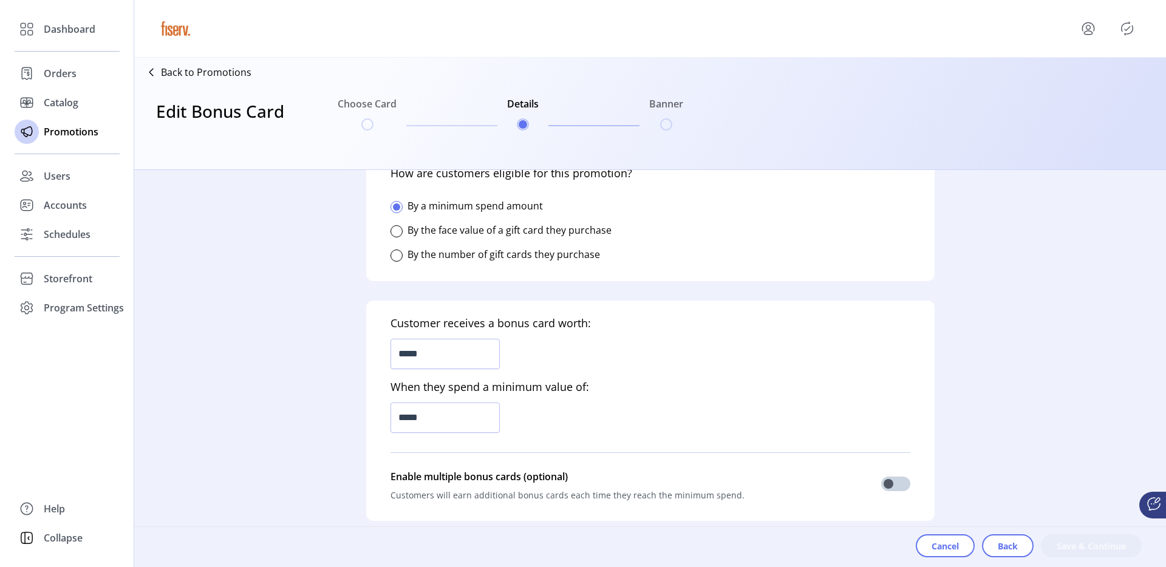
scroll to position [255, 0]
click at [432, 363] on input "*****" at bounding box center [445, 356] width 109 height 30
type input "*****"
drag, startPoint x: 397, startPoint y: 357, endPoint x: 428, endPoint y: 358, distance: 30.4
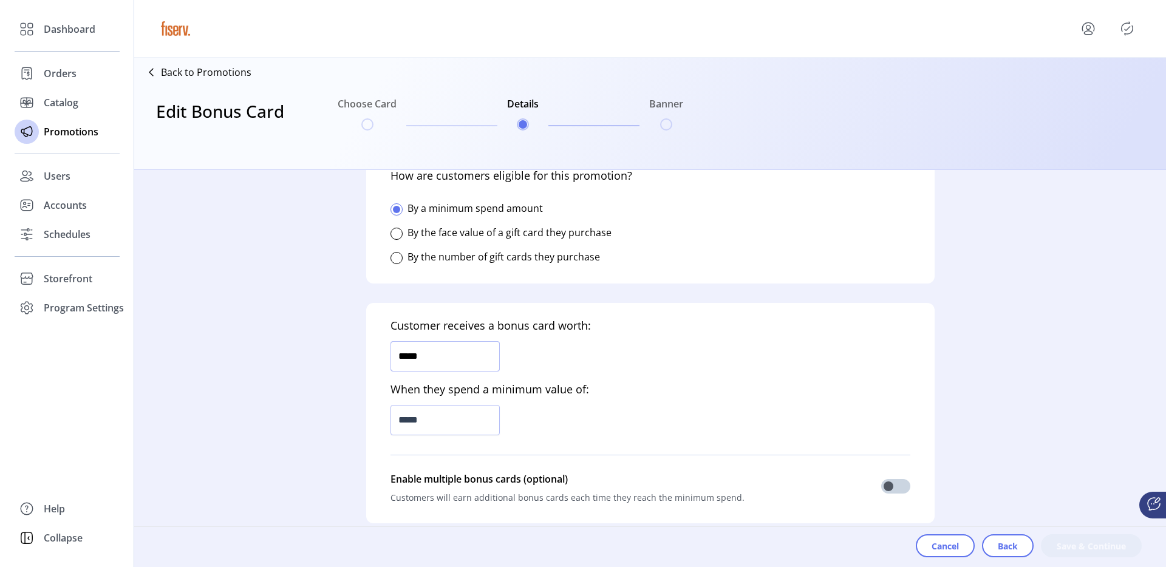
click at [428, 358] on input "*****" at bounding box center [445, 356] width 109 height 30
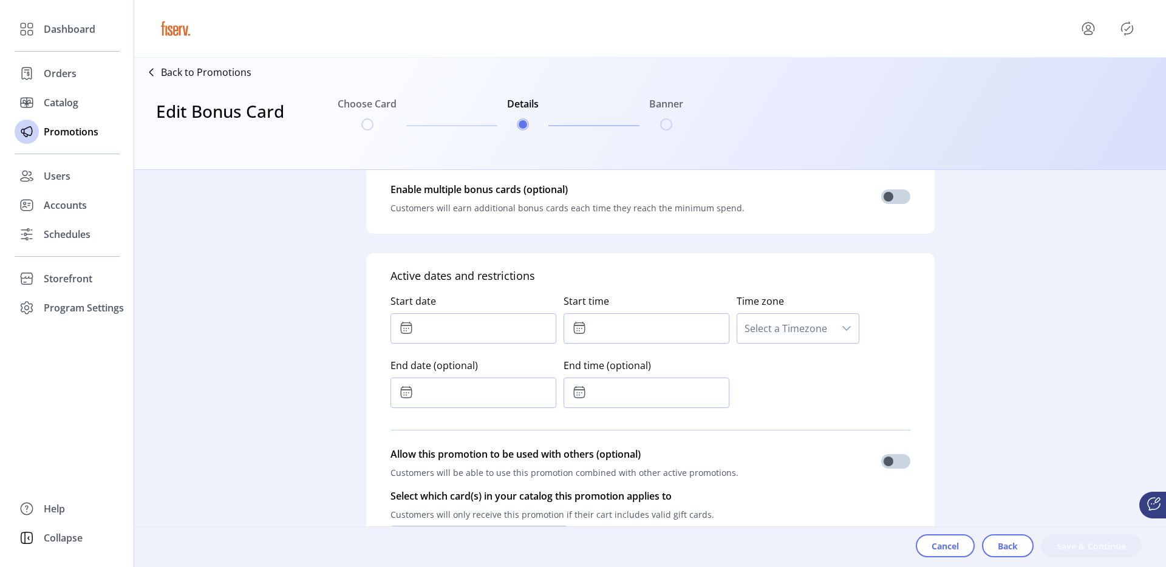
scroll to position [551, 0]
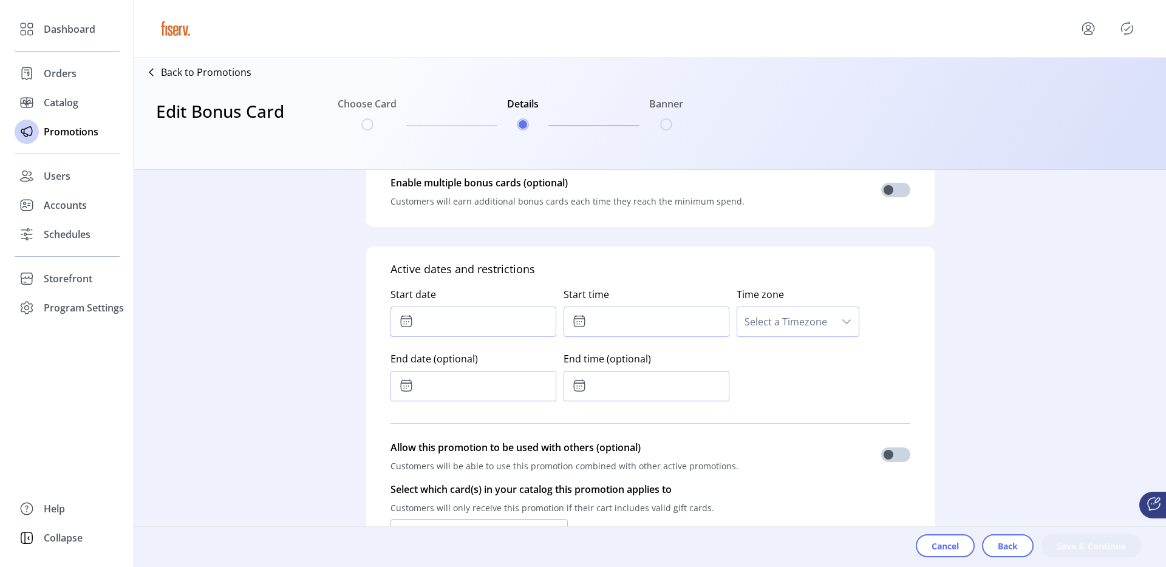
click at [473, 318] on input "text" at bounding box center [474, 322] width 166 height 30
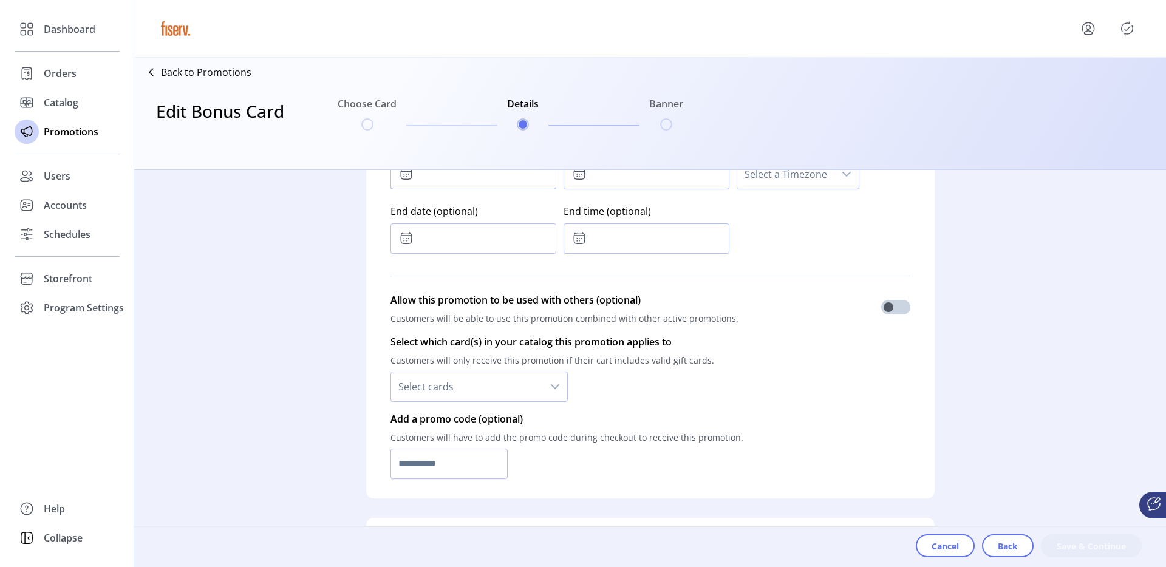
scroll to position [883, 0]
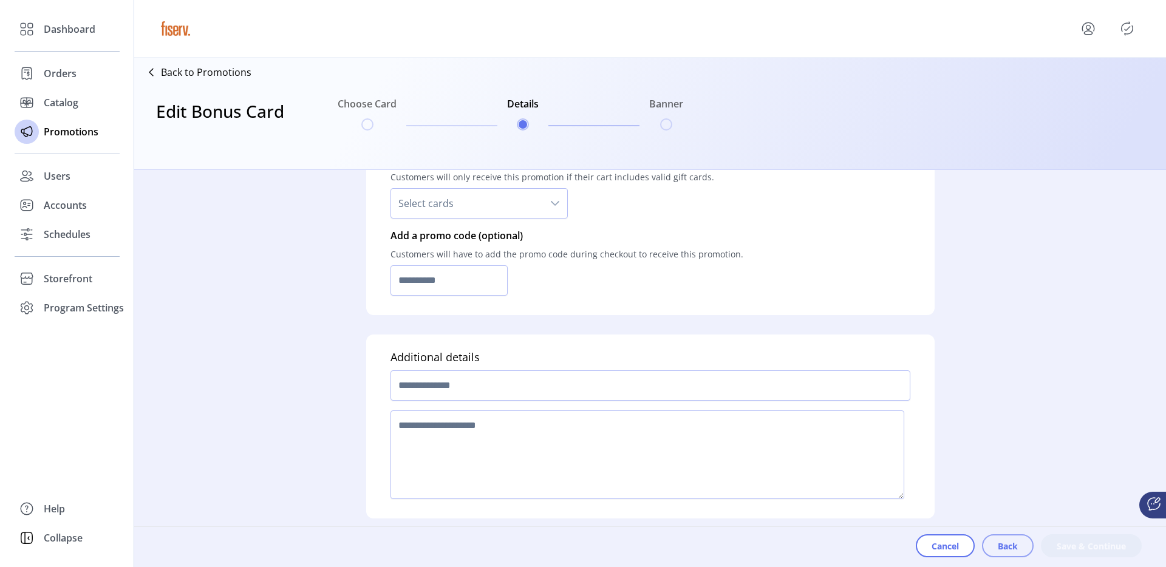
click at [1029, 545] on button "Back" at bounding box center [1008, 545] width 52 height 23
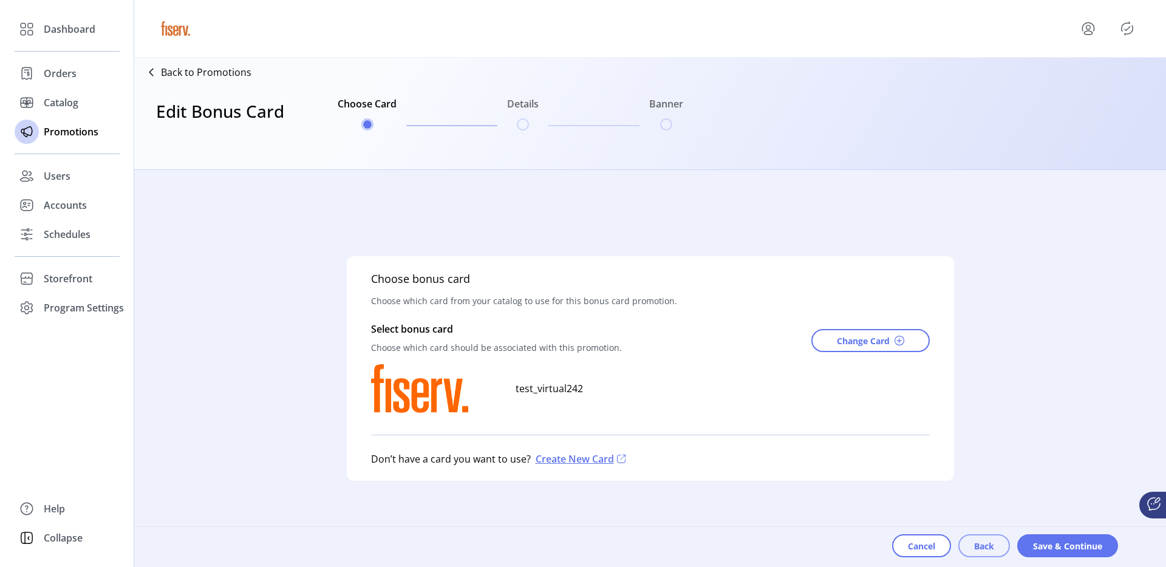
click at [991, 536] on button "Back" at bounding box center [984, 545] width 52 height 23
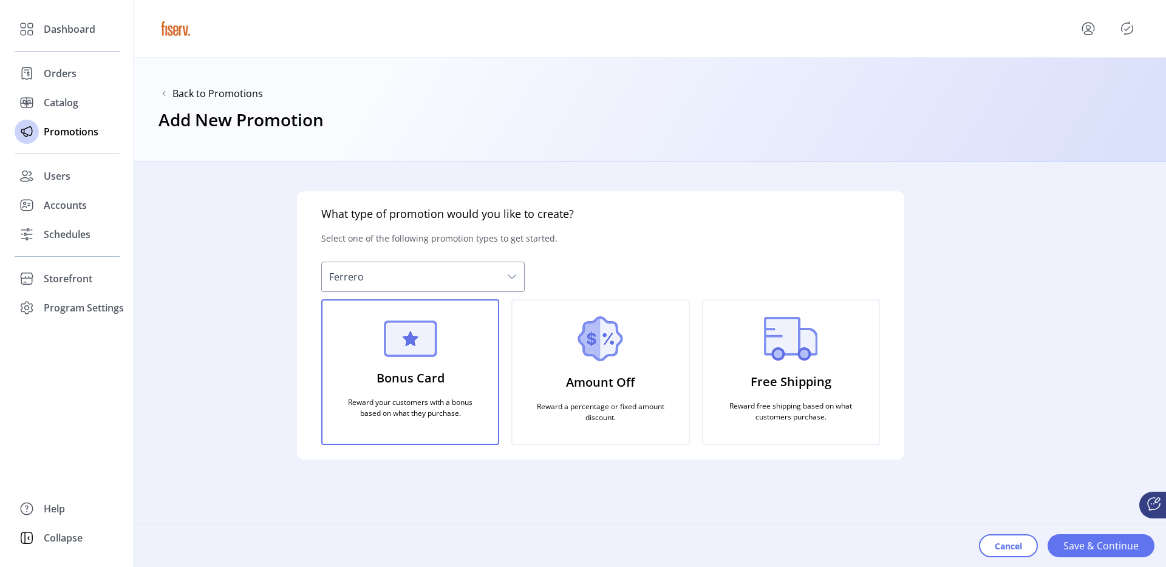
click at [631, 418] on p "Reward a percentage or fixed amount discount." at bounding box center [600, 413] width 146 height 32
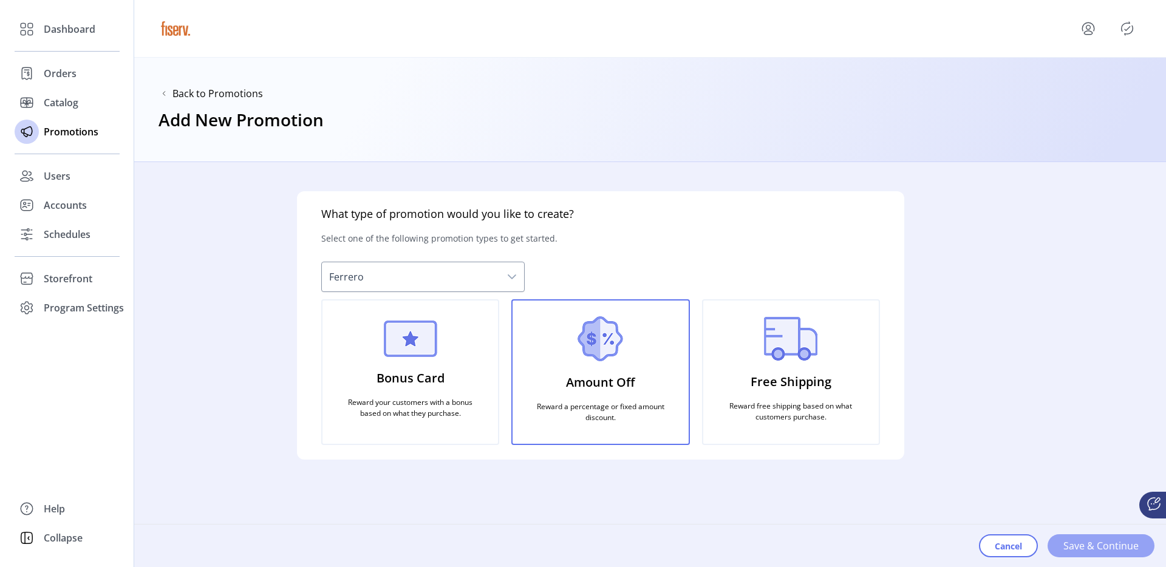
click at [1066, 539] on span "Save & Continue" at bounding box center [1100, 546] width 75 height 15
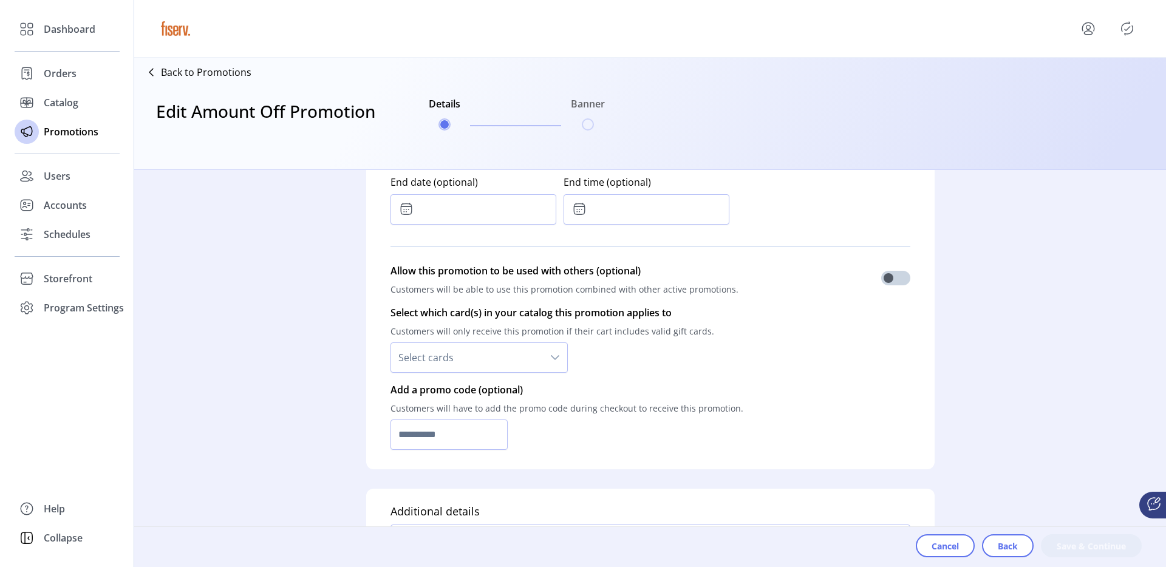
scroll to position [745, 0]
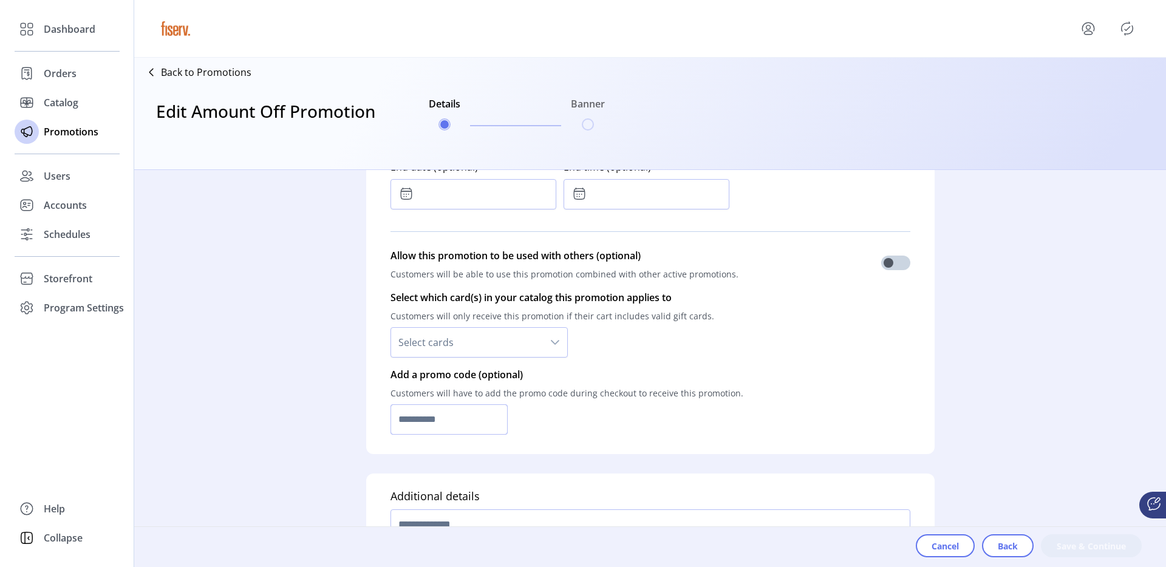
click at [430, 413] on input "text" at bounding box center [450, 420] width 118 height 30
drag, startPoint x: 528, startPoint y: 375, endPoint x: 389, endPoint y: 375, distance: 139.1
click at [391, 375] on p "Add a promo code (optional)" at bounding box center [567, 374] width 353 height 15
click at [479, 414] on input "text" at bounding box center [450, 420] width 118 height 30
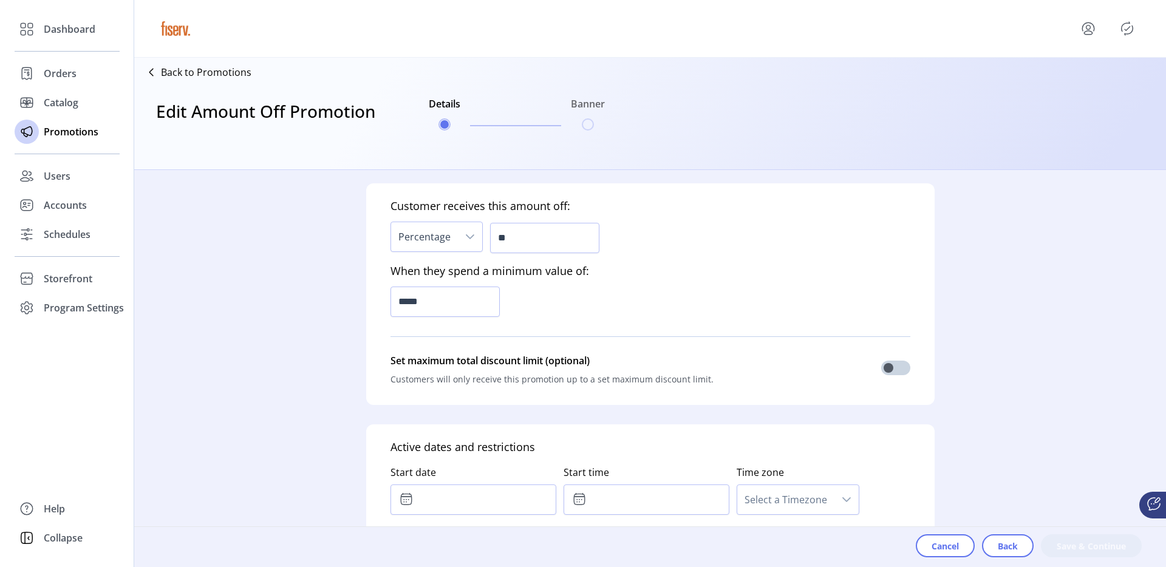
scroll to position [368, 0]
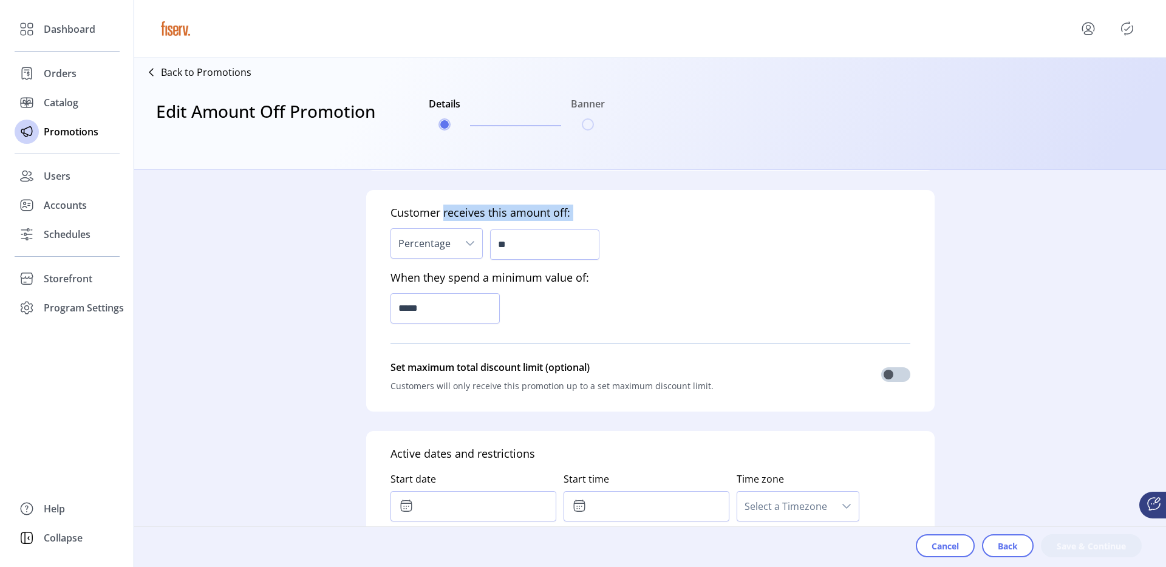
drag, startPoint x: 442, startPoint y: 215, endPoint x: 576, endPoint y: 219, distance: 133.7
click at [576, 219] on div "Customer receives this amount off: Percentage ** When they spend a minimum valu…" at bounding box center [650, 301] width 568 height 222
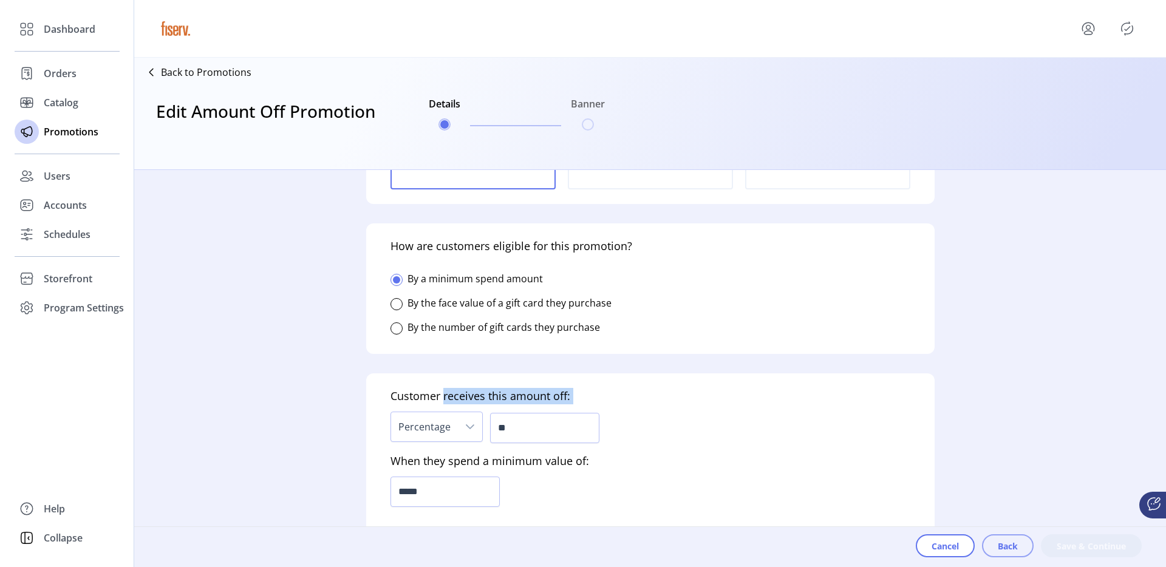
scroll to position [157, 0]
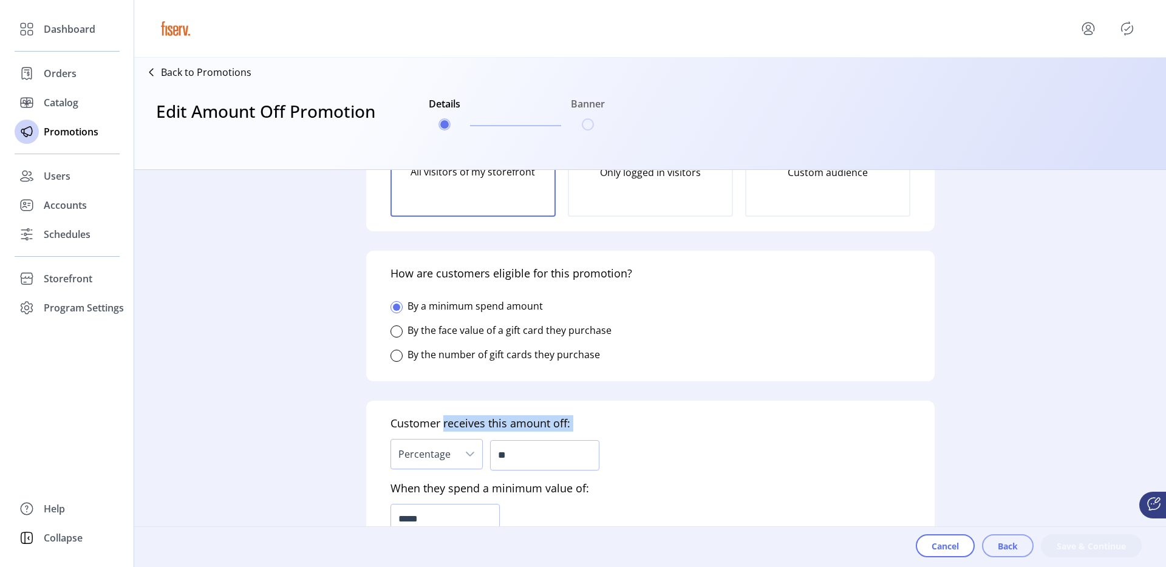
click at [1022, 551] on button "Back" at bounding box center [1008, 545] width 52 height 23
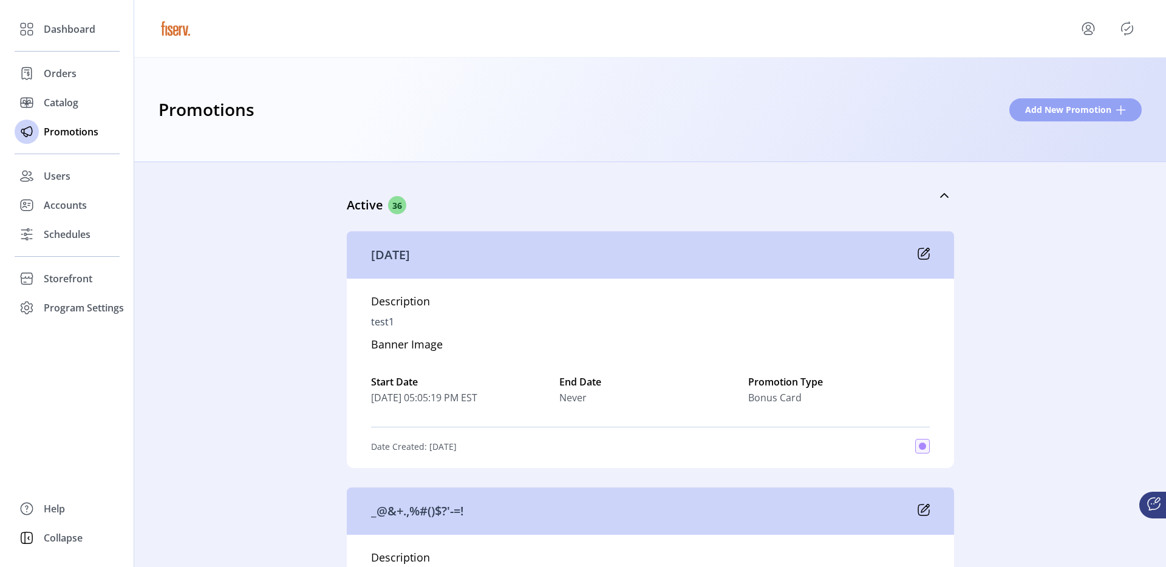
click at [1070, 101] on button "Add New Promotion" at bounding box center [1075, 109] width 132 height 23
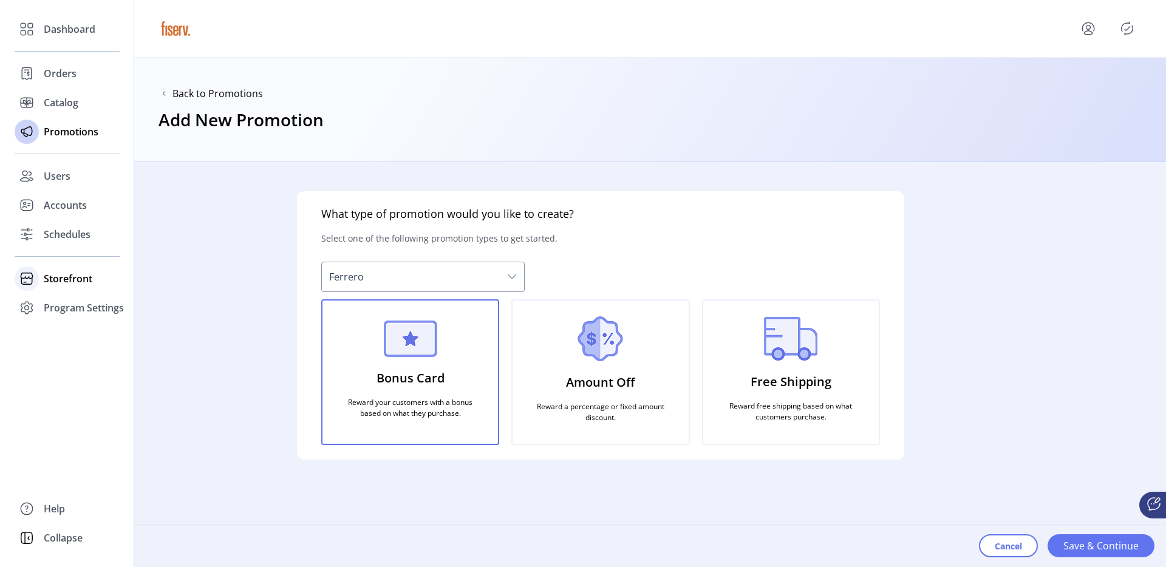
click at [75, 277] on span "Storefront" at bounding box center [68, 278] width 49 height 15
click at [94, 294] on div "Configuration" at bounding box center [67, 302] width 105 height 19
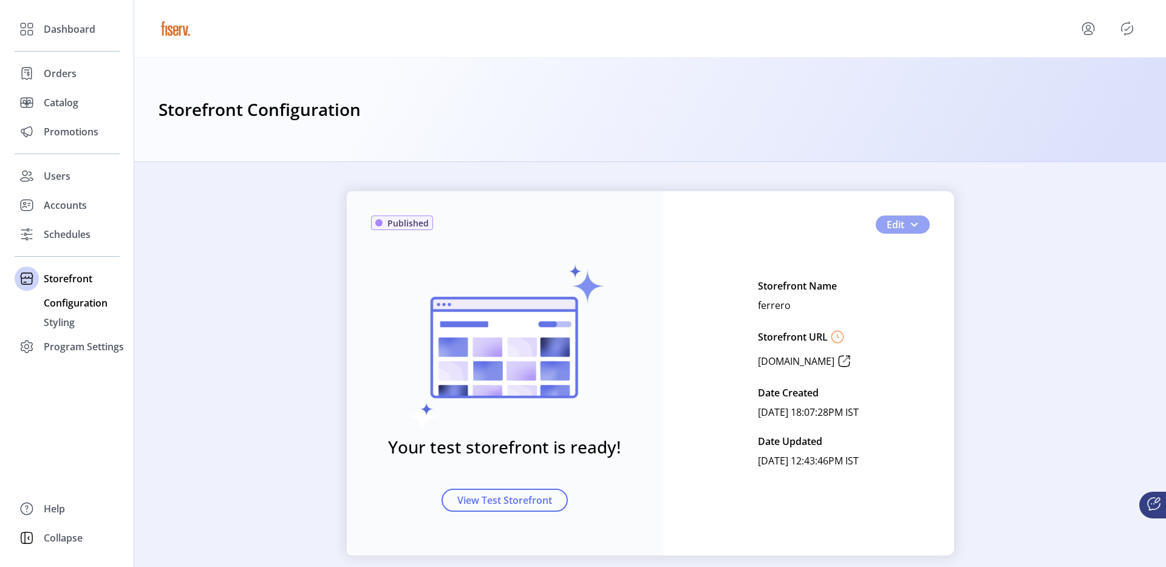
click at [909, 227] on span "button" at bounding box center [914, 225] width 10 height 10
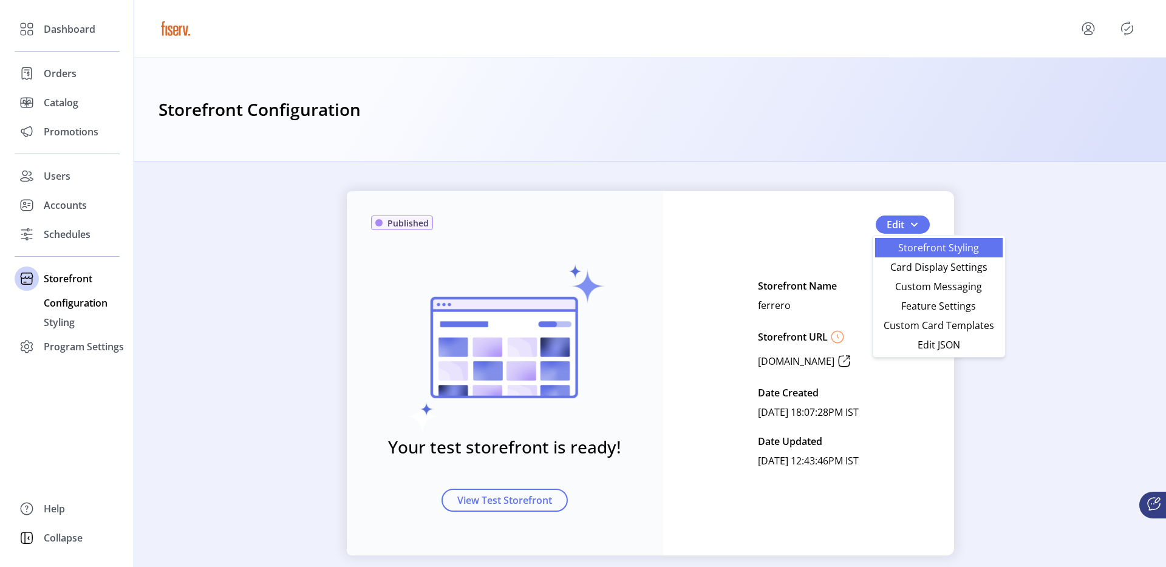
click at [927, 250] on span "Storefront Styling" at bounding box center [939, 248] width 113 height 10
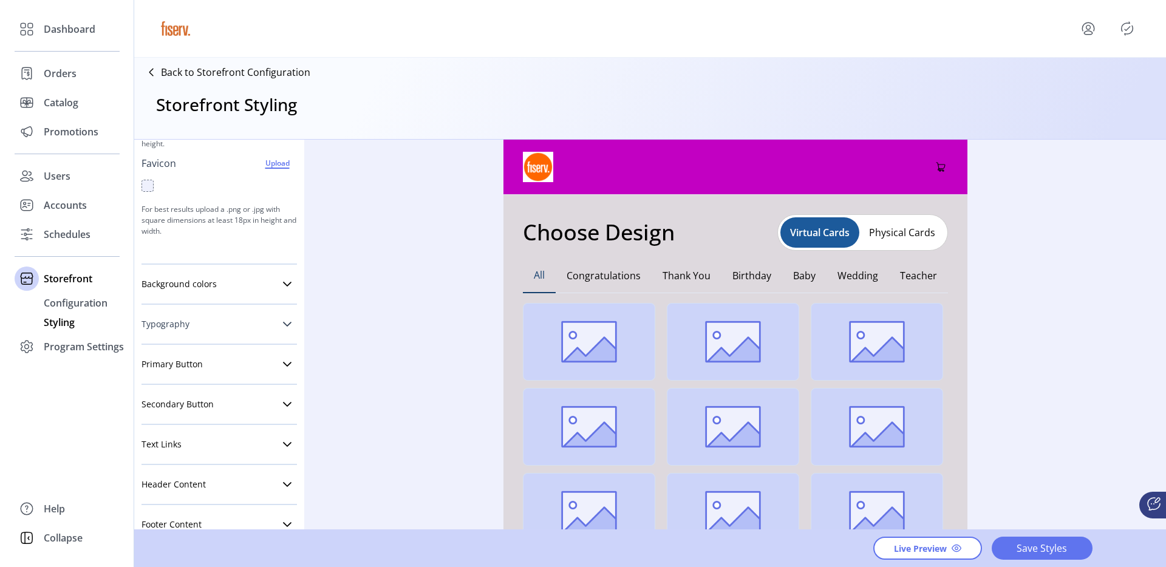
scroll to position [198, 0]
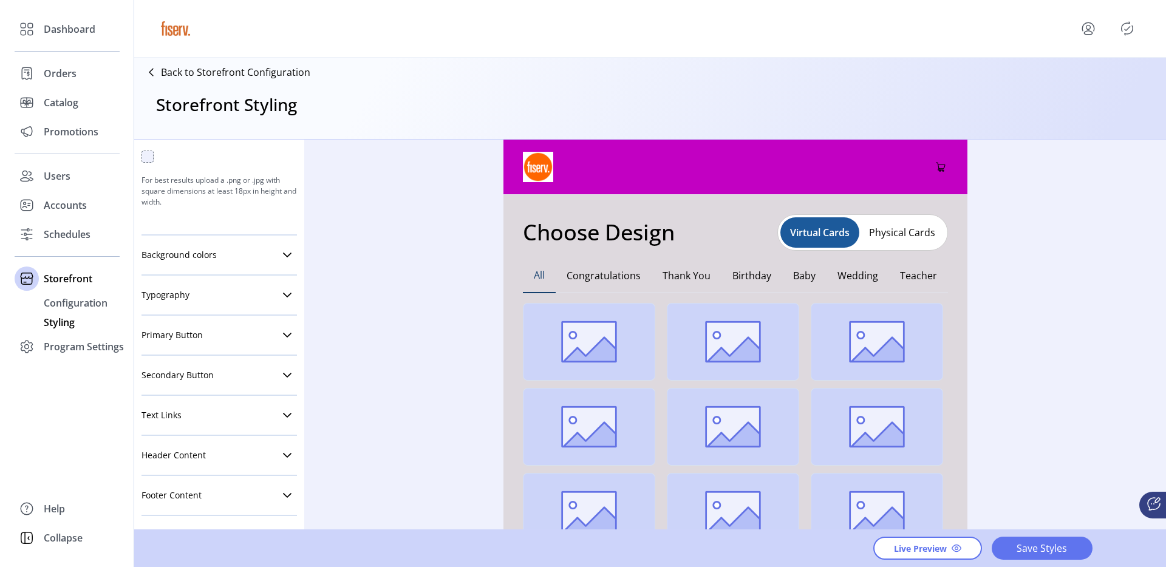
click at [217, 319] on div "Primary Button Button Shape Square Round Pill Button Size Small Medium Large Fo…" at bounding box center [219, 336] width 155 height 40
click at [216, 329] on link "Primary Button" at bounding box center [219, 335] width 155 height 24
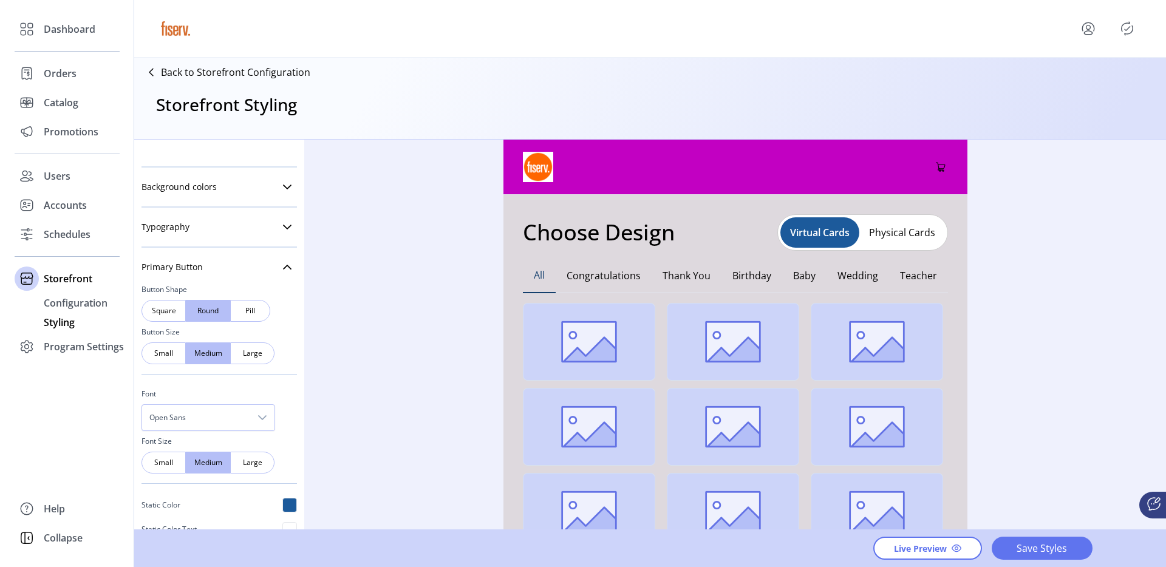
scroll to position [270, 0]
click at [280, 78] on p "Back to Storefront Configuration" at bounding box center [235, 72] width 149 height 15
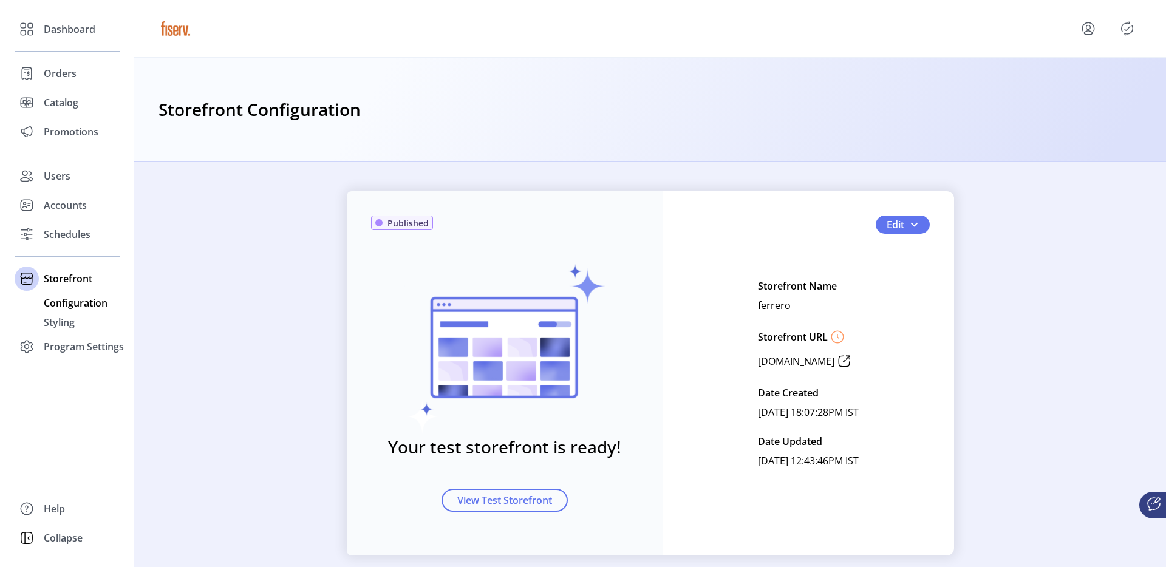
scroll to position [18, 0]
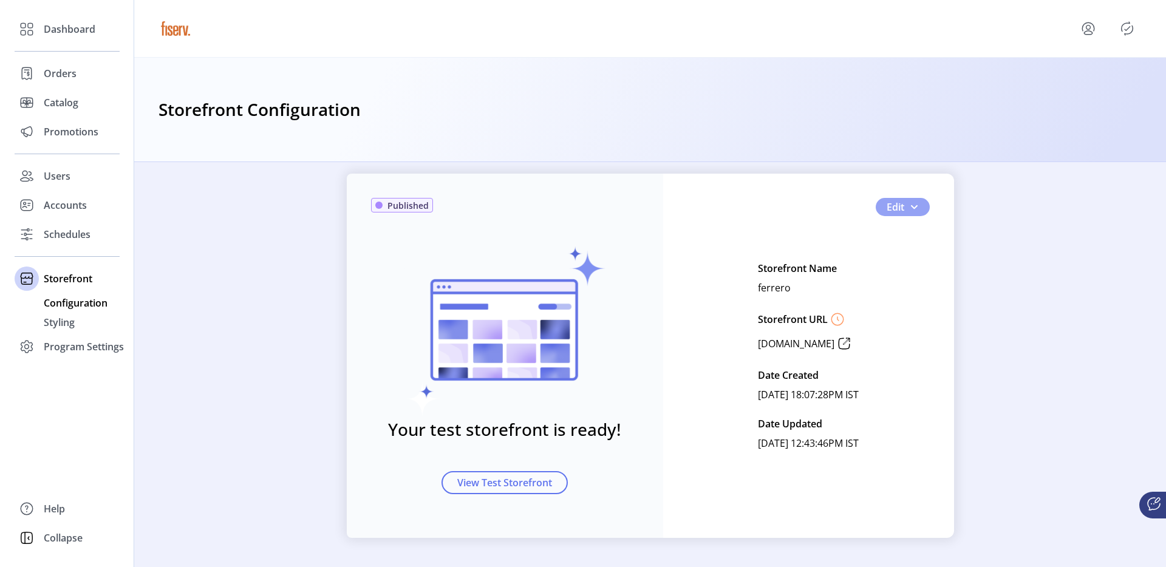
click at [915, 210] on button "Edit" at bounding box center [903, 207] width 54 height 18
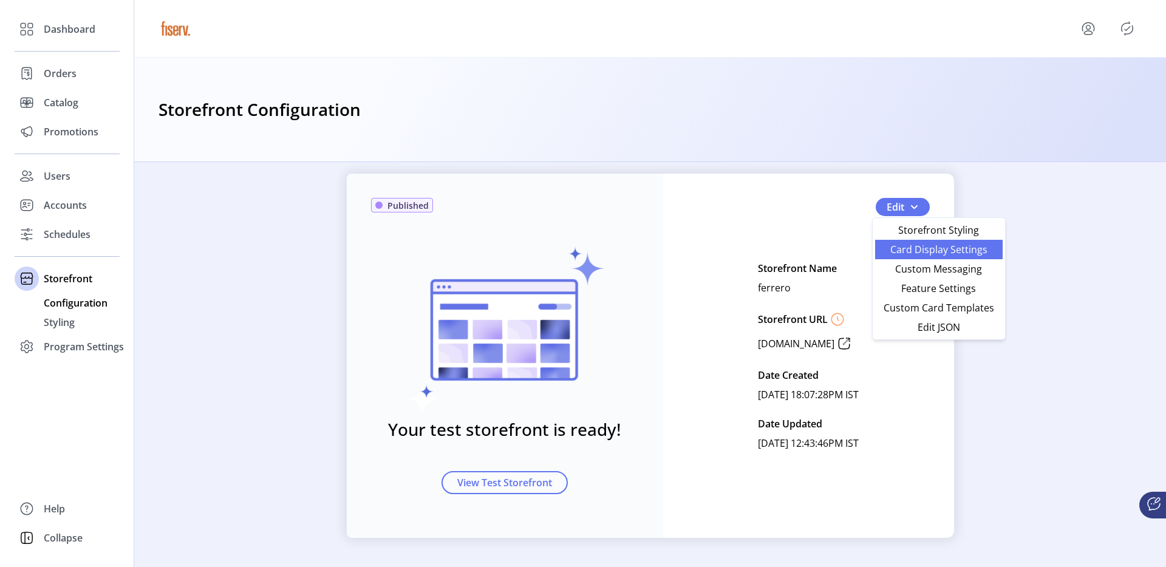
click at [909, 248] on span "Card Display Settings" at bounding box center [939, 250] width 113 height 10
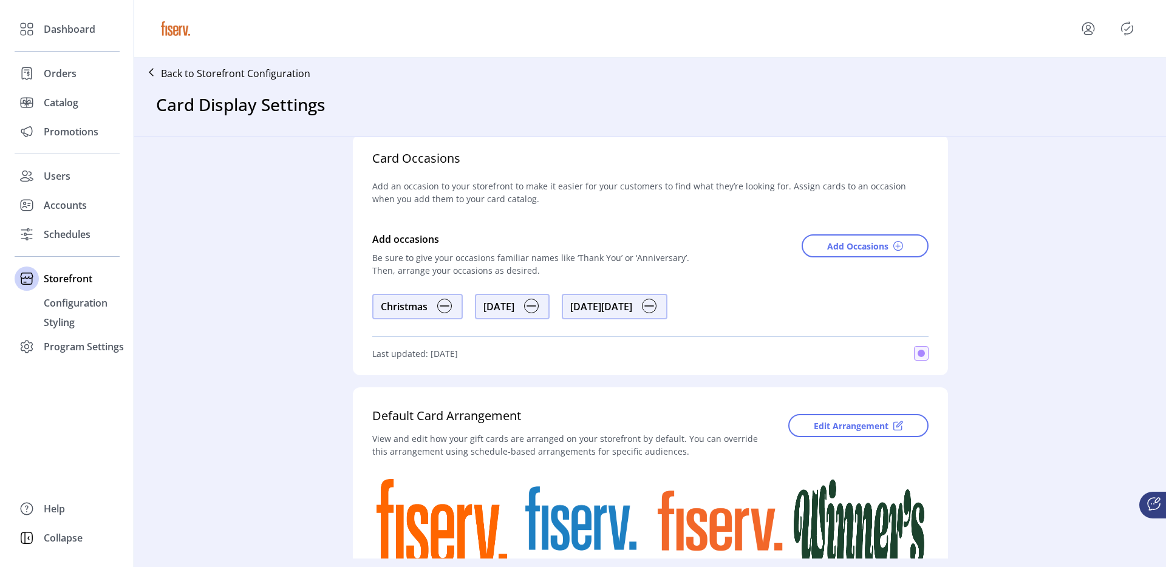
scroll to position [7, 0]
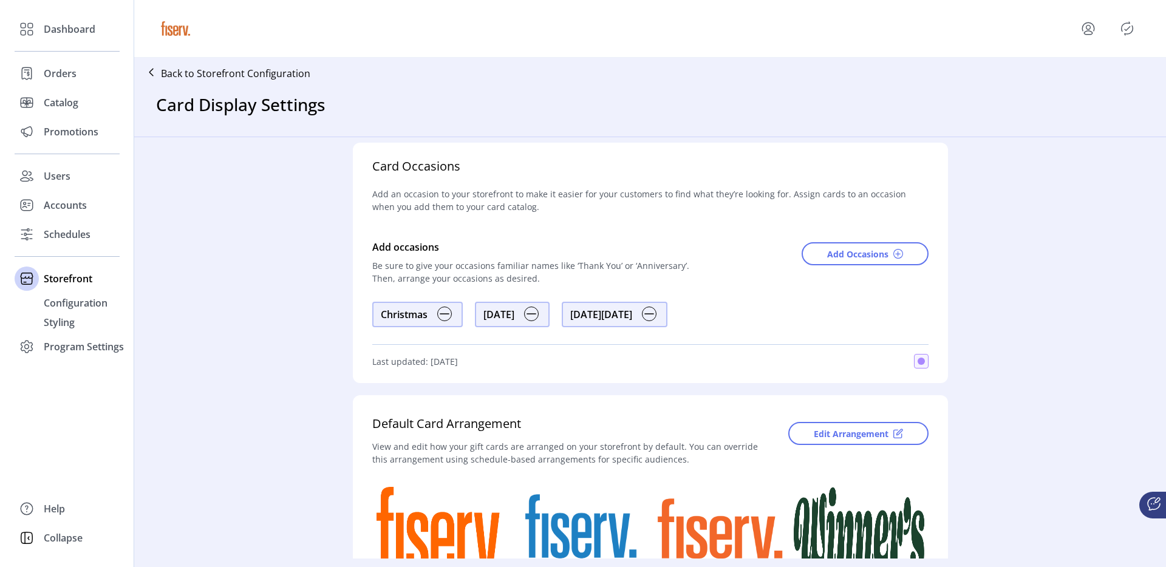
click at [256, 63] on div "Back to Storefront Configuration" at bounding box center [224, 74] width 171 height 22
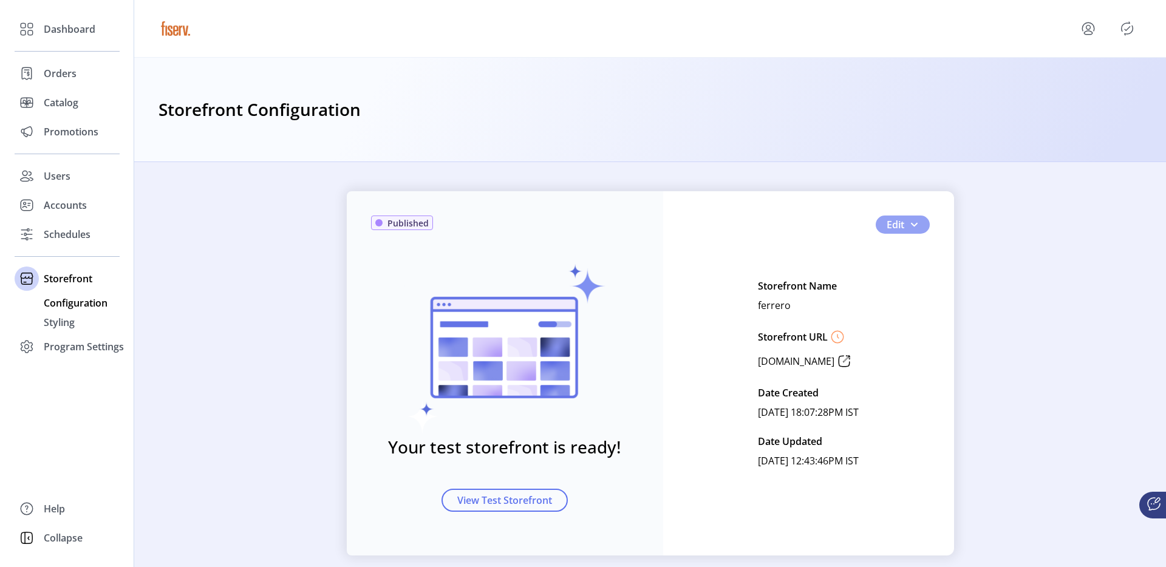
click at [901, 224] on span "Edit" at bounding box center [896, 224] width 18 height 15
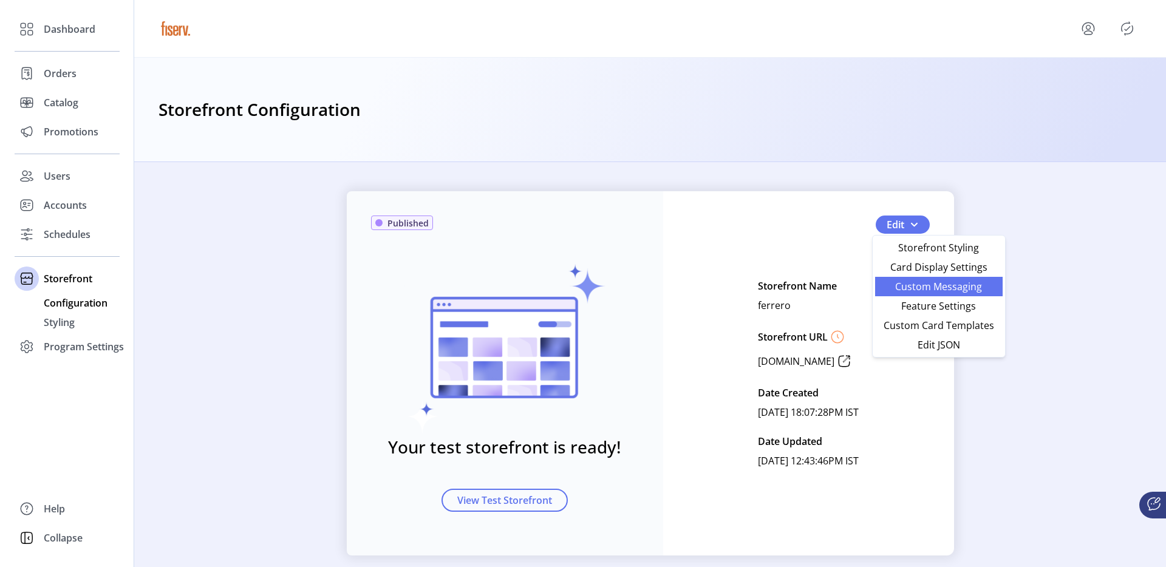
click at [907, 289] on span "Custom Messaging" at bounding box center [939, 287] width 113 height 10
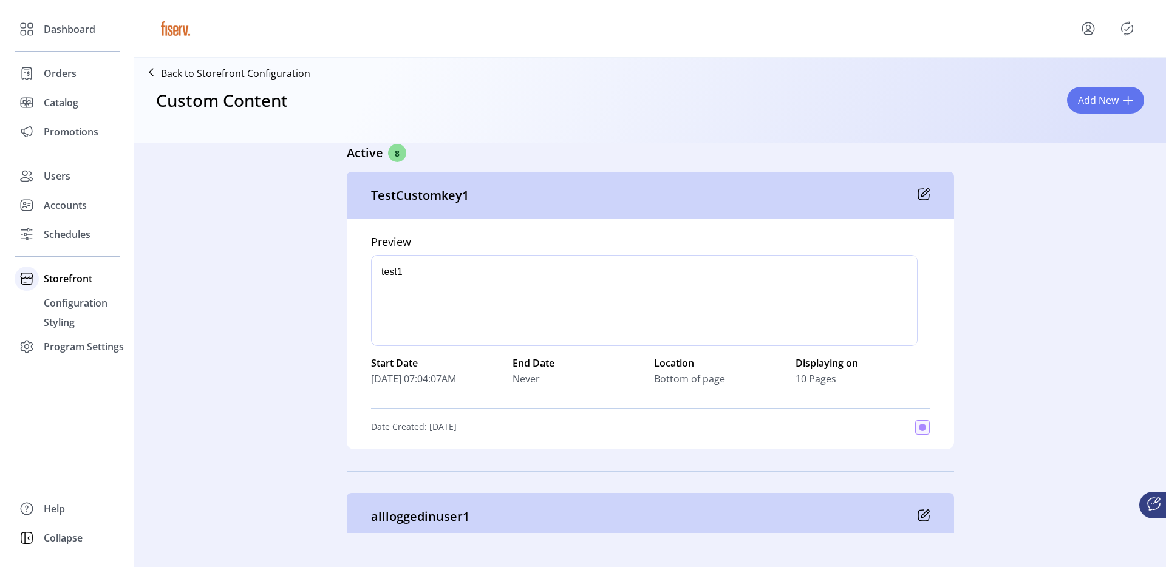
click at [83, 286] on div "Storefront" at bounding box center [67, 278] width 105 height 29
click at [94, 284] on div "Storefront" at bounding box center [67, 278] width 105 height 29
click at [89, 292] on div "Storefront" at bounding box center [67, 278] width 105 height 29
click at [89, 299] on div "Program Settings" at bounding box center [67, 307] width 105 height 29
click at [88, 285] on span "Storefront" at bounding box center [68, 278] width 49 height 15
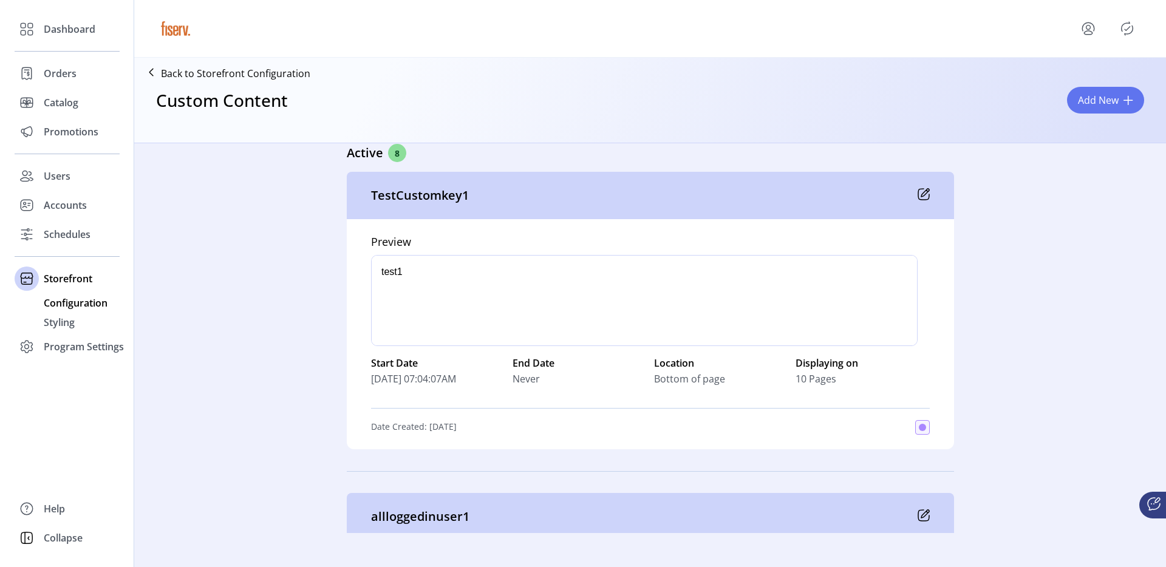
click at [88, 299] on span "Configuration" at bounding box center [76, 303] width 64 height 15
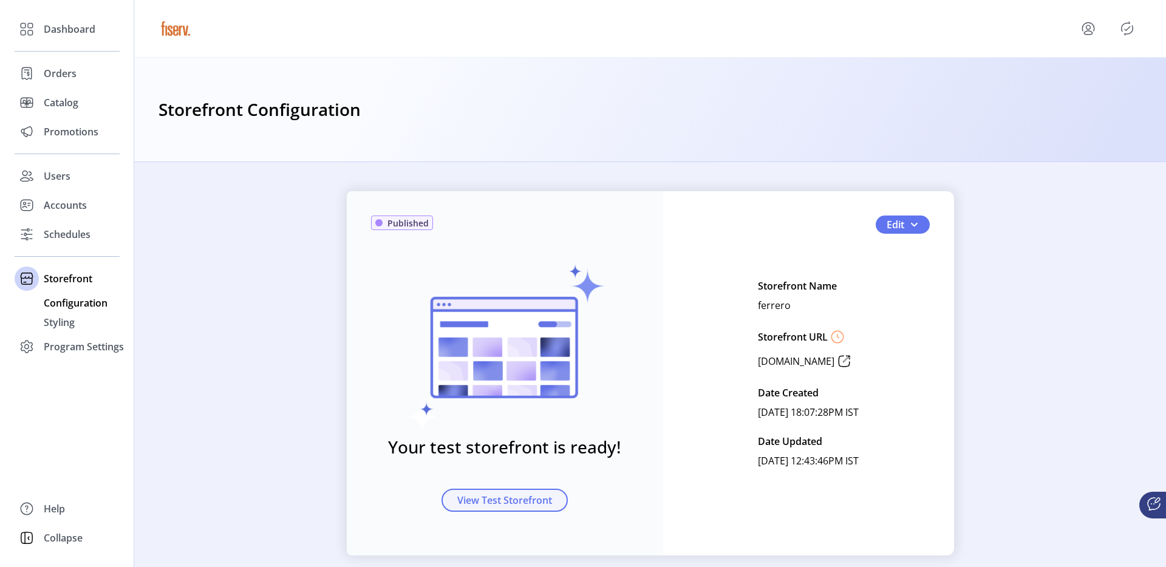
click at [461, 490] on button "View Test Storefront" at bounding box center [505, 500] width 126 height 23
click at [901, 227] on button "Edit" at bounding box center [903, 225] width 54 height 18
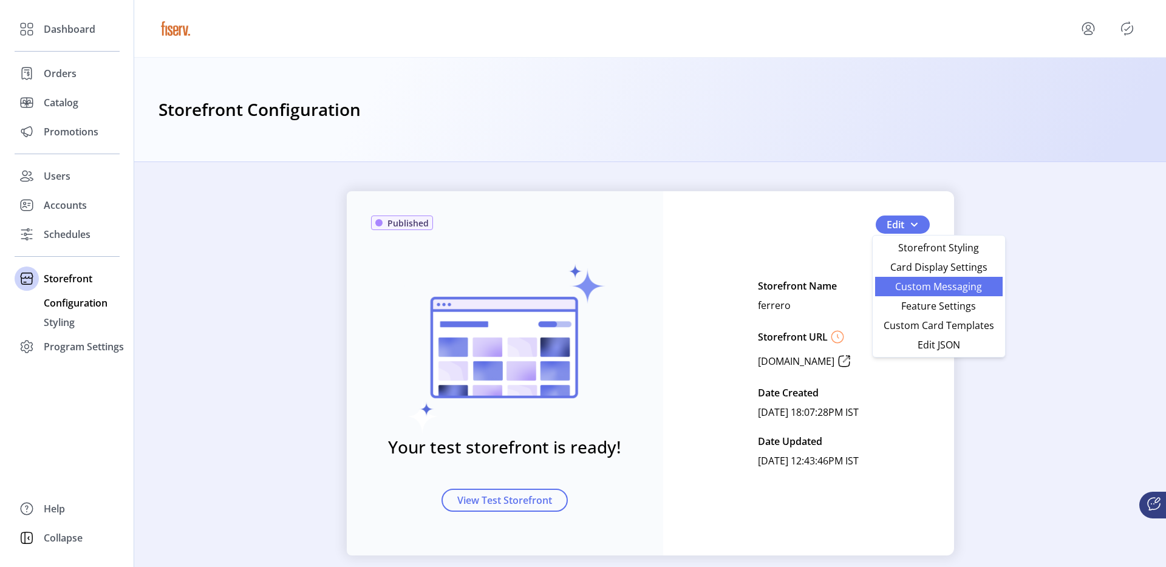
click at [906, 282] on span "Custom Messaging" at bounding box center [939, 287] width 113 height 10
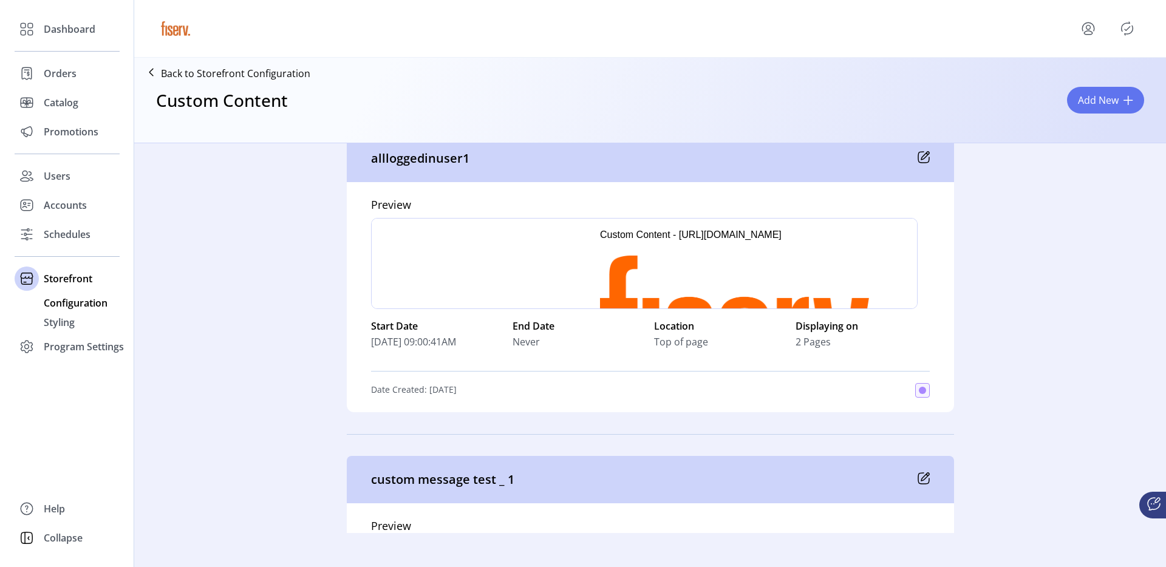
click at [88, 307] on span "Configuration" at bounding box center [76, 303] width 64 height 15
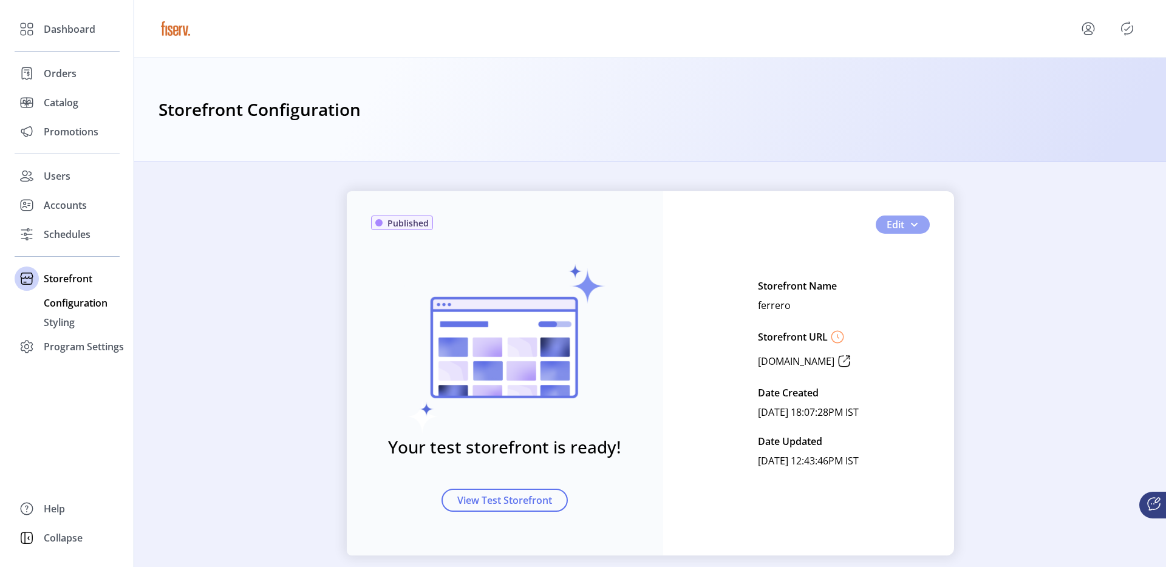
click at [907, 233] on button "Edit" at bounding box center [903, 225] width 54 height 18
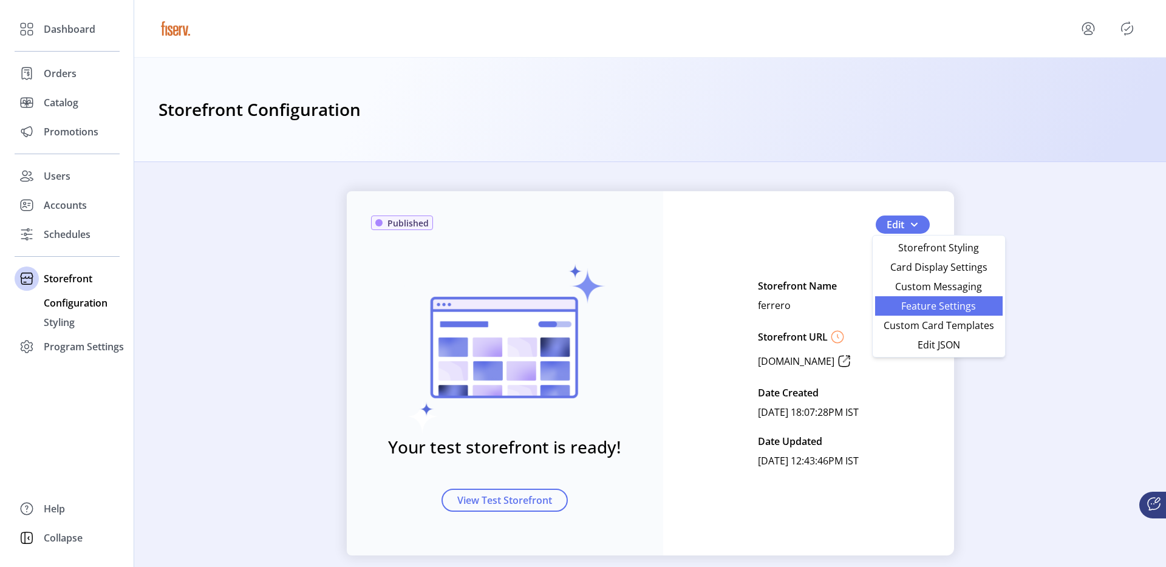
click at [929, 301] on span "Feature Settings" at bounding box center [939, 306] width 113 height 10
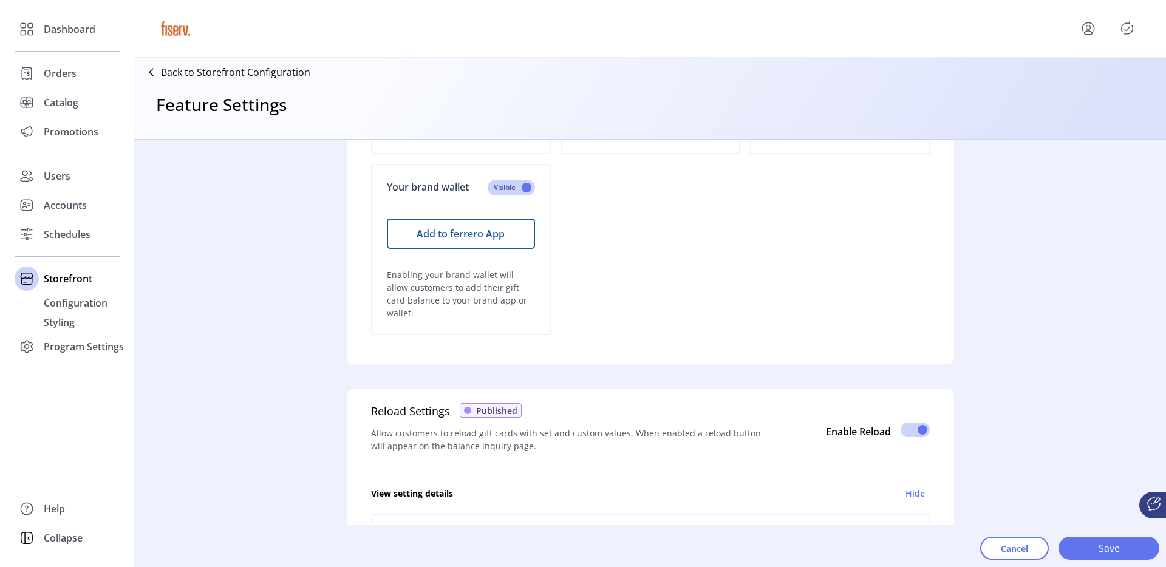
scroll to position [73, 0]
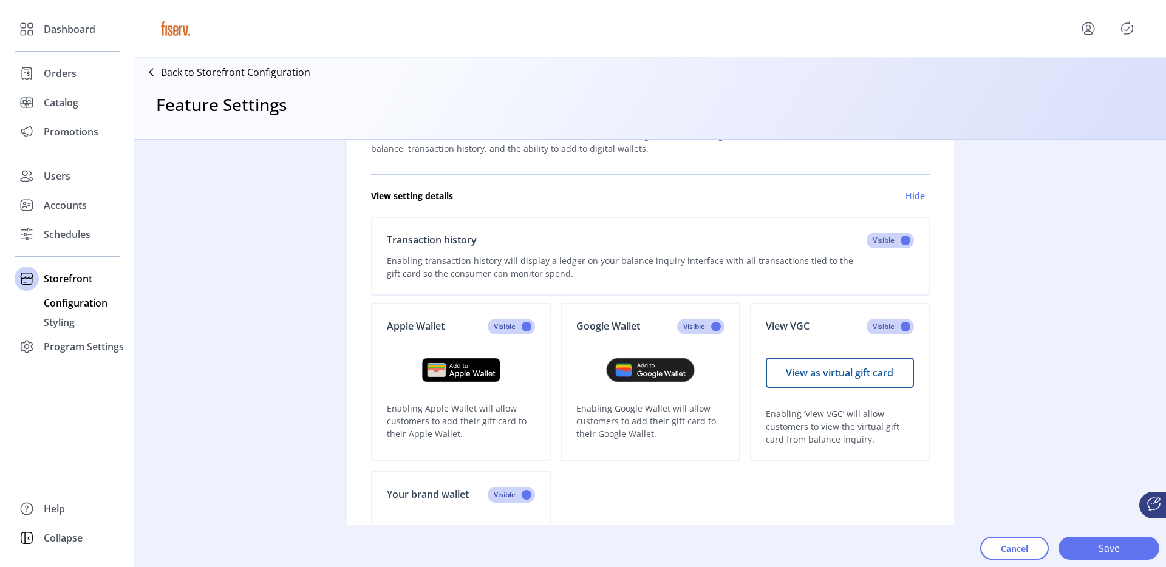
click at [90, 302] on span "Configuration" at bounding box center [76, 303] width 64 height 15
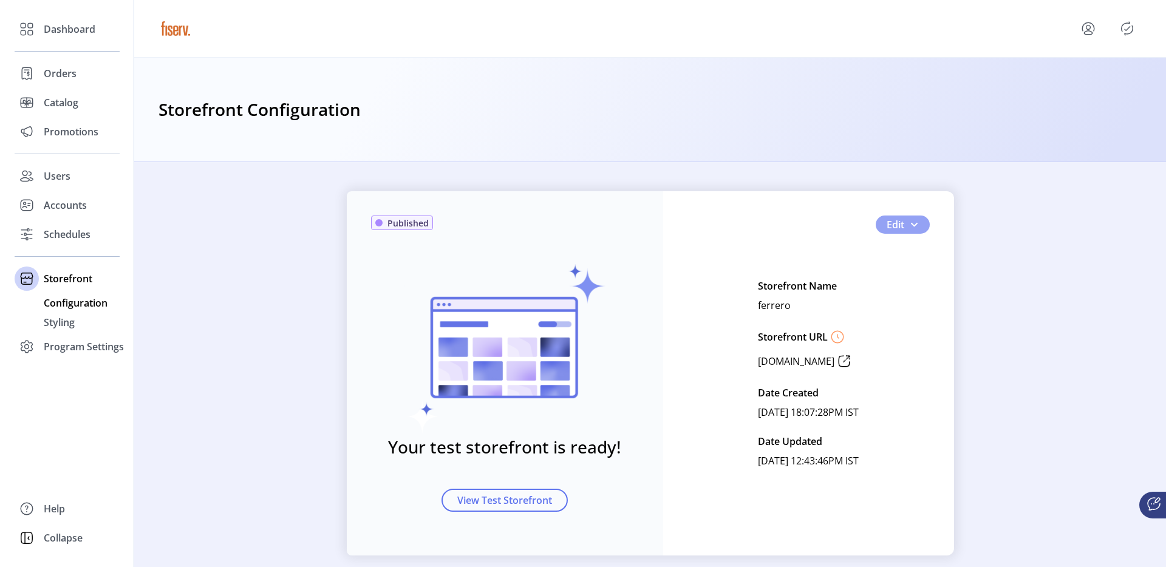
click at [920, 221] on button "Edit" at bounding box center [903, 225] width 54 height 18
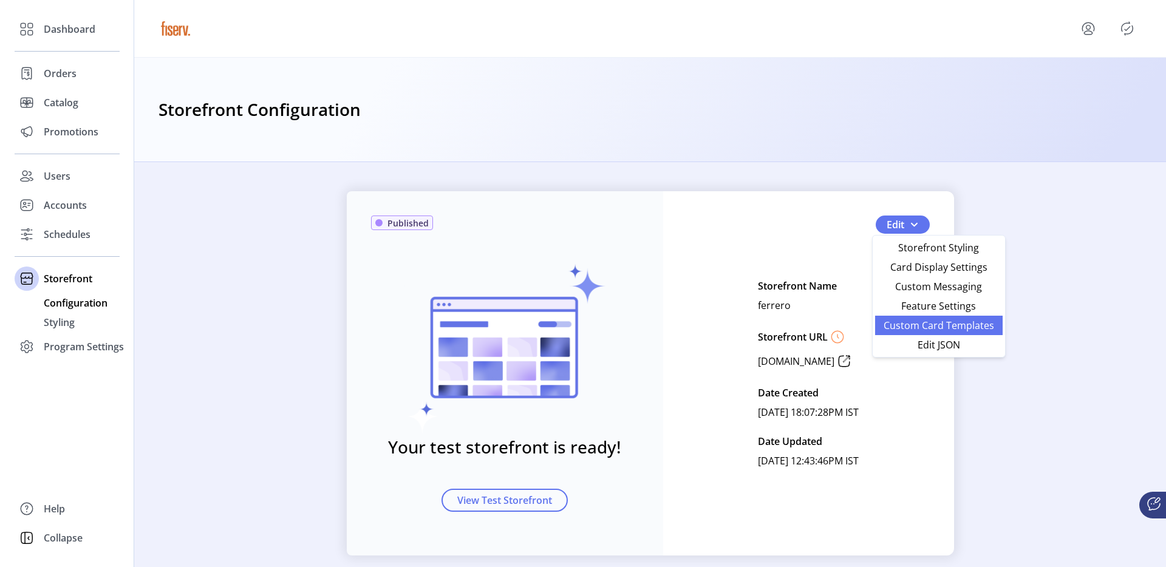
click at [915, 321] on span "Custom Card Templates" at bounding box center [939, 326] width 113 height 10
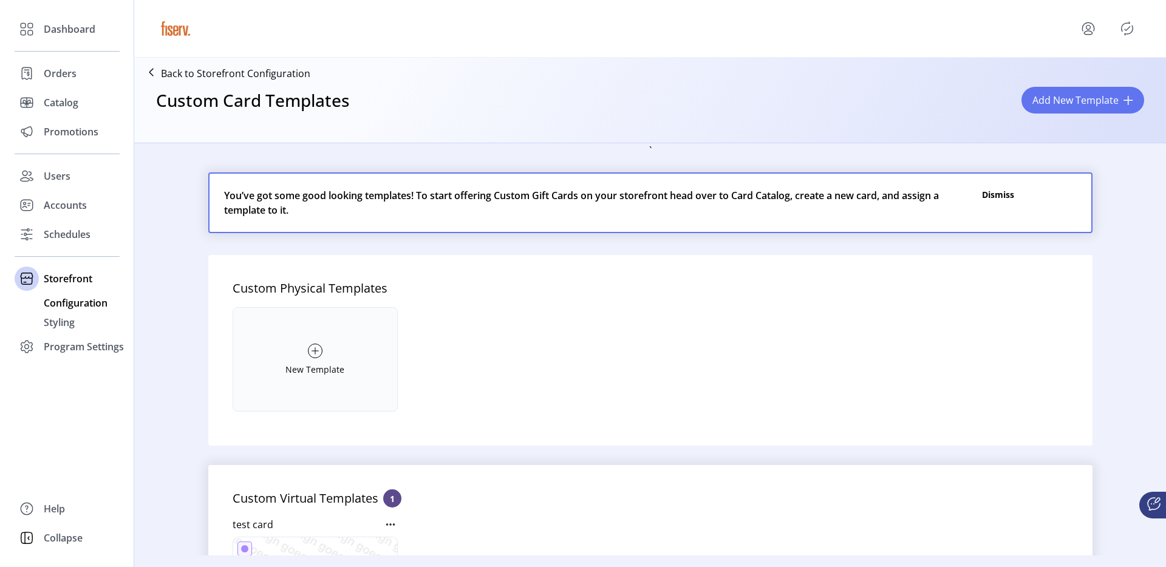
click at [88, 299] on span "Configuration" at bounding box center [76, 303] width 64 height 15
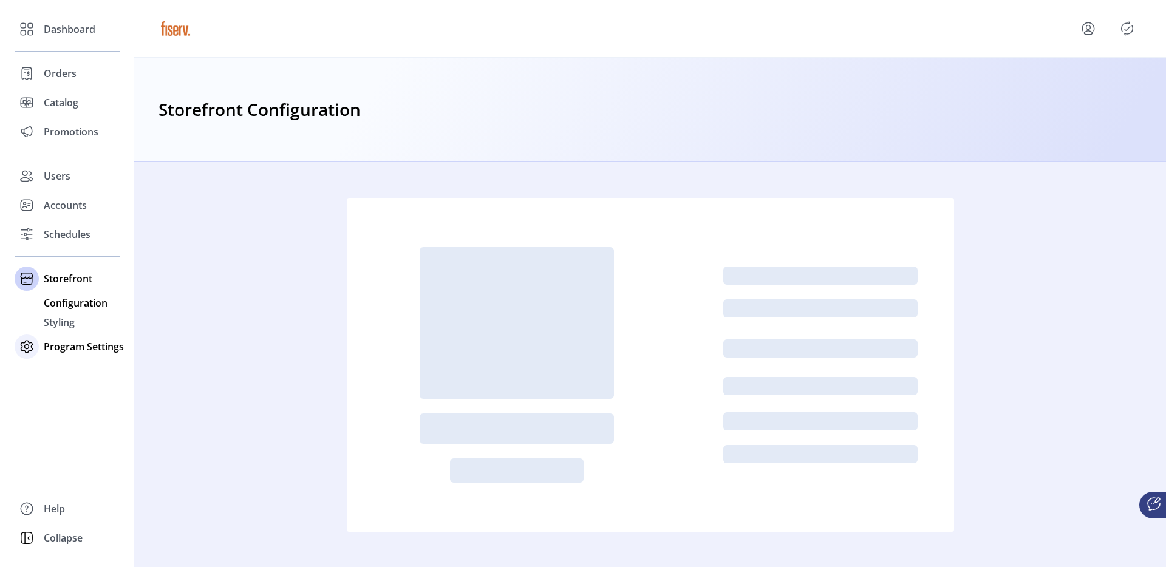
click at [79, 344] on span "Program Settings" at bounding box center [84, 347] width 80 height 15
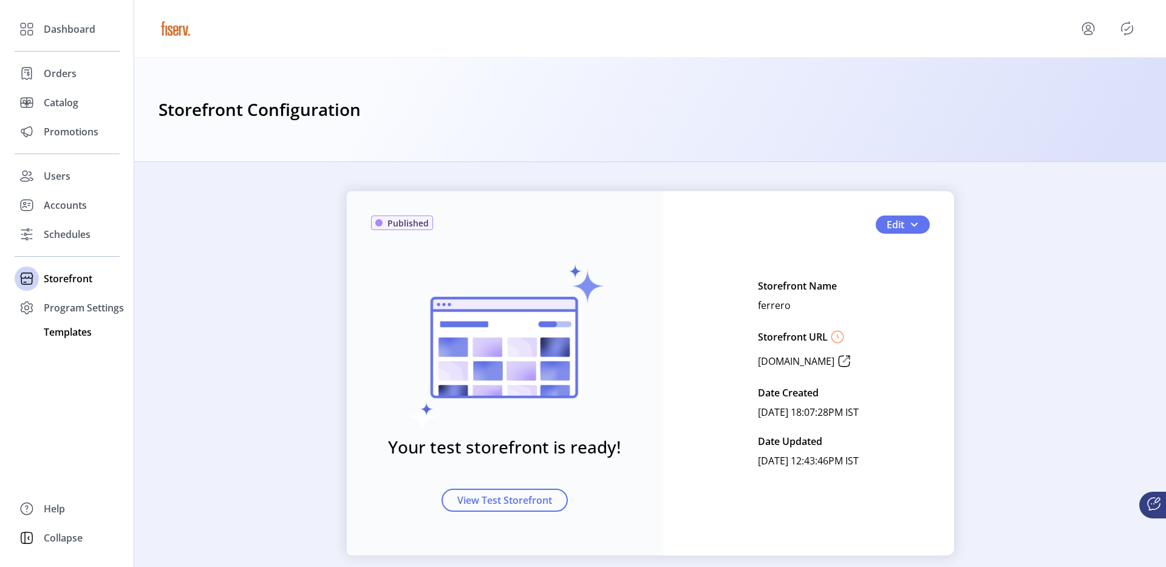
click at [50, 341] on div "Templates" at bounding box center [67, 332] width 105 height 19
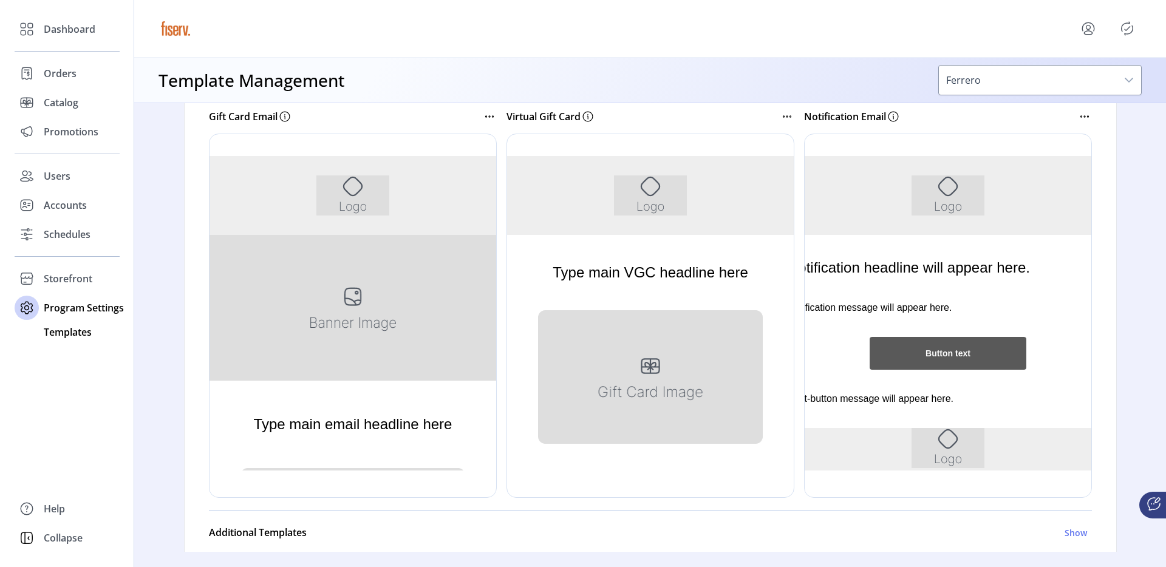
scroll to position [216, 0]
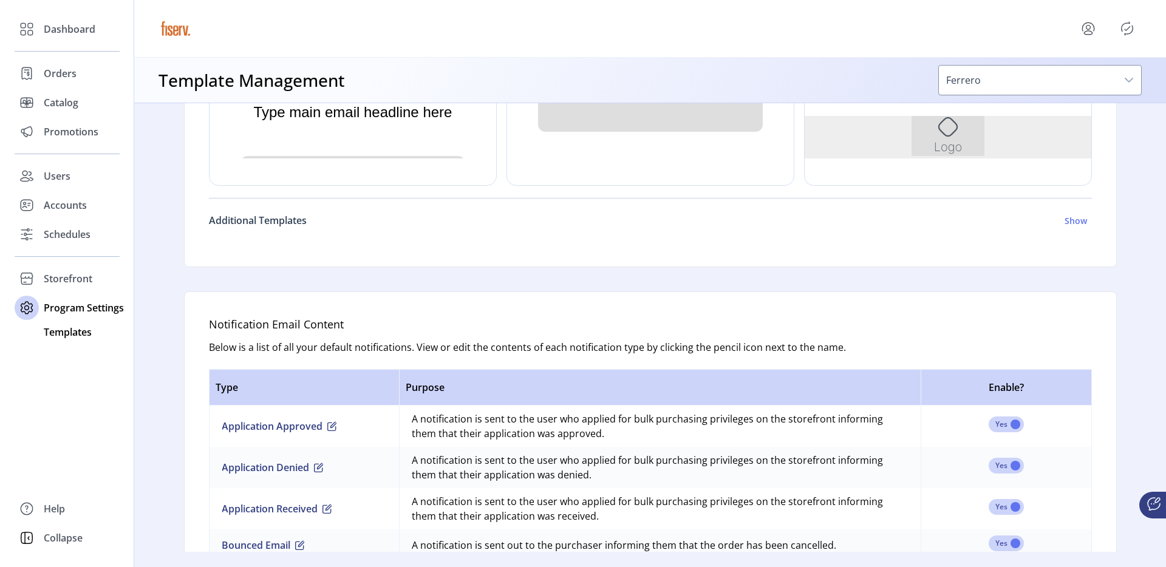
click at [290, 224] on h6 "Additional Templates" at bounding box center [258, 220] width 98 height 15
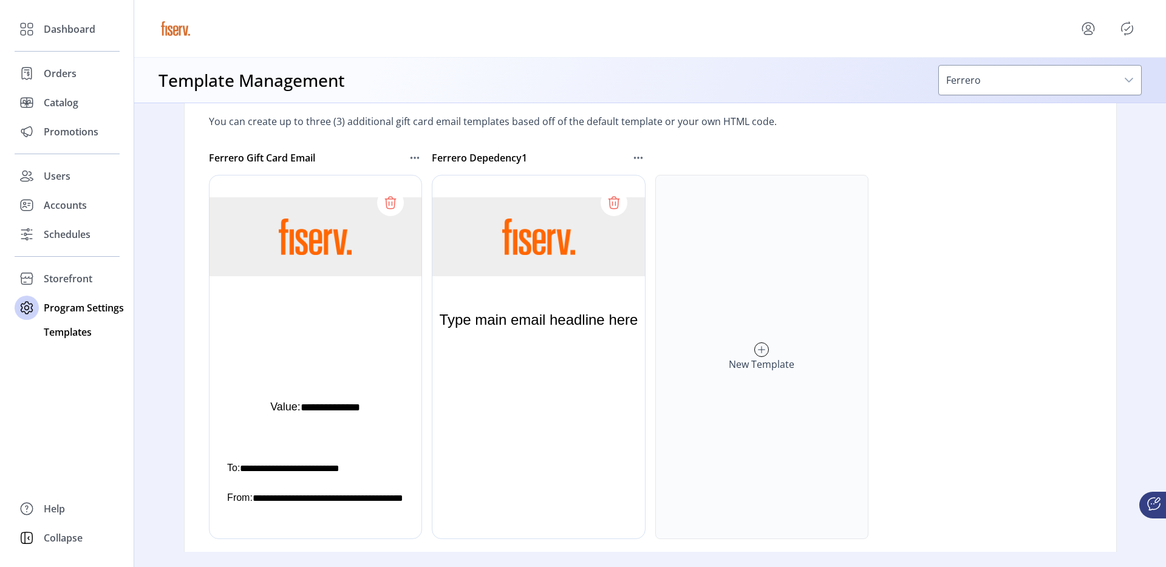
scroll to position [697, 0]
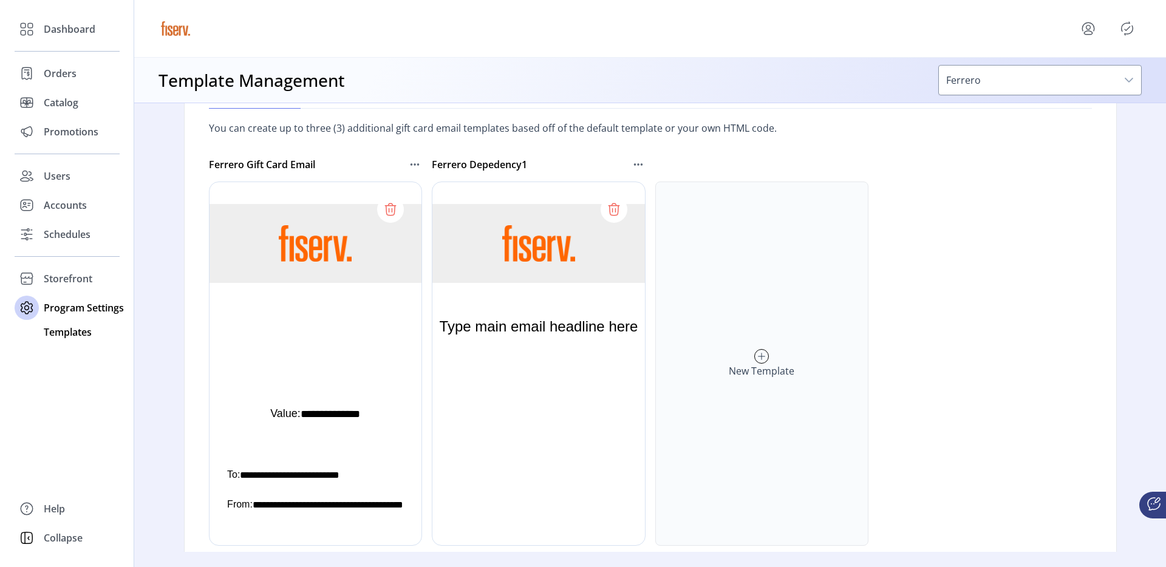
click at [408, 166] on icon at bounding box center [415, 164] width 15 height 15
click at [1125, 33] on icon "Publisher Panel" at bounding box center [1127, 28] width 19 height 19
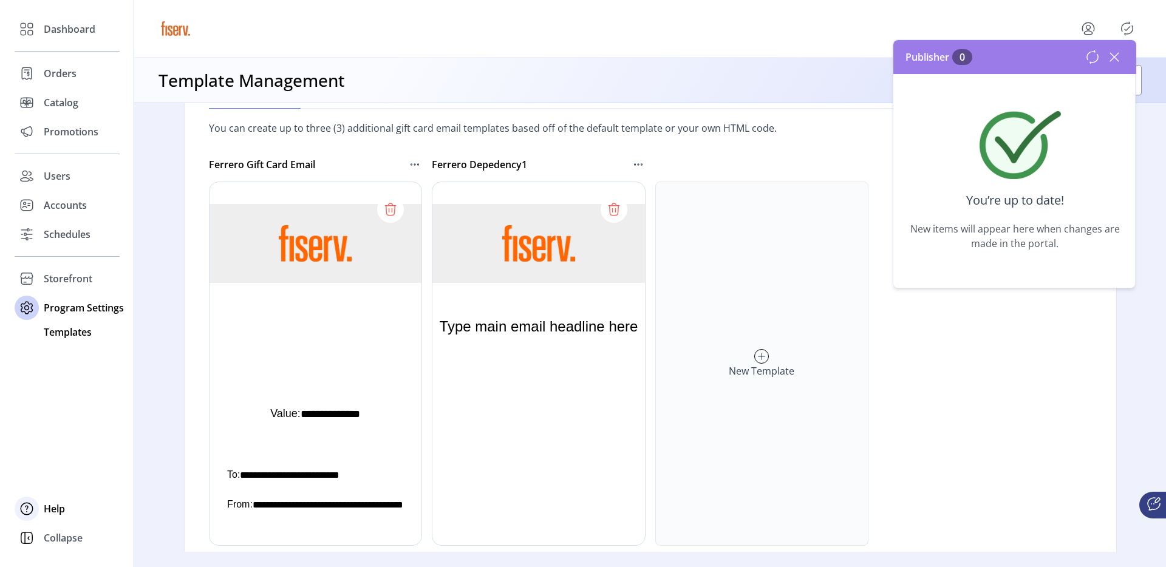
click at [64, 502] on span "Help" at bounding box center [54, 509] width 21 height 15
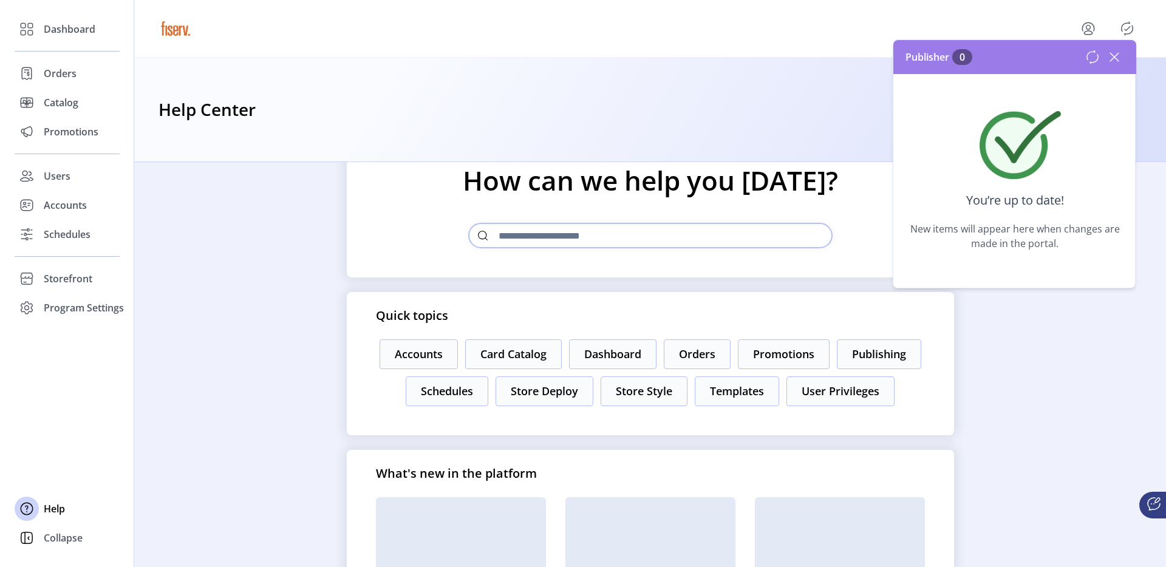
scroll to position [67, 0]
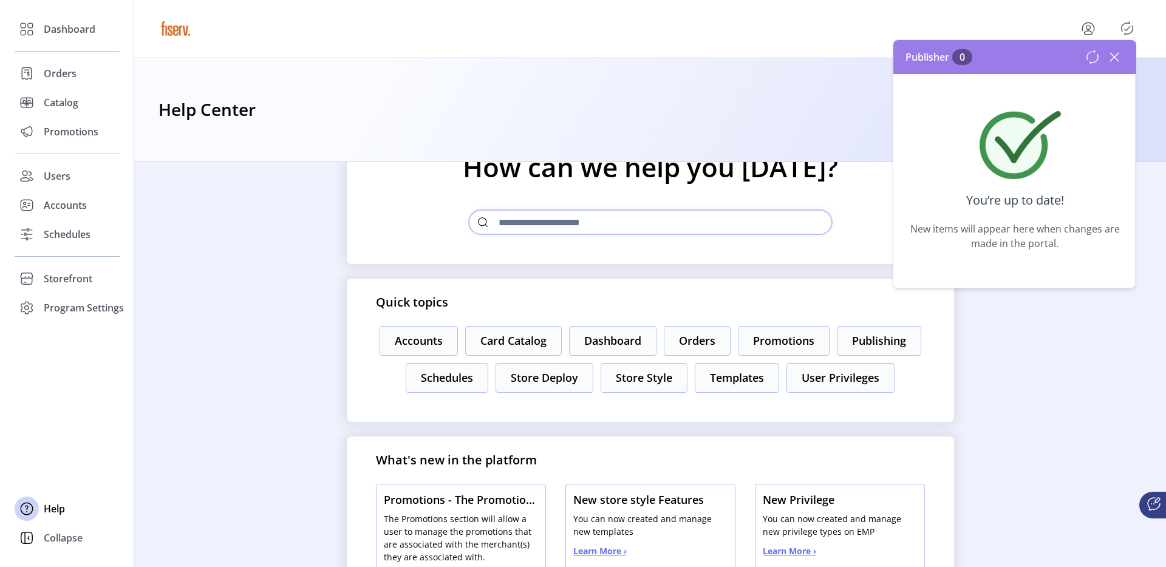
click at [1115, 57] on icon at bounding box center [1114, 57] width 9 height 9
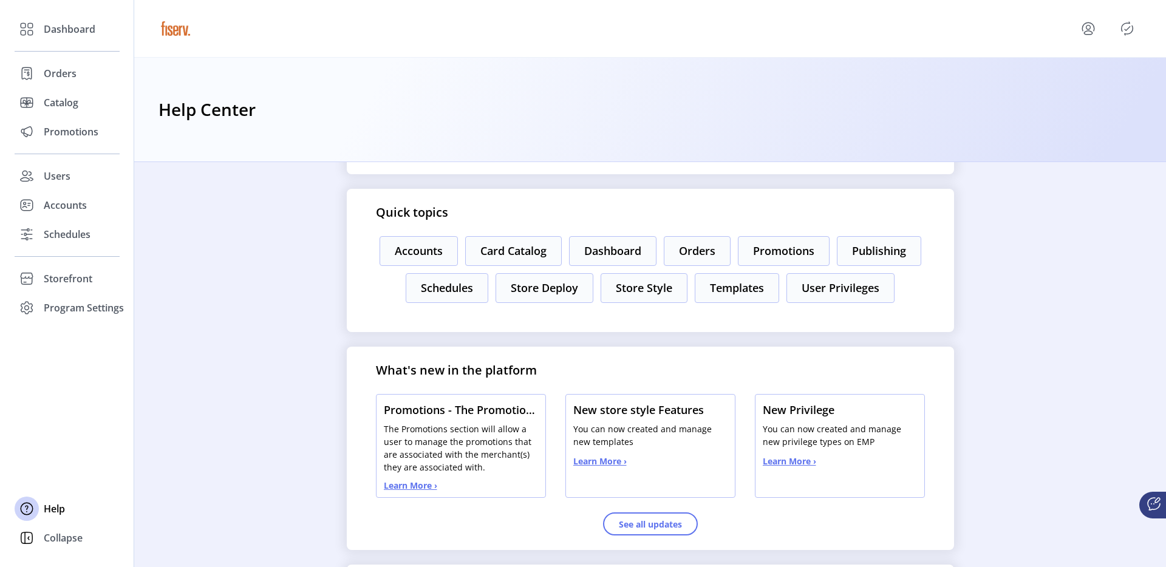
scroll to position [157, 0]
click at [603, 257] on button "Dashboard" at bounding box center [612, 251] width 87 height 30
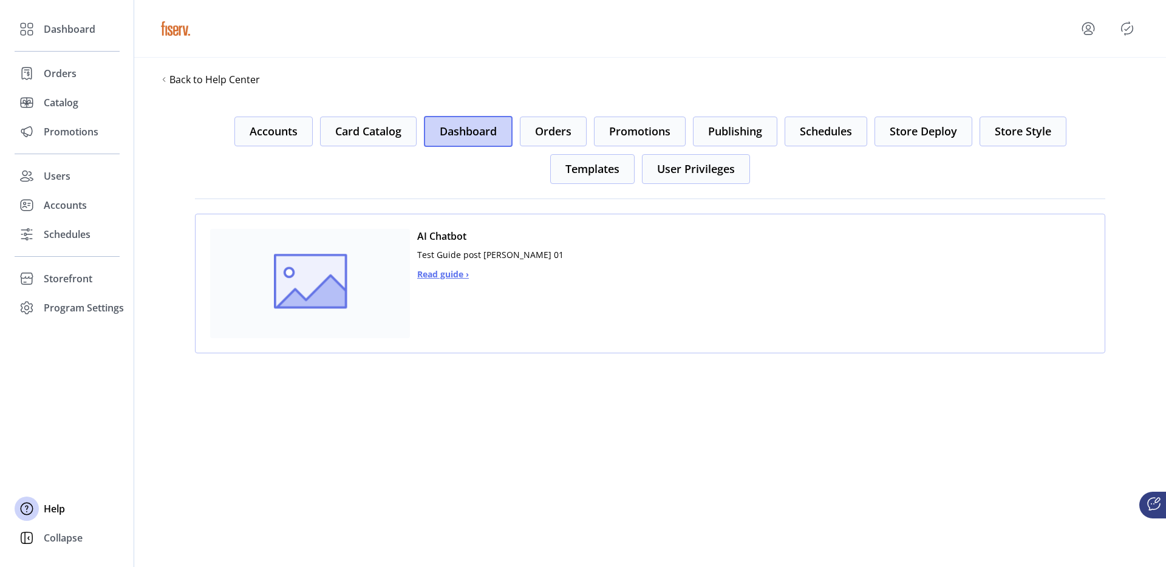
click at [462, 275] on span "Read guide ›" at bounding box center [443, 274] width 52 height 13
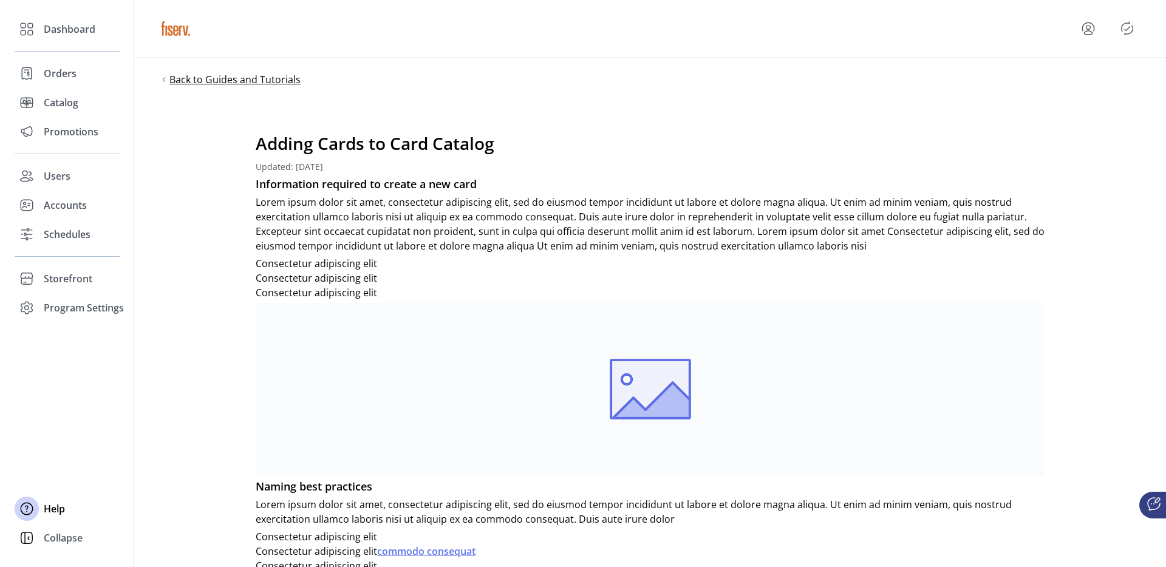
click at [261, 86] on span "Back to Guides and Tutorials" at bounding box center [234, 79] width 131 height 15
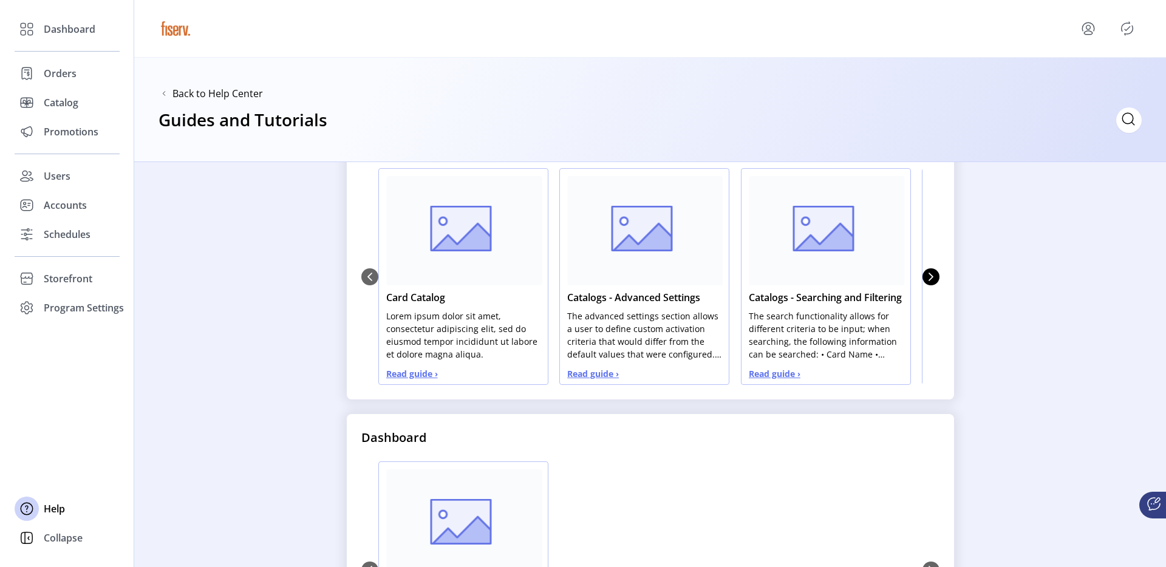
scroll to position [391, 0]
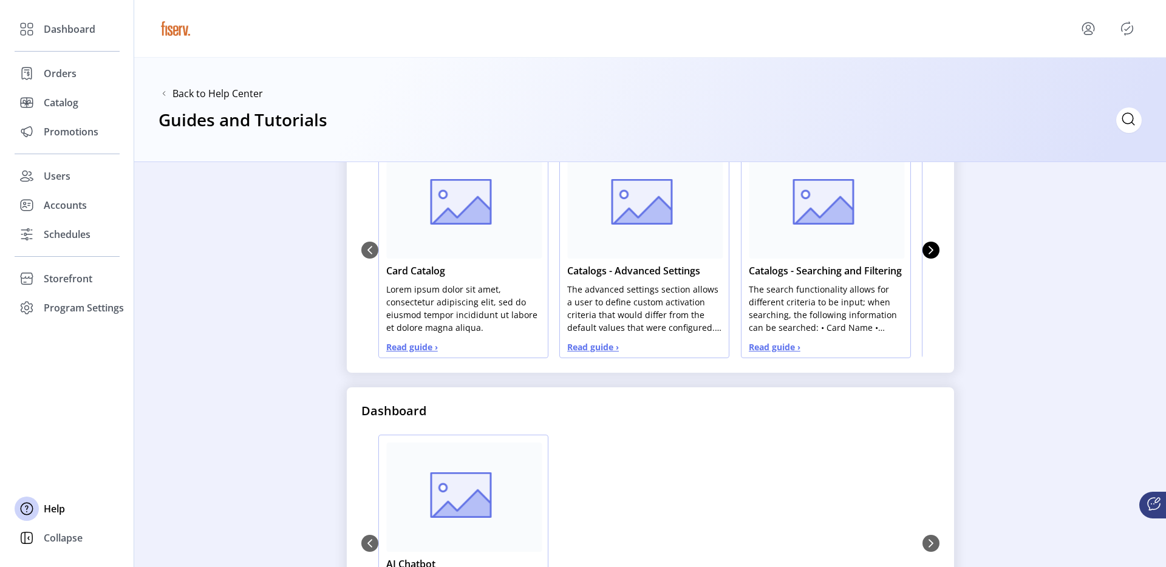
click at [411, 346] on span "Read guide ›" at bounding box center [412, 347] width 52 height 13
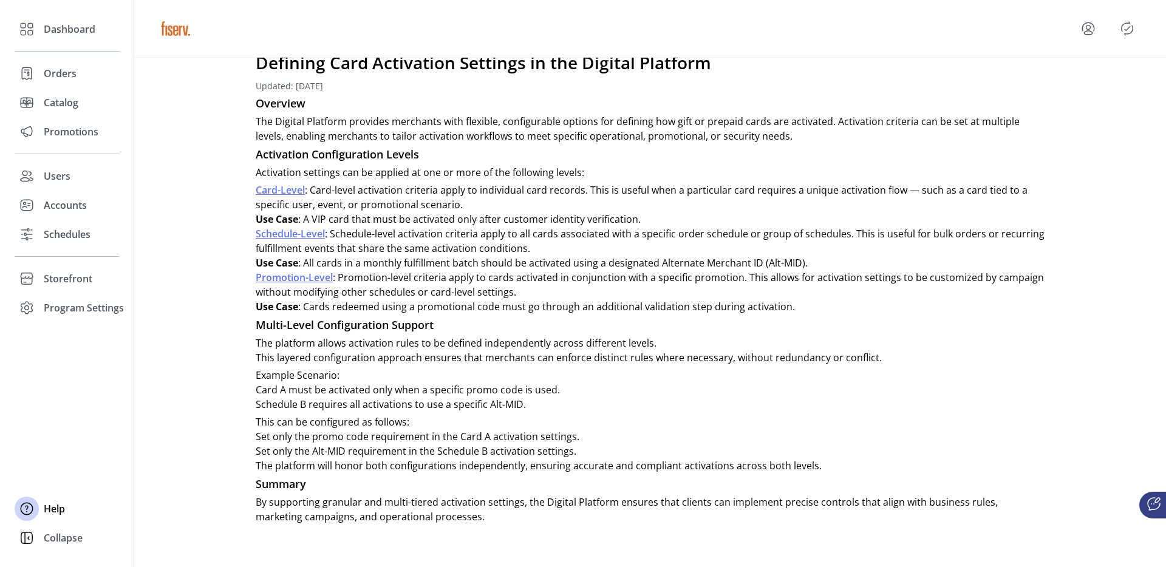
scroll to position [81, 0]
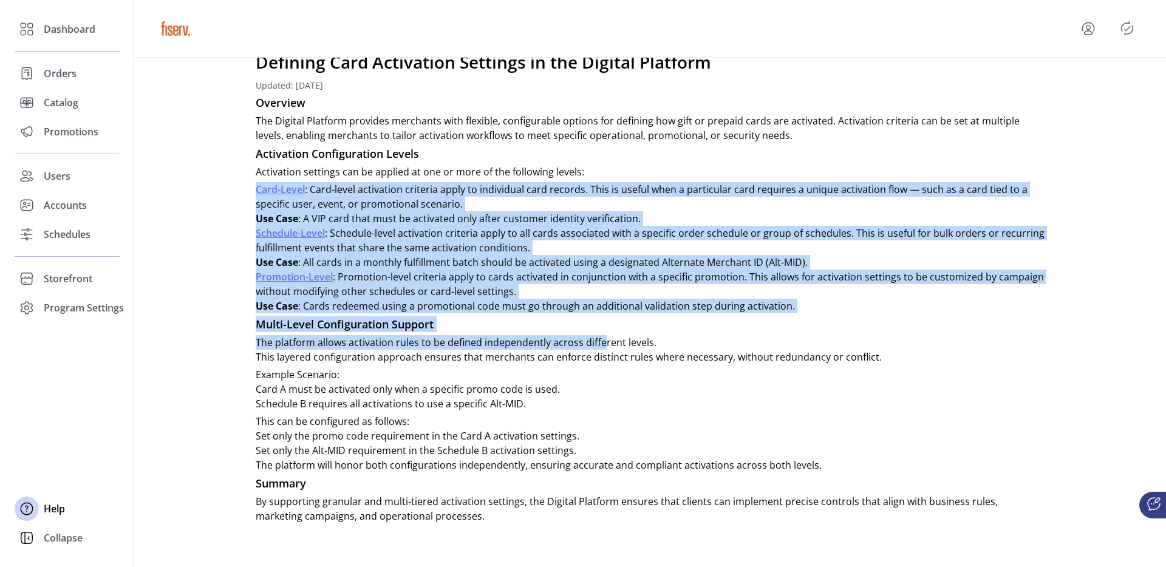
drag, startPoint x: 253, startPoint y: 184, endPoint x: 529, endPoint y: 344, distance: 318.7
click at [530, 343] on div "Defining Card Activation Settings in the Digital Platform Updated: July 21, 202…" at bounding box center [650, 287] width 910 height 504
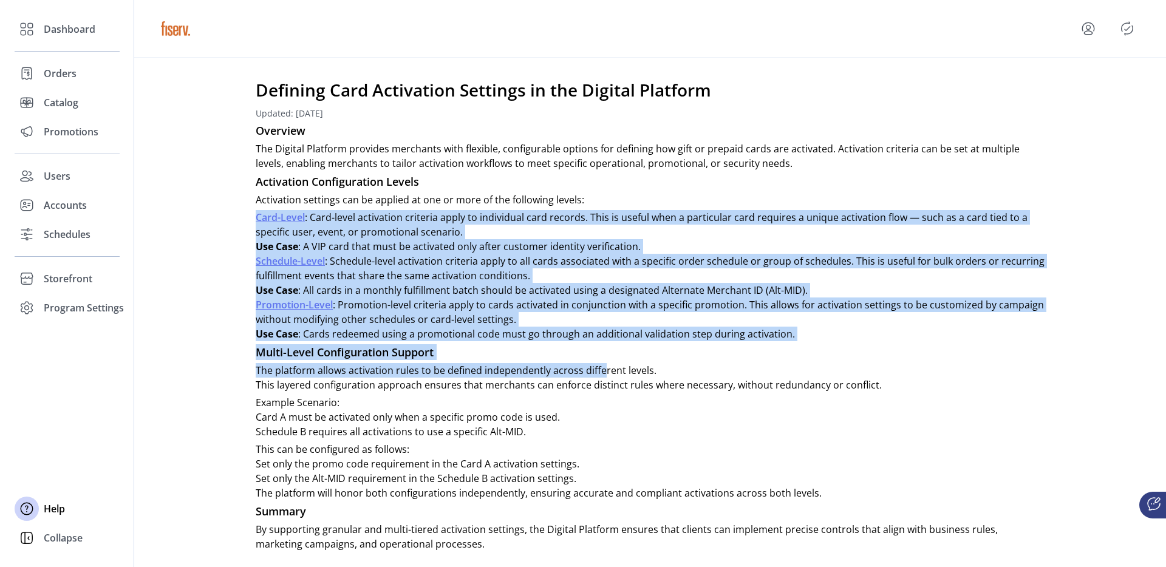
scroll to position [0, 0]
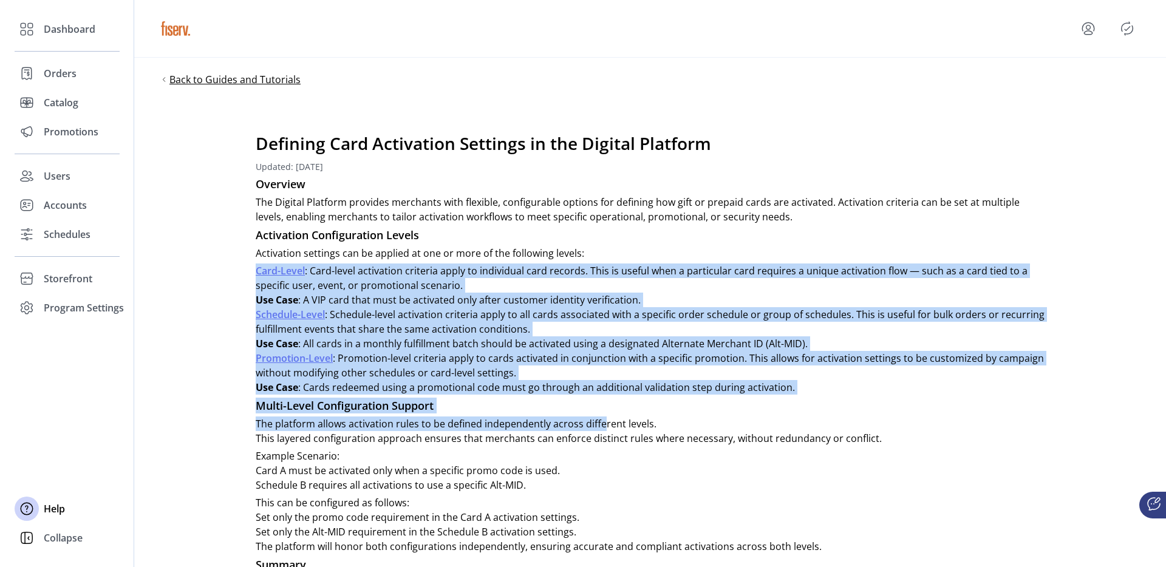
click at [279, 79] on span "Back to Guides and Tutorials" at bounding box center [234, 79] width 131 height 15
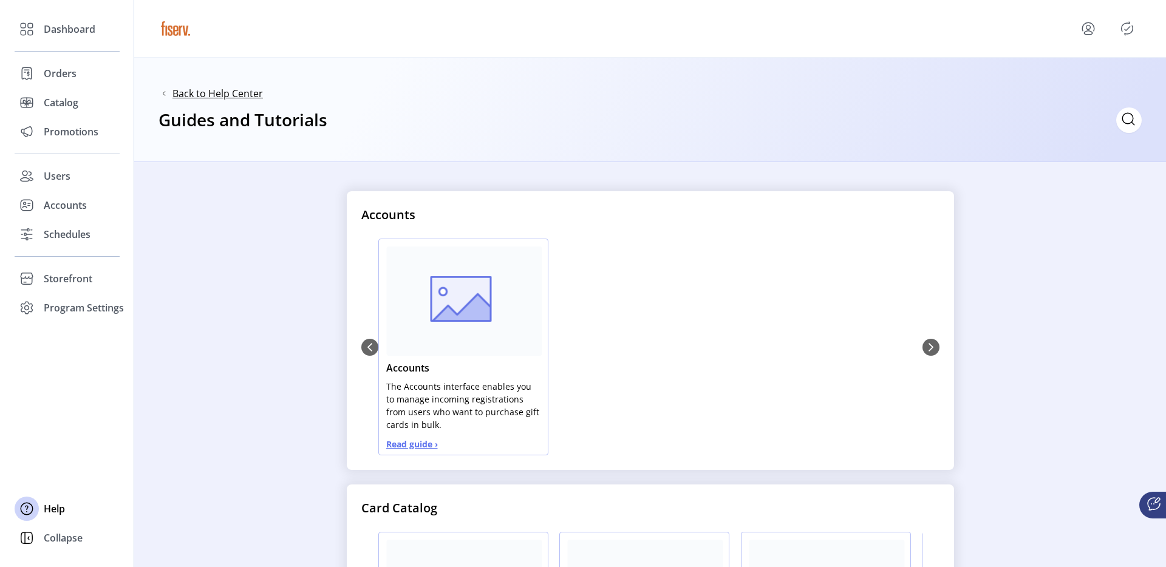
click at [236, 94] on span "Back to Help Center" at bounding box center [217, 93] width 90 height 15
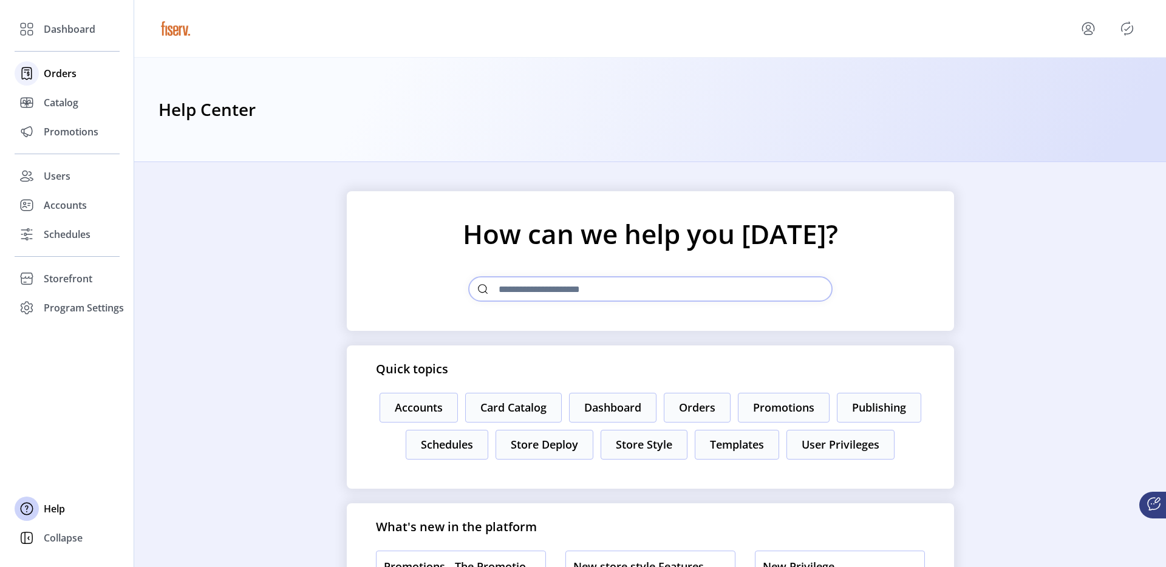
click at [72, 75] on span "Orders" at bounding box center [60, 73] width 33 height 15
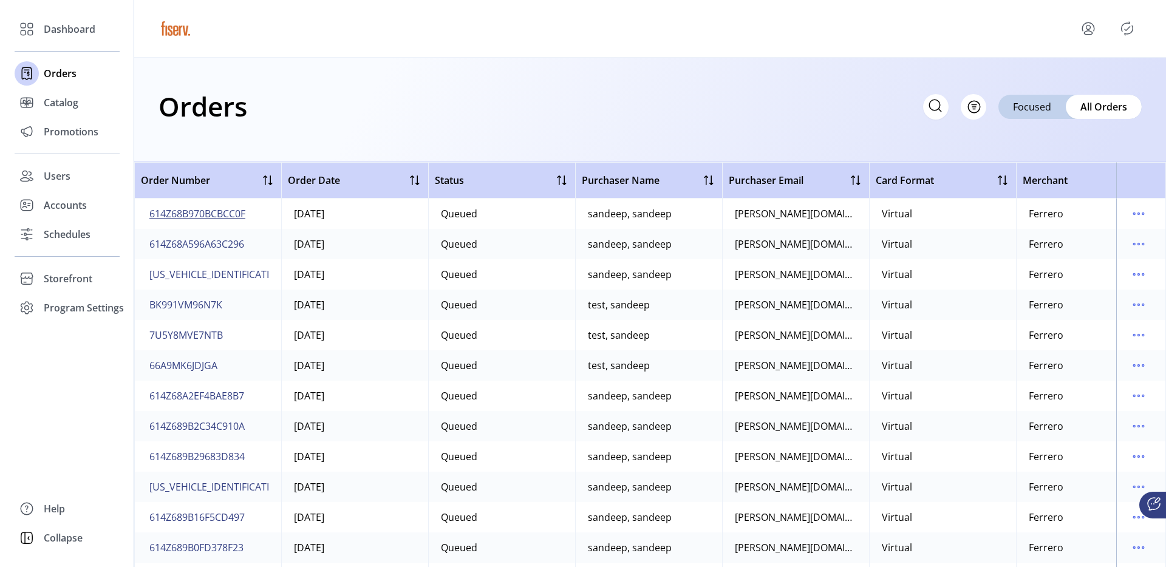
click at [200, 216] on span "614Z68B970BCBCC0F" at bounding box center [197, 214] width 96 height 15
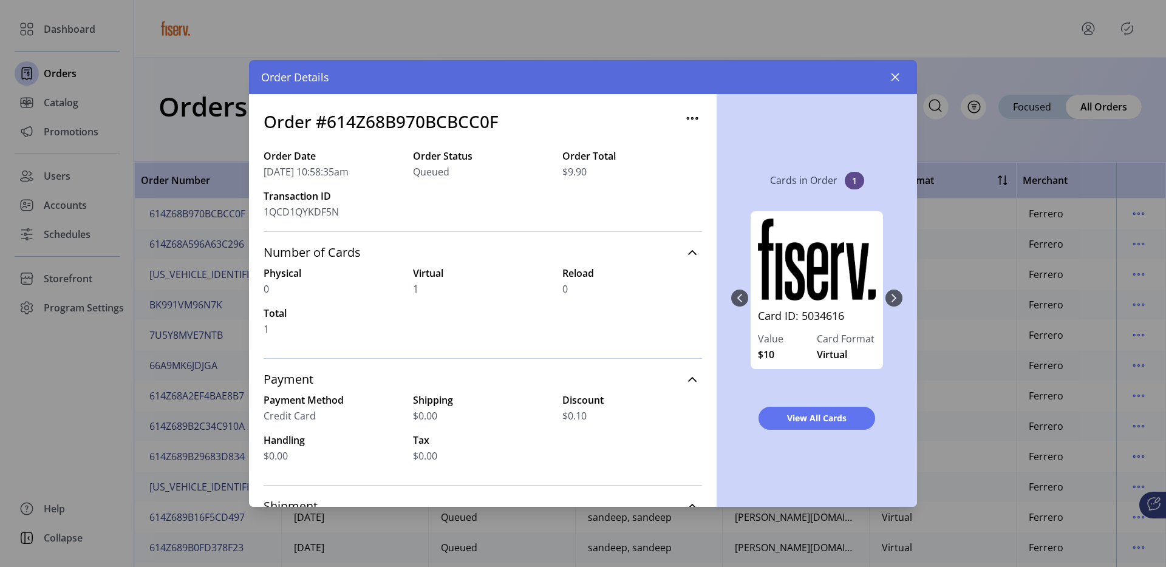
drag, startPoint x: 395, startPoint y: 172, endPoint x: 558, endPoint y: 183, distance: 162.5
click at [556, 182] on div "Order Date 09/04/2025 10:58:35am Order Status Queued Order Total $9.90 Transact…" at bounding box center [483, 190] width 439 height 83
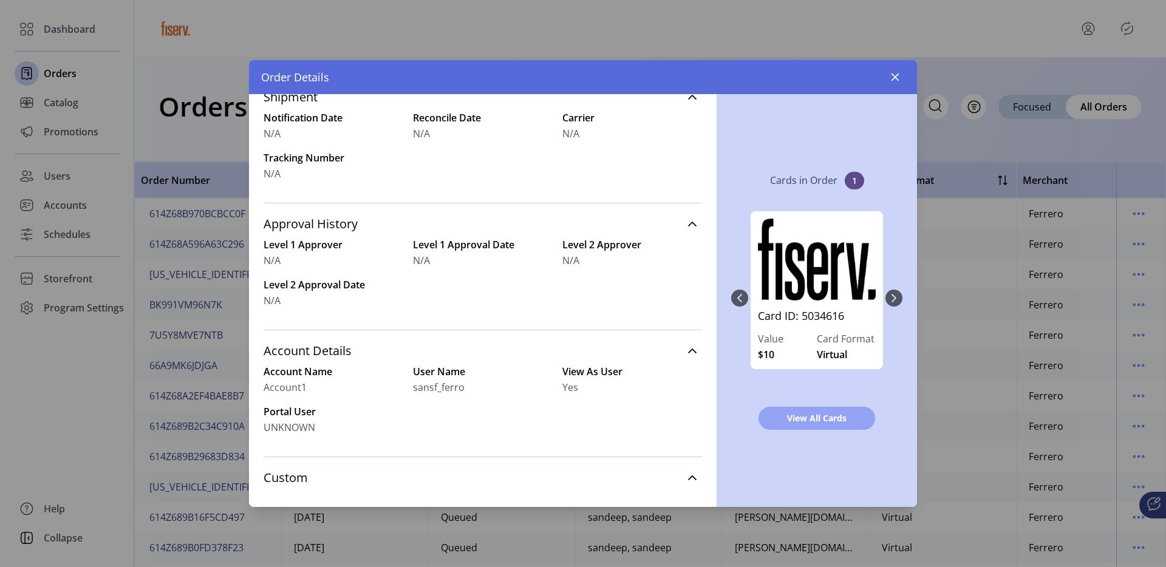
click at [813, 422] on span "View All Cards" at bounding box center [816, 418] width 85 height 13
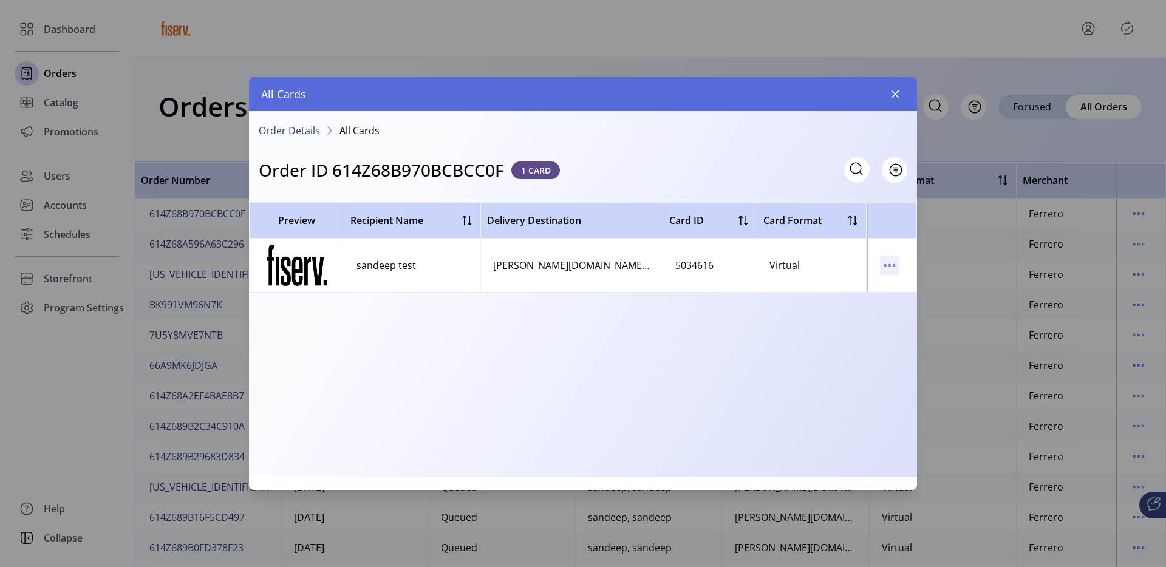
click at [894, 262] on icon "menu" at bounding box center [889, 265] width 19 height 19
click at [900, 97] on button "button" at bounding box center [895, 93] width 19 height 19
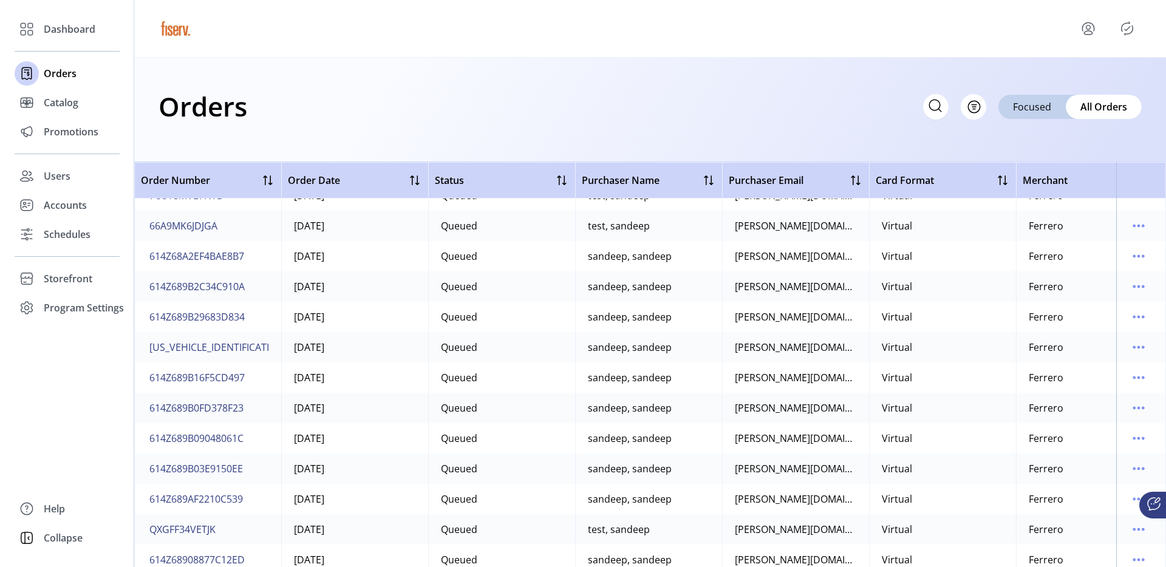
scroll to position [116, 0]
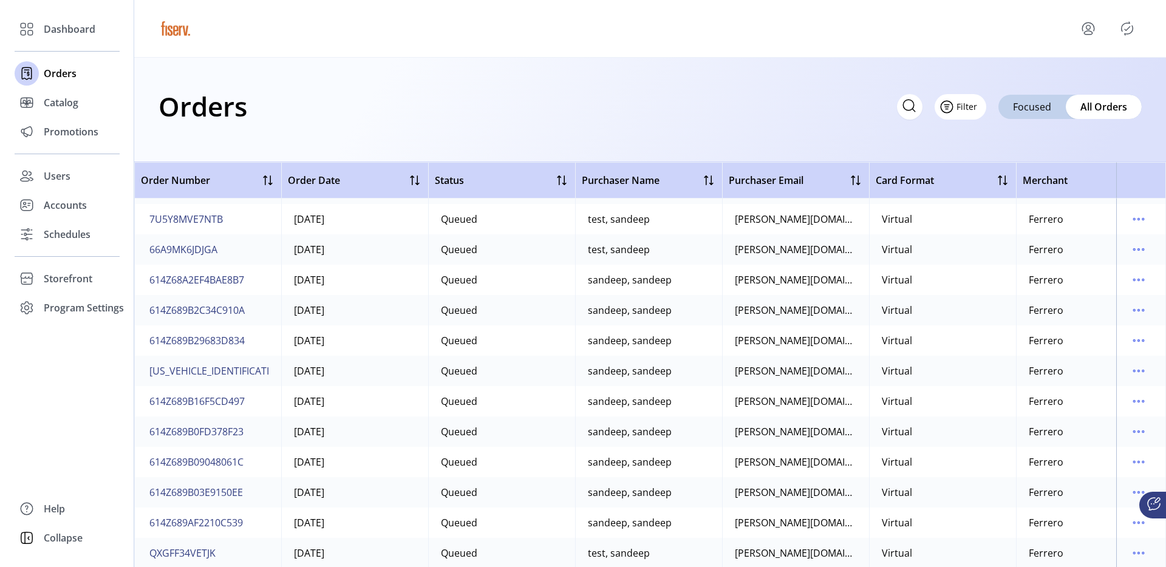
click at [966, 111] on button "Filter" at bounding box center [961, 107] width 52 height 26
drag, startPoint x: 986, startPoint y: 135, endPoint x: 765, endPoint y: 132, distance: 221.1
click at [765, 132] on body "Dashboard Orders Catalog Promotions Users Accounts Schedules Storefront Configu…" at bounding box center [583, 283] width 1166 height 567
click at [765, 132] on div "Orders Filter Focused All Orders" at bounding box center [650, 110] width 1032 height 104
click at [68, 35] on span "Dashboard" at bounding box center [70, 29] width 52 height 15
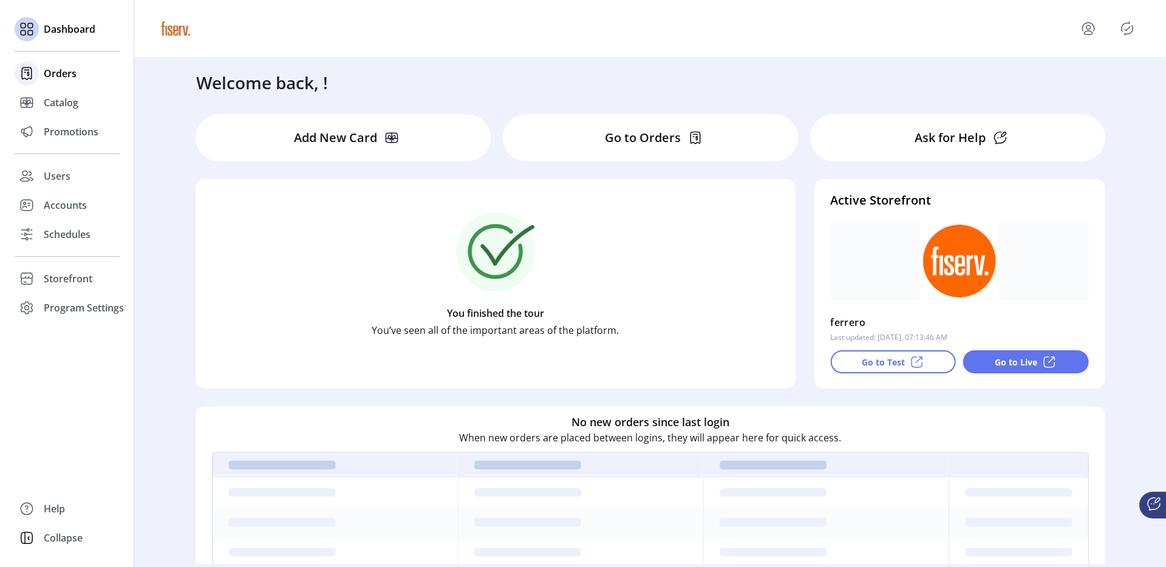
click at [72, 79] on span "Orders" at bounding box center [60, 73] width 33 height 15
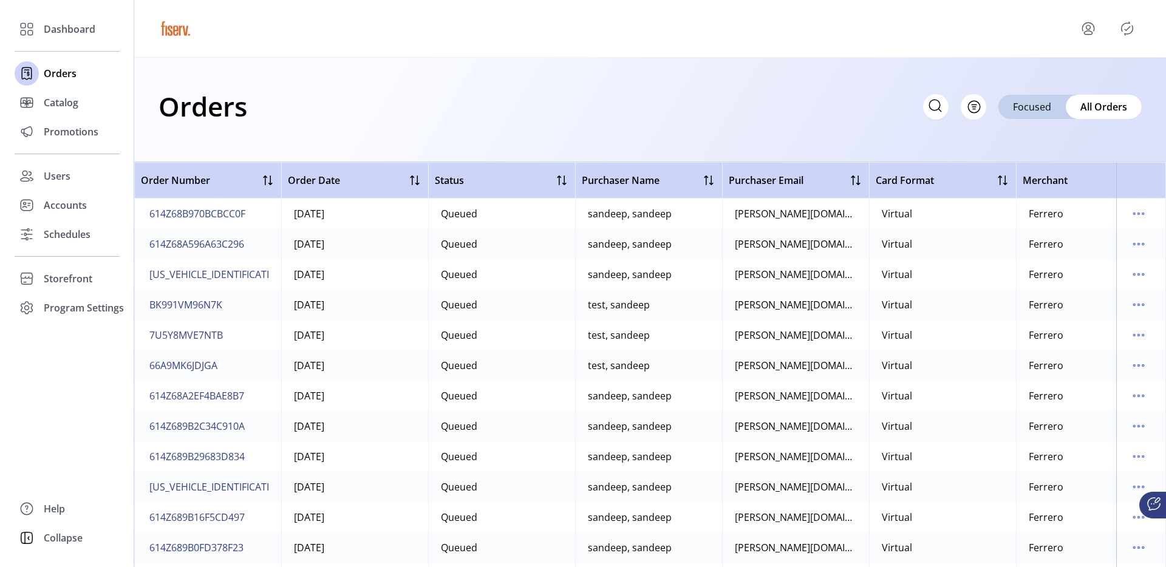
click at [785, 127] on div "Orders Filter Focused All Orders" at bounding box center [650, 106] width 983 height 43
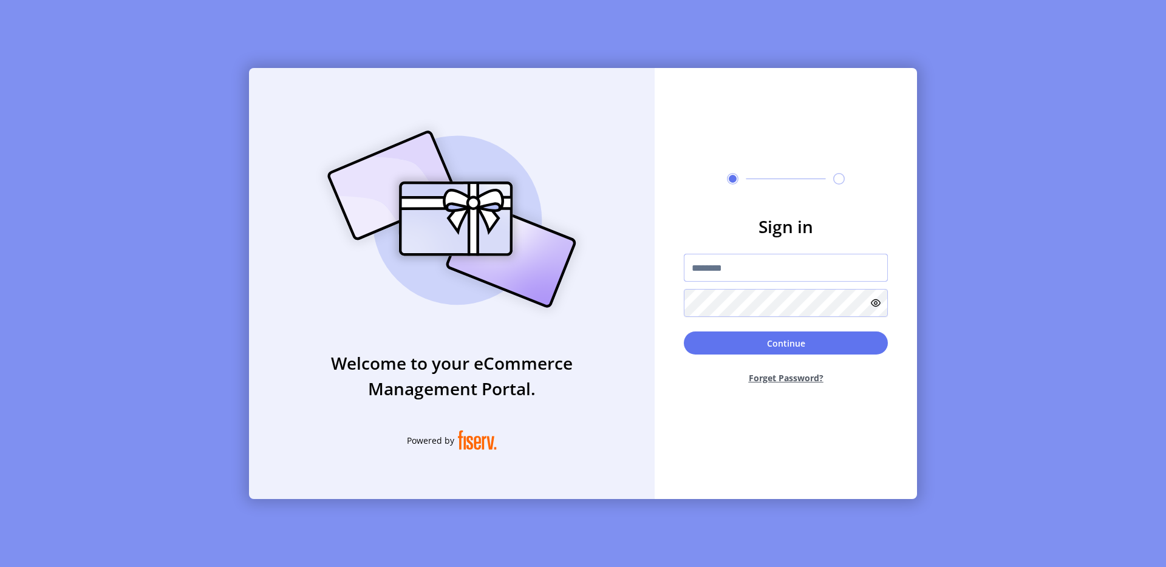
click at [739, 281] on input "text" at bounding box center [786, 268] width 204 height 28
type input "**********"
click at [797, 340] on button "Continue" at bounding box center [786, 343] width 204 height 23
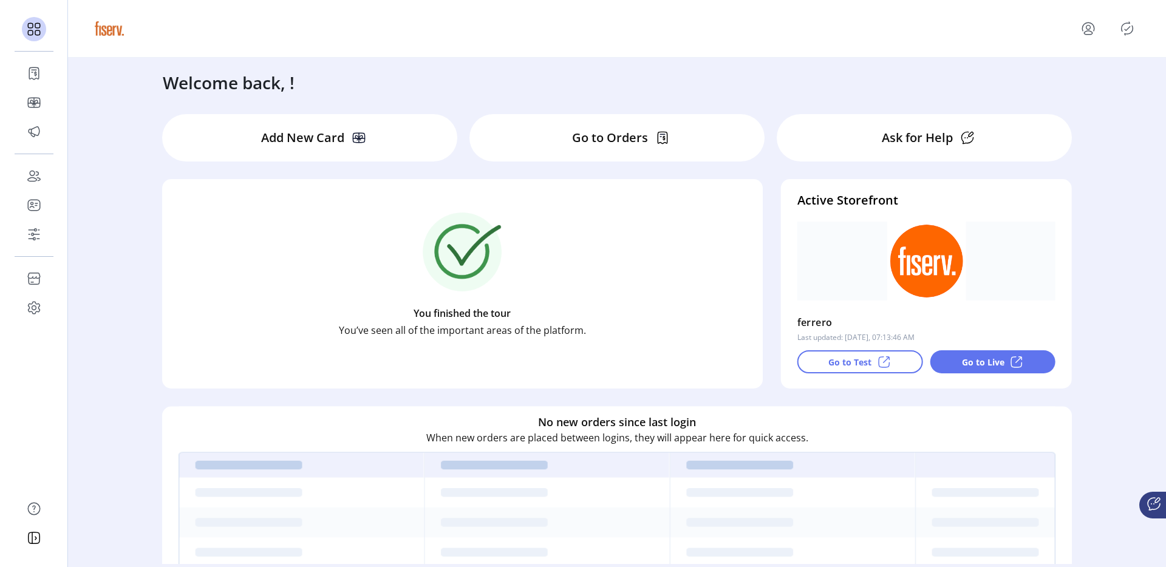
click at [1090, 27] on icon "menu" at bounding box center [1089, 28] width 4 height 4
click at [1060, 89] on link "Sign Out" at bounding box center [1064, 81] width 106 height 19
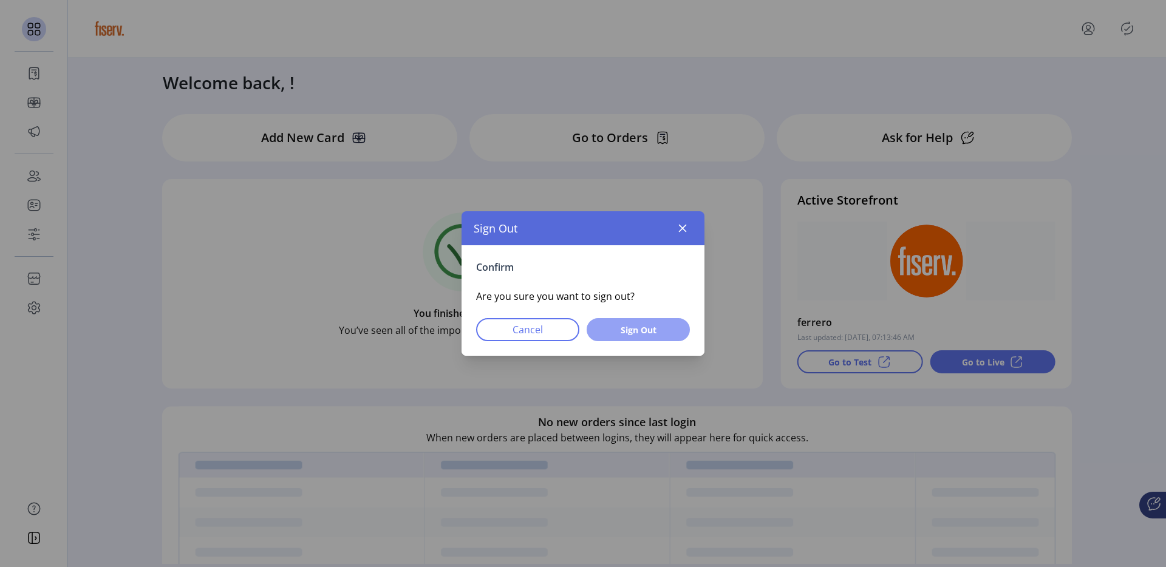
click at [660, 324] on span "Sign Out" at bounding box center [639, 330] width 72 height 13
